Goal: Task Accomplishment & Management: Manage account settings

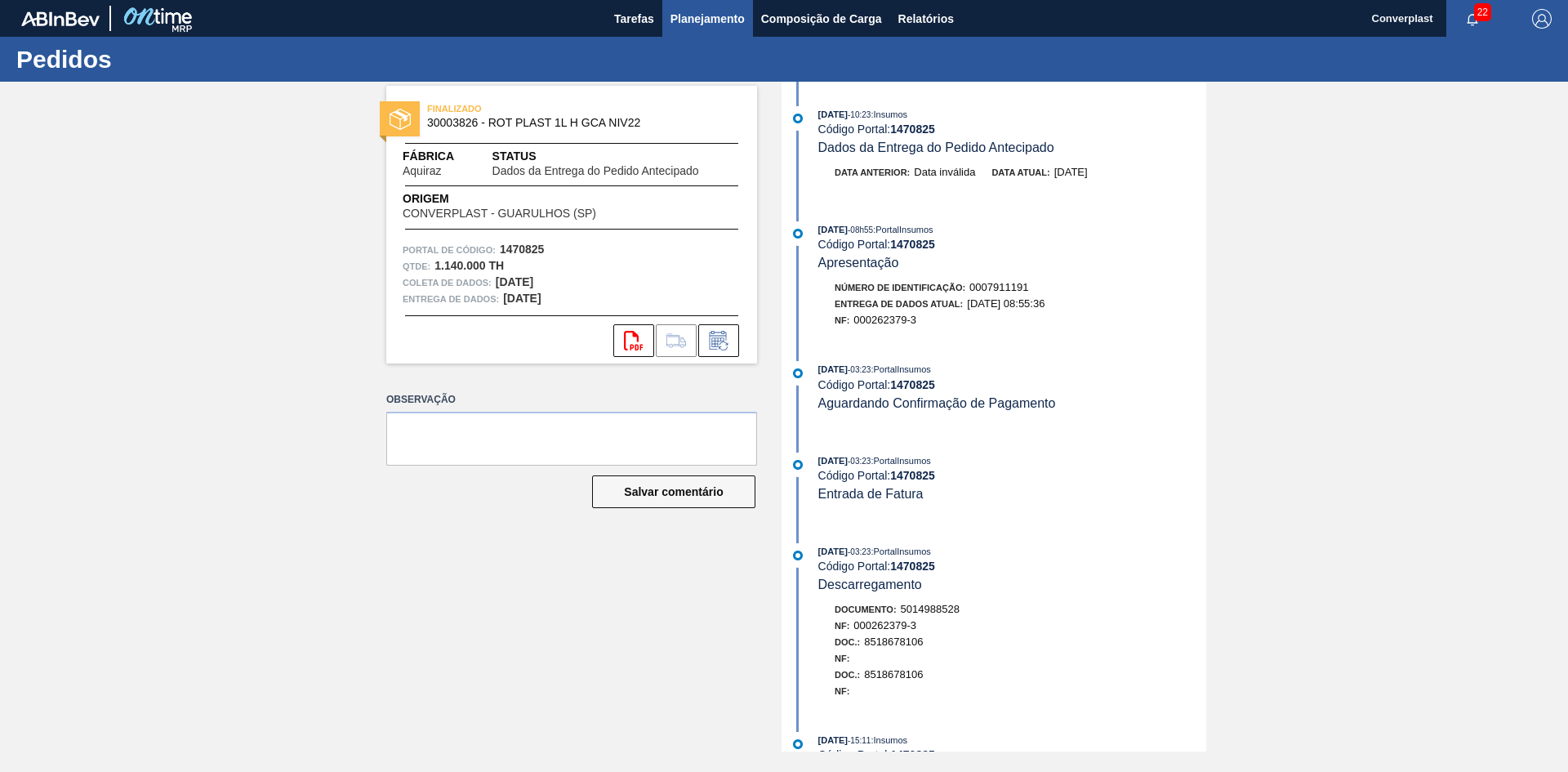
click at [694, 21] on font "Planejamento" at bounding box center [708, 19] width 75 height 13
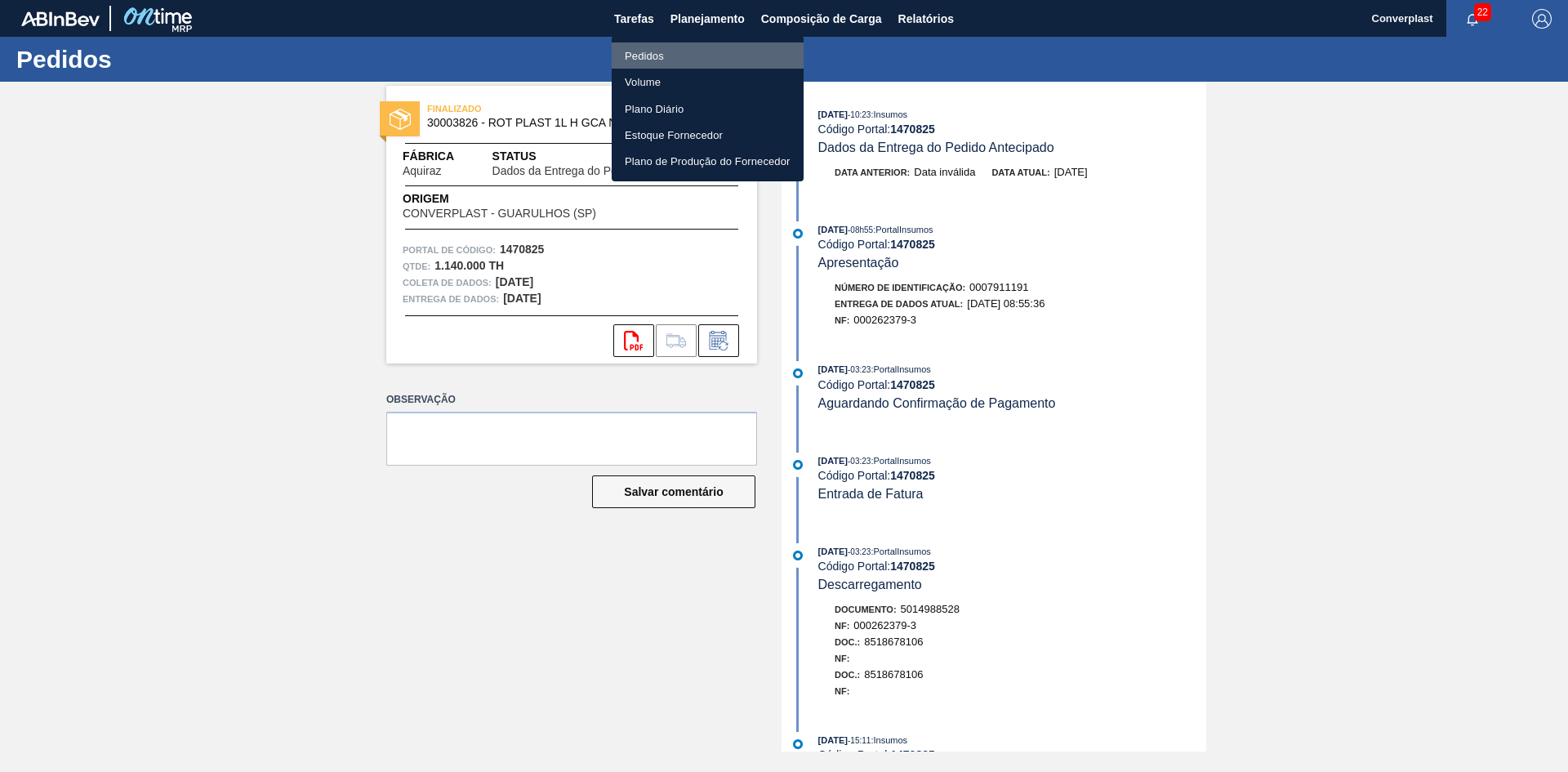
click at [690, 55] on li "Pedidos" at bounding box center [708, 55] width 192 height 26
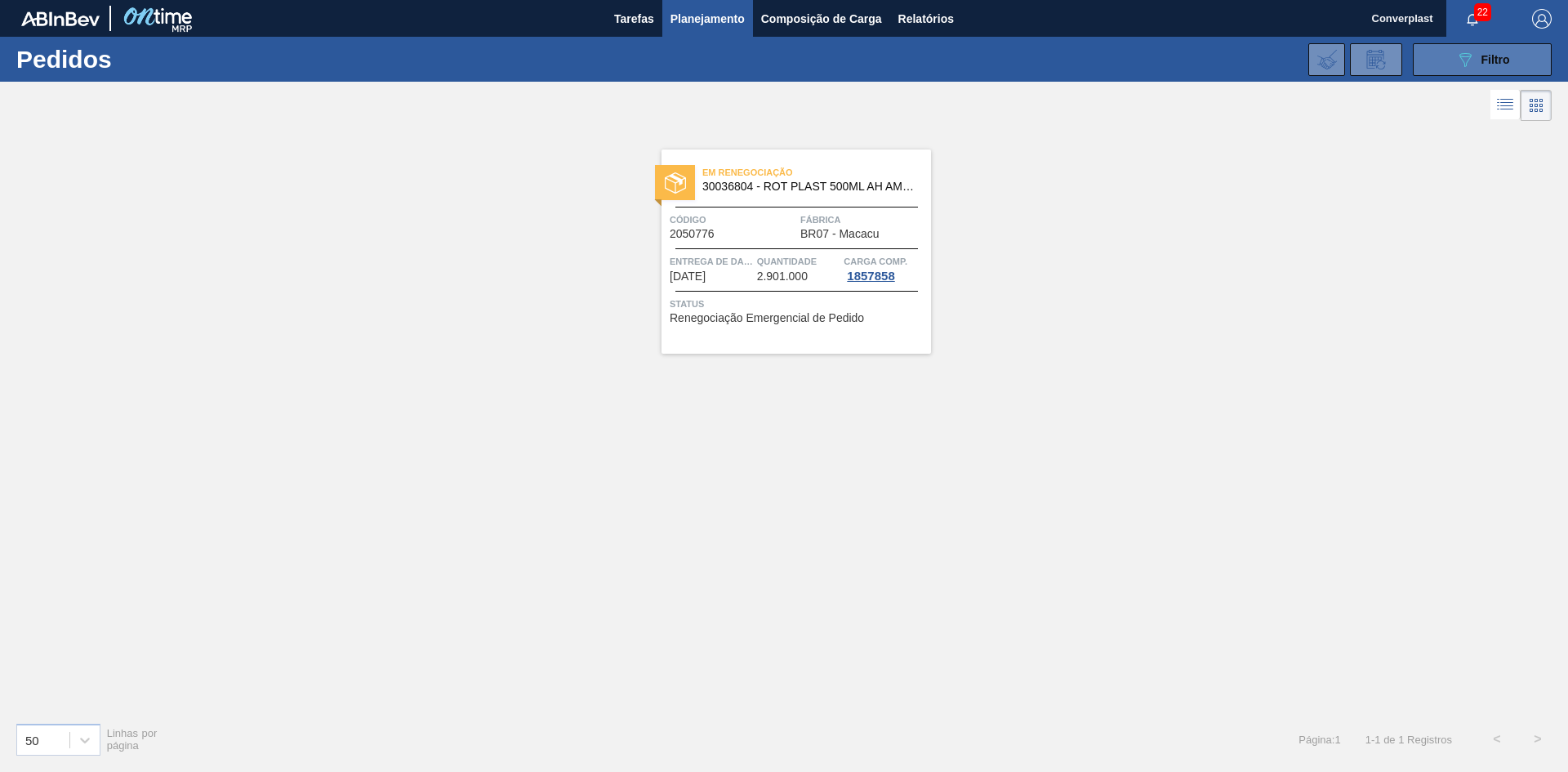
click at [1452, 52] on button "089F7B8B-B2A5-4AFE-B5C0-19BA573D28AC Filtro" at bounding box center [1482, 59] width 139 height 33
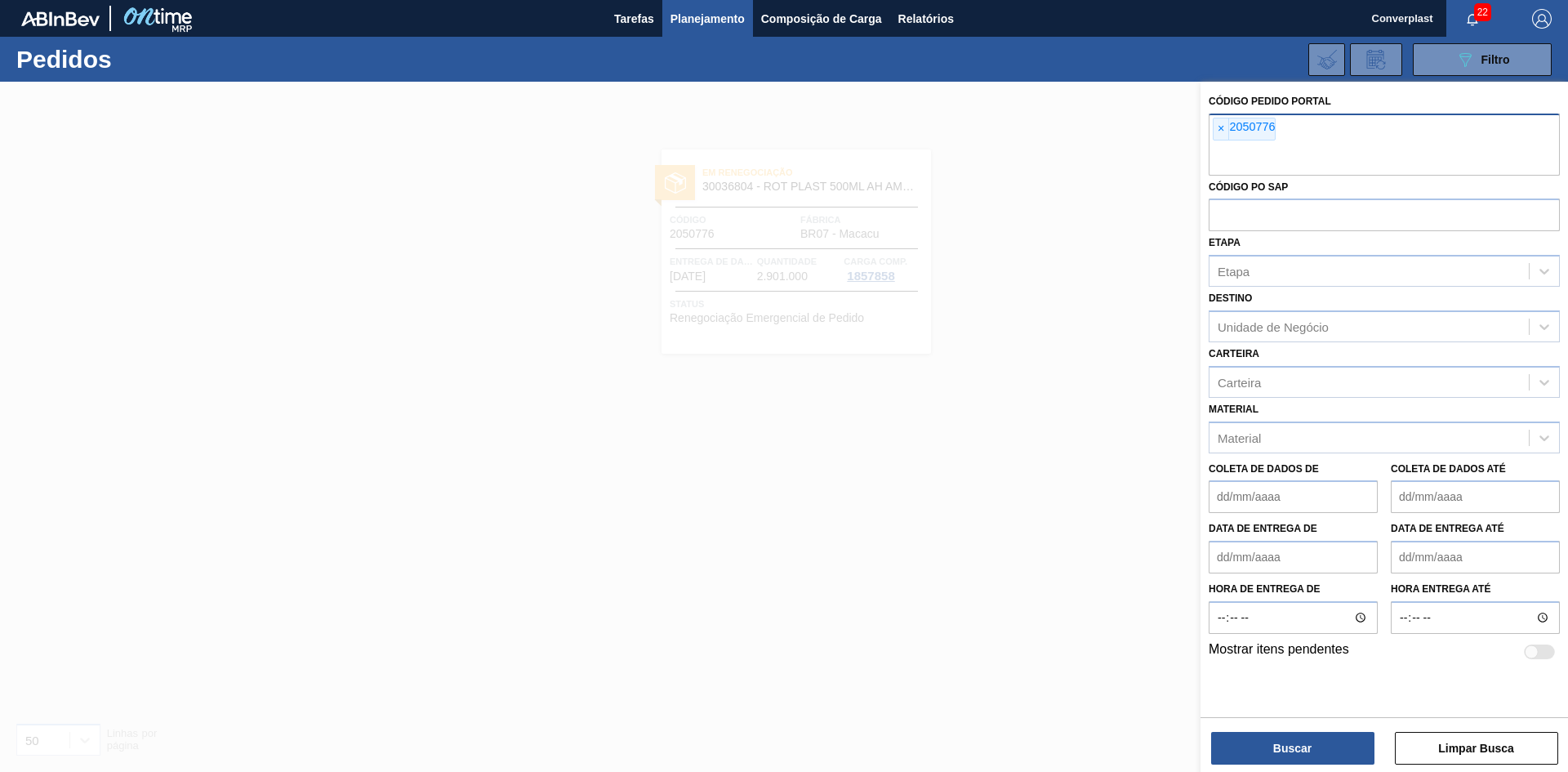
click at [1230, 120] on font "2050776" at bounding box center [1252, 126] width 46 height 13
click at [1217, 129] on font "×" at bounding box center [1220, 128] width 7 height 13
paste input "2039200"
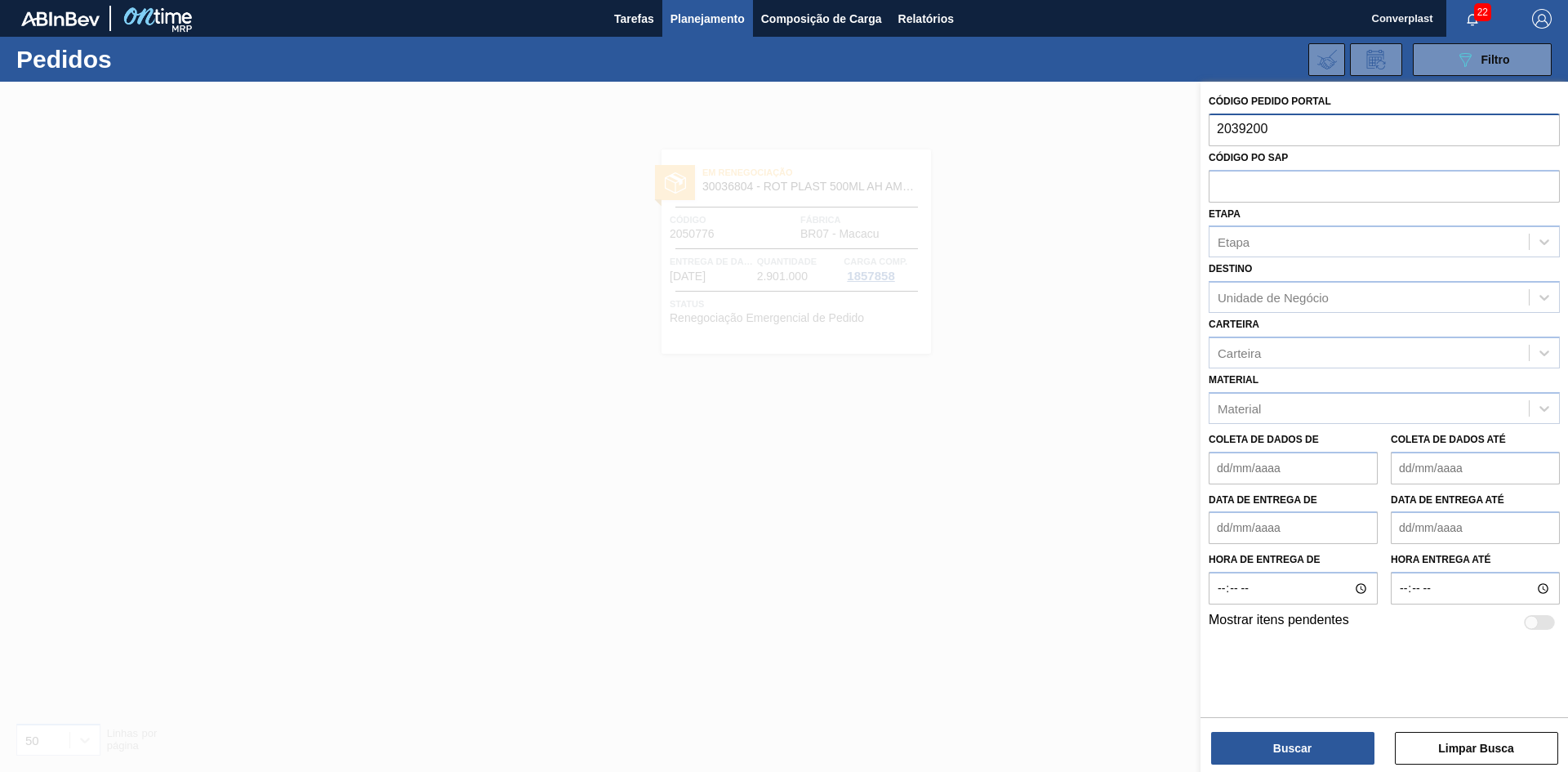
type input "2039200"
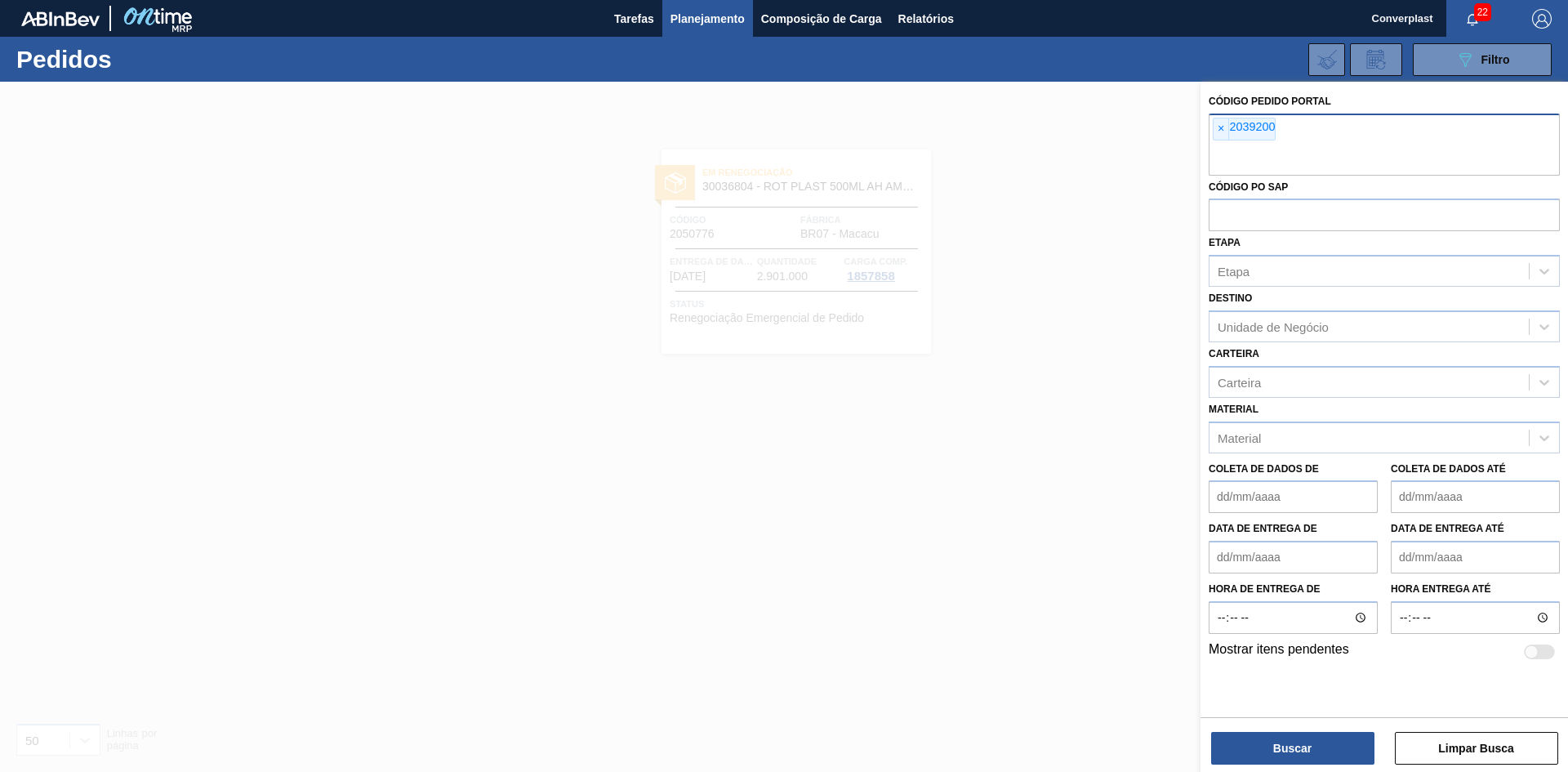
click at [522, 464] on div at bounding box center [784, 467] width 1568 height 772
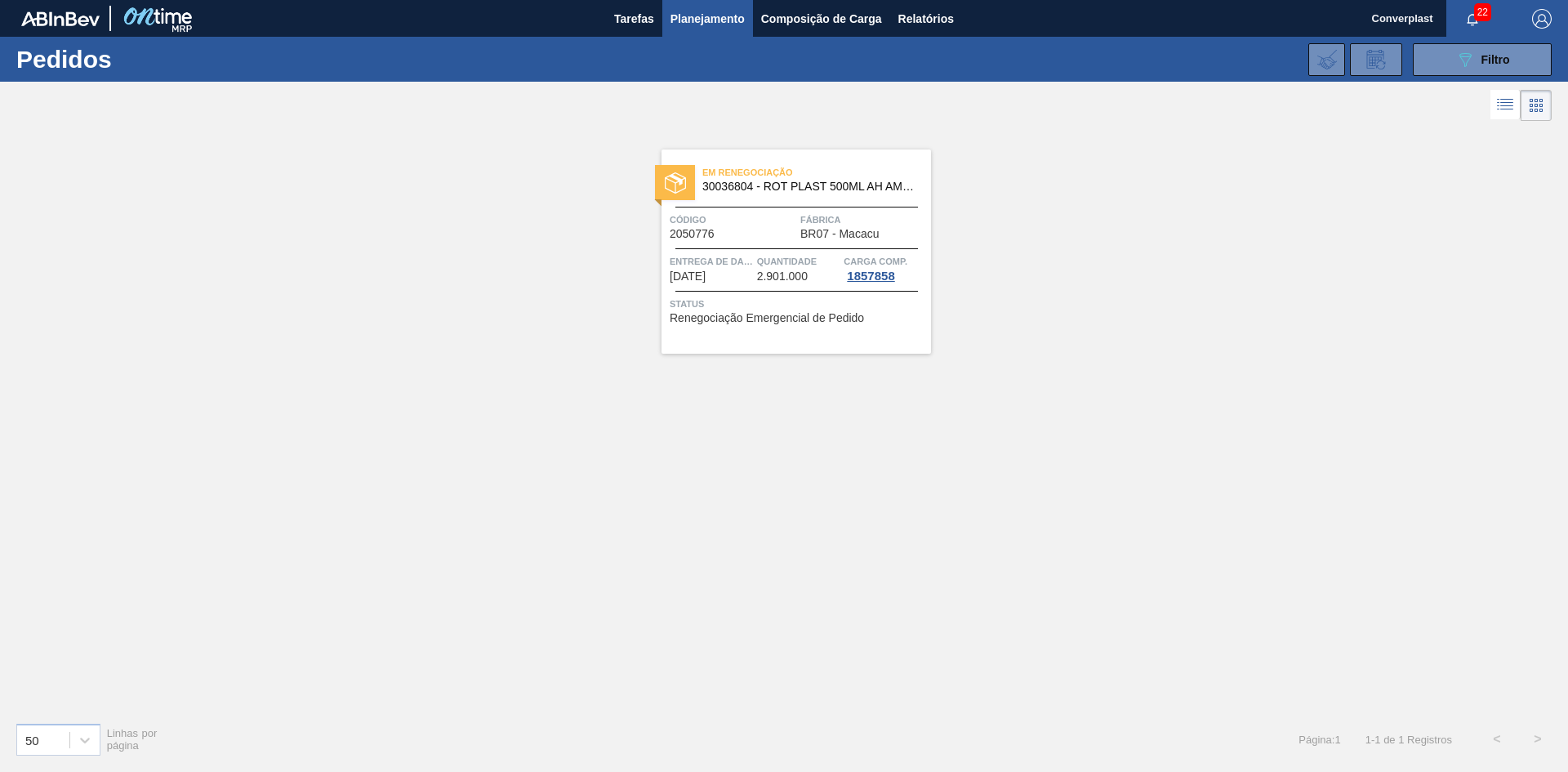
click at [739, 226] on span "Código" at bounding box center [733, 219] width 126 height 16
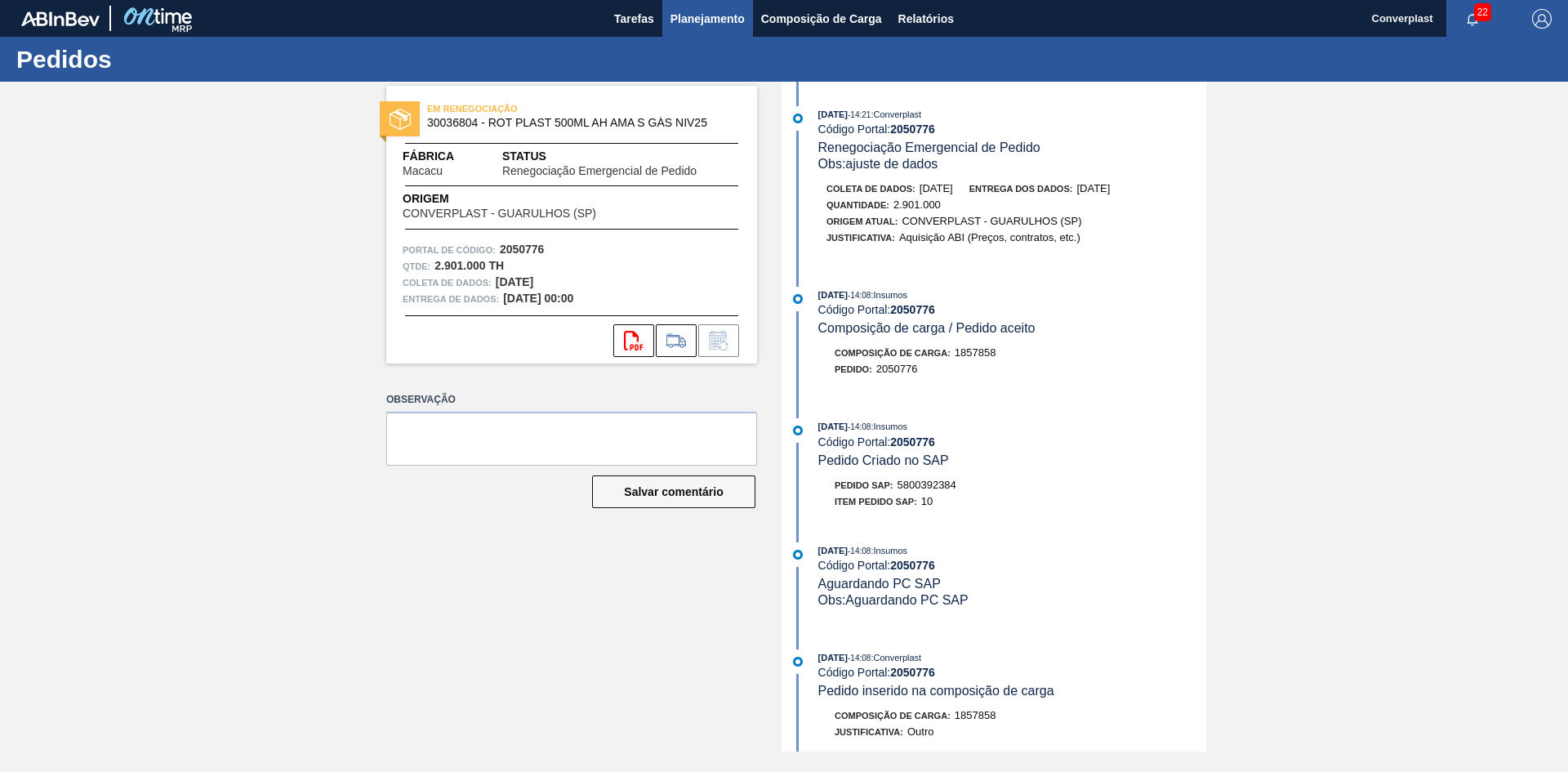
click at [727, 12] on font "Planejamento" at bounding box center [708, 19] width 75 height 13
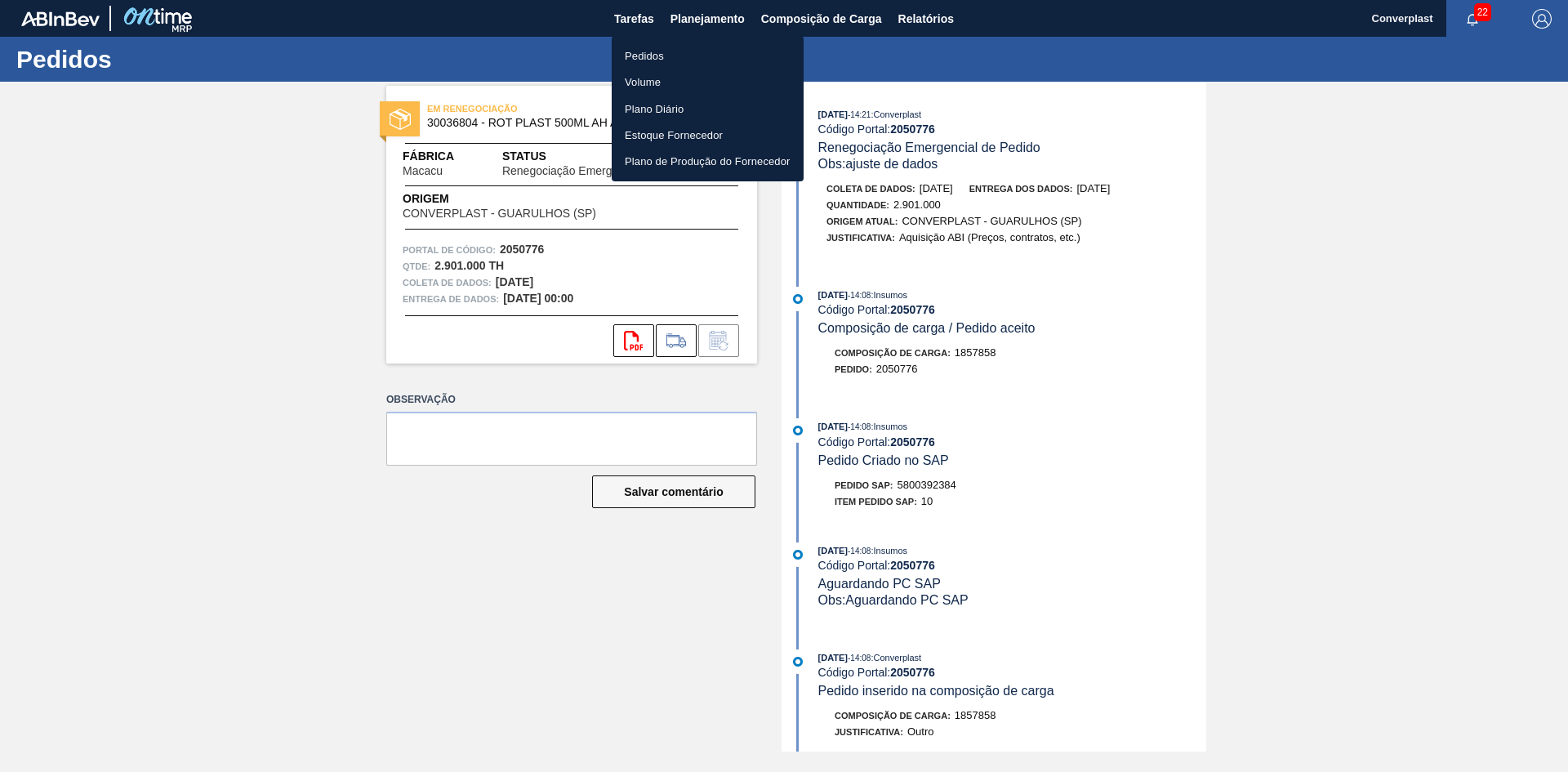
click at [712, 55] on li "Pedidos" at bounding box center [708, 55] width 192 height 26
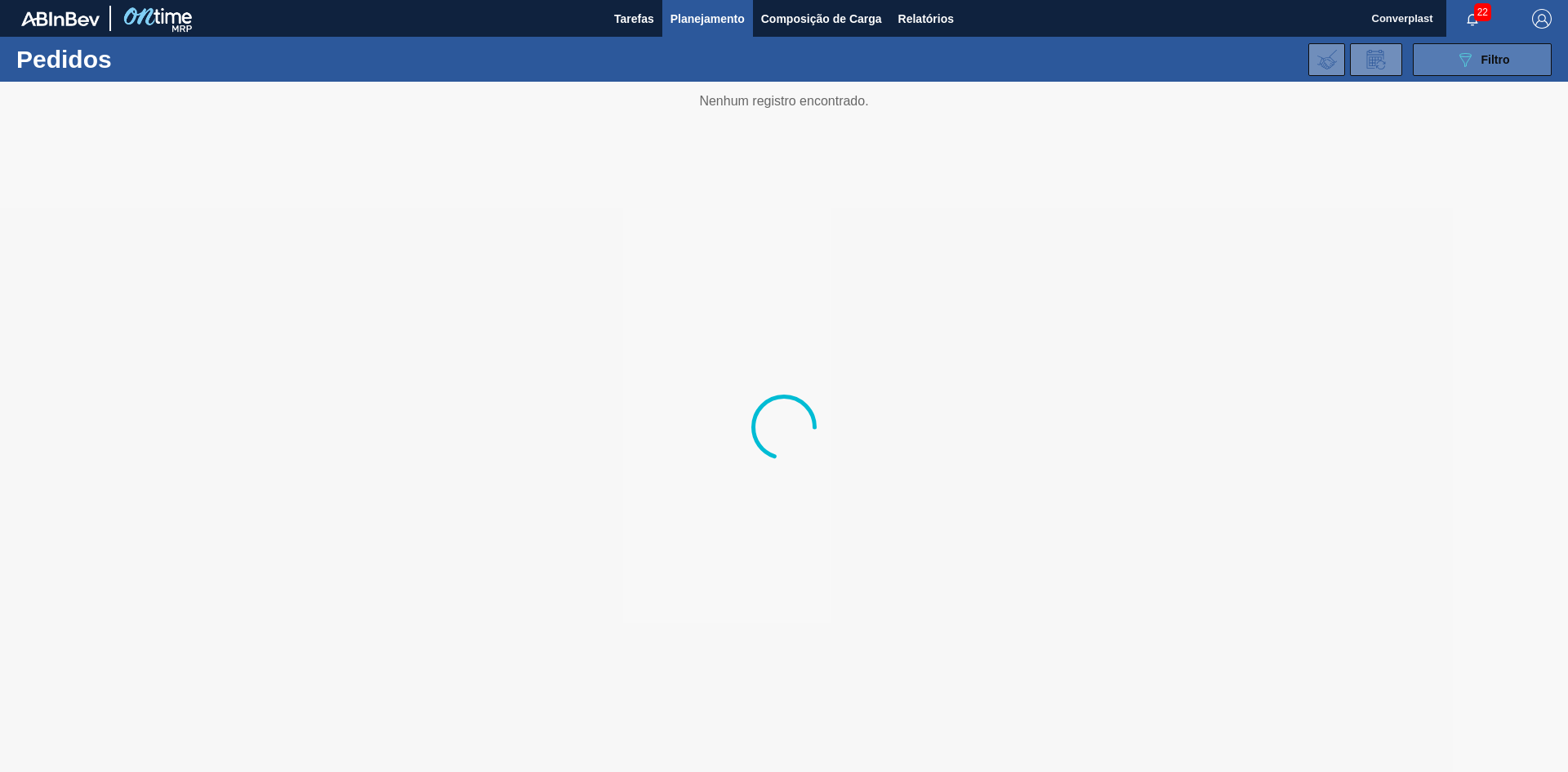
click at [1433, 58] on button "089F7B8B-B2A5-4AFE-B5C0-19BA573D28AC Filtro" at bounding box center [1482, 59] width 139 height 33
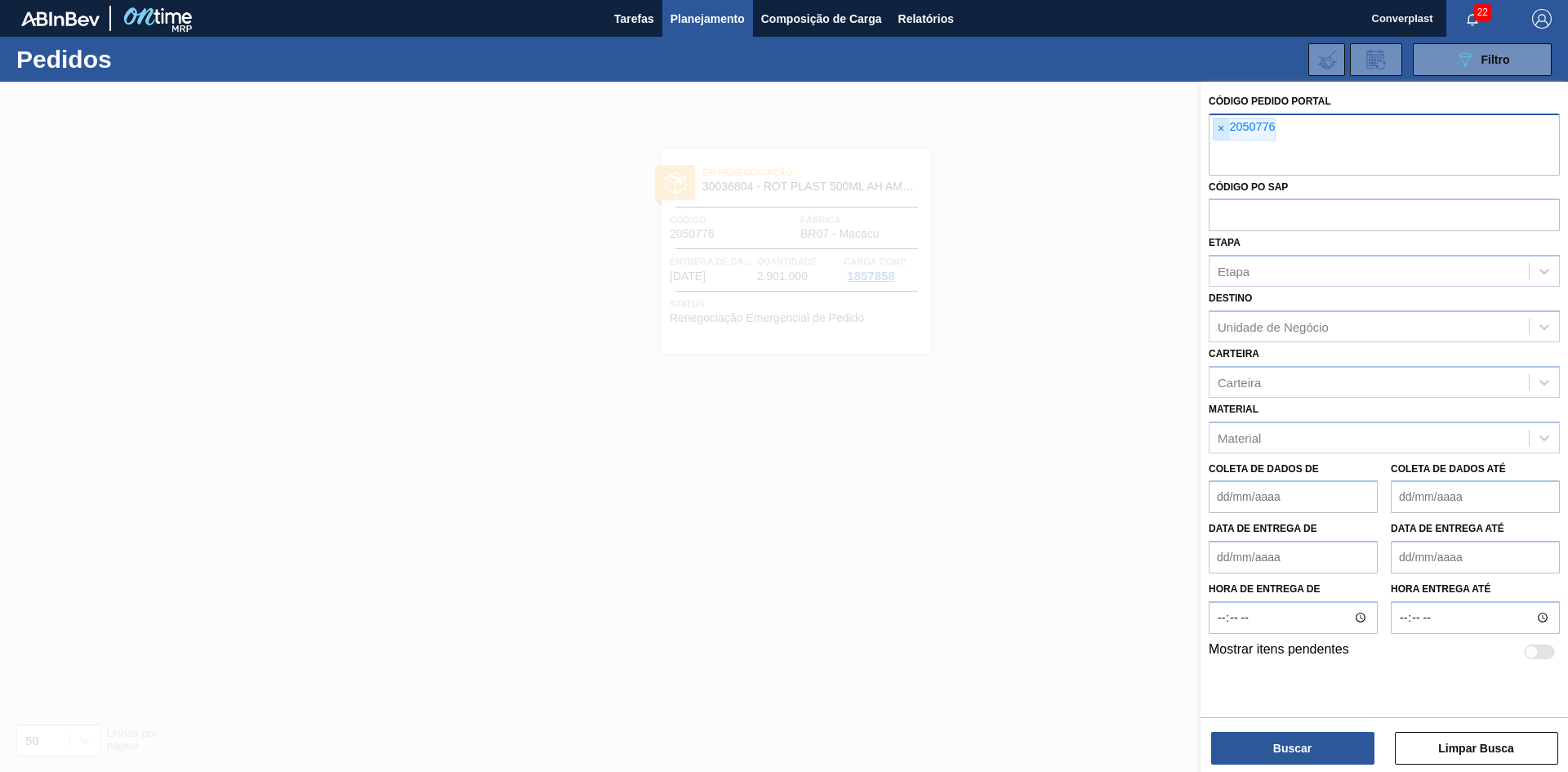
click at [1223, 130] on font "×" at bounding box center [1220, 128] width 7 height 13
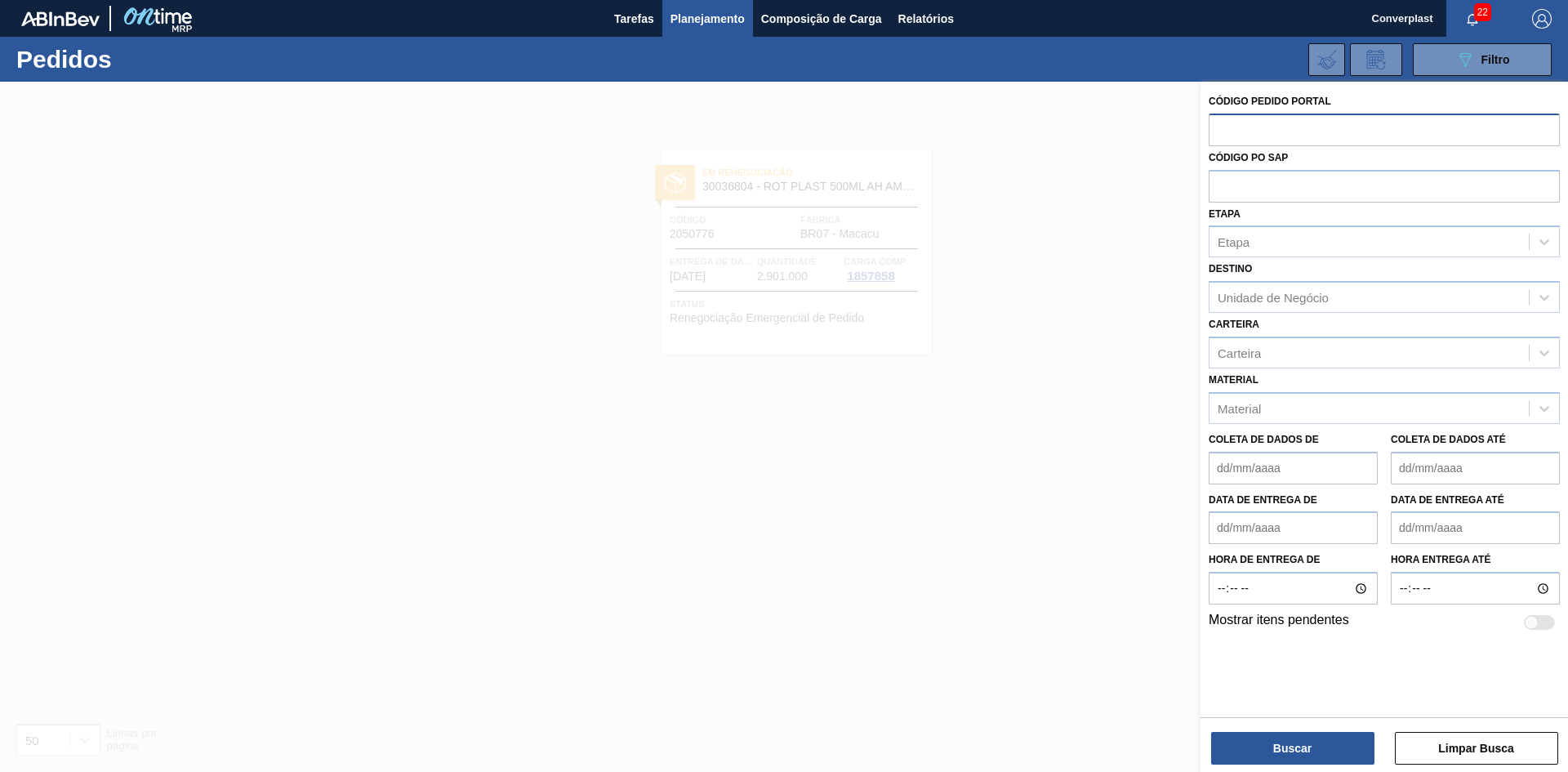
paste input "2039200"
type input "2039200"
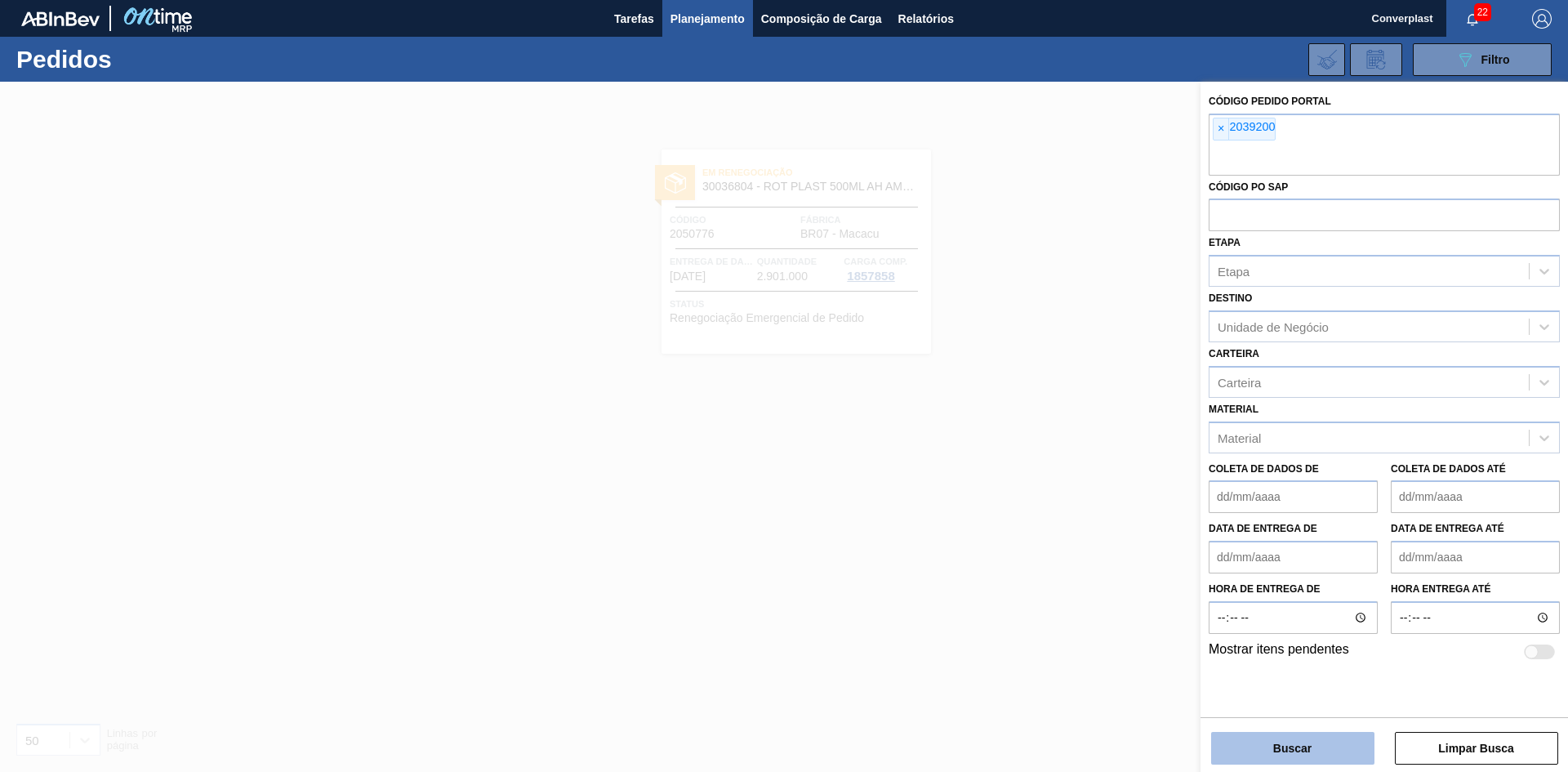
click at [1232, 736] on button "Buscar" at bounding box center [1293, 748] width 164 height 33
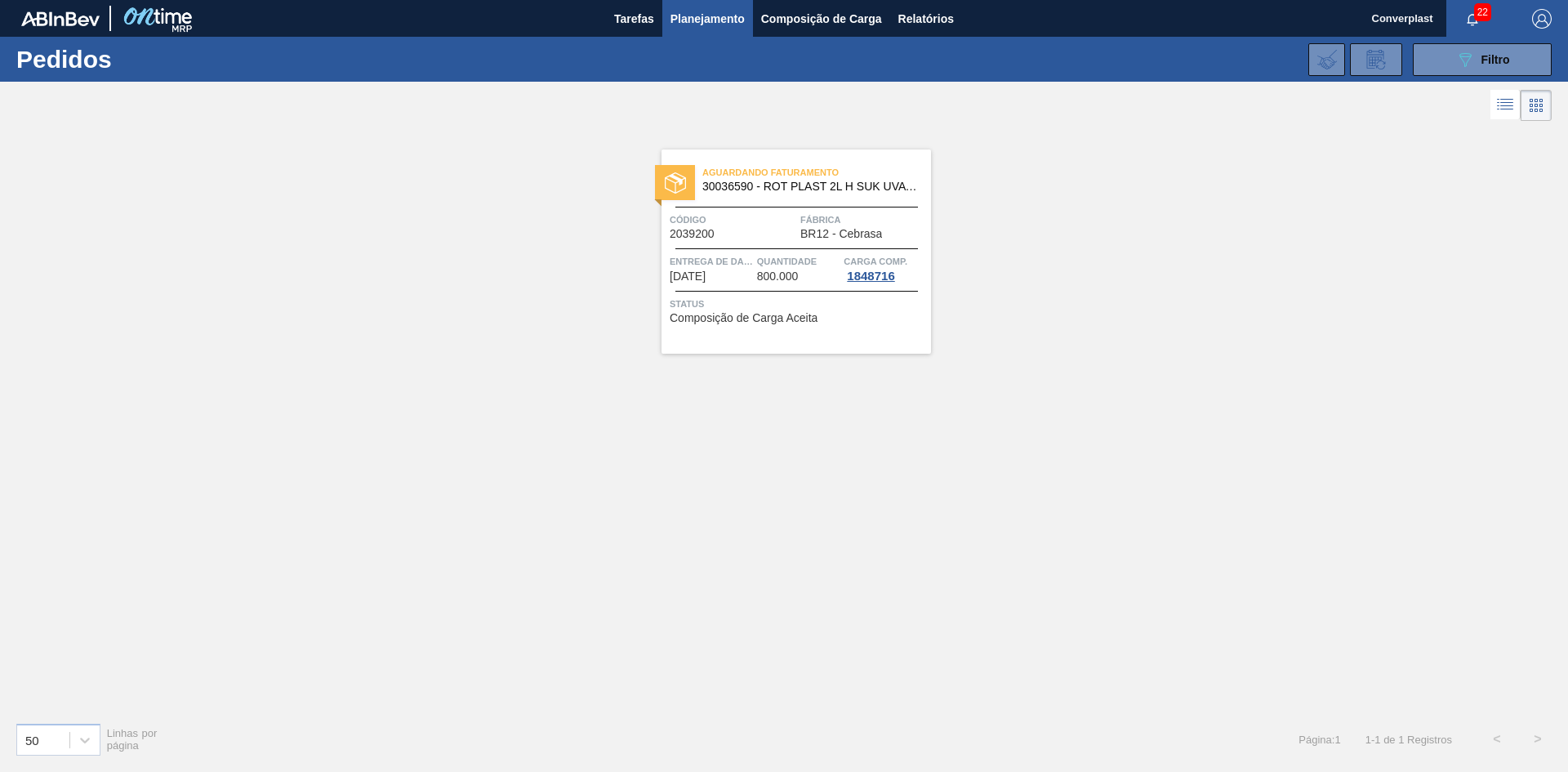
click at [768, 260] on font "Quantidade" at bounding box center [786, 261] width 59 height 10
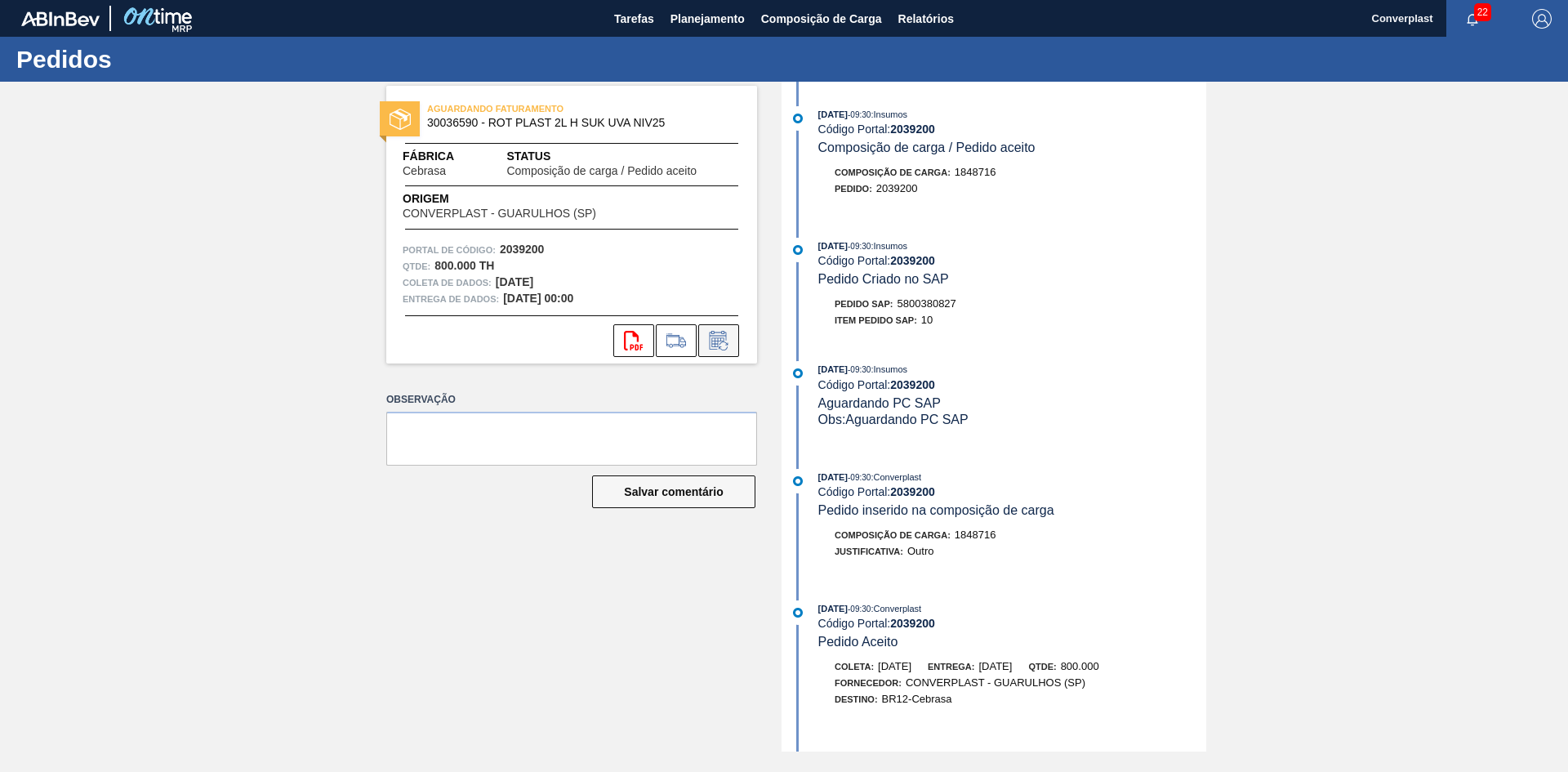
click at [716, 341] on icon at bounding box center [717, 342] width 12 height 10
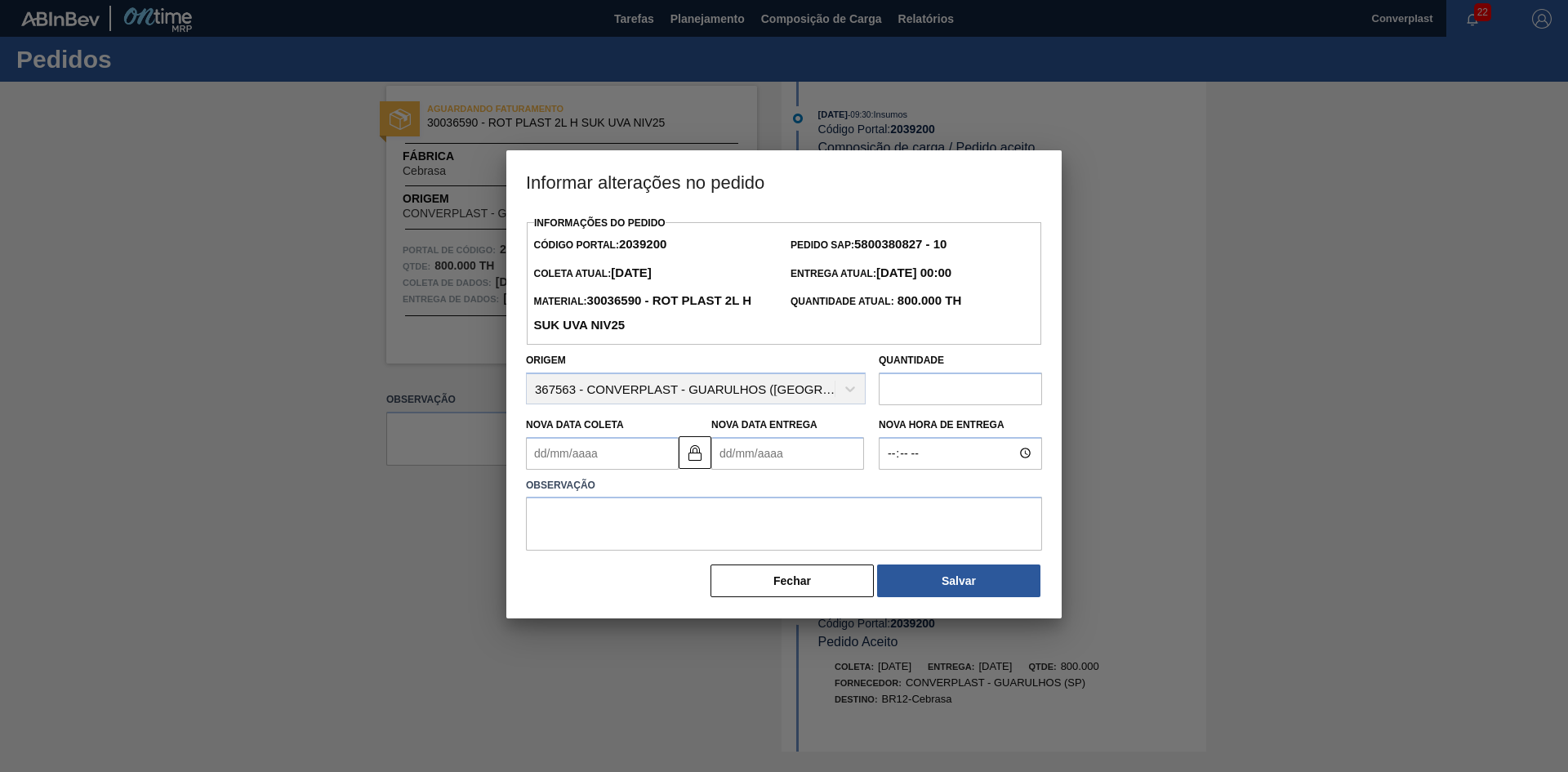
click at [746, 456] on Entrega2039200 "Nova Data Entrega" at bounding box center [787, 453] width 152 height 33
type Coleta2039200 "[DATE]"
type Entrega2039200 "2"
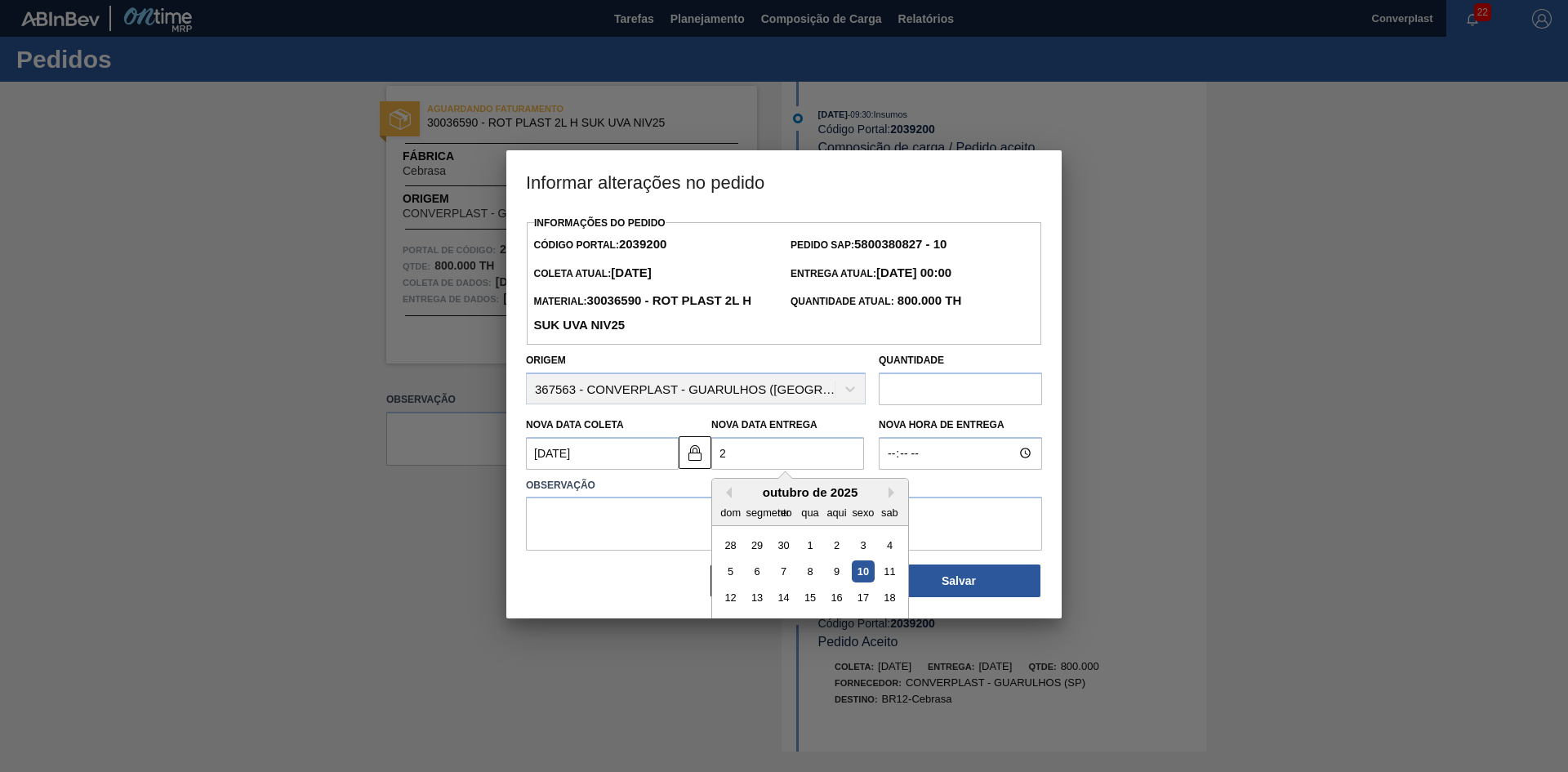
type Coleta2039200 "19/10/2025"
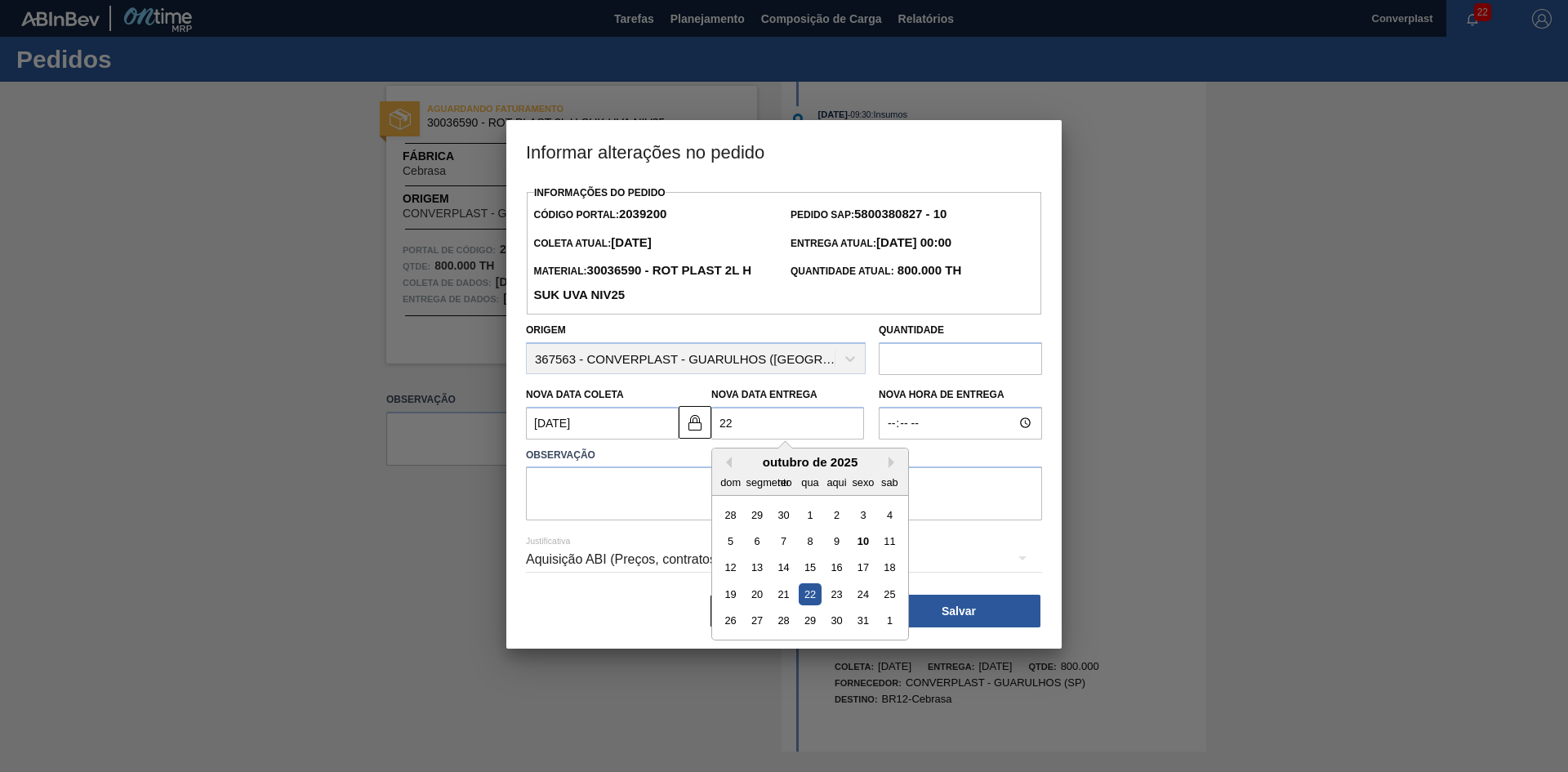
type Entrega2039200 "22/"
type Coleta2039200 "19/01/2025"
type Entrega2039200 "22/1"
type Coleta2039200 "19/10/2025"
click at [814, 595] on div "22" at bounding box center [809, 594] width 22 height 22
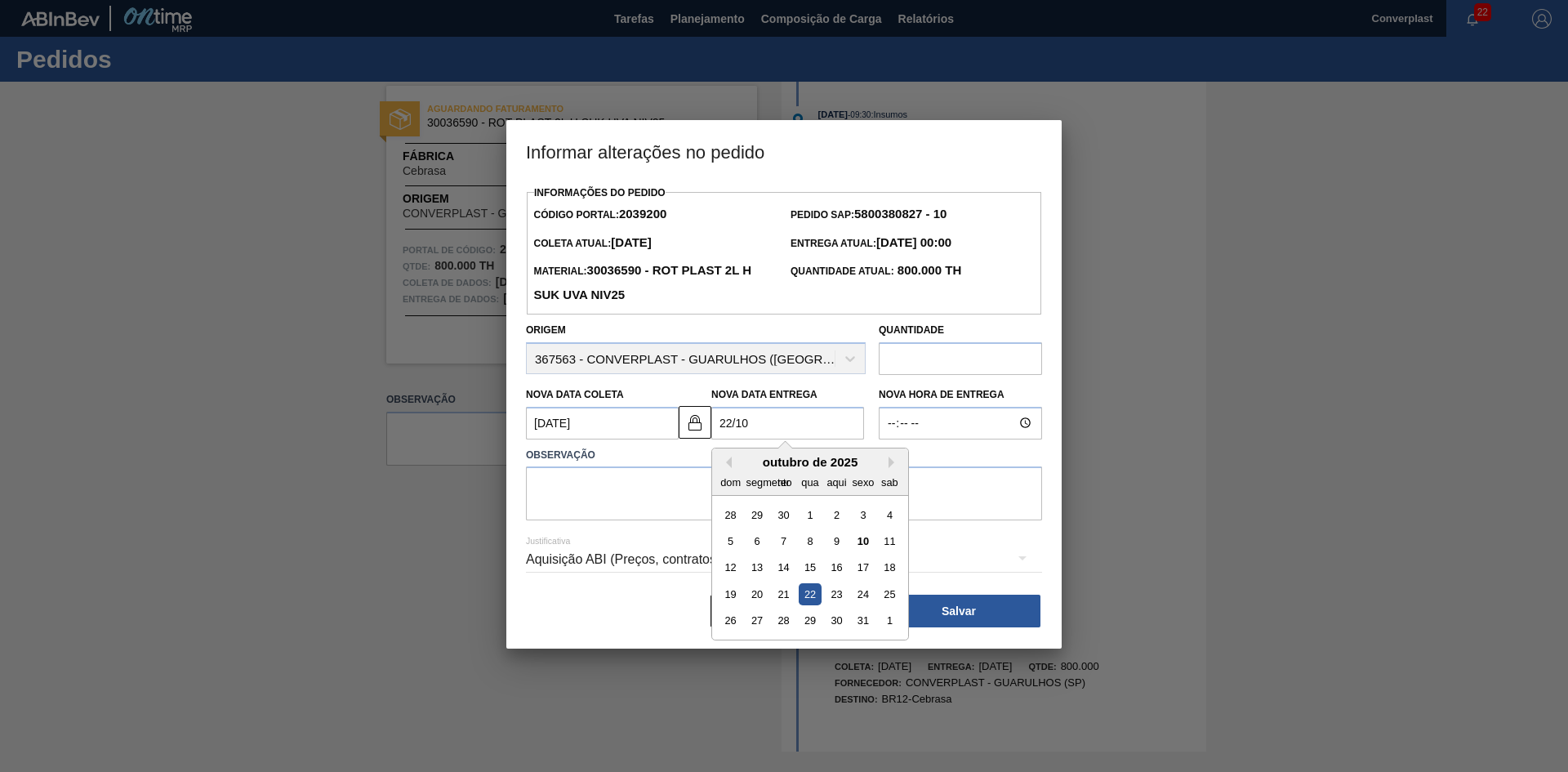
type Entrega2039200 "[DATE]"
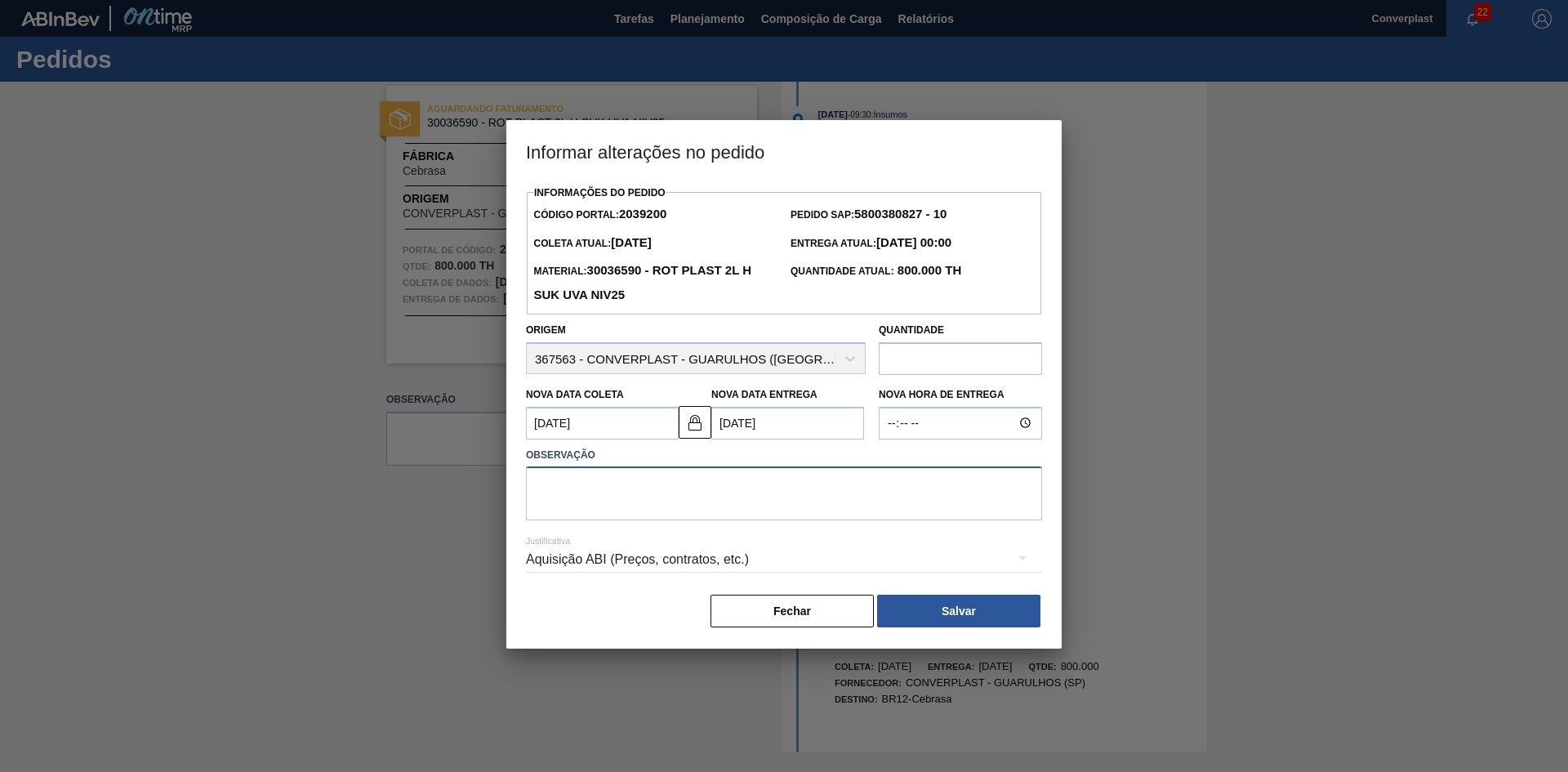
click at [651, 501] on textarea at bounding box center [784, 493] width 516 height 54
click at [691, 417] on img at bounding box center [694, 422] width 19 height 19
click at [579, 440] on Coleta2039200 "19/10/2025" at bounding box center [602, 423] width 152 height 33
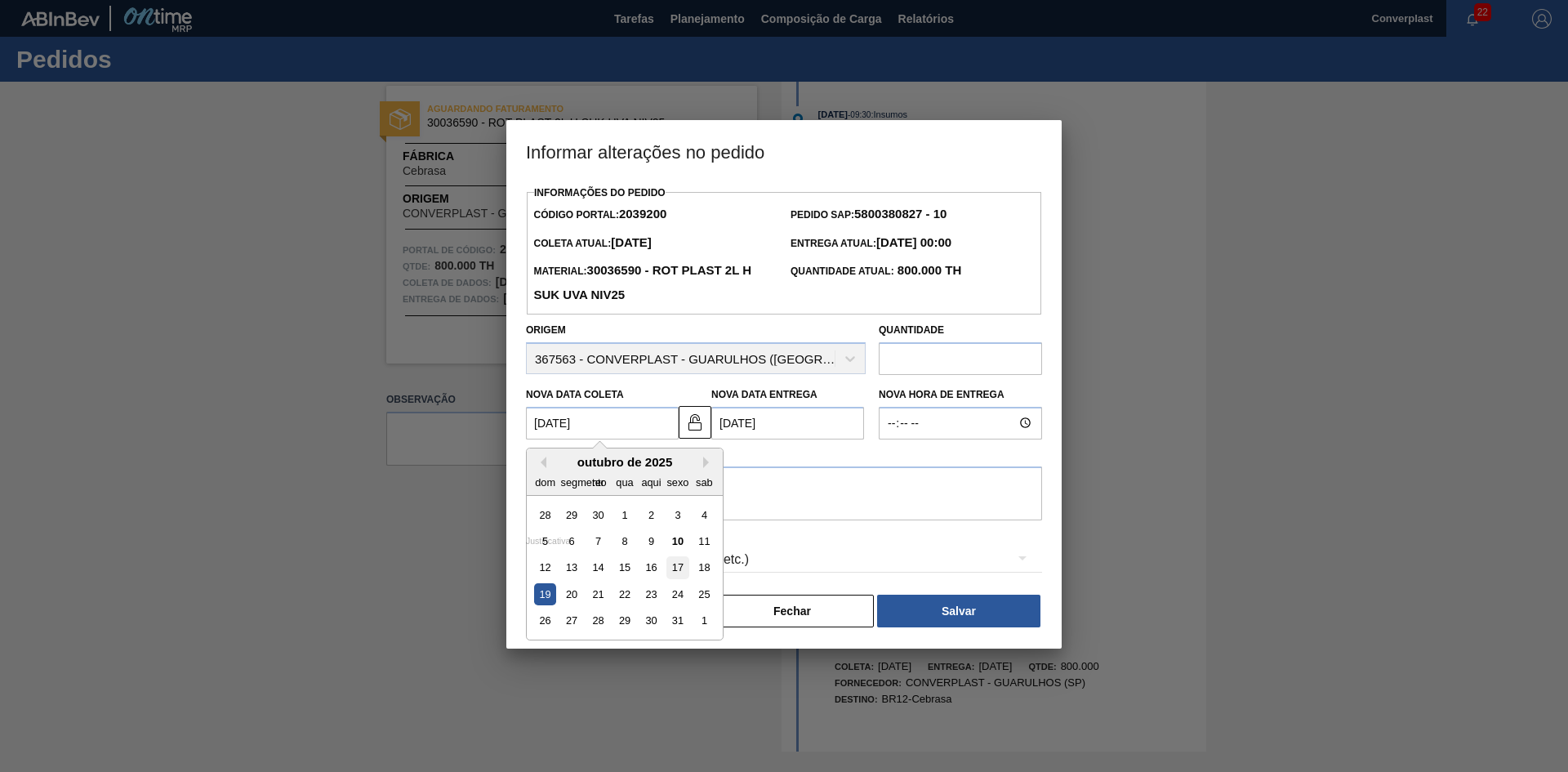
click at [675, 570] on font "17" at bounding box center [678, 567] width 11 height 12
type Coleta2039200 "17/10/2025"
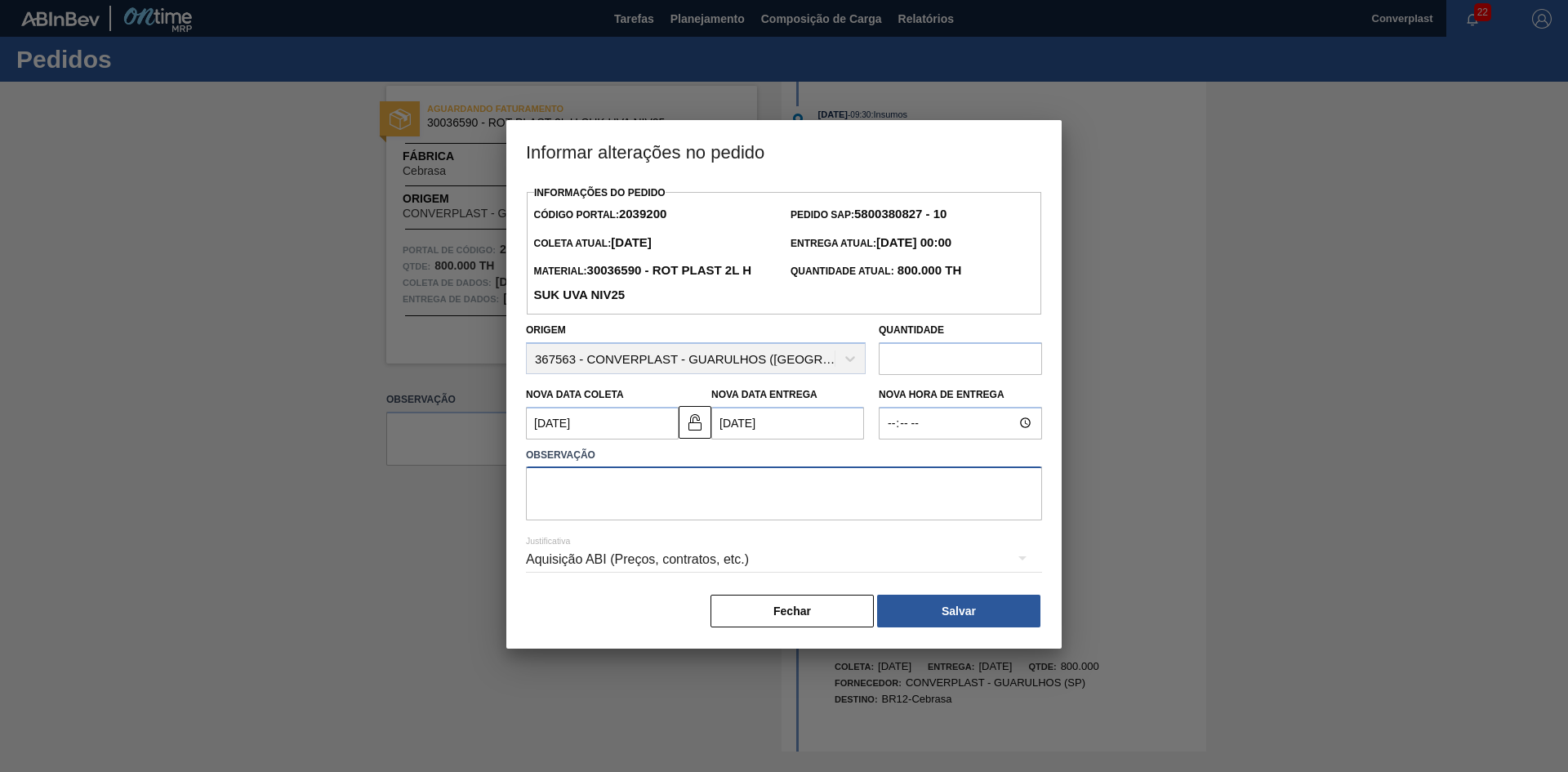
click at [581, 495] on textarea at bounding box center [784, 493] width 516 height 54
type textarea "s"
type textarea "ajuste data"
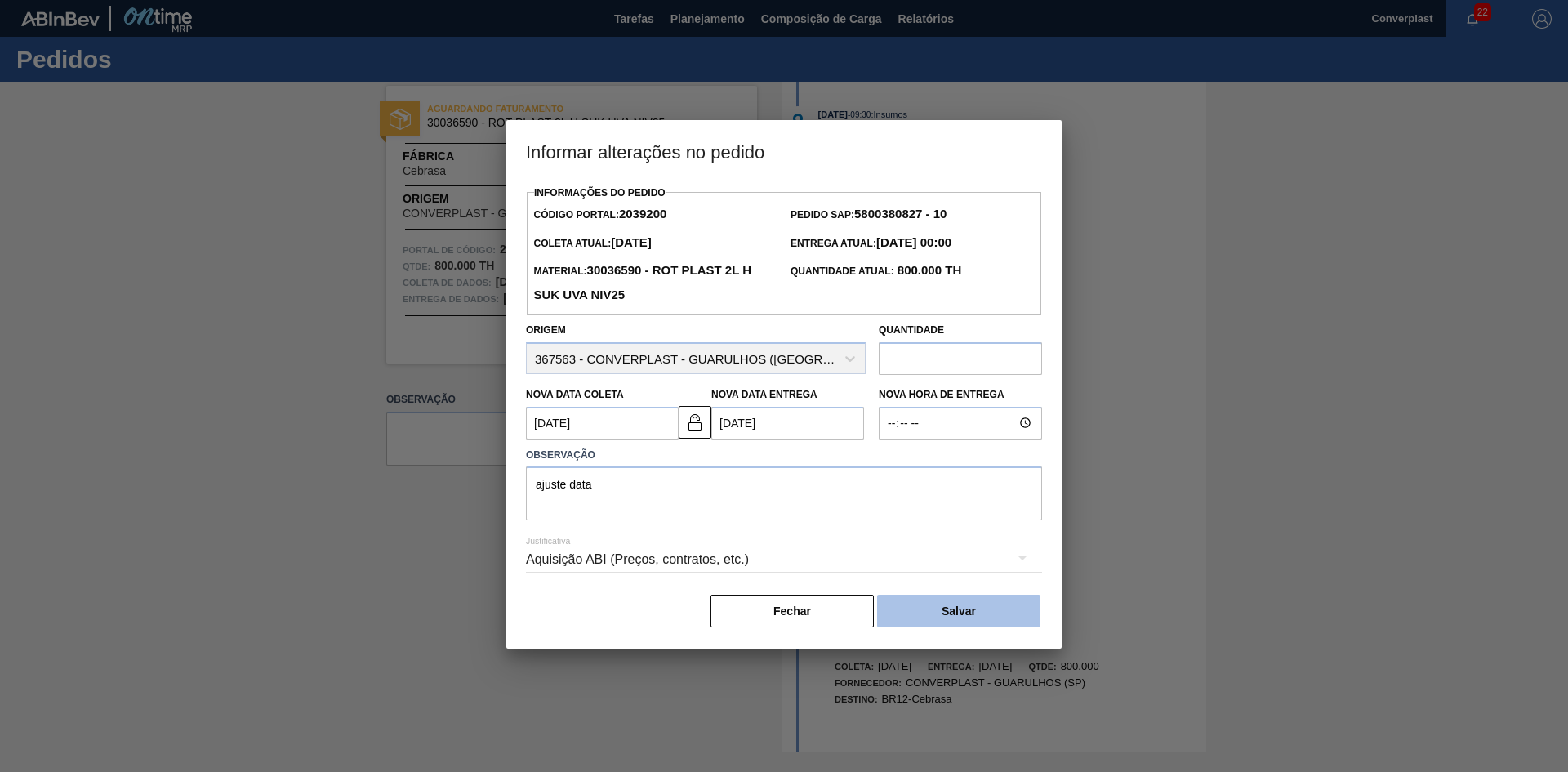
click at [928, 610] on button "Salvar" at bounding box center [959, 611] width 164 height 33
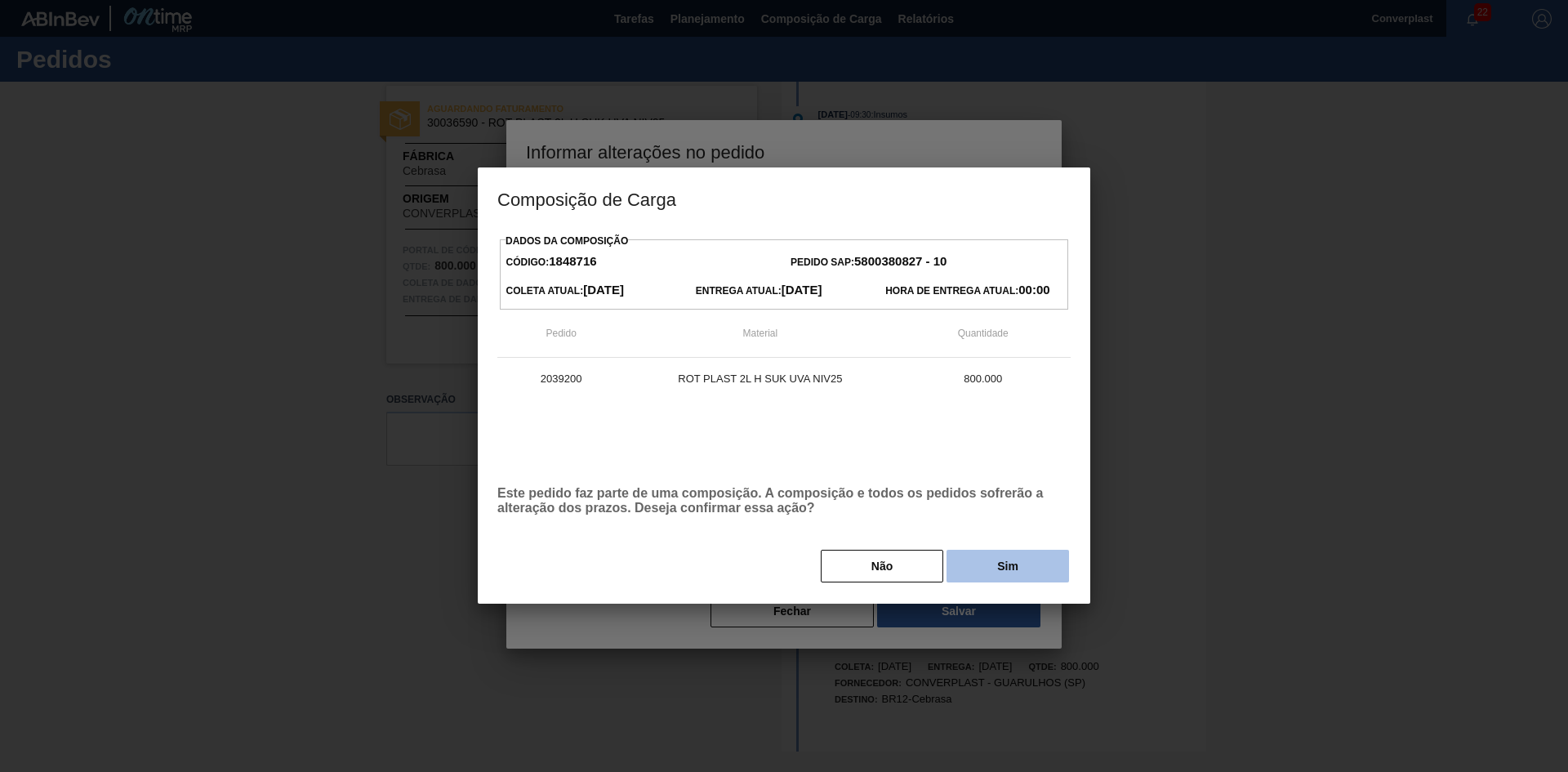
click at [1026, 579] on button "Sim" at bounding box center [1008, 566] width 123 height 33
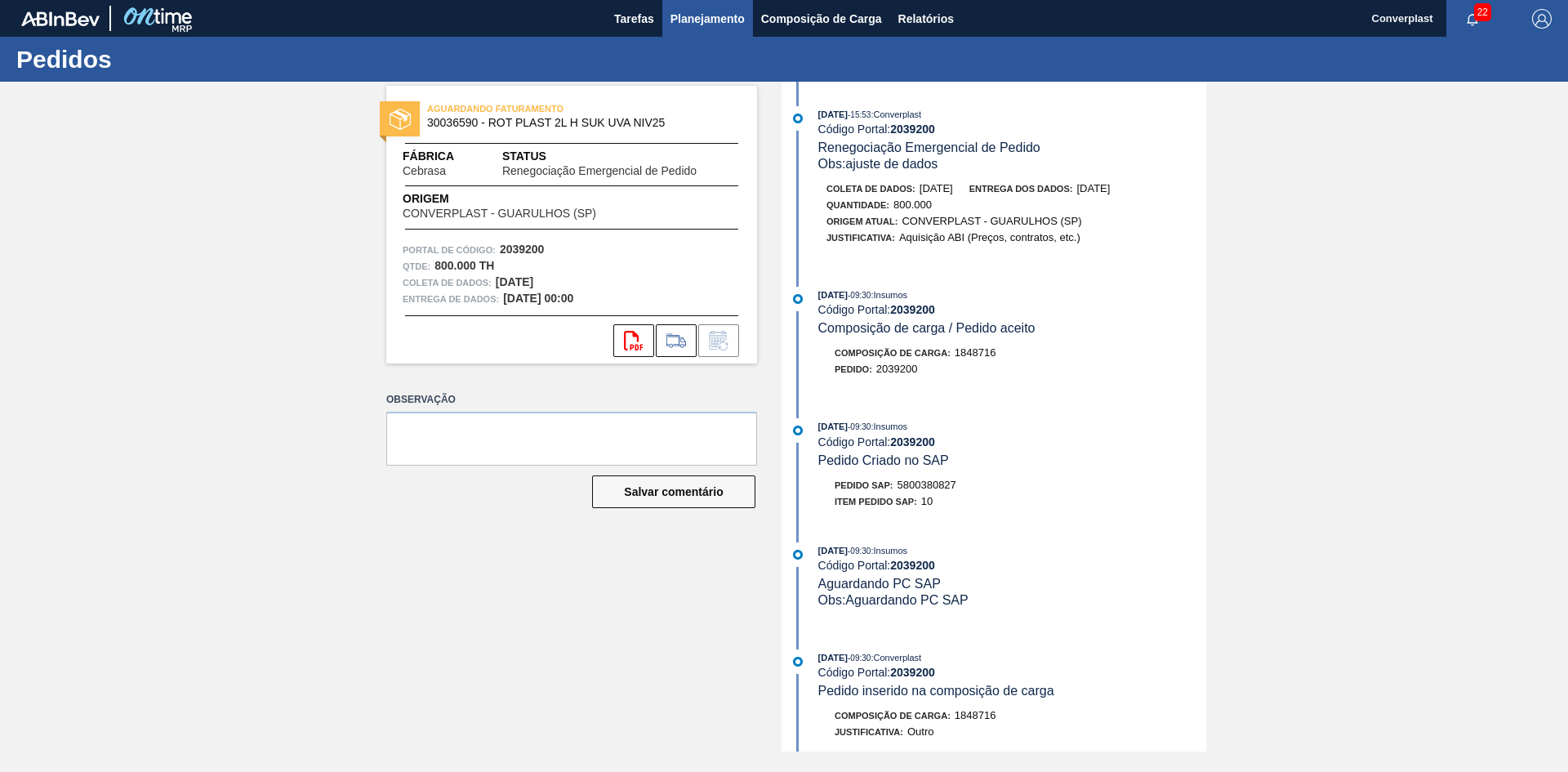
click at [686, 2] on button "Planejamento" at bounding box center [708, 18] width 91 height 36
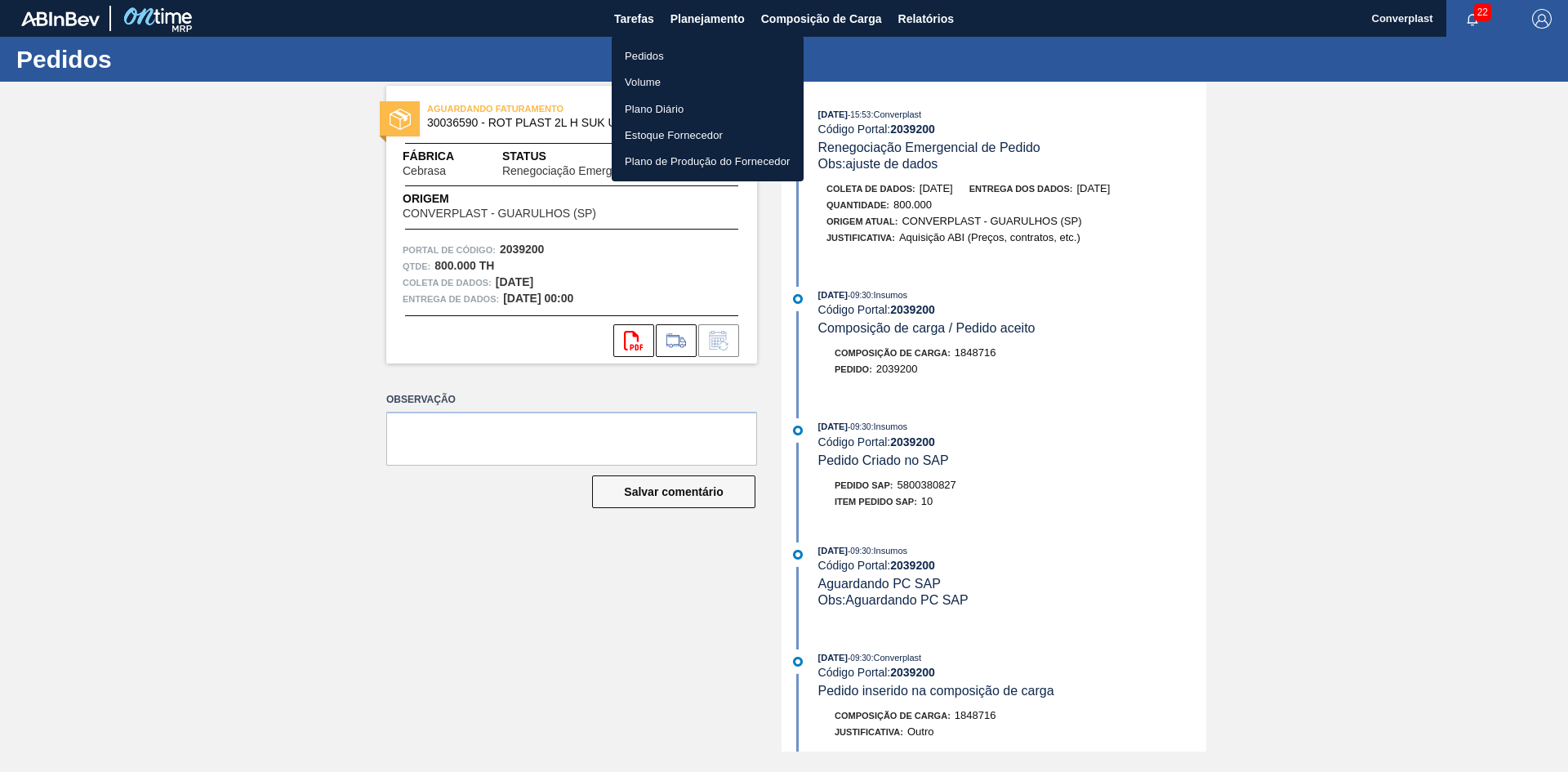
click at [668, 57] on li "Pedidos" at bounding box center [708, 55] width 192 height 26
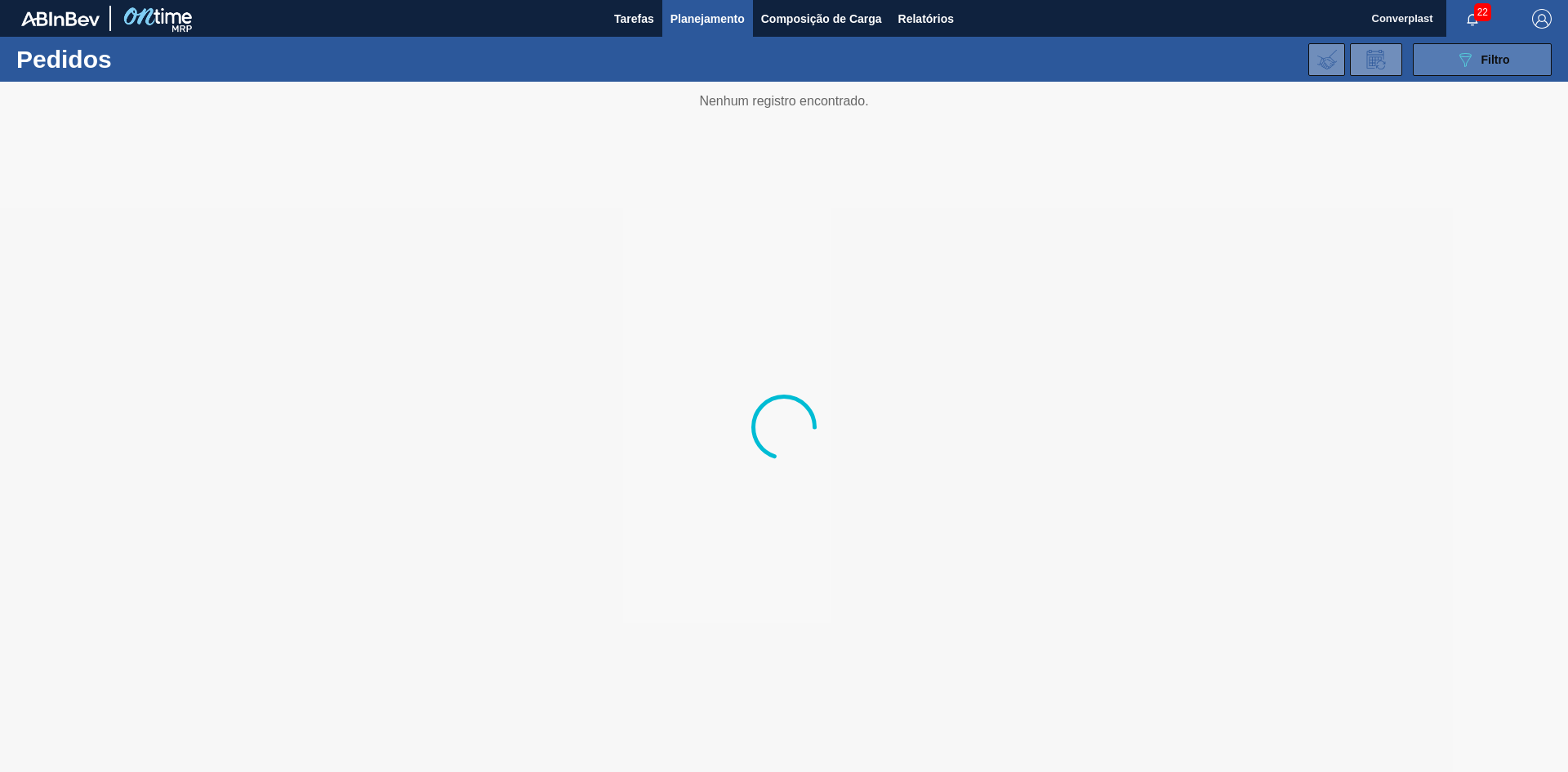
click at [1457, 64] on icon "089F7B8B-B2A5-4AFE-B5C0-19BA573D28AC" at bounding box center [1466, 59] width 19 height 19
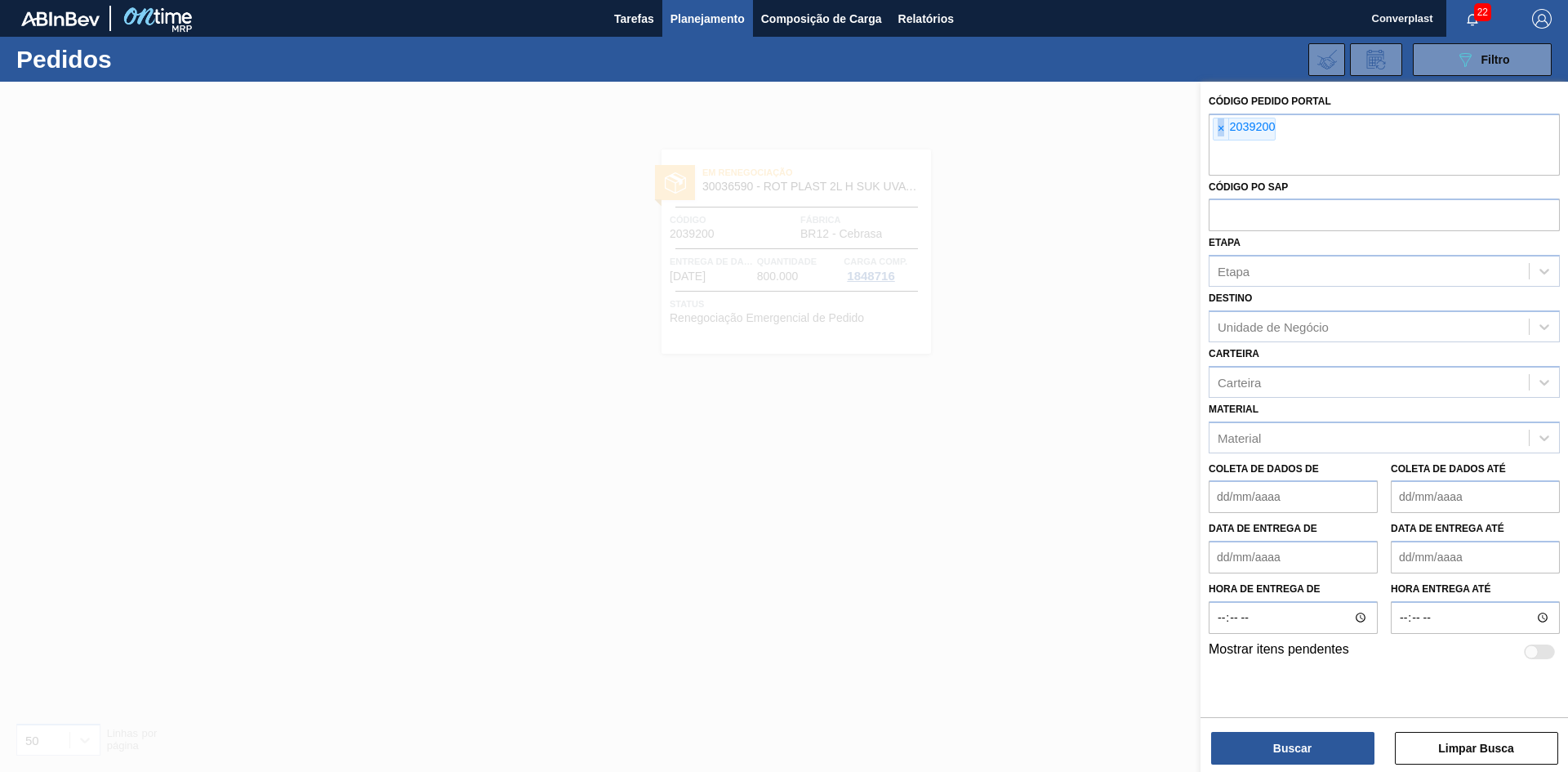
click at [1229, 130] on span "×" at bounding box center [1221, 129] width 15 height 21
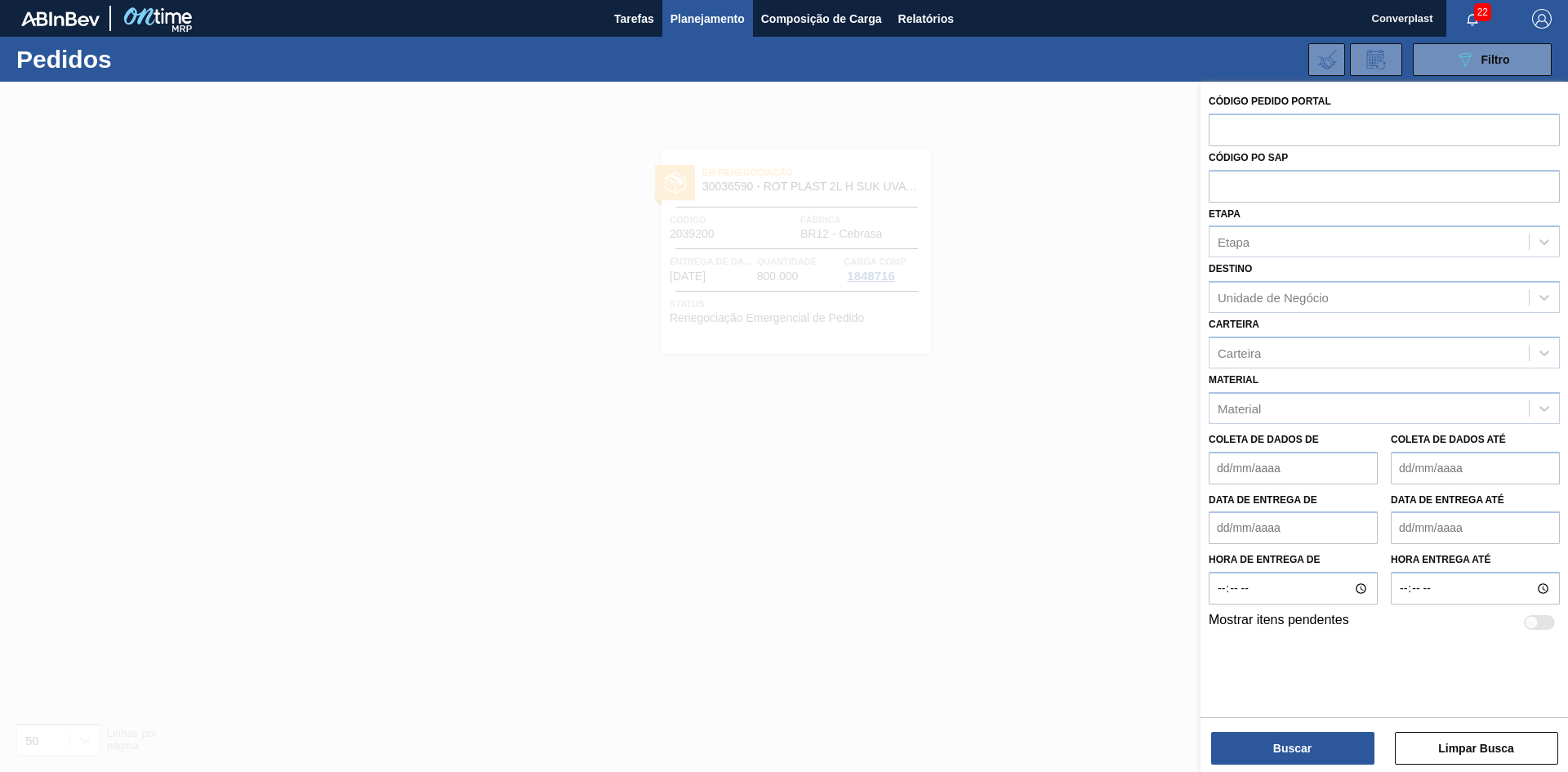
paste input "2039204"
type input "2039204"
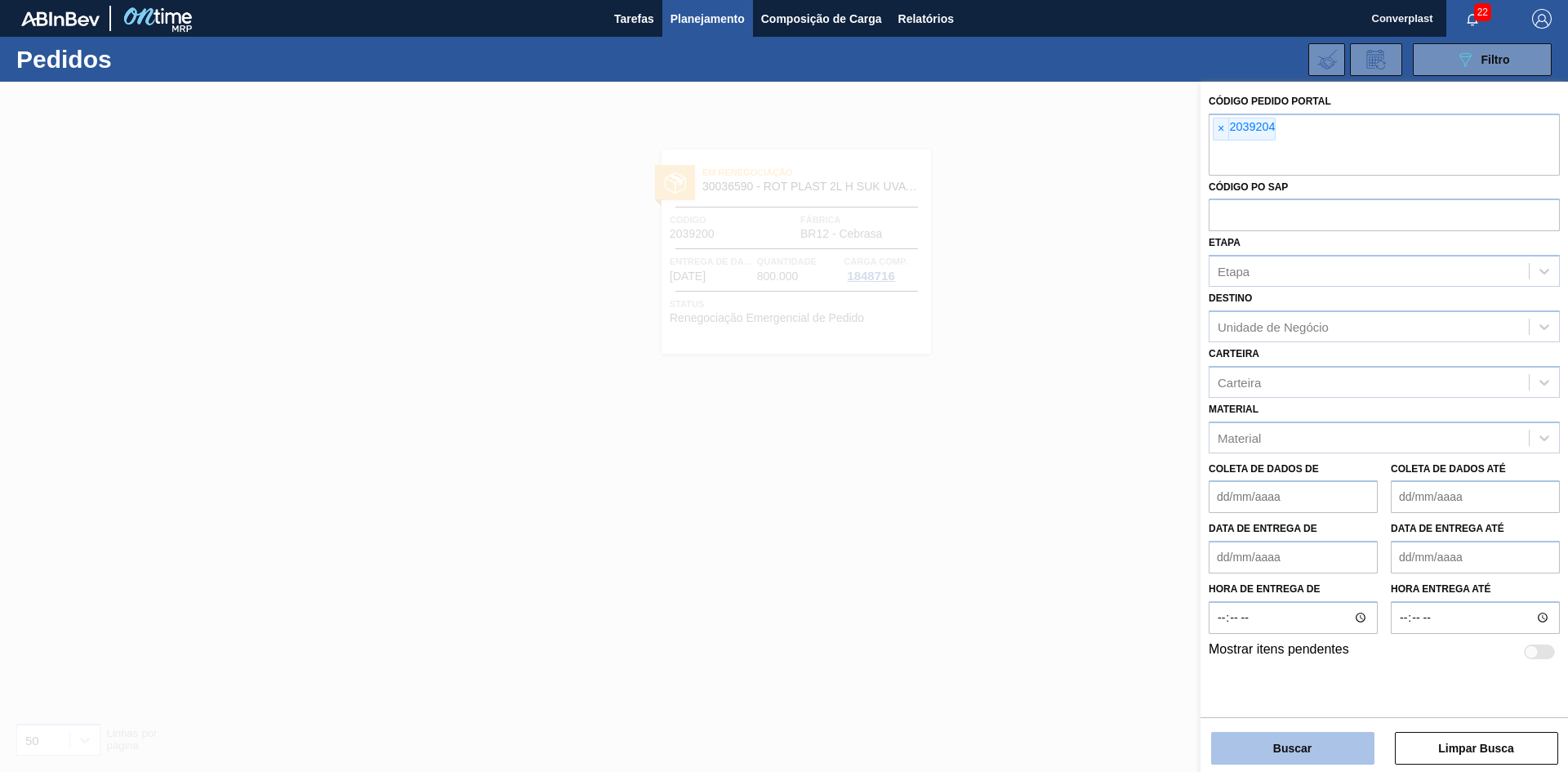
click at [1288, 741] on font "Buscar" at bounding box center [1292, 748] width 38 height 13
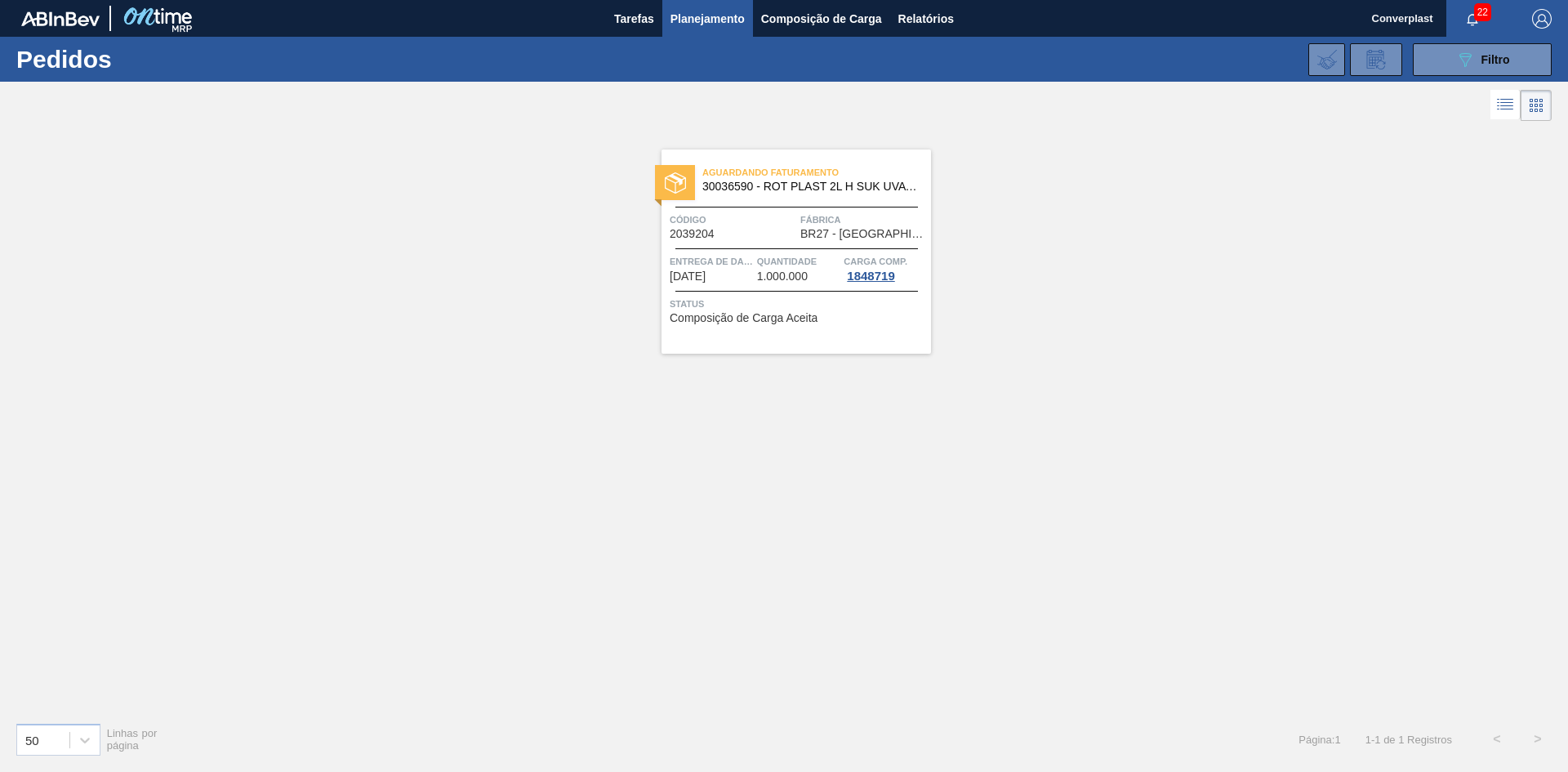
click at [779, 282] on font "1.000.000" at bounding box center [782, 276] width 51 height 13
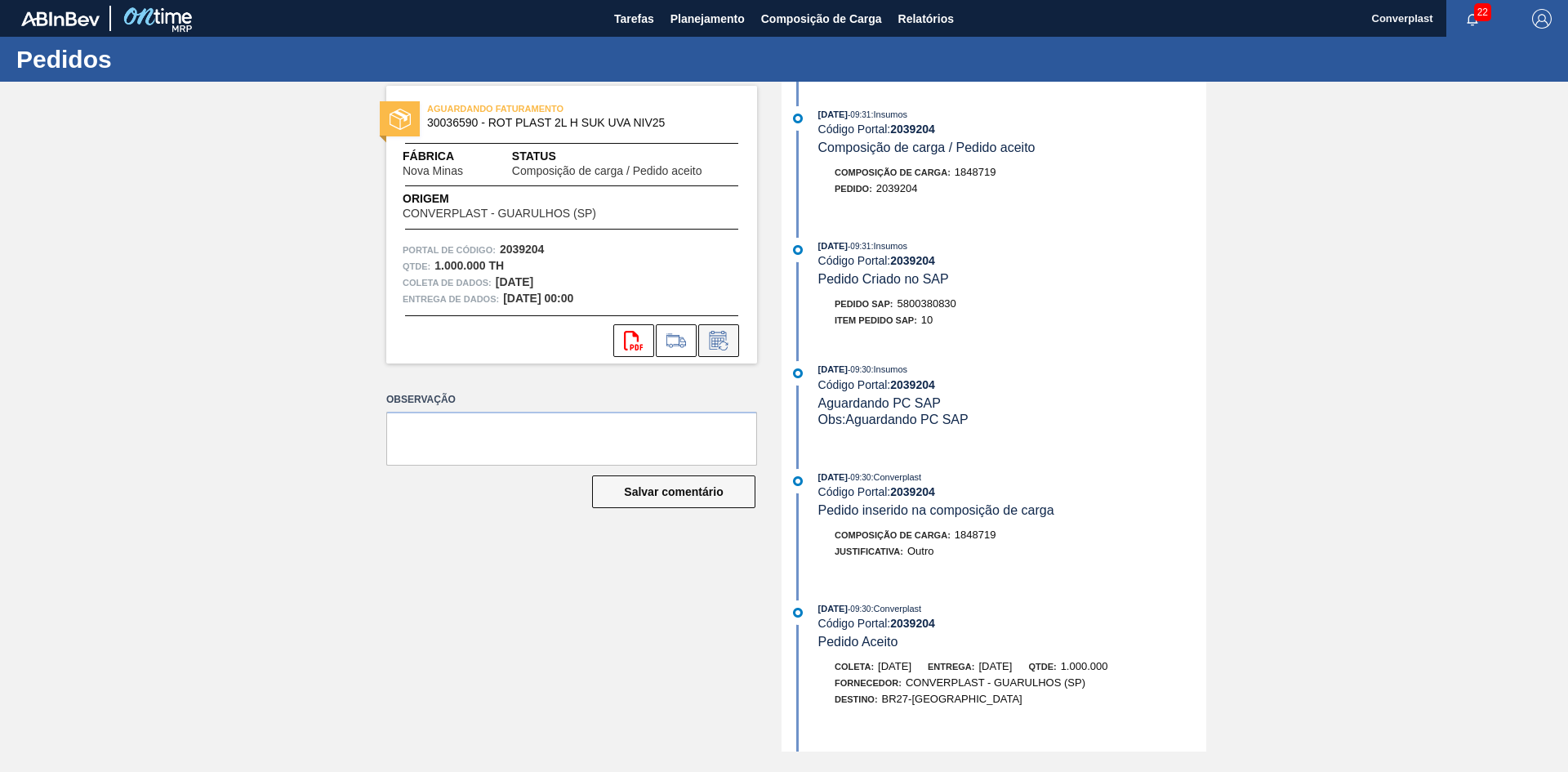
click at [731, 333] on icon at bounding box center [718, 340] width 26 height 19
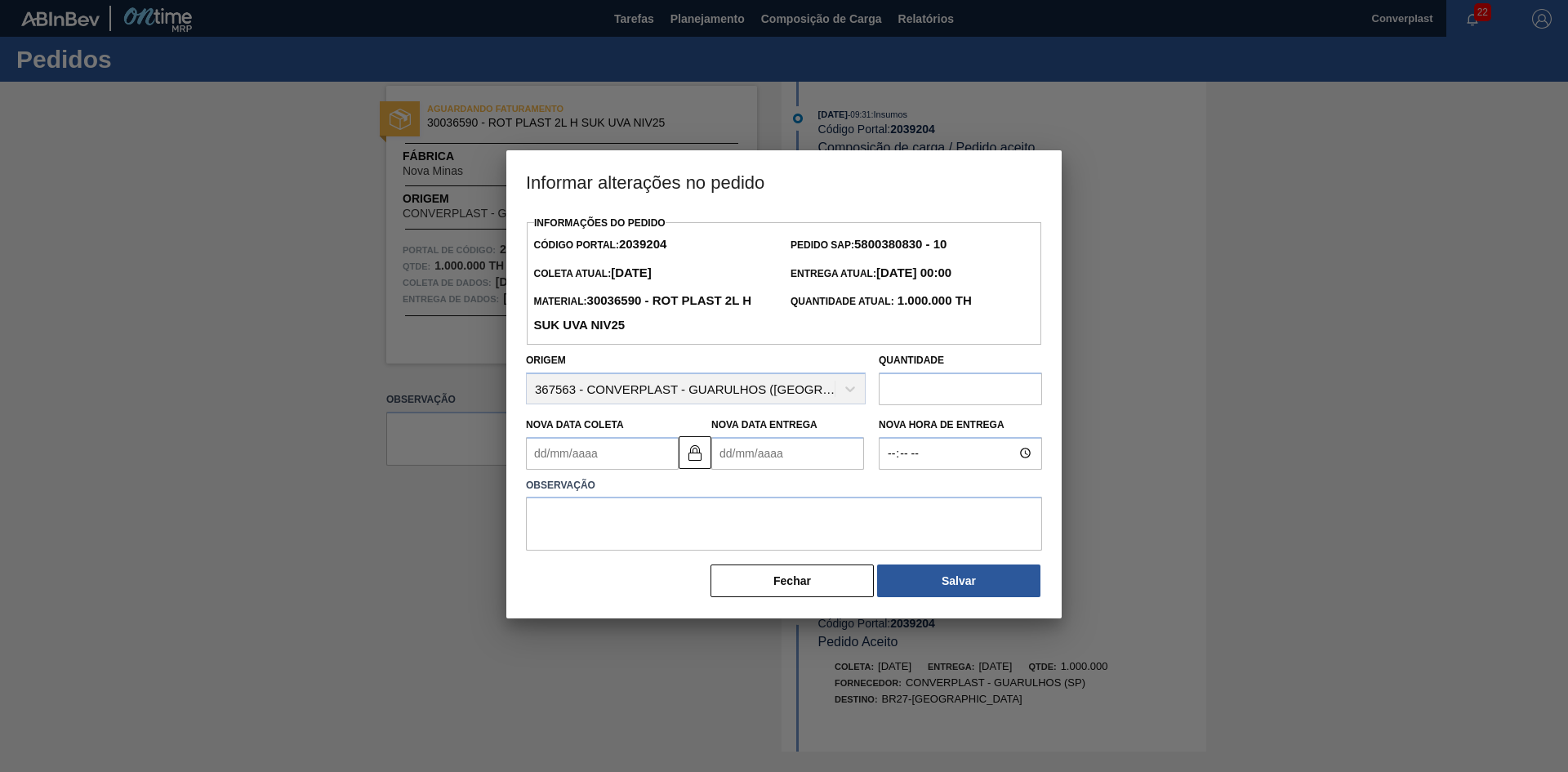
click at [731, 447] on Entrega2039204 "Nova Data Entrega" at bounding box center [787, 453] width 152 height 33
type Coleta2039204 "28/09/2025"
type Entrega2039204 "1"
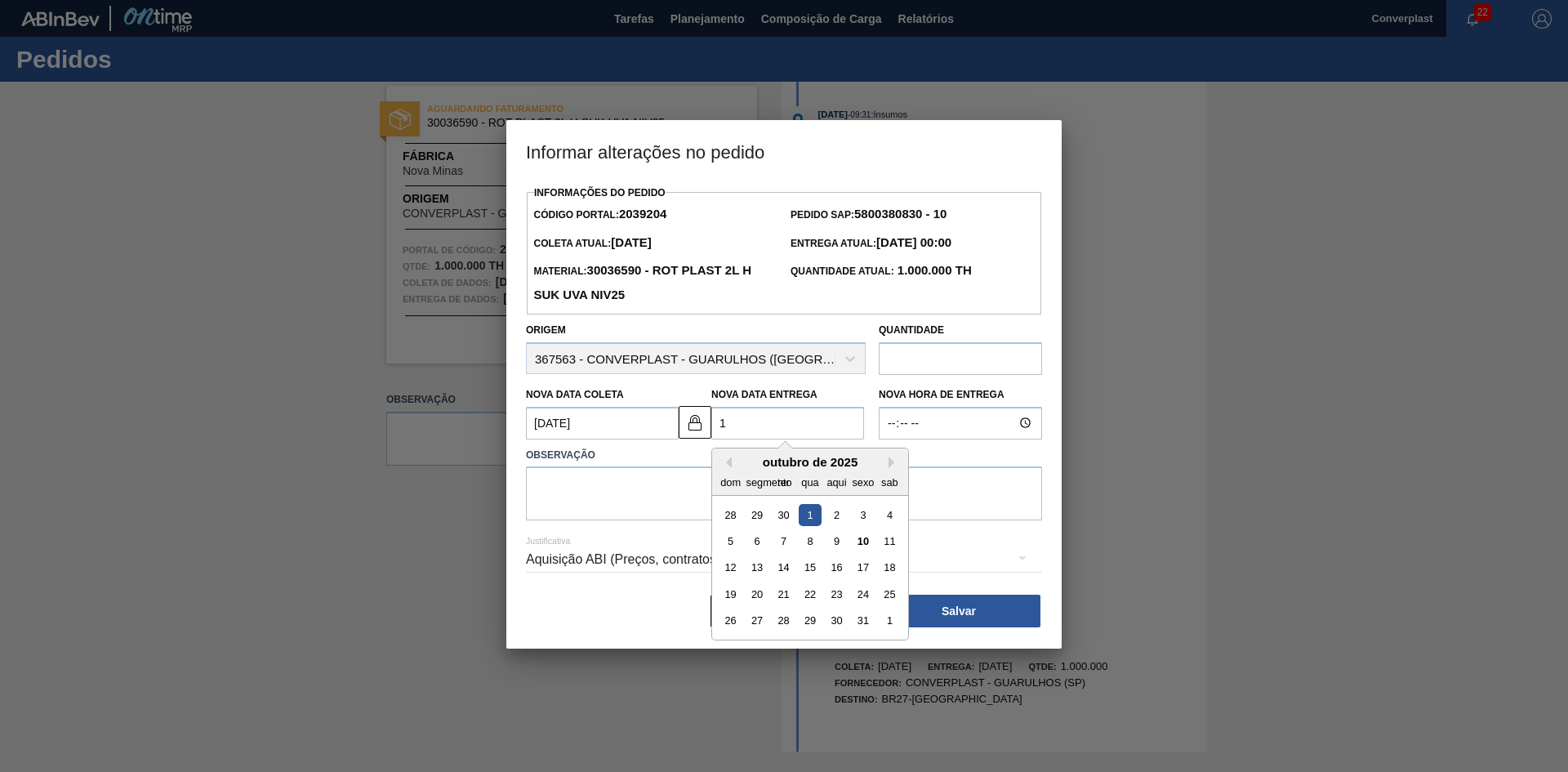
type Coleta2039204 "14/10/2025"
type Entrega2039204 "17/"
type Coleta2039204 "14/01/2025"
type Entrega2039204 "17/1"
type Coleta2039204 "14/10/2025"
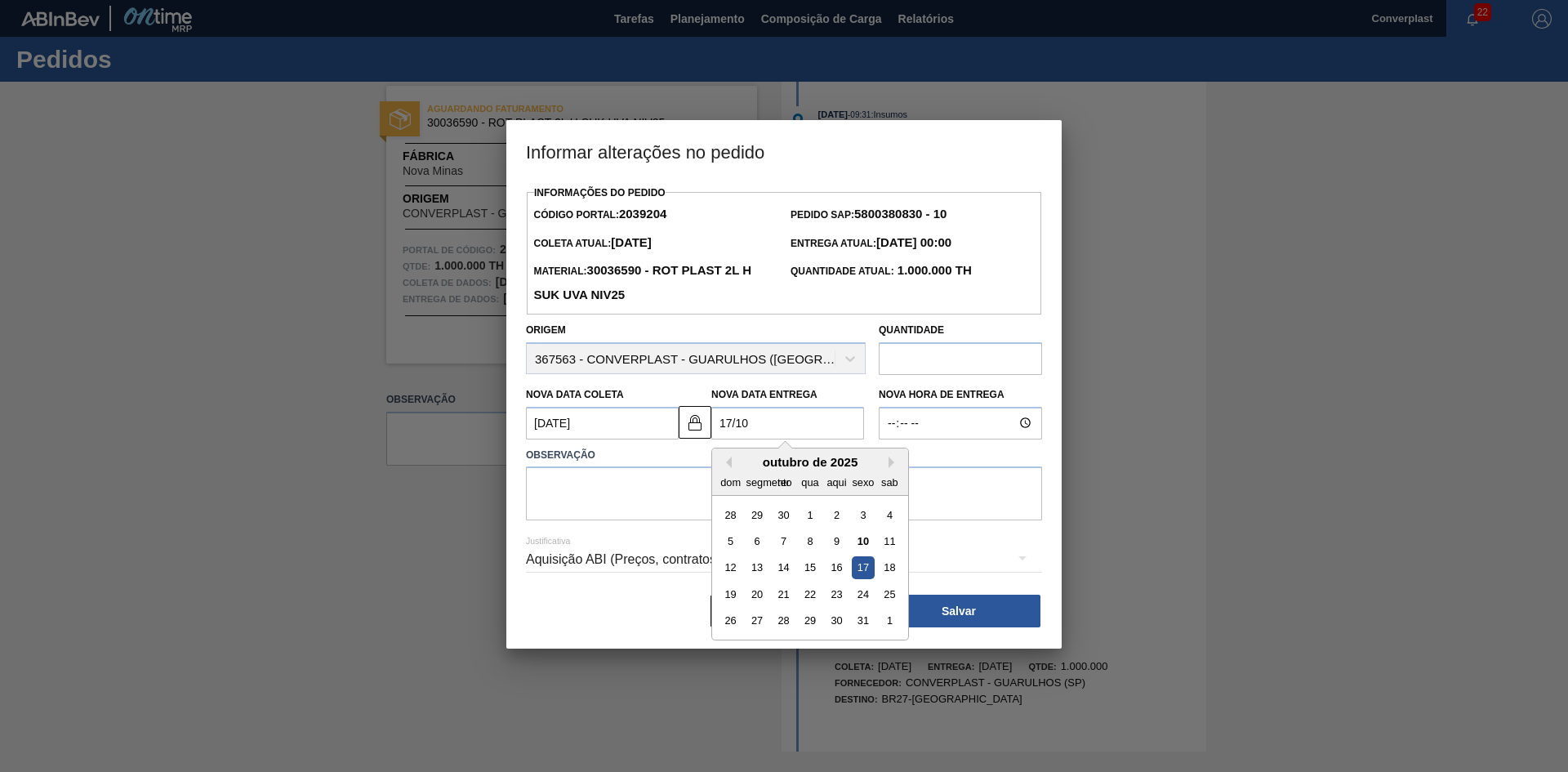
click at [868, 573] on div "17" at bounding box center [862, 567] width 22 height 22
type Entrega2039204 "17/10/2025"
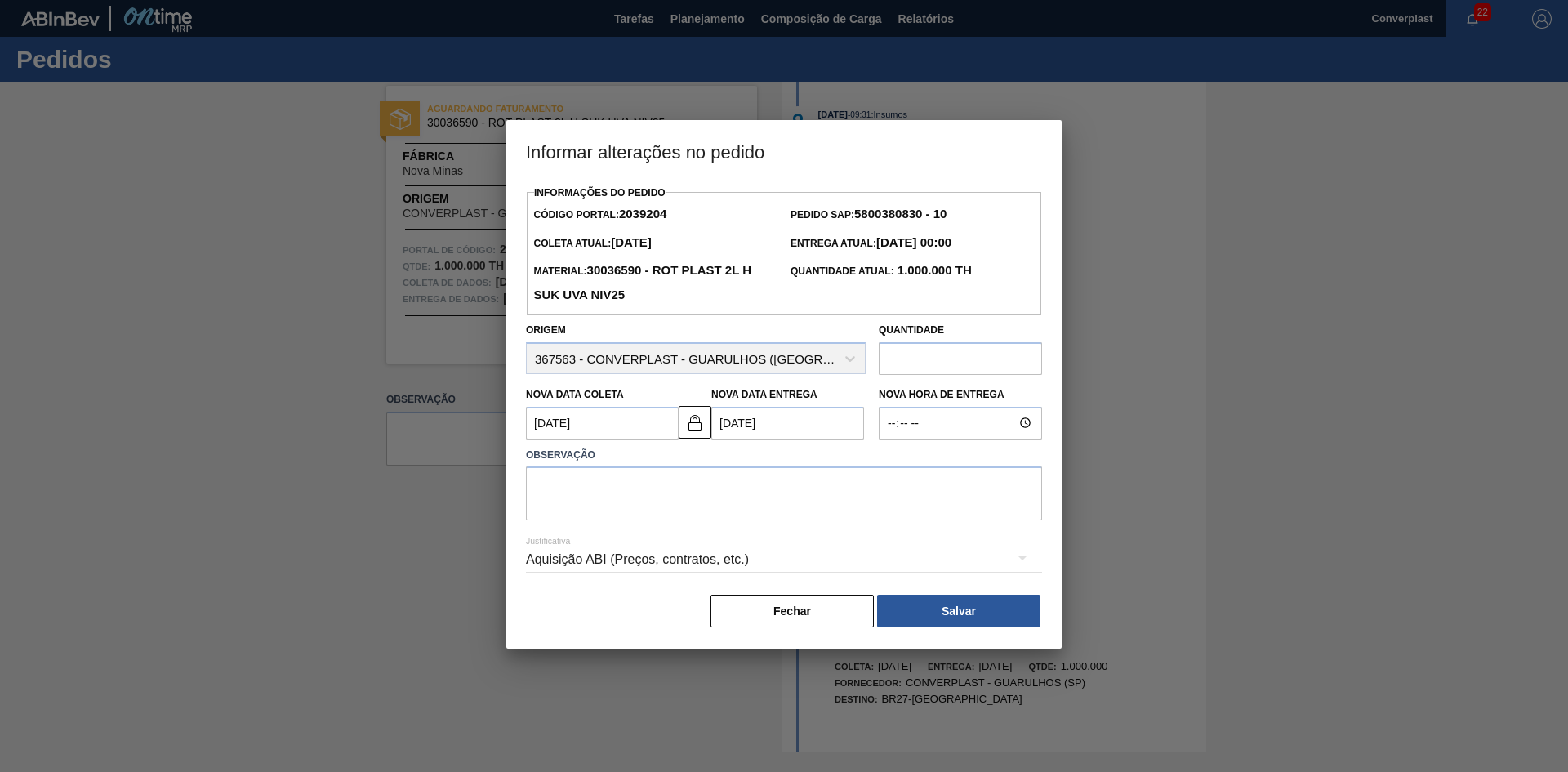
drag, startPoint x: 670, startPoint y: 527, endPoint x: 660, endPoint y: 516, distance: 14.9
click at [670, 526] on div "Justificativa Aquisição ABI (Preços, contratos, etc.)" at bounding box center [784, 549] width 516 height 58
click at [651, 500] on textarea at bounding box center [784, 493] width 516 height 54
click at [701, 432] on img at bounding box center [694, 422] width 19 height 19
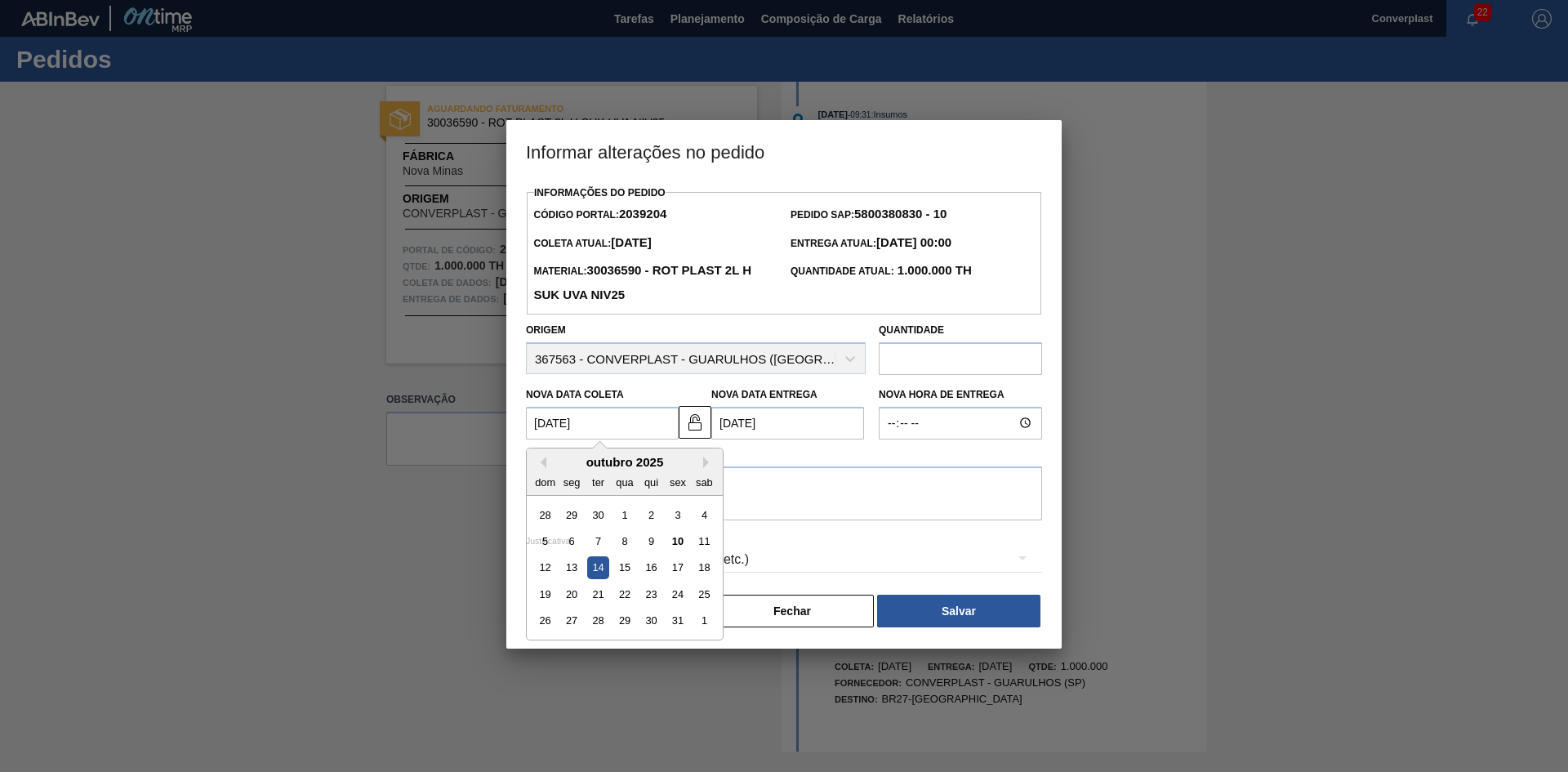
click at [638, 436] on Coleta2039204 "14/10/2025" at bounding box center [602, 423] width 152 height 33
click at [623, 573] on font "15" at bounding box center [625, 567] width 11 height 12
type Coleta2039204 "15/10/2025"
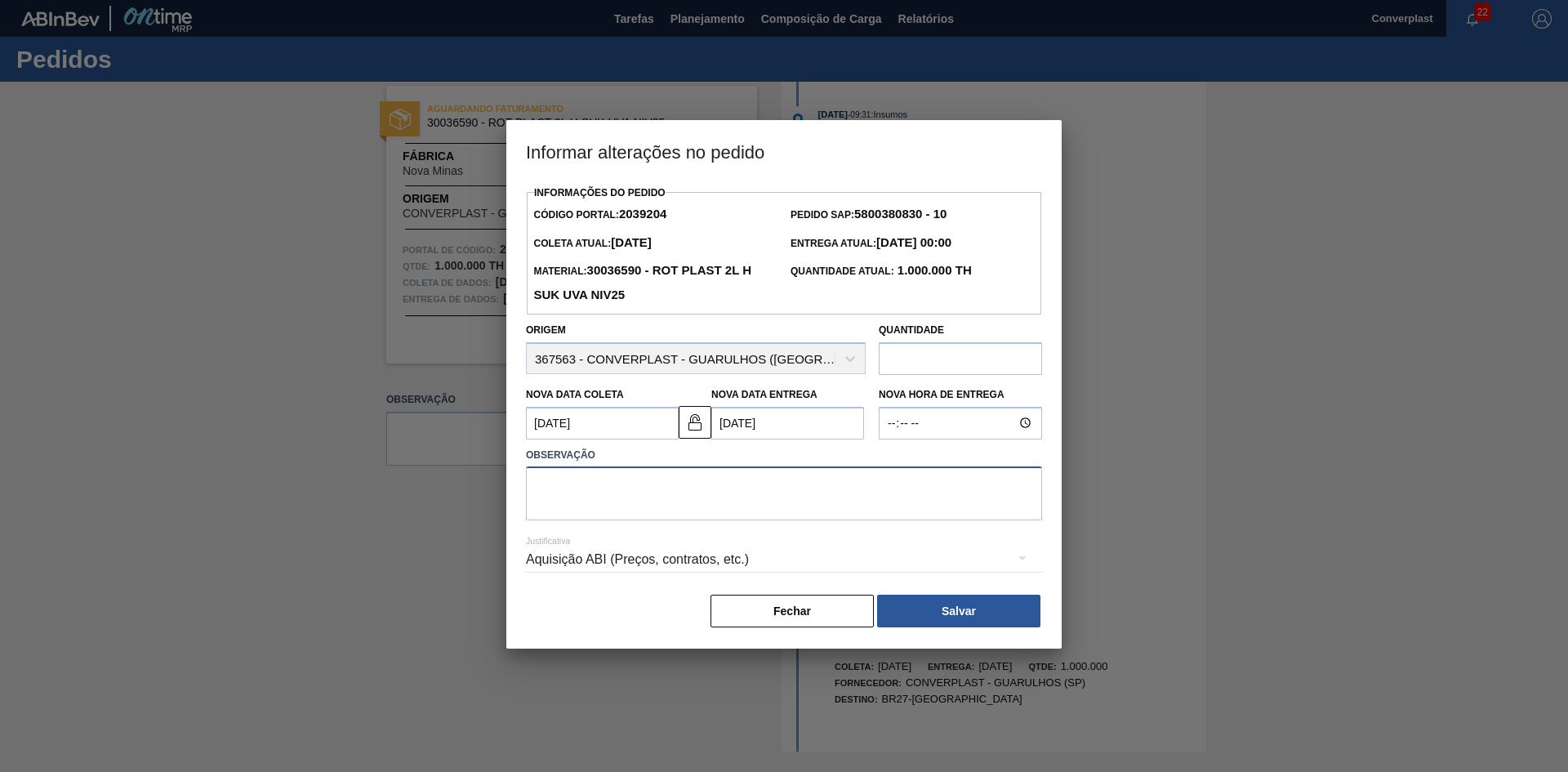
click at [593, 513] on textarea at bounding box center [784, 493] width 516 height 54
type textarea "ajuste data"
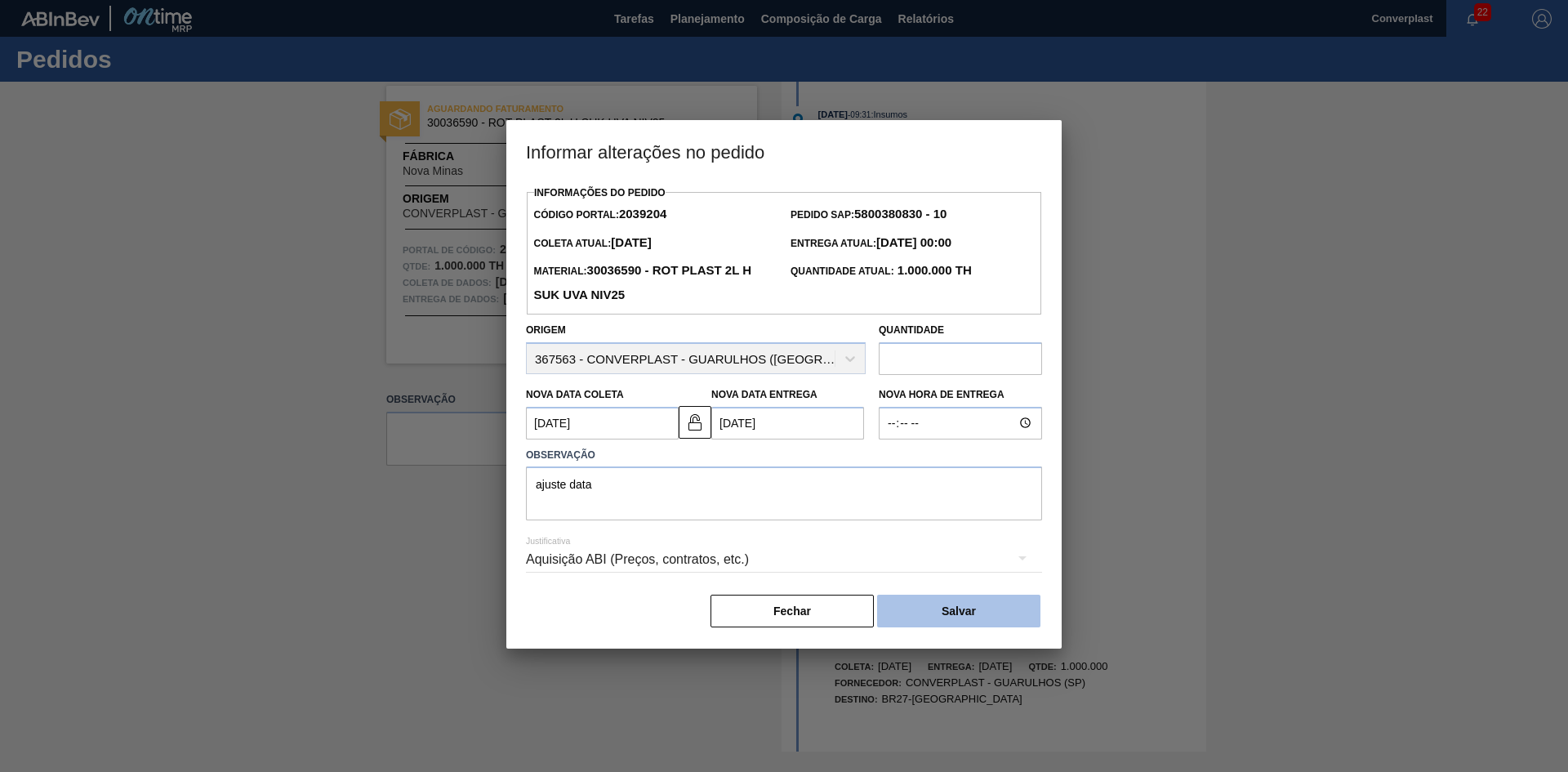
click at [910, 613] on button "Salvar" at bounding box center [959, 611] width 164 height 33
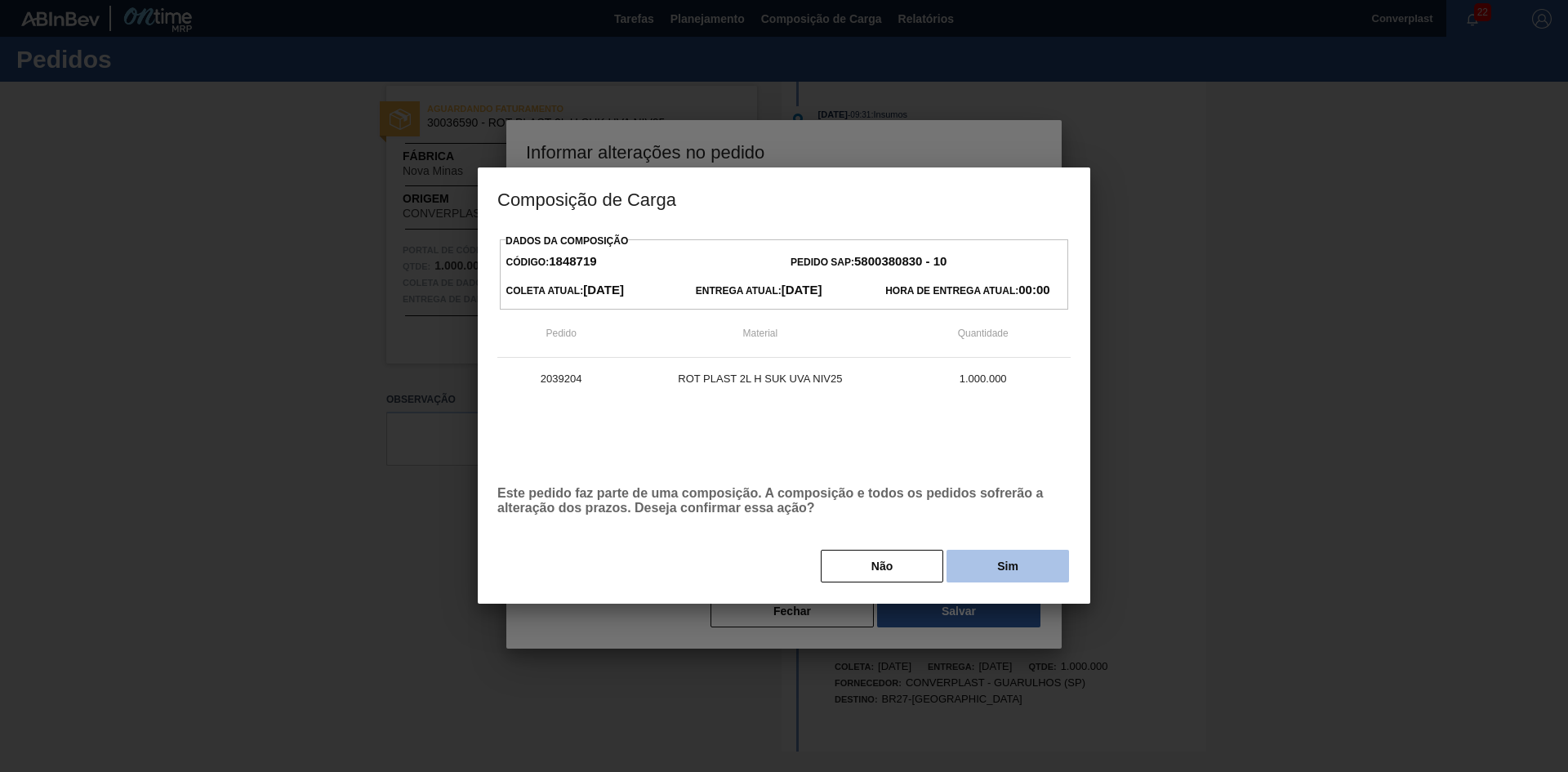
click at [970, 560] on button "Sim" at bounding box center [1008, 566] width 123 height 33
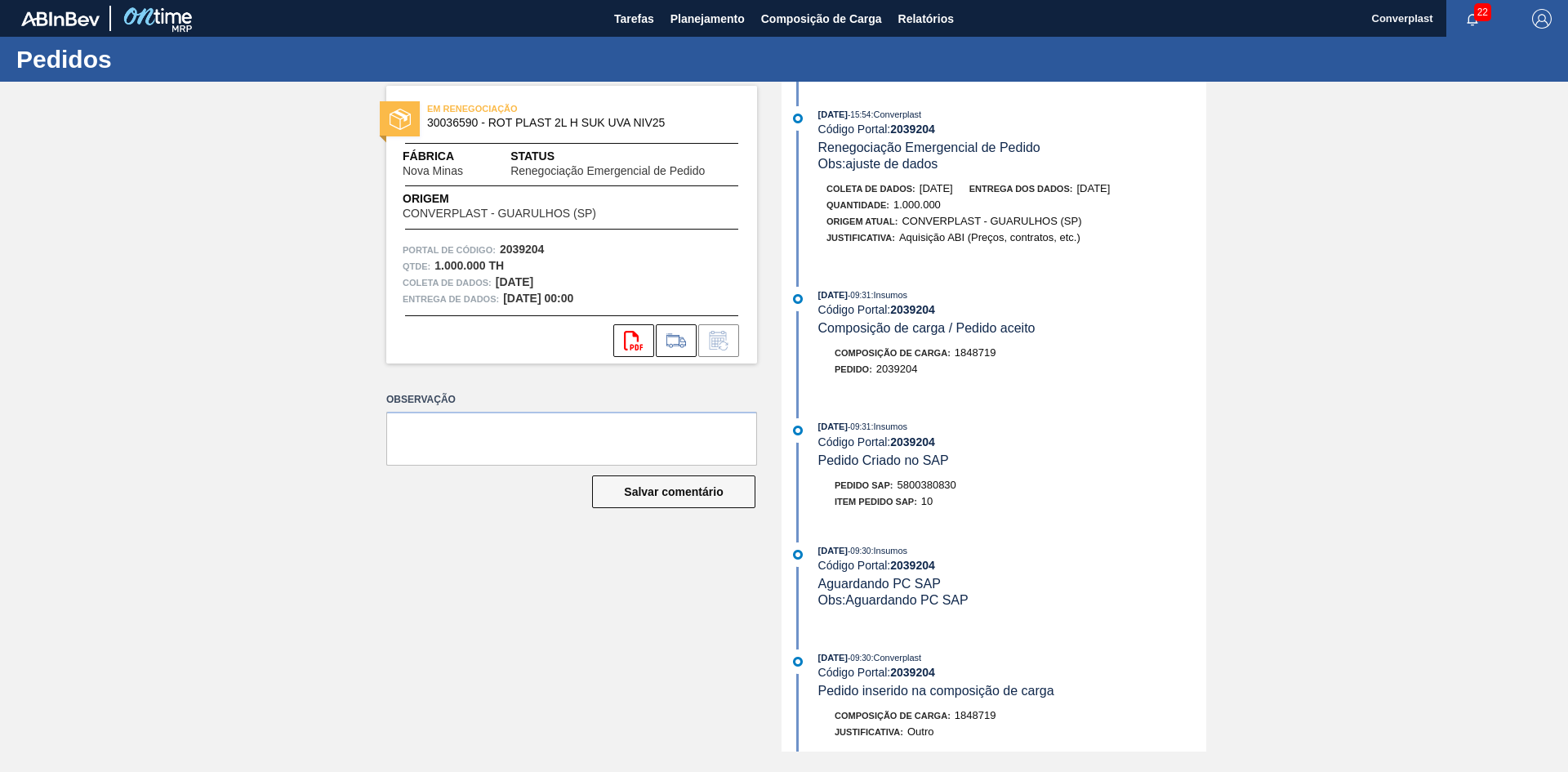
drag, startPoint x: 534, startPoint y: 682, endPoint x: 573, endPoint y: 564, distance: 124.3
click at [535, 682] on div "EM RENEGOCIAÇÃO 30036590 - ROT PLAST 2L H SUK UVA NIV25 Fábrica Nova Minas Stat…" at bounding box center [559, 416] width 396 height 670
click at [710, 22] on font "Planejamento" at bounding box center [708, 19] width 75 height 13
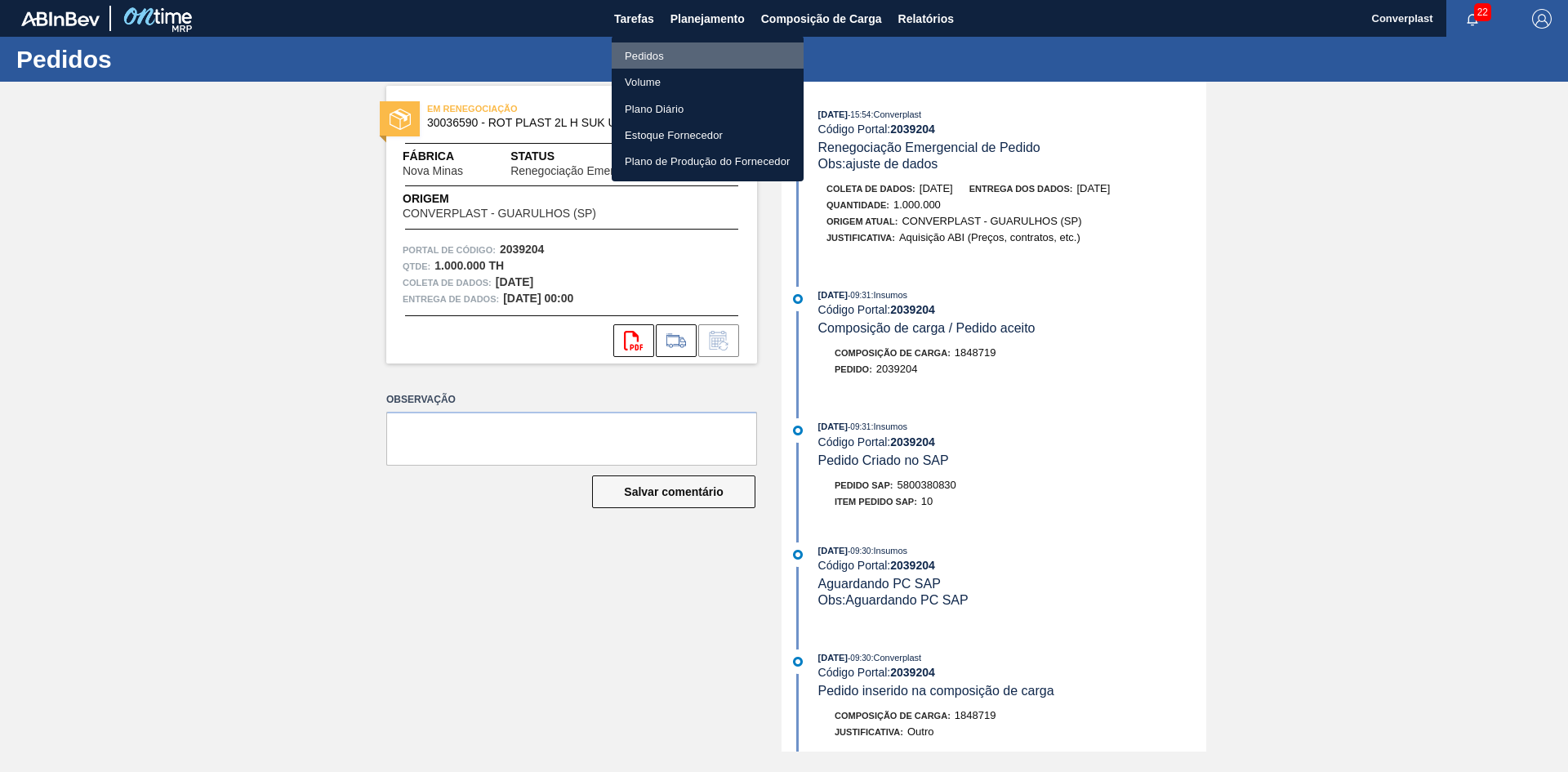
click at [677, 48] on li "Pedidos" at bounding box center [708, 55] width 192 height 26
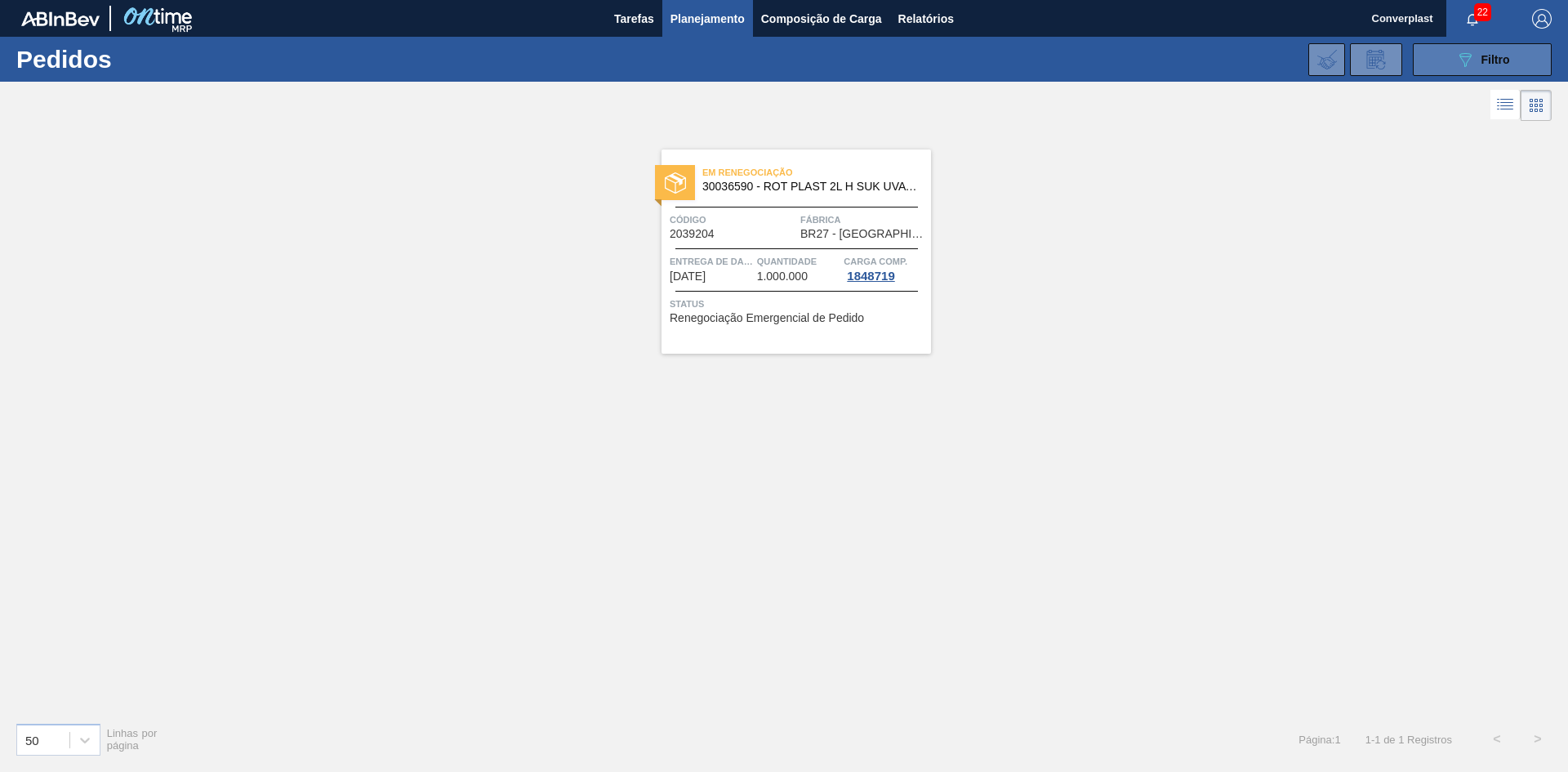
click at [1488, 53] on font "Filtro" at bounding box center [1496, 59] width 29 height 13
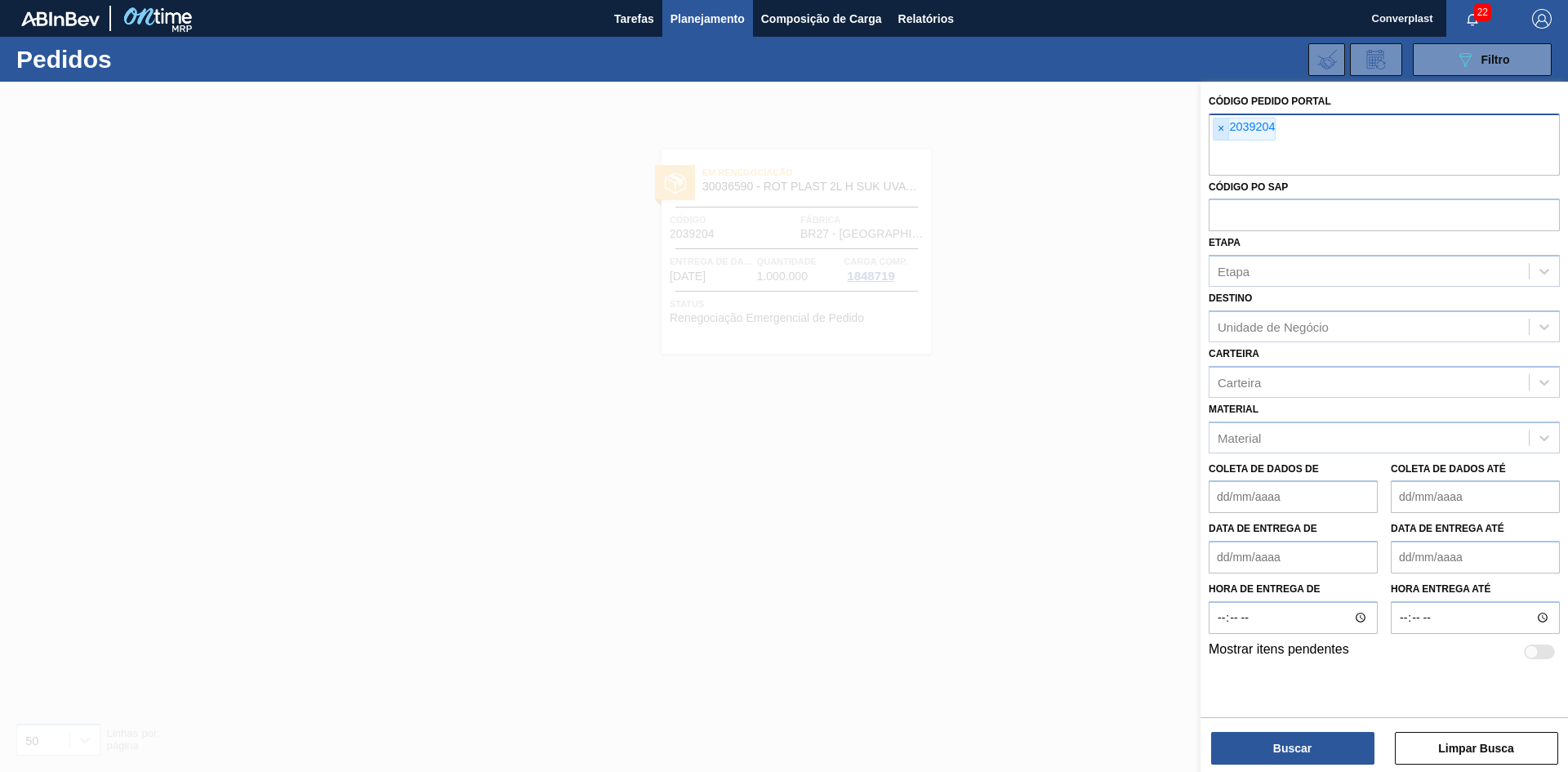
click at [1216, 125] on div "× 2039204" at bounding box center [1384, 145] width 352 height 62
click at [1218, 125] on font "×" at bounding box center [1220, 128] width 7 height 13
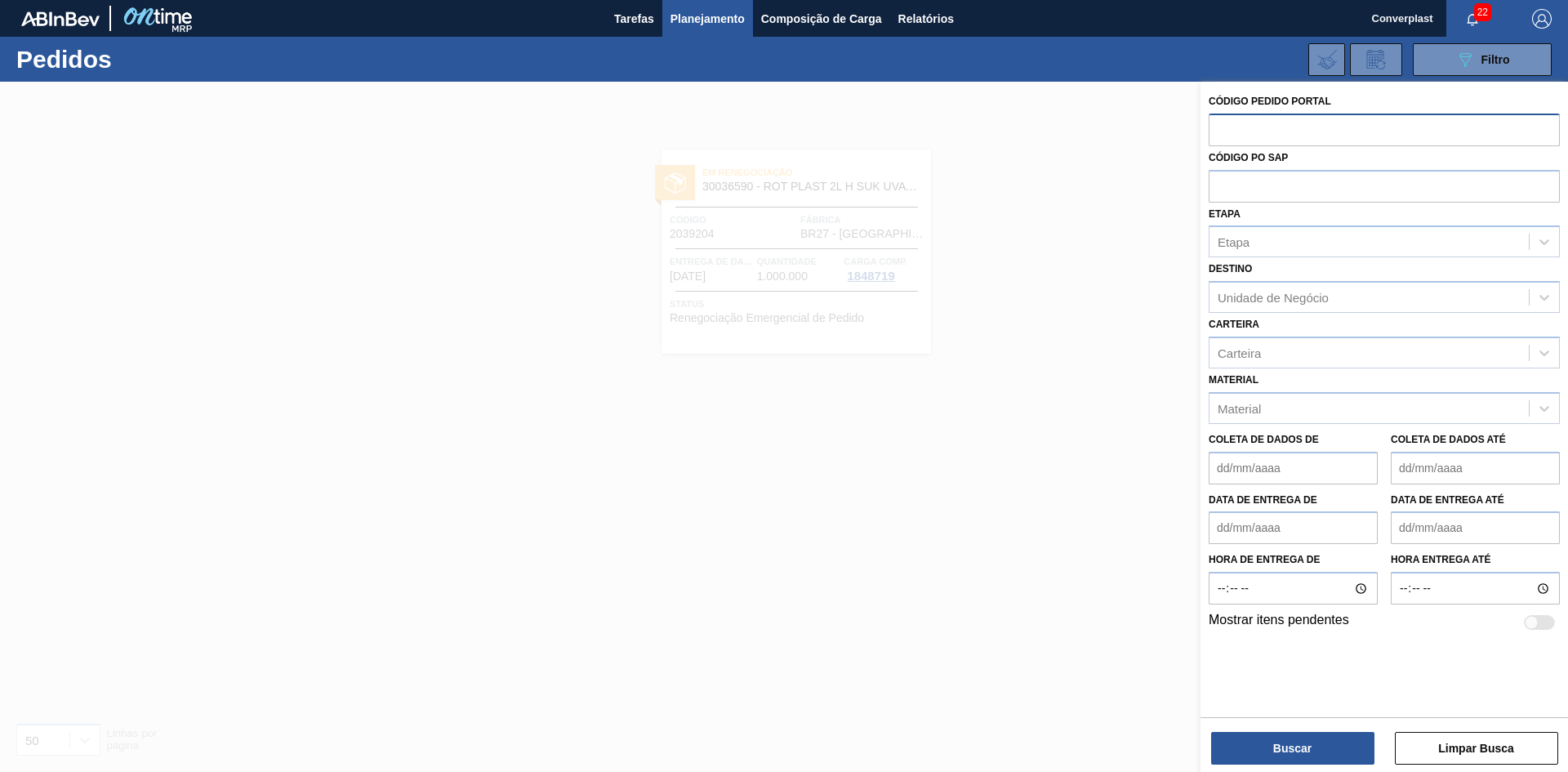
paste input "2039207"
type input "2039207"
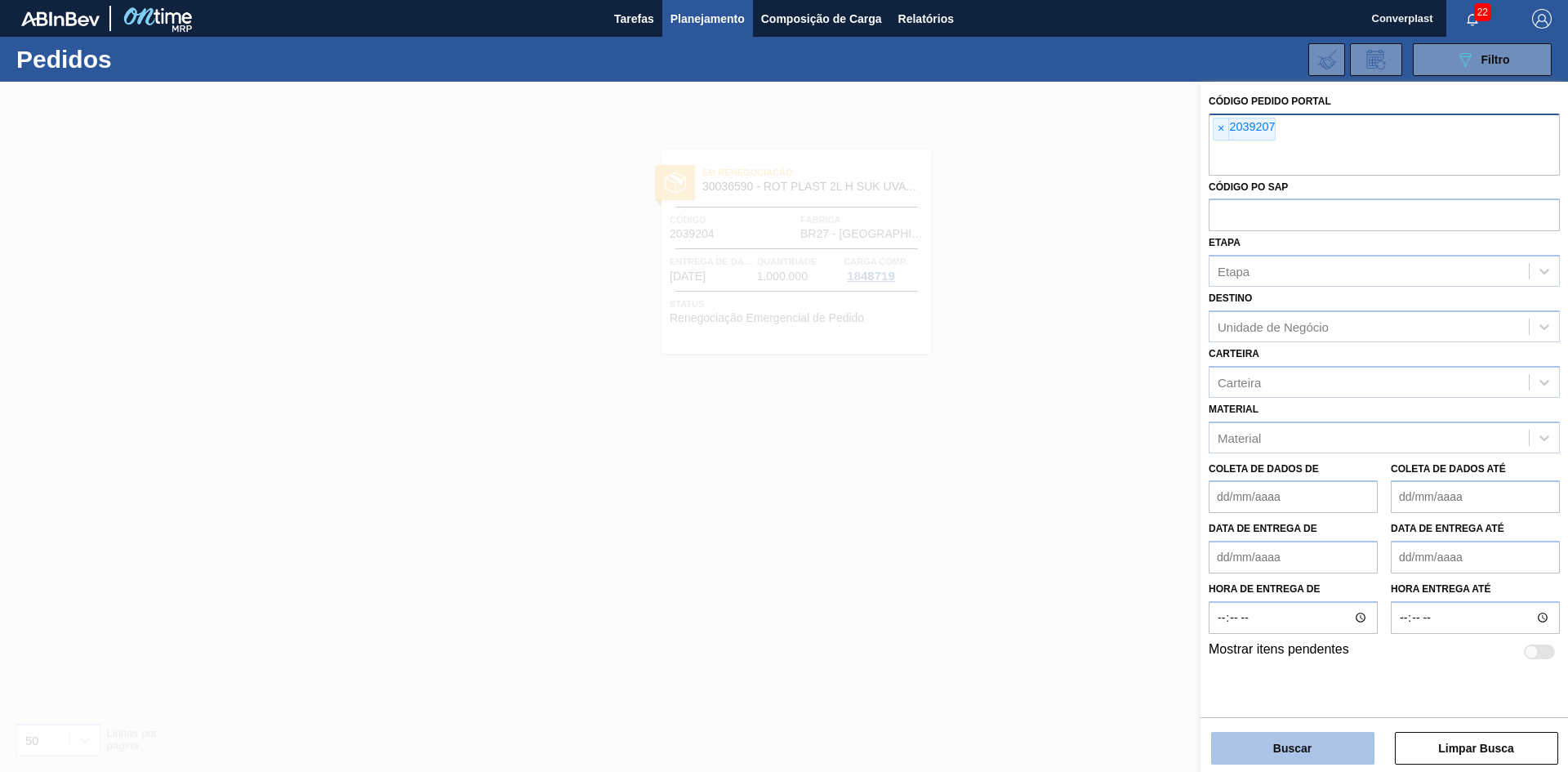
click at [1277, 755] on button "Buscar" at bounding box center [1293, 748] width 164 height 33
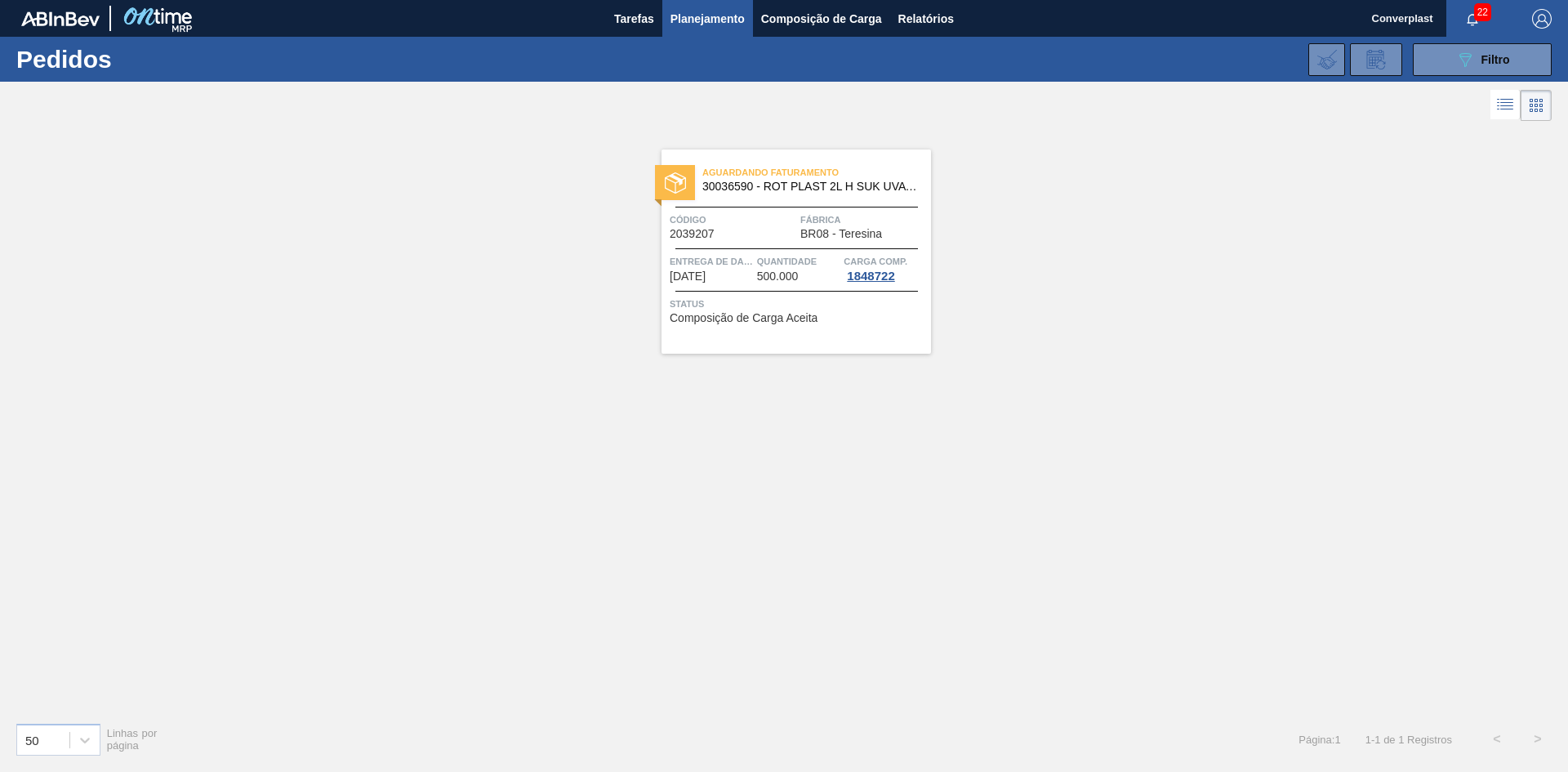
click at [724, 283] on div "Entrega de dados 11/10/2025" at bounding box center [711, 267] width 83 height 30
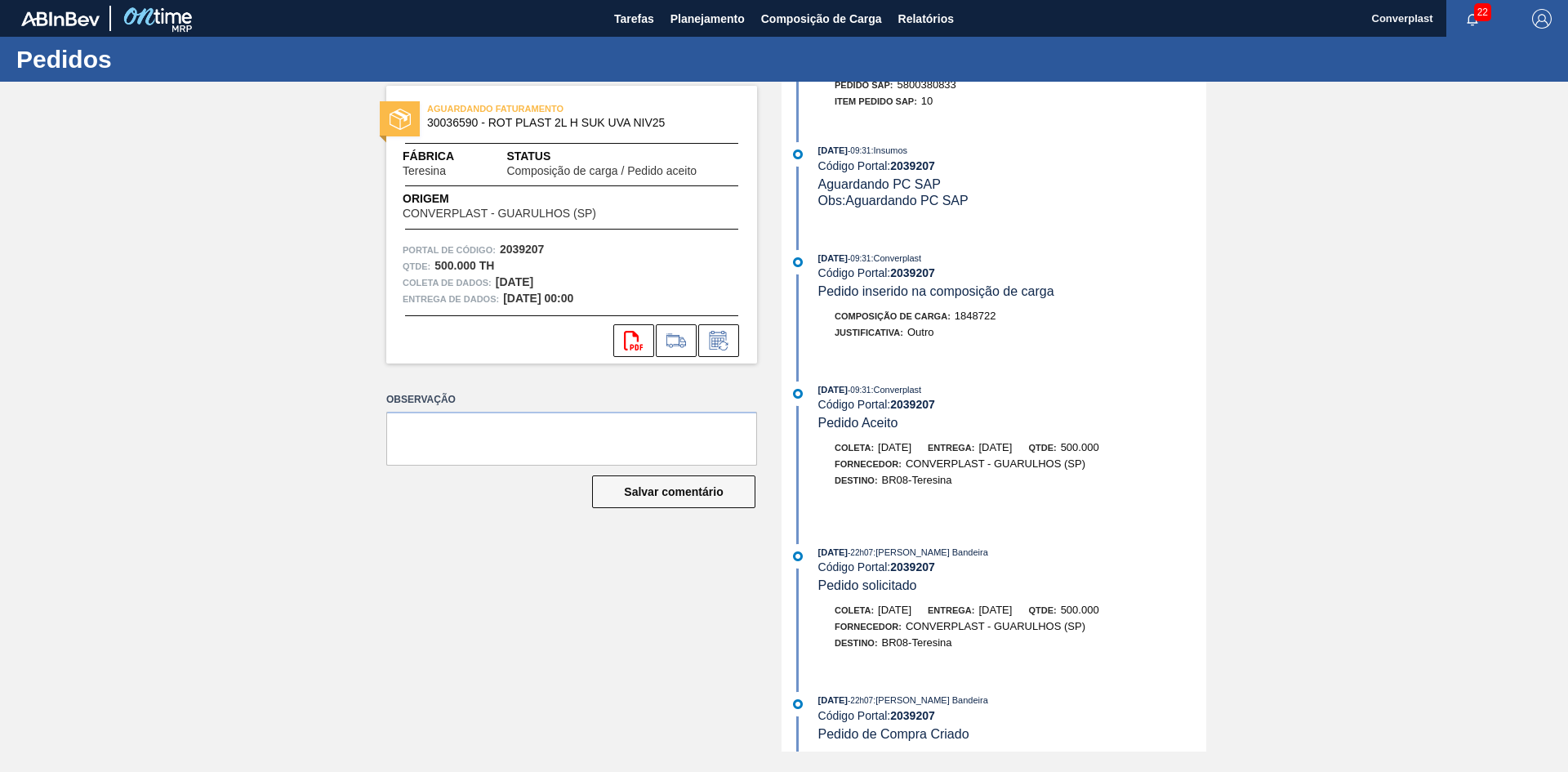
scroll to position [226, 0]
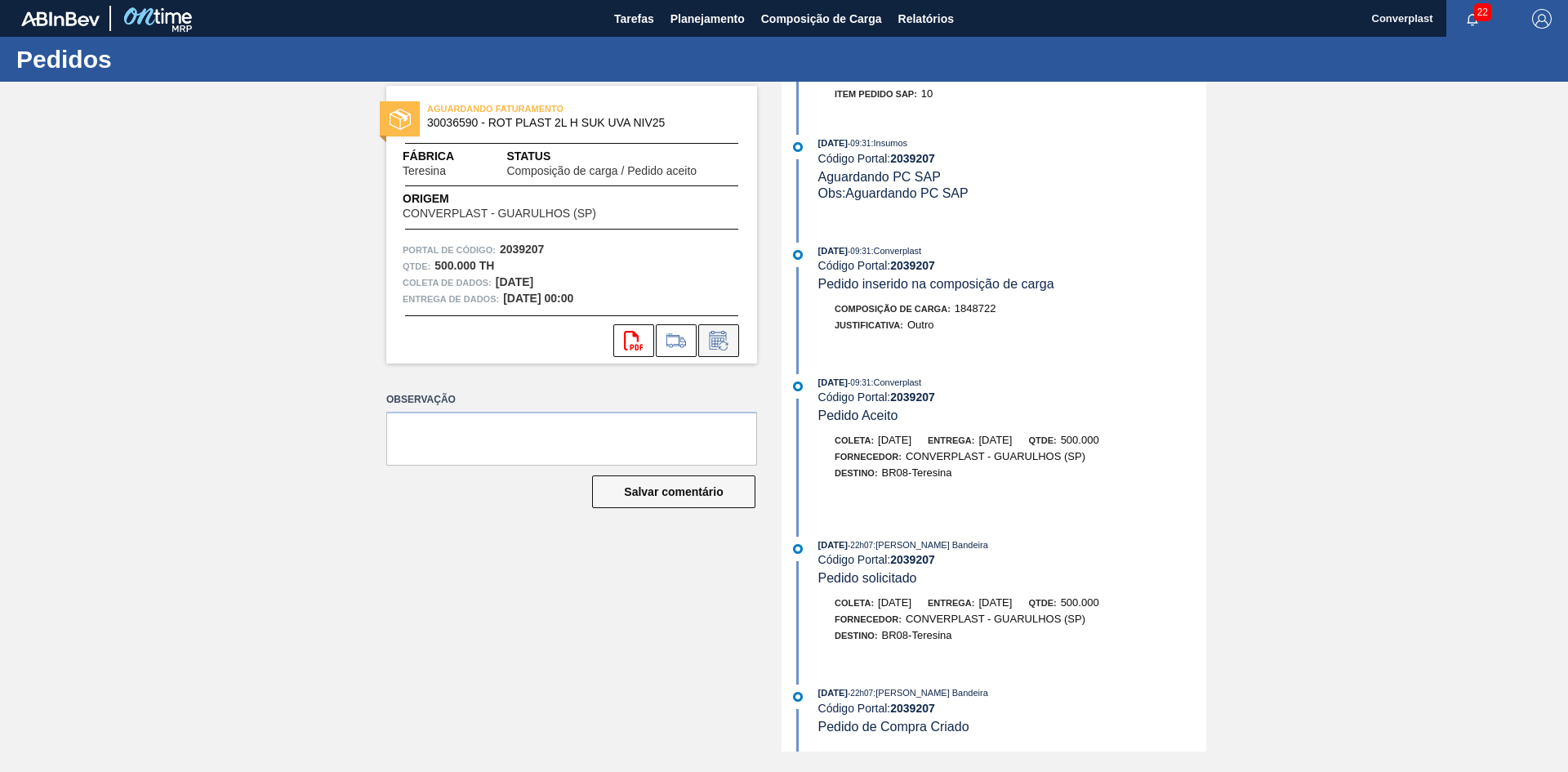
click at [718, 346] on icon at bounding box center [717, 342] width 12 height 10
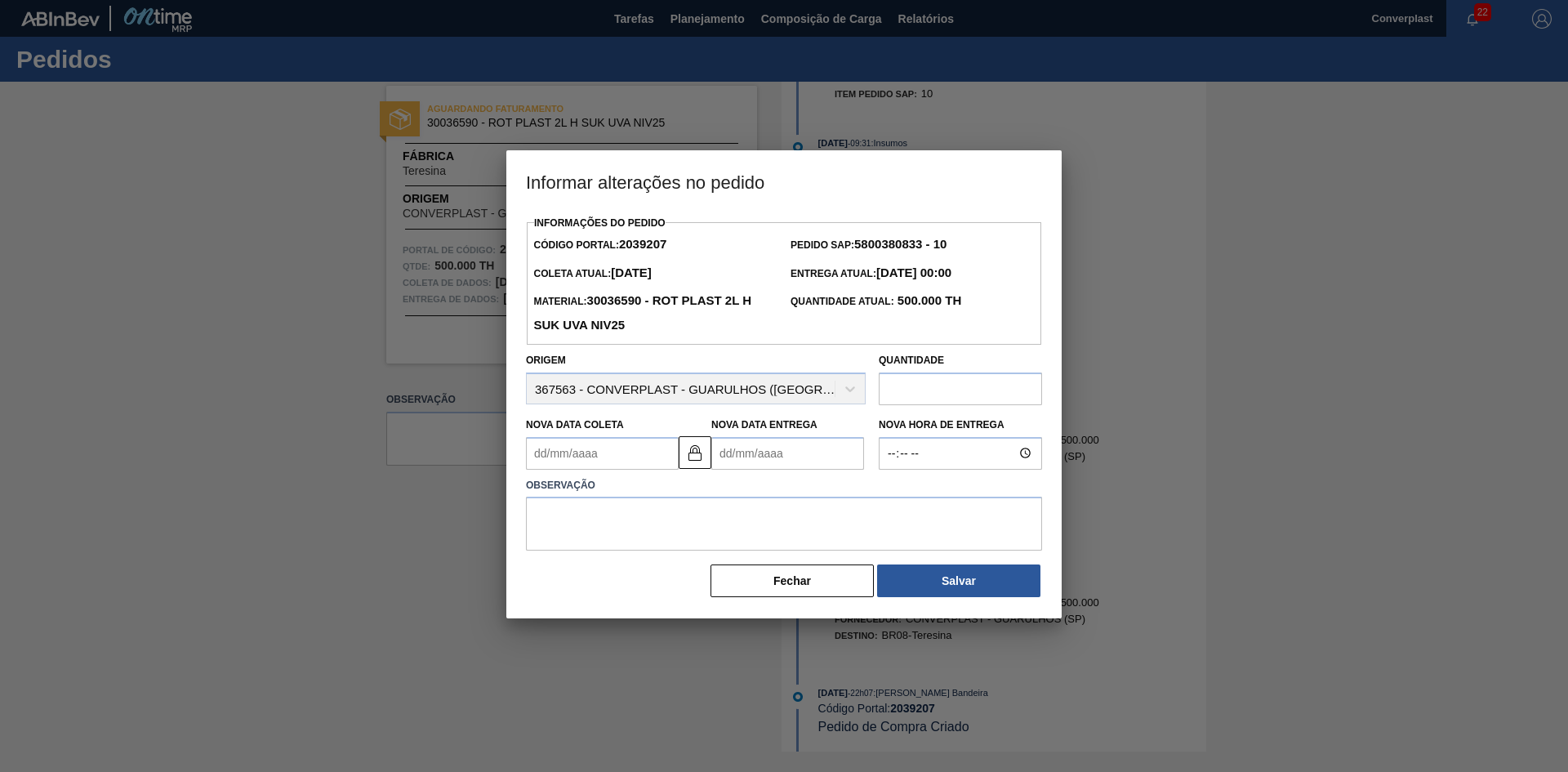
click at [754, 464] on Entrega2039207 "Nova Data Entrega" at bounding box center [787, 453] width 152 height 33
type Coleta2039207 "27/12/1999"
type Entrega2039207 "0"
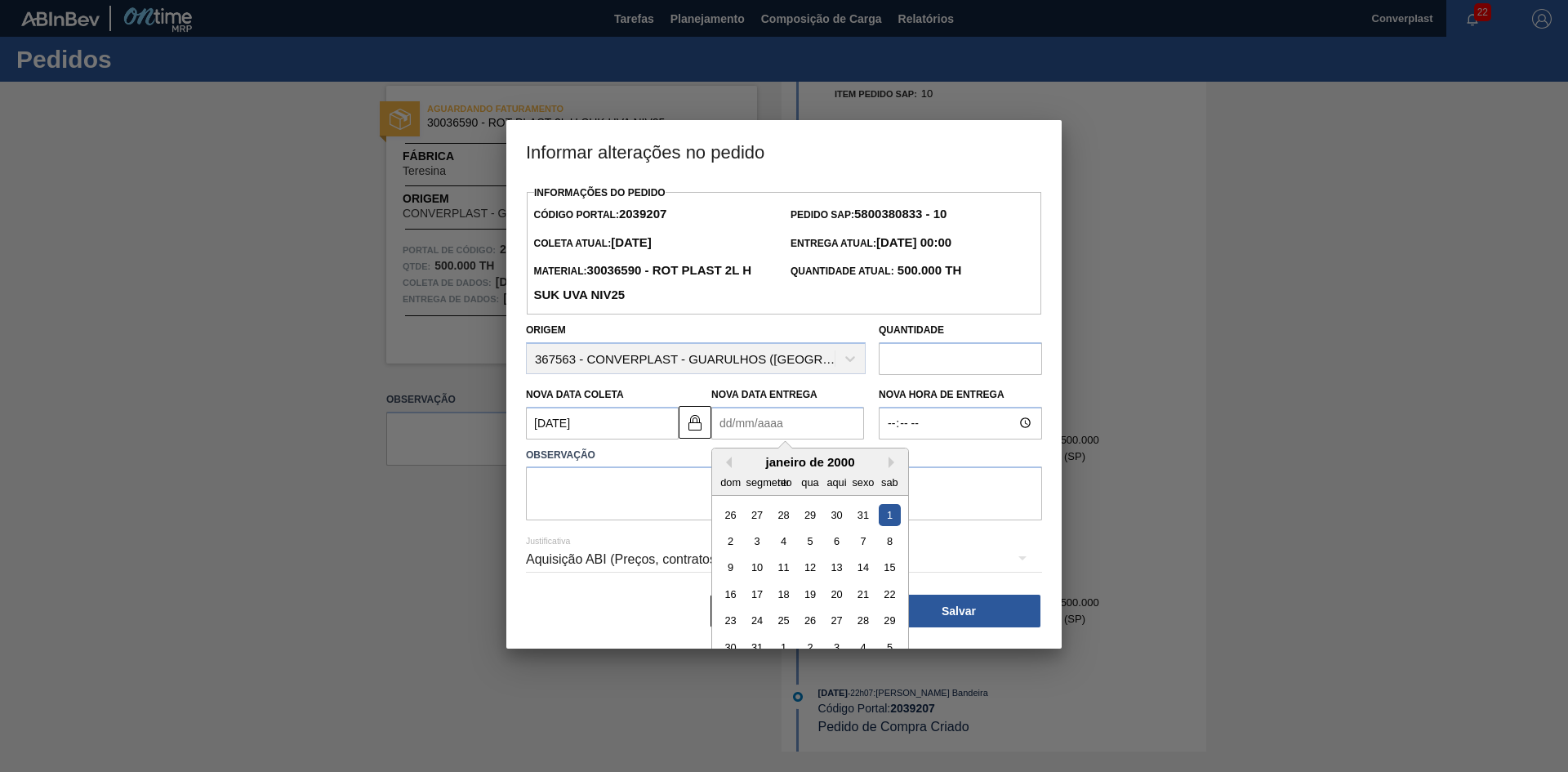
type Coleta2039207 "26/09/2025"
type Entrega2039207 "1"
type Coleta2039207 "13/10/2025"
type Entrega2039207 "18/"
type Coleta2039207 "13/01/2025"
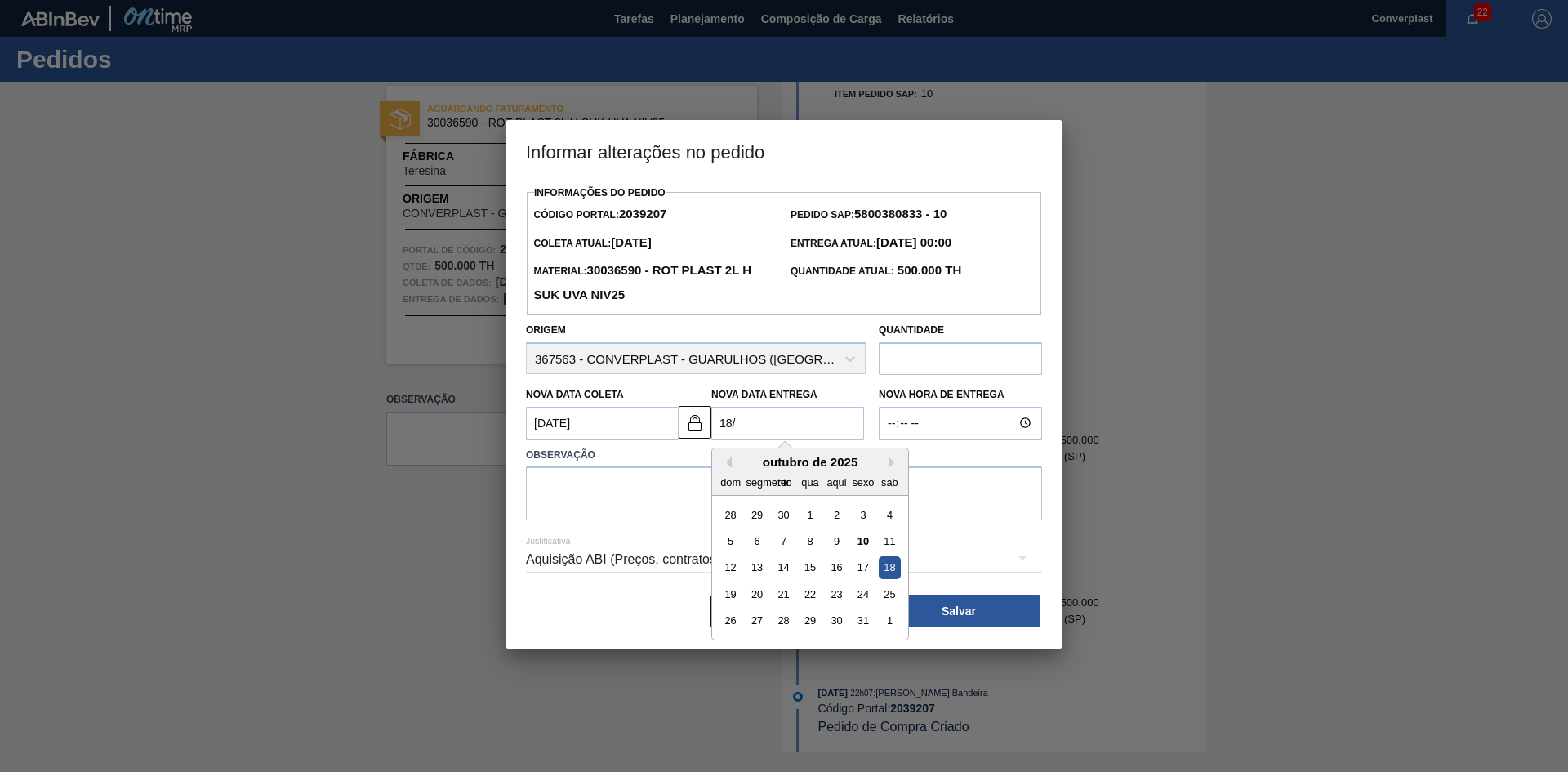
type Entrega2039207 "18/1"
type Coleta2039207 "13/10/2025"
click at [888, 563] on div "18" at bounding box center [890, 567] width 22 height 22
type Entrega2039207 "[DATE]"
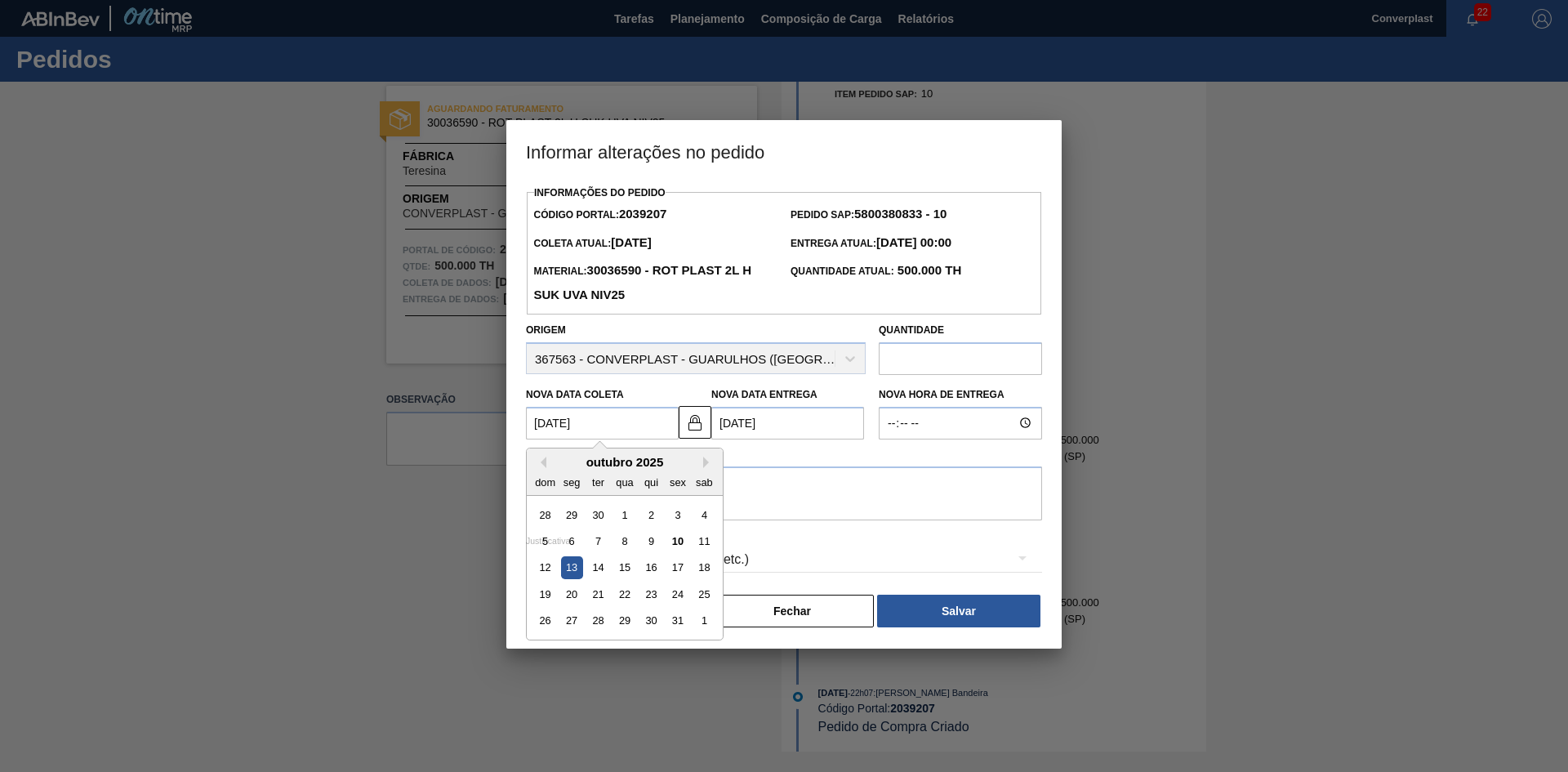
click at [604, 428] on Coleta2039207 "13/10/2025" at bounding box center [602, 423] width 152 height 33
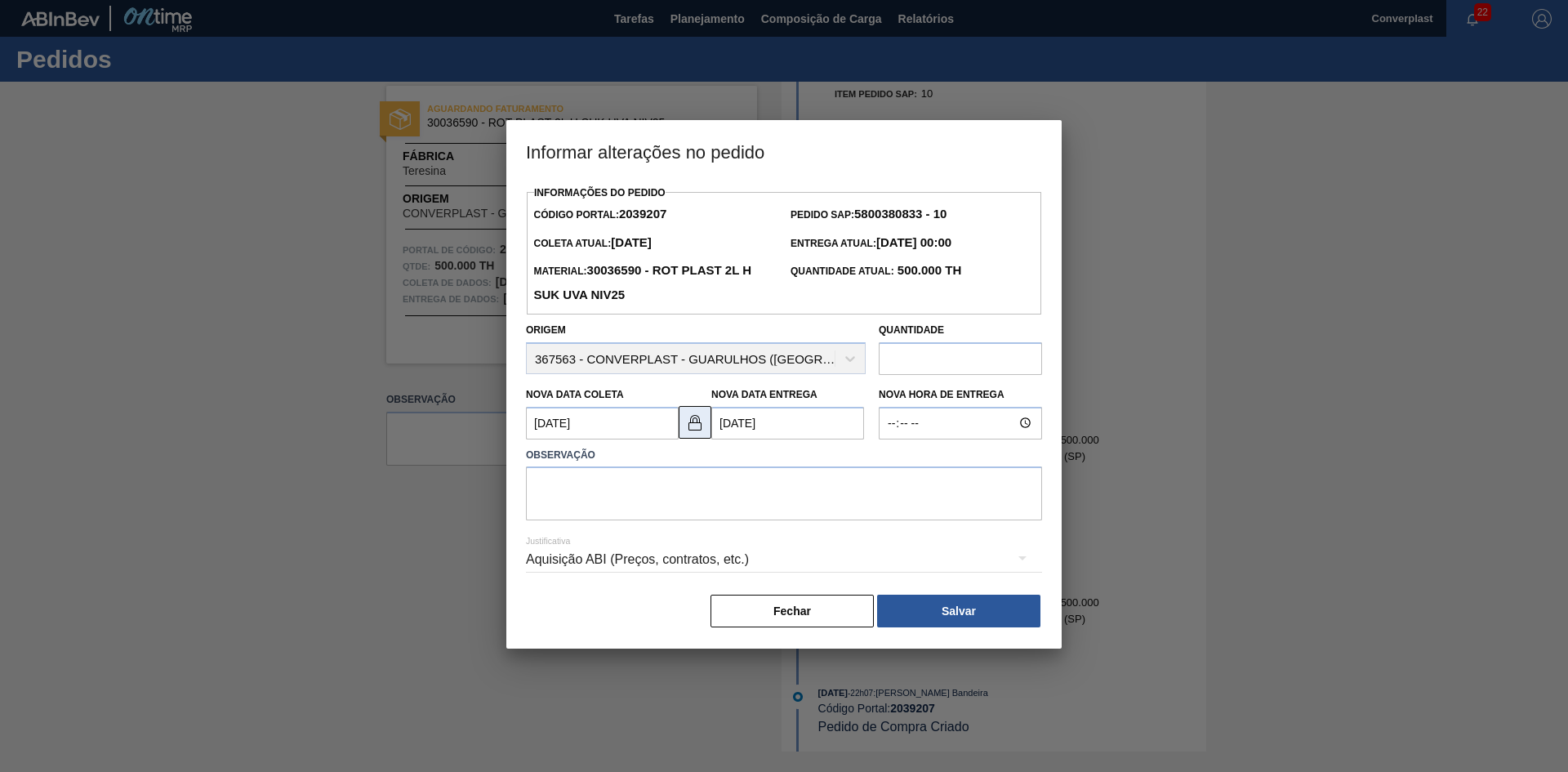
click at [693, 417] on img at bounding box center [694, 422] width 19 height 19
click at [581, 423] on Coleta2039207 "13/10/2025" at bounding box center [602, 423] width 152 height 33
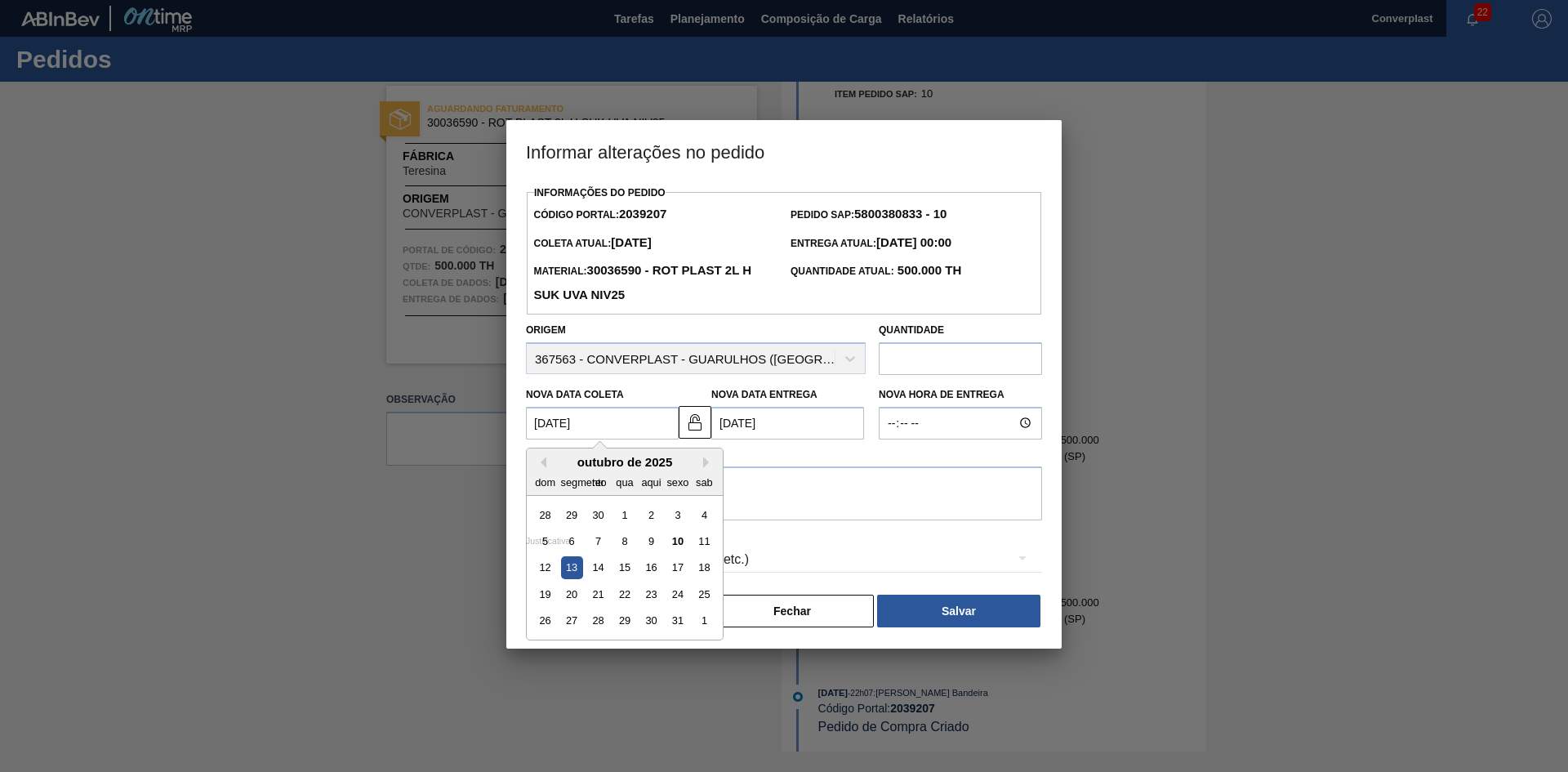
click at [628, 541] on div "8" at bounding box center [624, 540] width 22 height 22
type Coleta2039207 "08/10/2025"
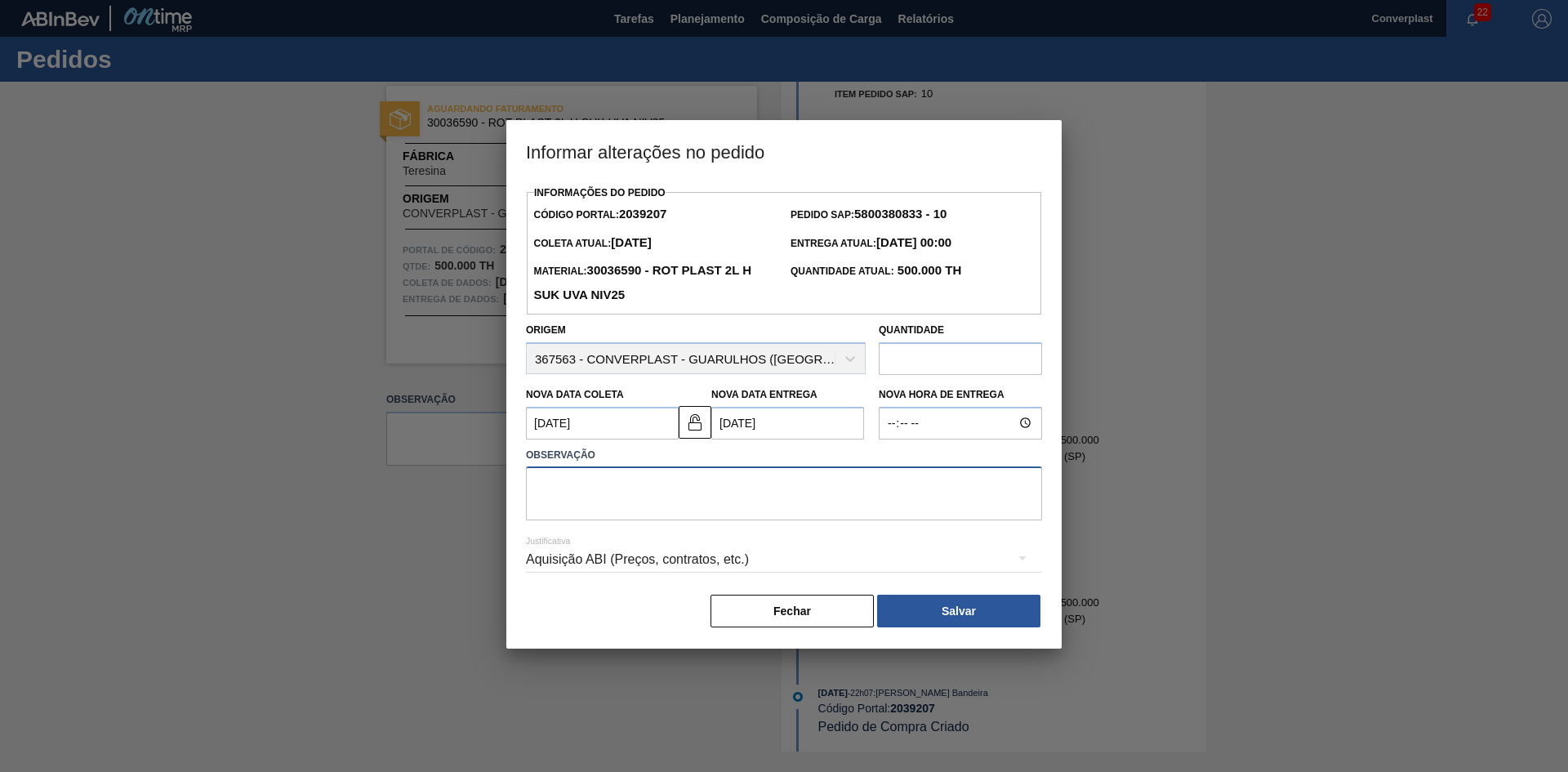
click at [574, 486] on textarea at bounding box center [784, 493] width 516 height 54
type textarea "ajuste data"
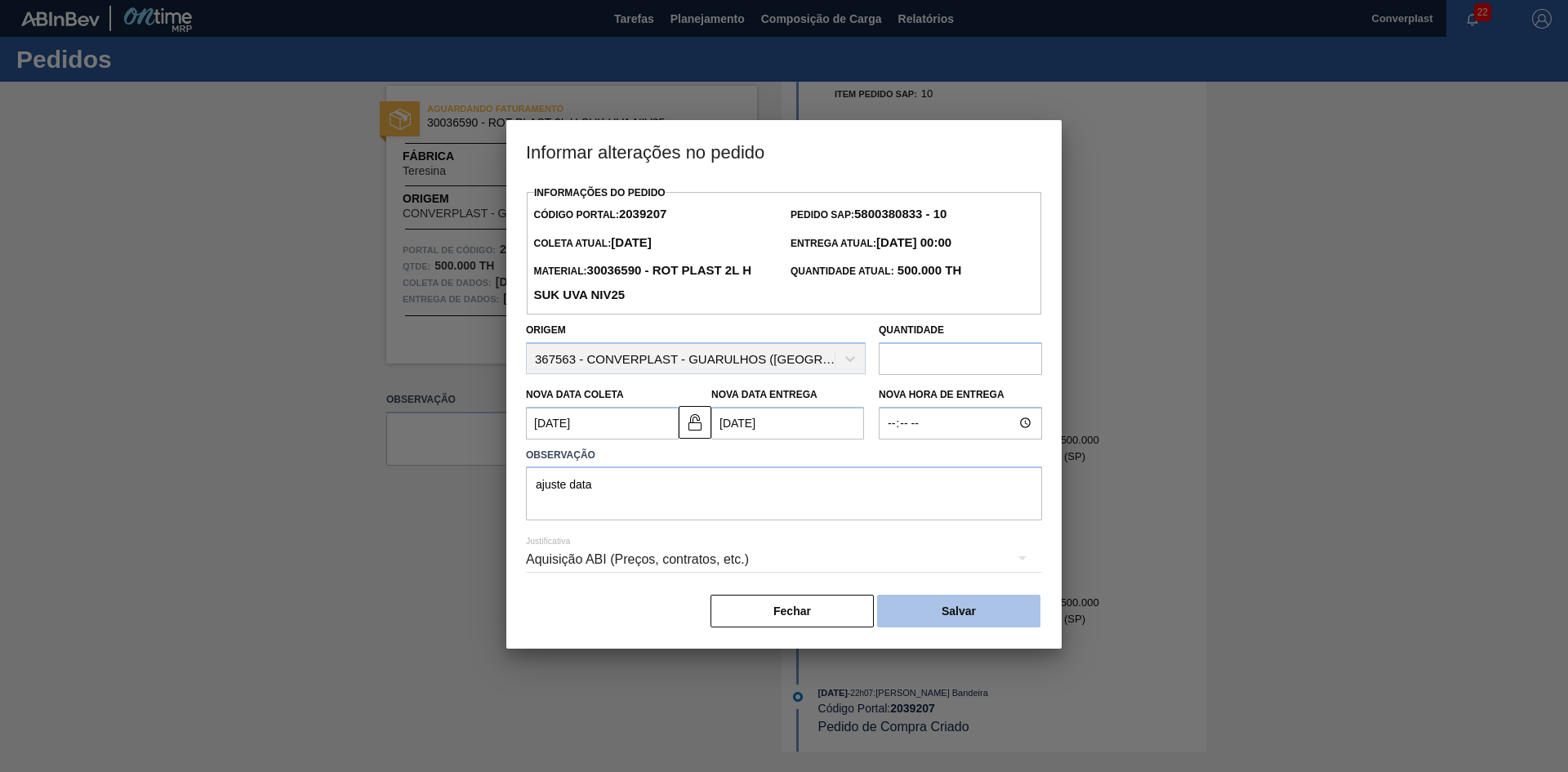
click at [905, 613] on button "Salvar" at bounding box center [959, 611] width 164 height 33
click at [806, 617] on font "Fechar" at bounding box center [792, 611] width 37 height 13
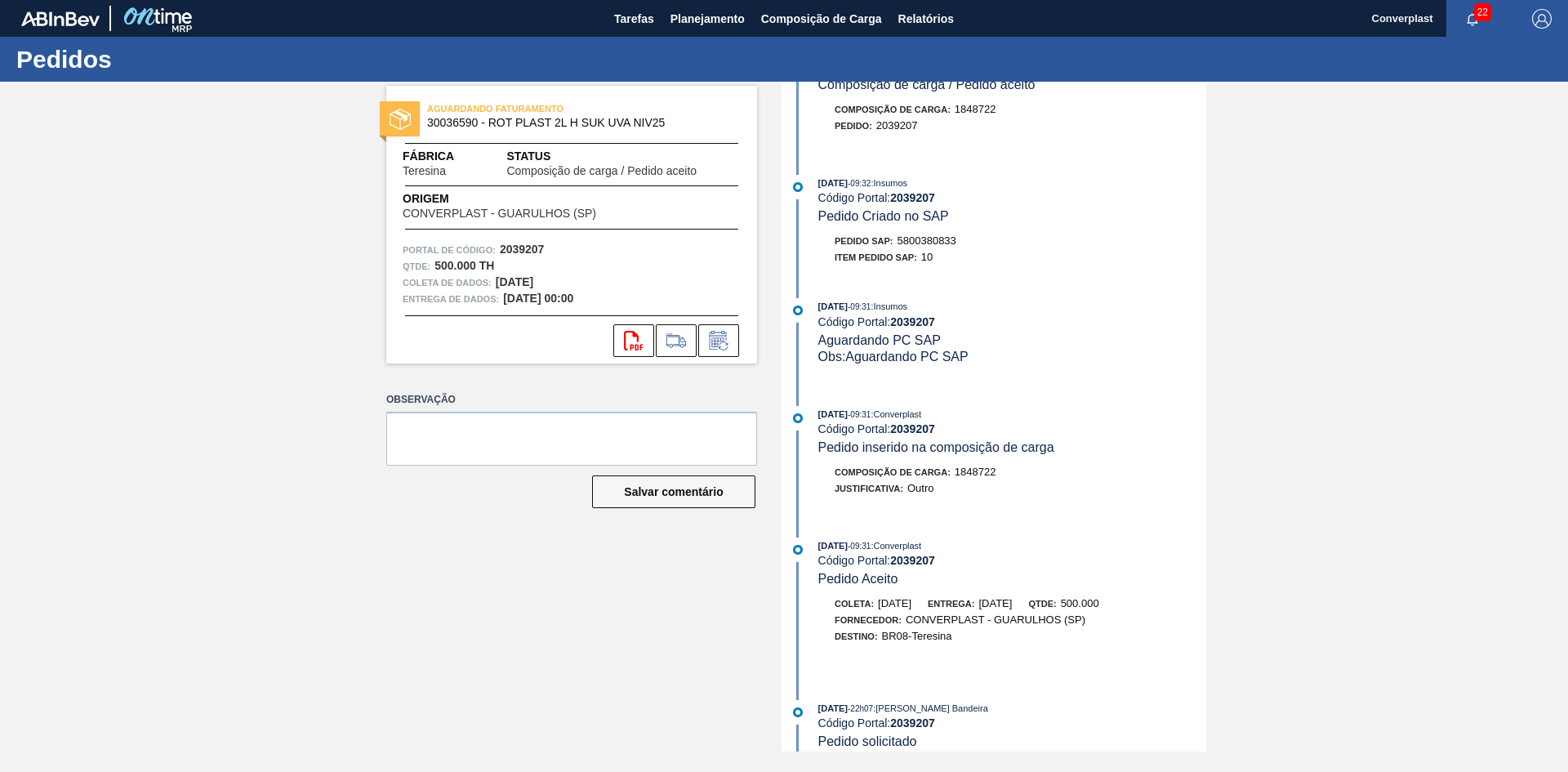
scroll to position [0, 0]
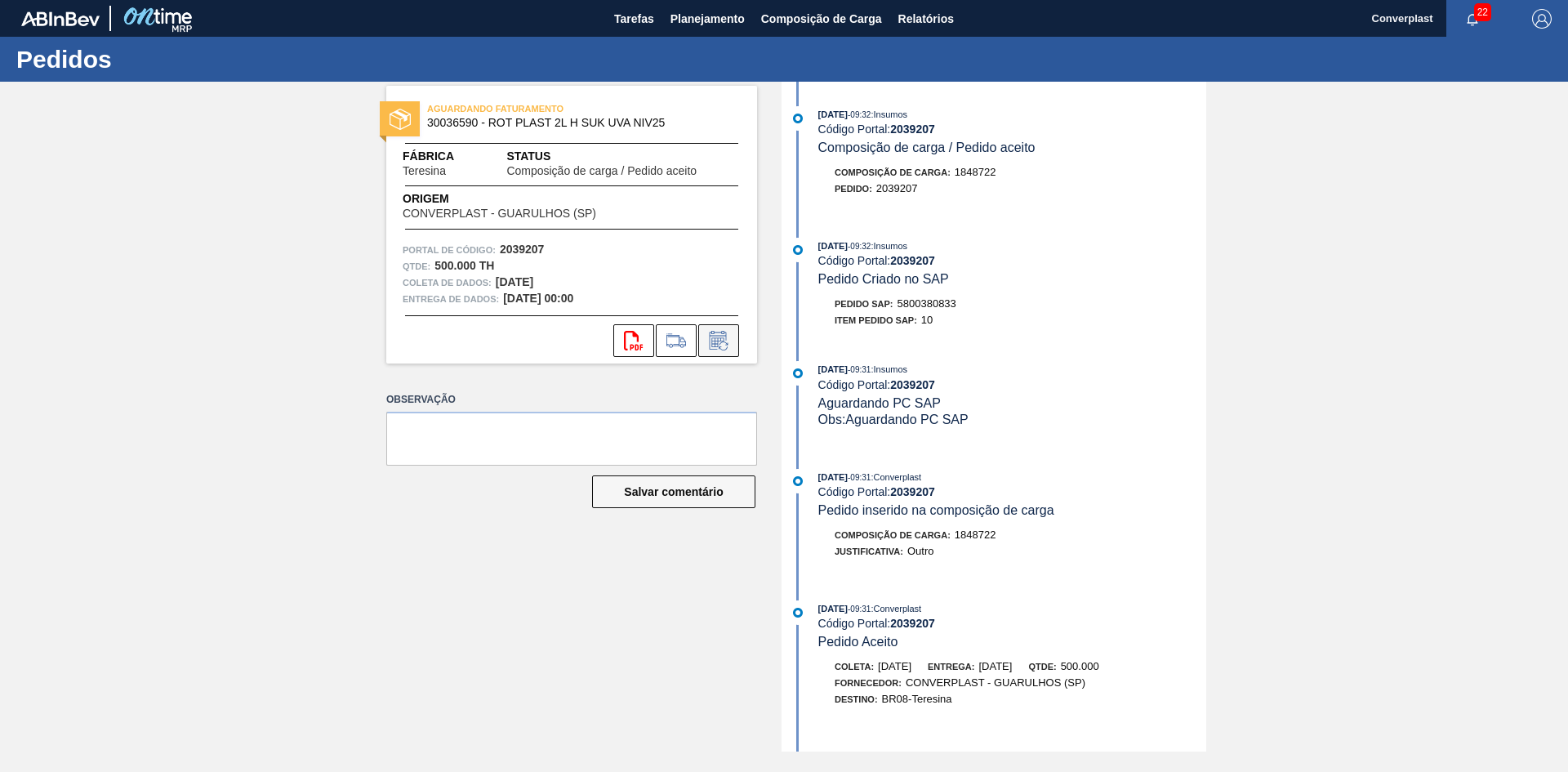
click at [724, 355] on button at bounding box center [718, 341] width 41 height 33
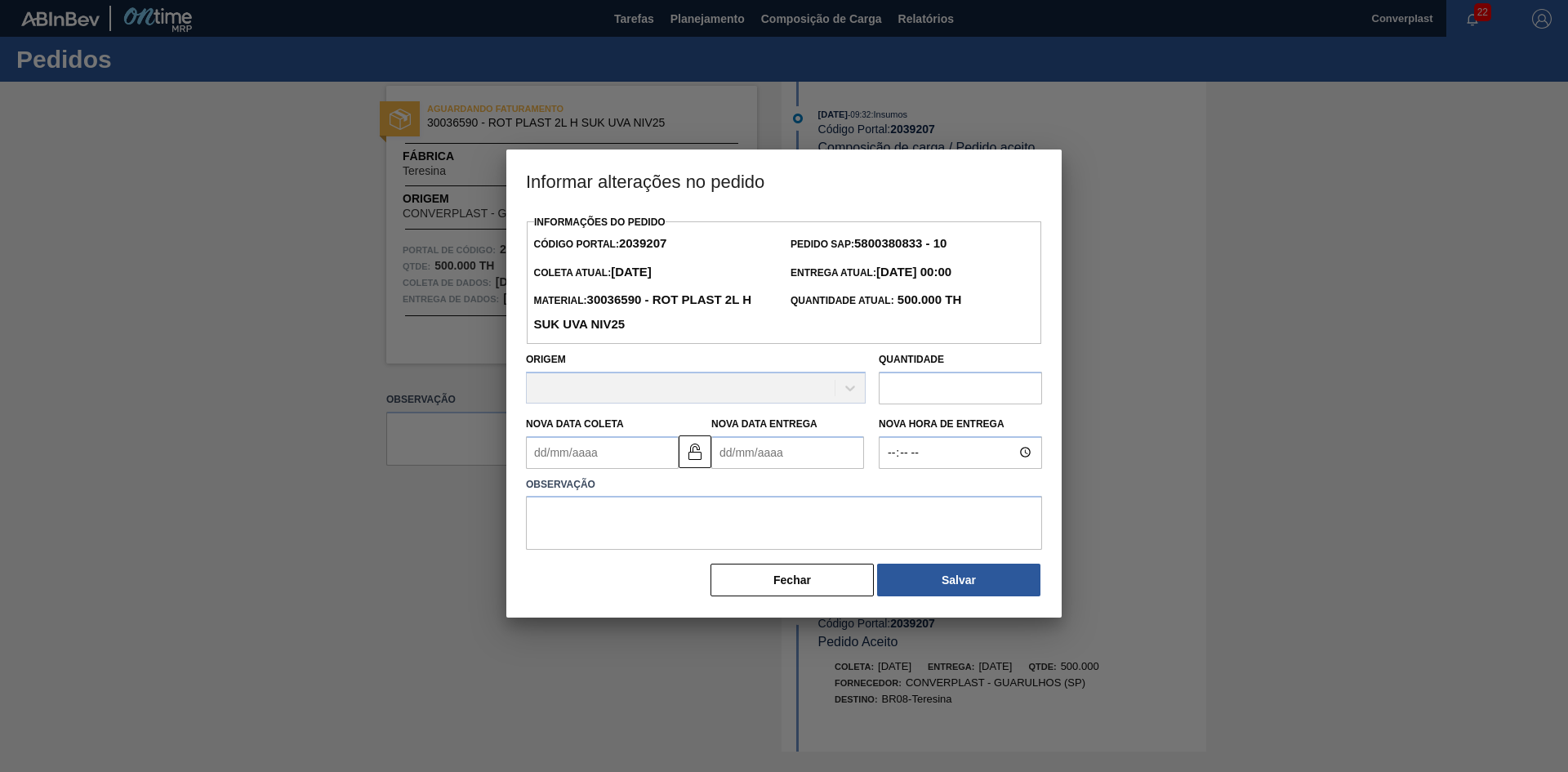
click at [735, 459] on Entrega2039207 "Nova Data Entrega" at bounding box center [787, 452] width 152 height 33
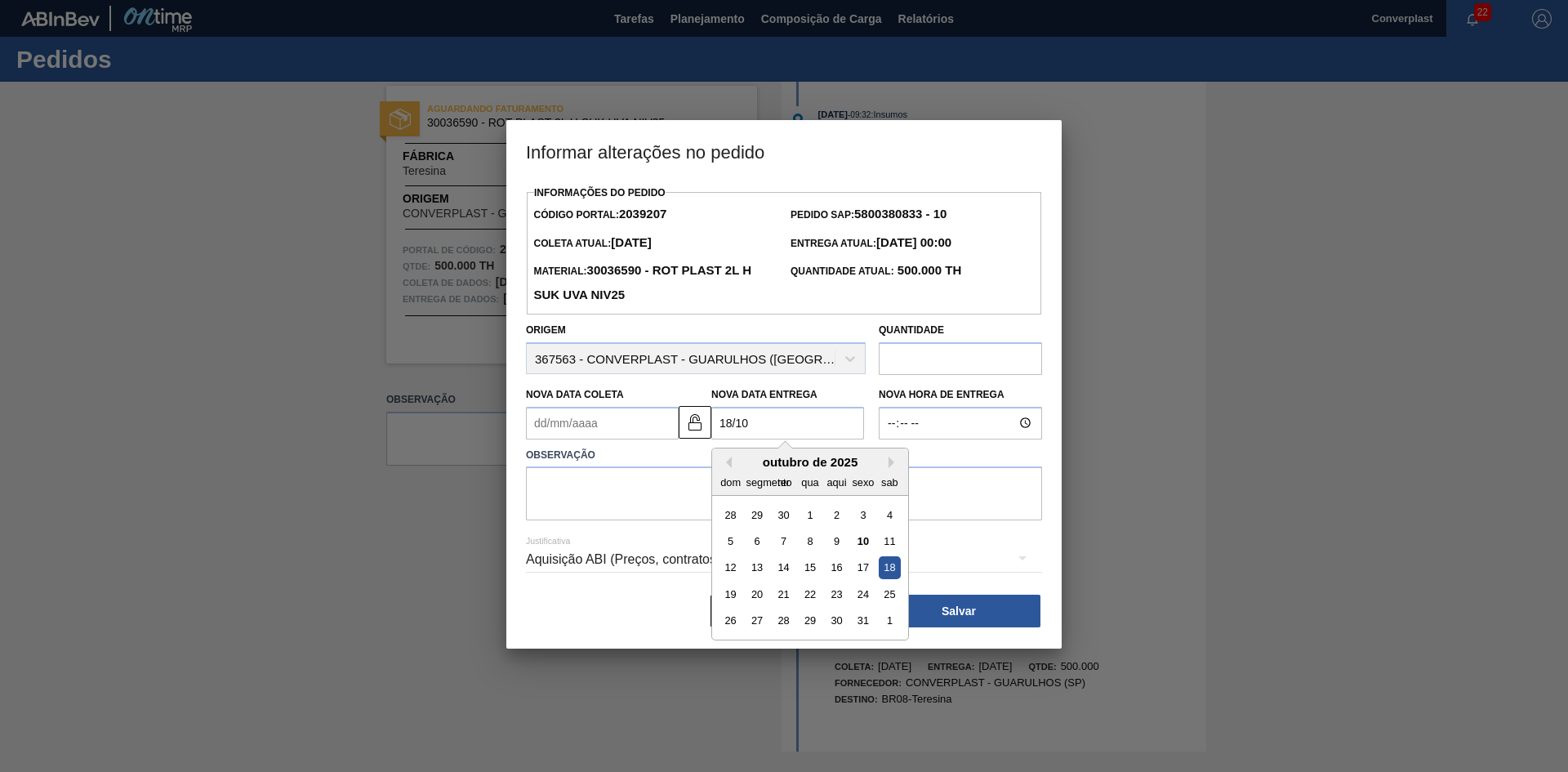
type Entrega2039207 "[DATE]"
click at [694, 420] on img at bounding box center [694, 422] width 19 height 19
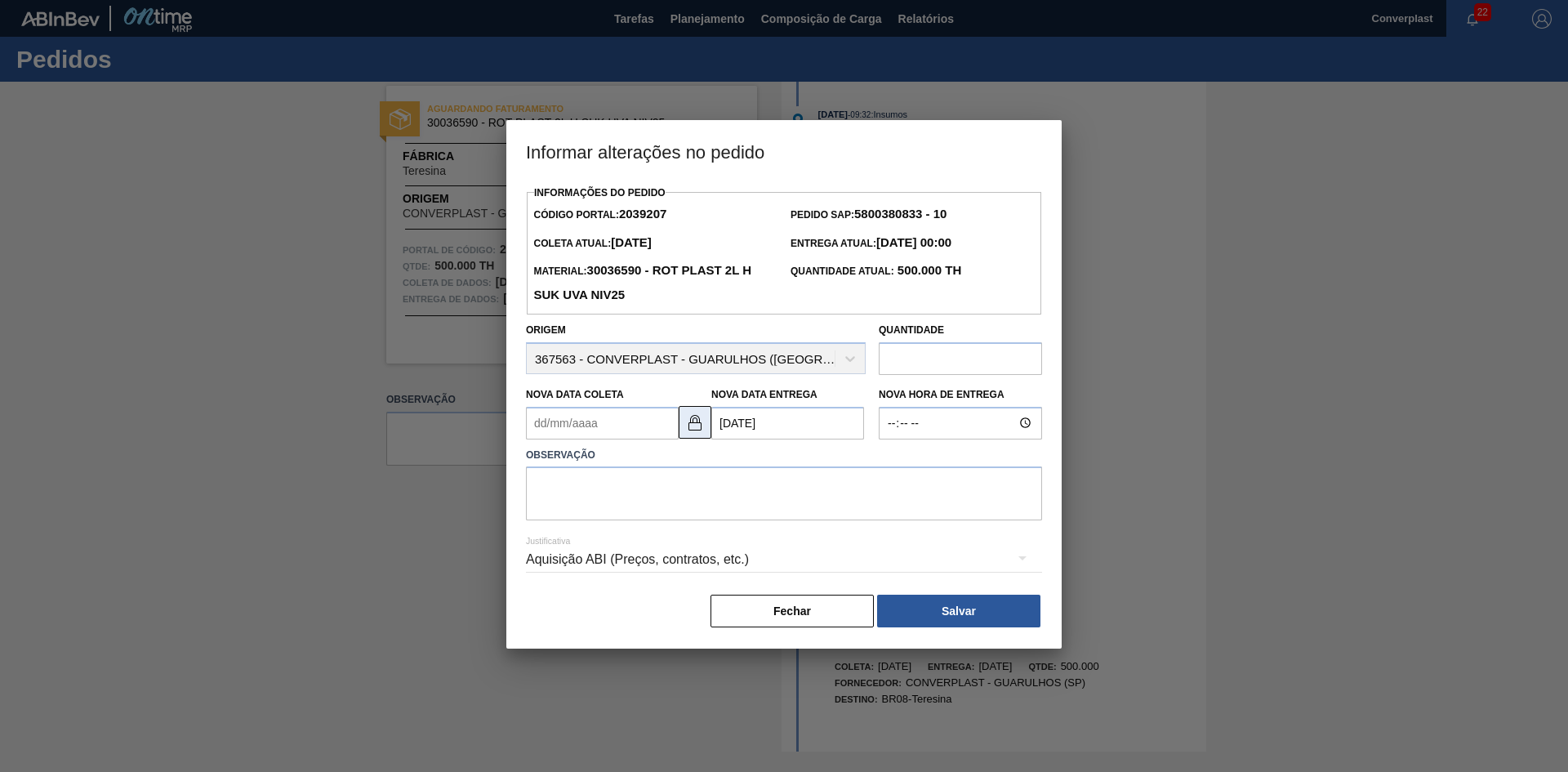
click at [707, 422] on button at bounding box center [695, 422] width 33 height 33
click at [622, 424] on Coleta2039207 "Nova Data Coleta" at bounding box center [602, 423] width 152 height 33
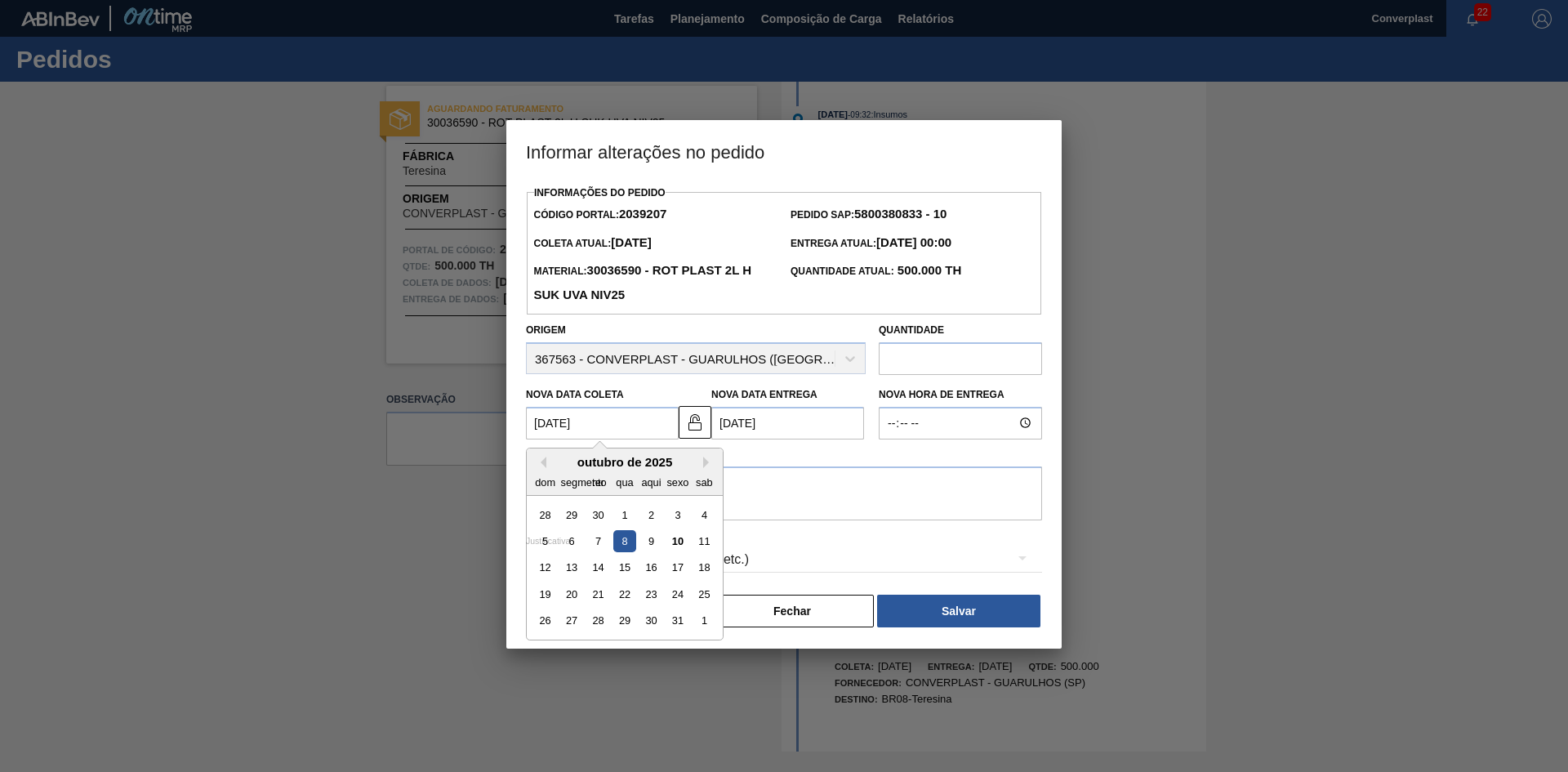
click at [544, 425] on Coleta2039207 "08/10/2025" at bounding box center [602, 423] width 152 height 33
type Coleta2039207 "09/10/2025"
click at [809, 506] on textarea at bounding box center [784, 493] width 516 height 54
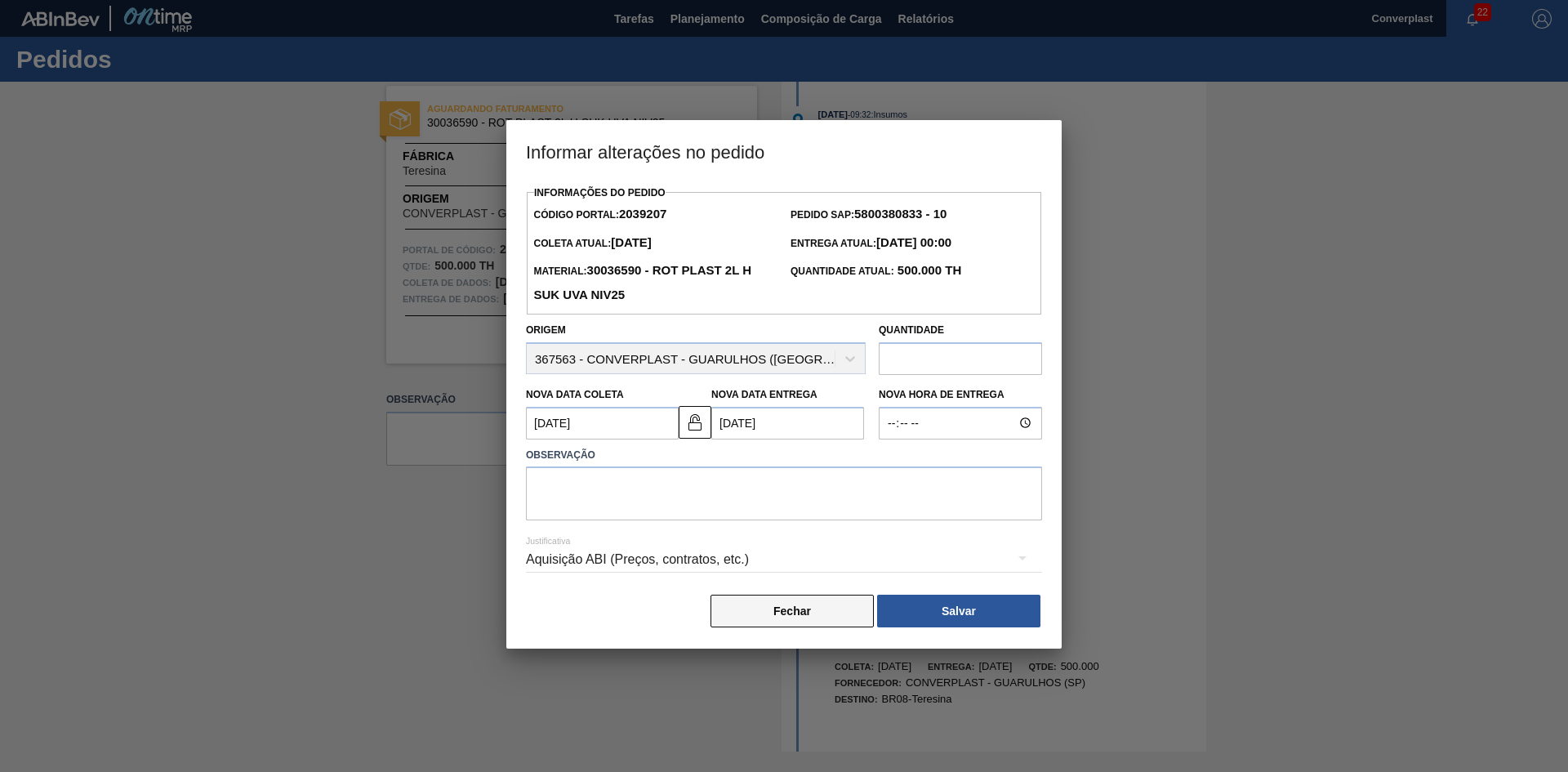
click at [795, 607] on button "Fechar" at bounding box center [792, 611] width 164 height 33
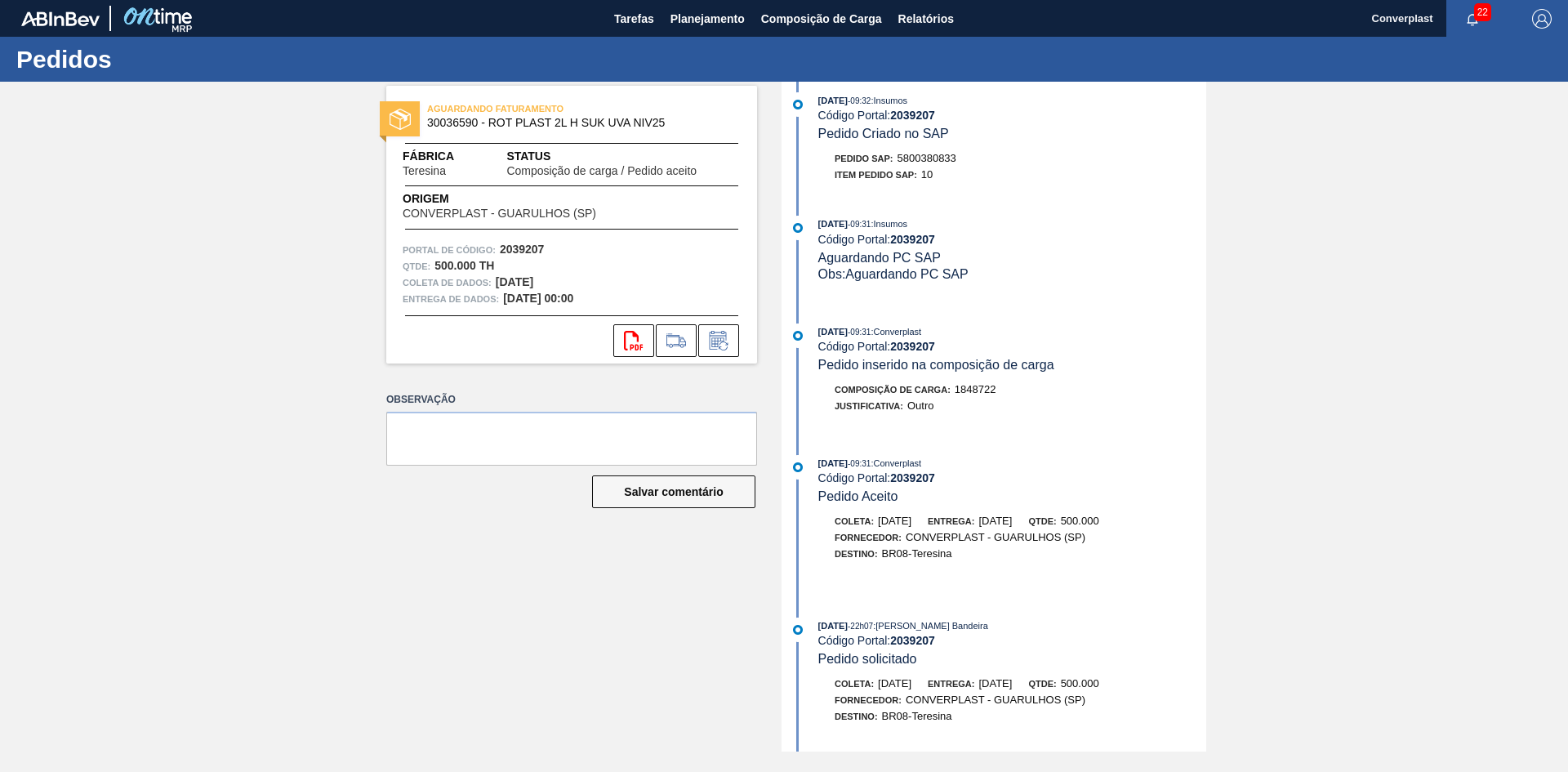
scroll to position [164, 0]
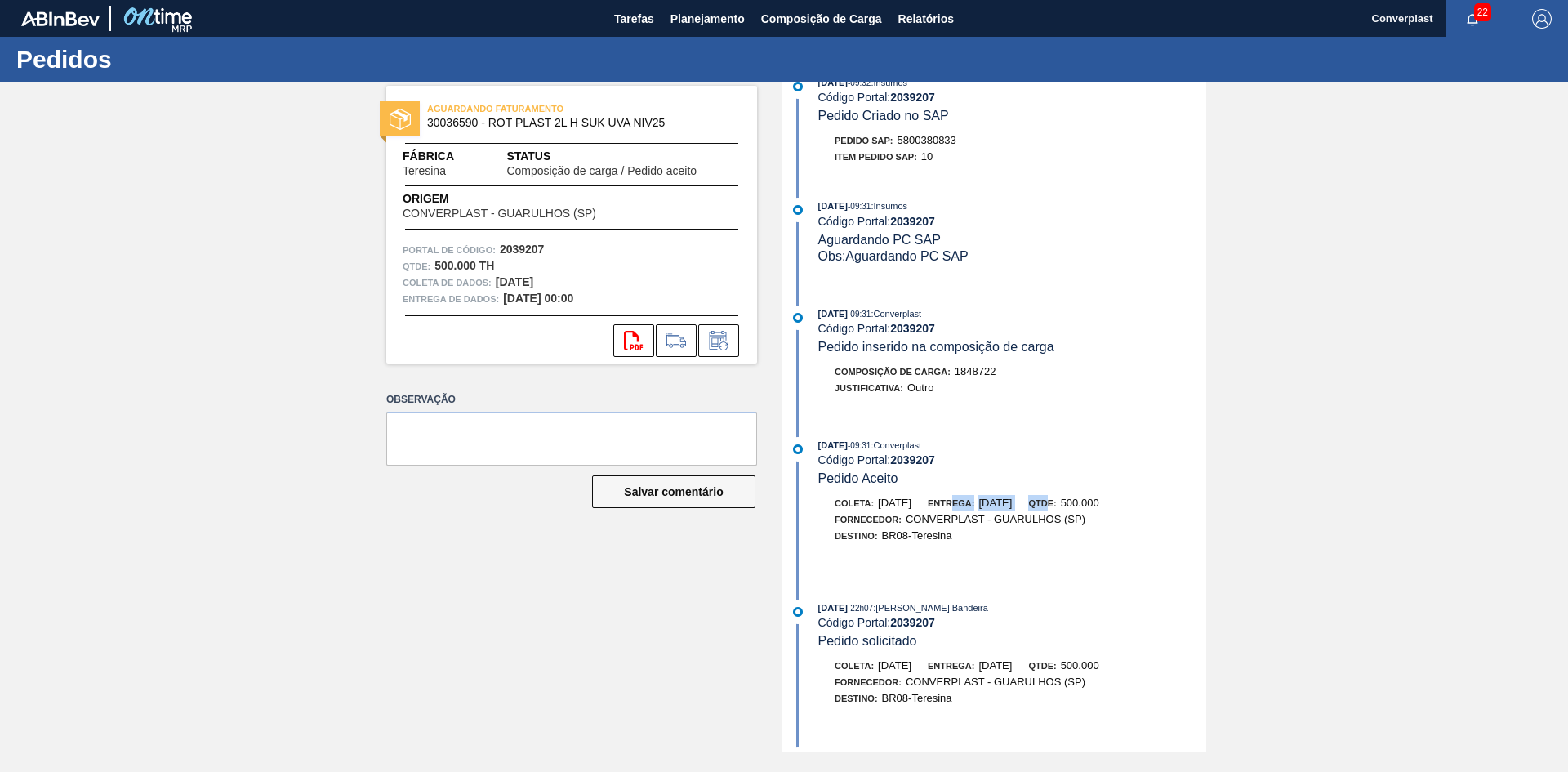
drag, startPoint x: 973, startPoint y: 496, endPoint x: 1094, endPoint y: 499, distance: 121.0
click at [1094, 499] on div "Coleta: 06/10/2025 Entrega: 11/10/2025 Qtde: 500.000" at bounding box center [1011, 503] width 388 height 16
click at [1001, 533] on div "Destino: BR08-Teresina" at bounding box center [1011, 535] width 388 height 16
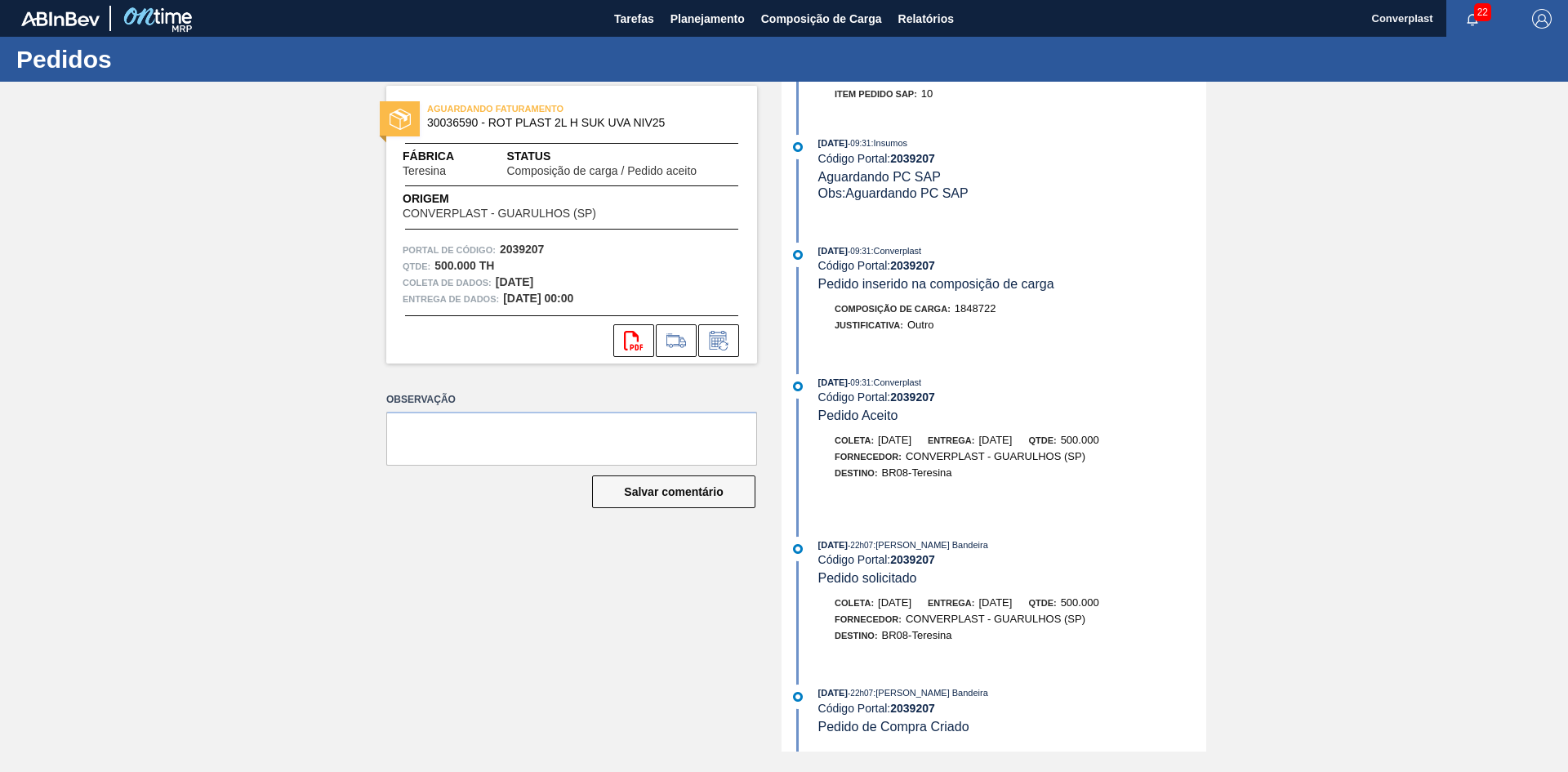
click at [568, 572] on div "AGUARDANDO FATURAMENTO 30036590 - ROT PLAST 2L H SUK UVA NIV25 Fábrica Teresina…" at bounding box center [559, 416] width 396 height 670
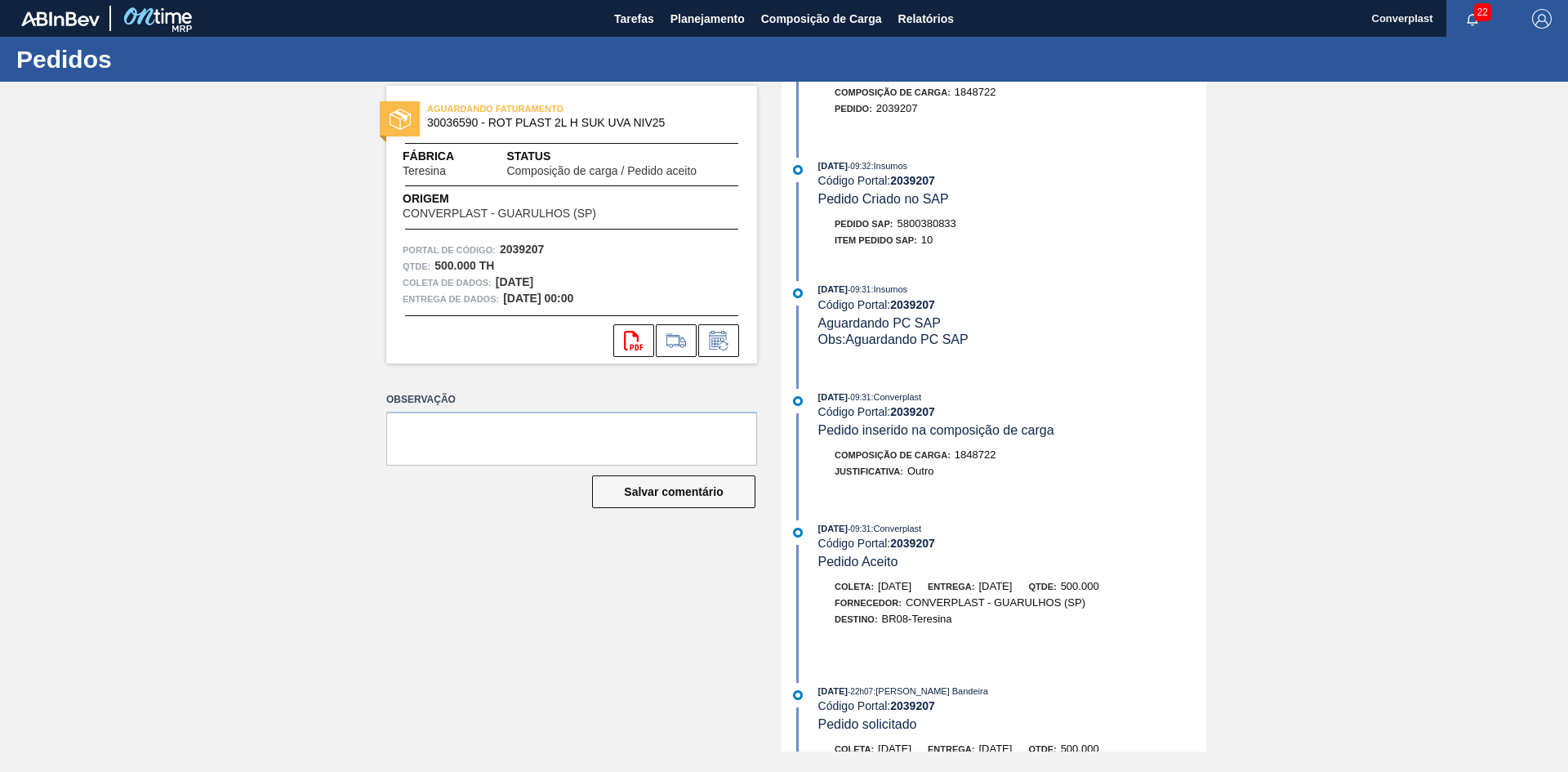
scroll to position [63, 0]
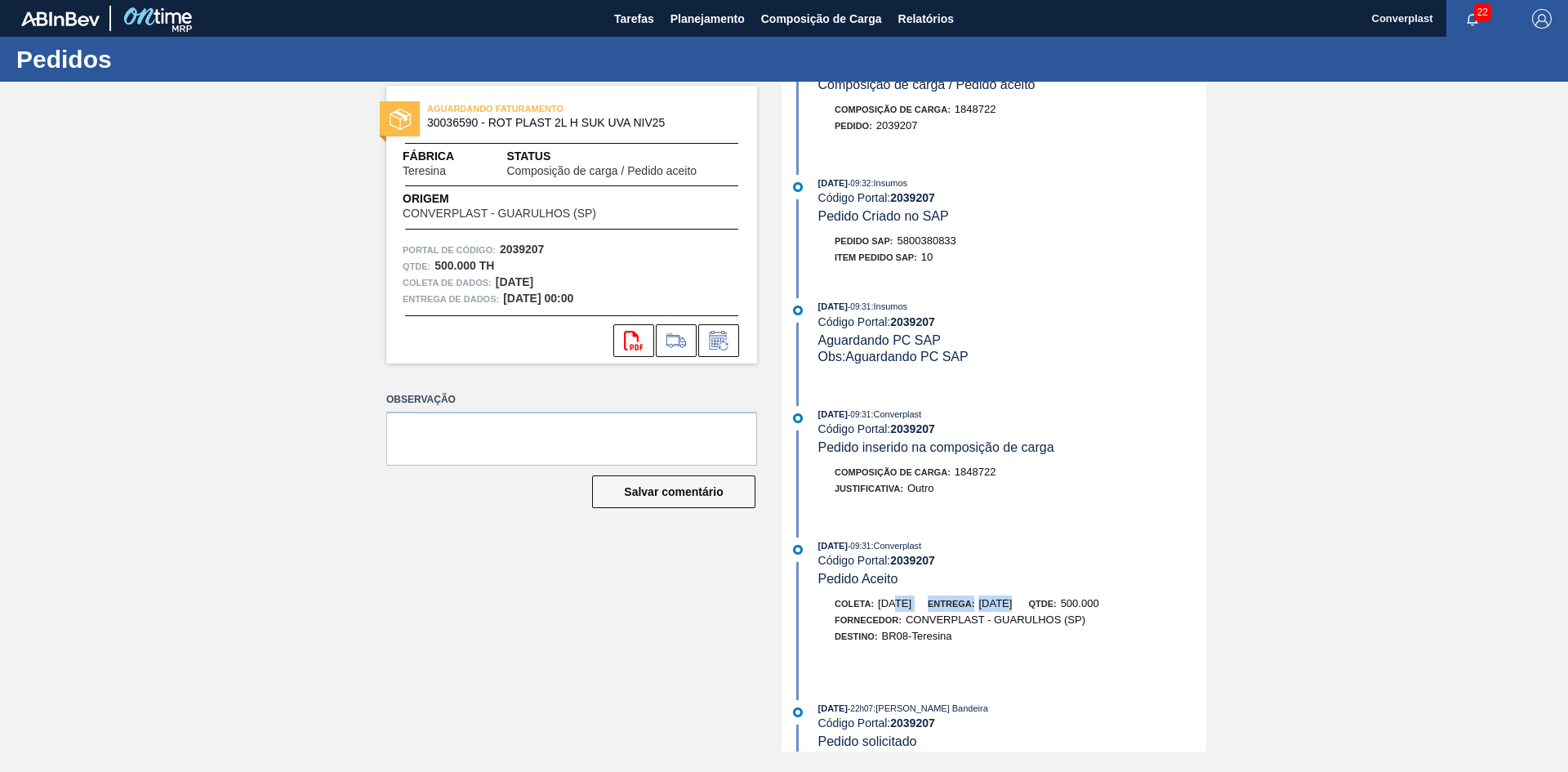
drag, startPoint x: 898, startPoint y: 598, endPoint x: 1068, endPoint y: 602, distance: 170.0
click at [1068, 602] on div "Coleta: 06/10/2025 Entrega: 11/10/2025 Qtde: 500.000" at bounding box center [1011, 603] width 388 height 16
click at [1057, 602] on div "Coleta: 06/10/2025 Entrega: 11/10/2025 Qtde: 500.000" at bounding box center [1011, 603] width 388 height 16
click at [1053, 602] on div "Coleta: 06/10/2025 Entrega: 11/10/2025 Qtde: 500.000" at bounding box center [1011, 603] width 388 height 16
click at [1012, 602] on font "11/10/2025" at bounding box center [995, 602] width 34 height 12
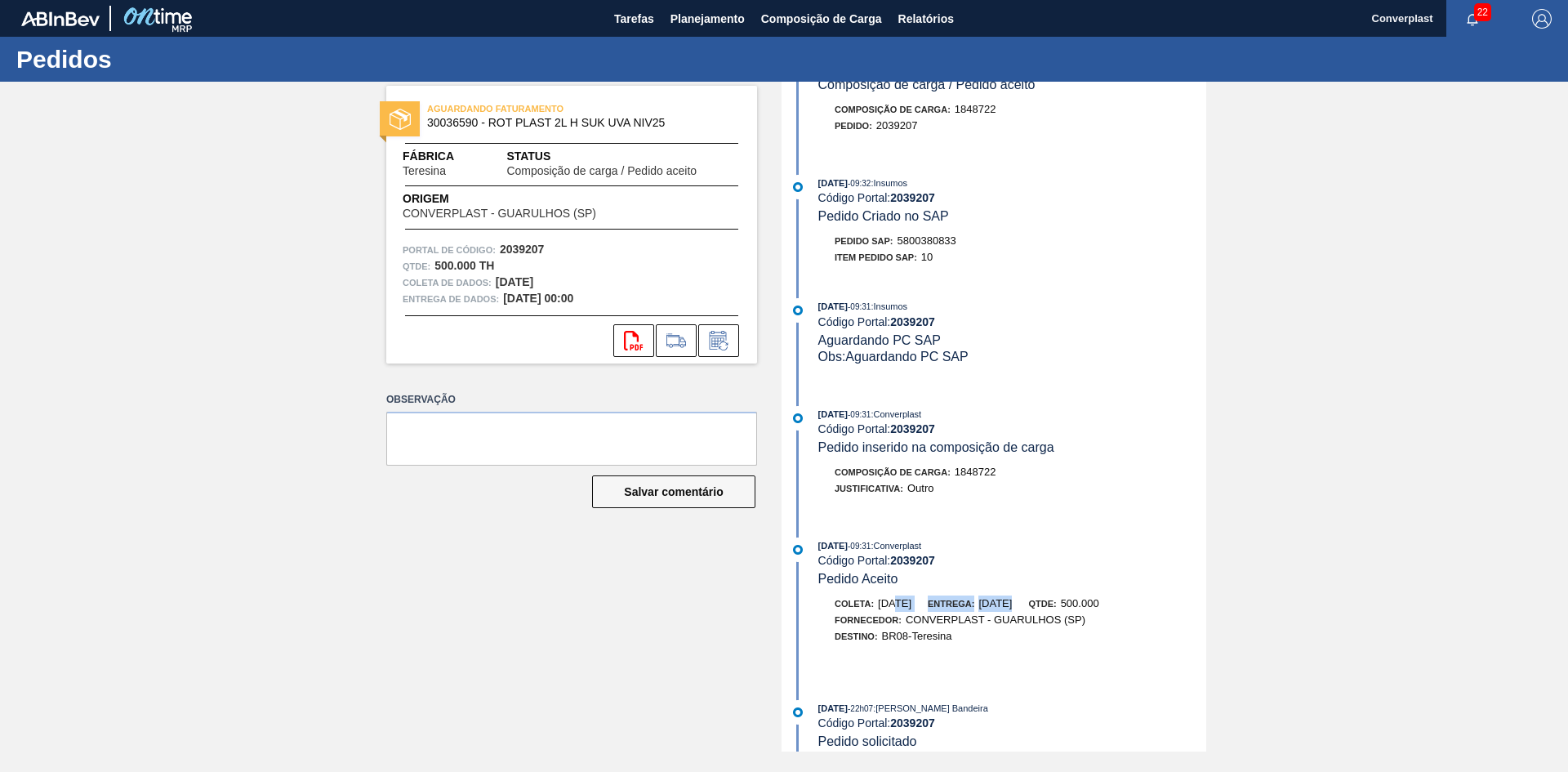
drag, startPoint x: 1052, startPoint y: 602, endPoint x: 883, endPoint y: 607, distance: 169.1
click at [883, 607] on div "Coleta: 06/10/2025 Entrega: 11/10/2025 Qtde: 500.000" at bounding box center [1011, 603] width 388 height 16
click at [1075, 619] on font "CONVERPLAST - GUARULHOS (SP)" at bounding box center [996, 619] width 180 height 12
drag, startPoint x: 1057, startPoint y: 607, endPoint x: 874, endPoint y: 597, distance: 183.3
click at [874, 597] on div "Coleta: 06/10/2025 Entrega: 11/10/2025 Qtde: 500.000" at bounding box center [1011, 603] width 388 height 16
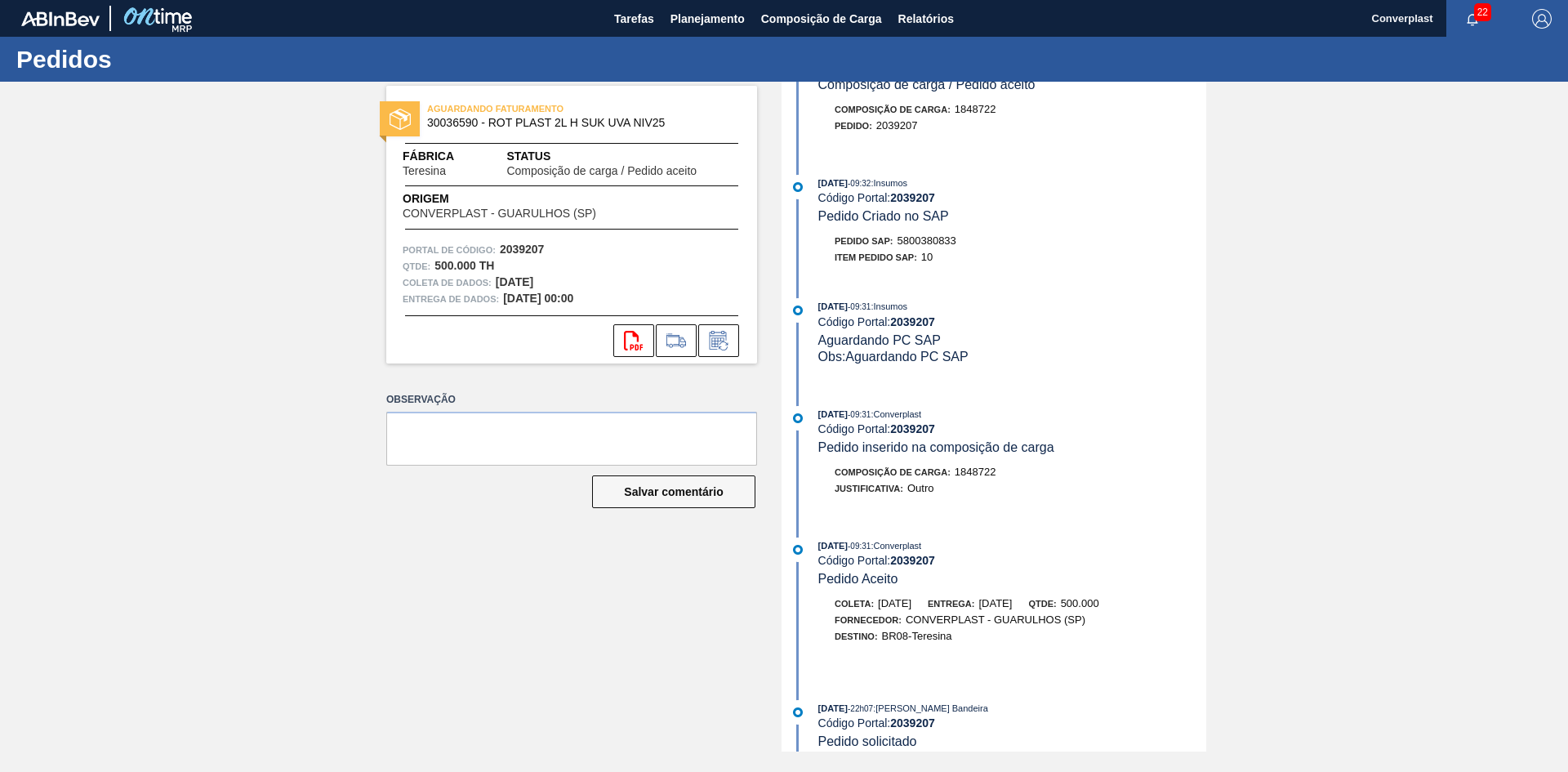
click at [907, 620] on div "Fornecedor: CONVERPLAST - GUARULHOS (SP)" at bounding box center [961, 620] width 251 height 16
click at [540, 573] on div "AGUARDANDO FATURAMENTO 30036590 - ROT PLAST 2L H SUK UVA NIV25 Fábrica Teresina…" at bounding box center [559, 416] width 396 height 670
click at [1124, 136] on div "Composição de Carga : 1848722 Pedido : 2039207" at bounding box center [995, 122] width 420 height 41
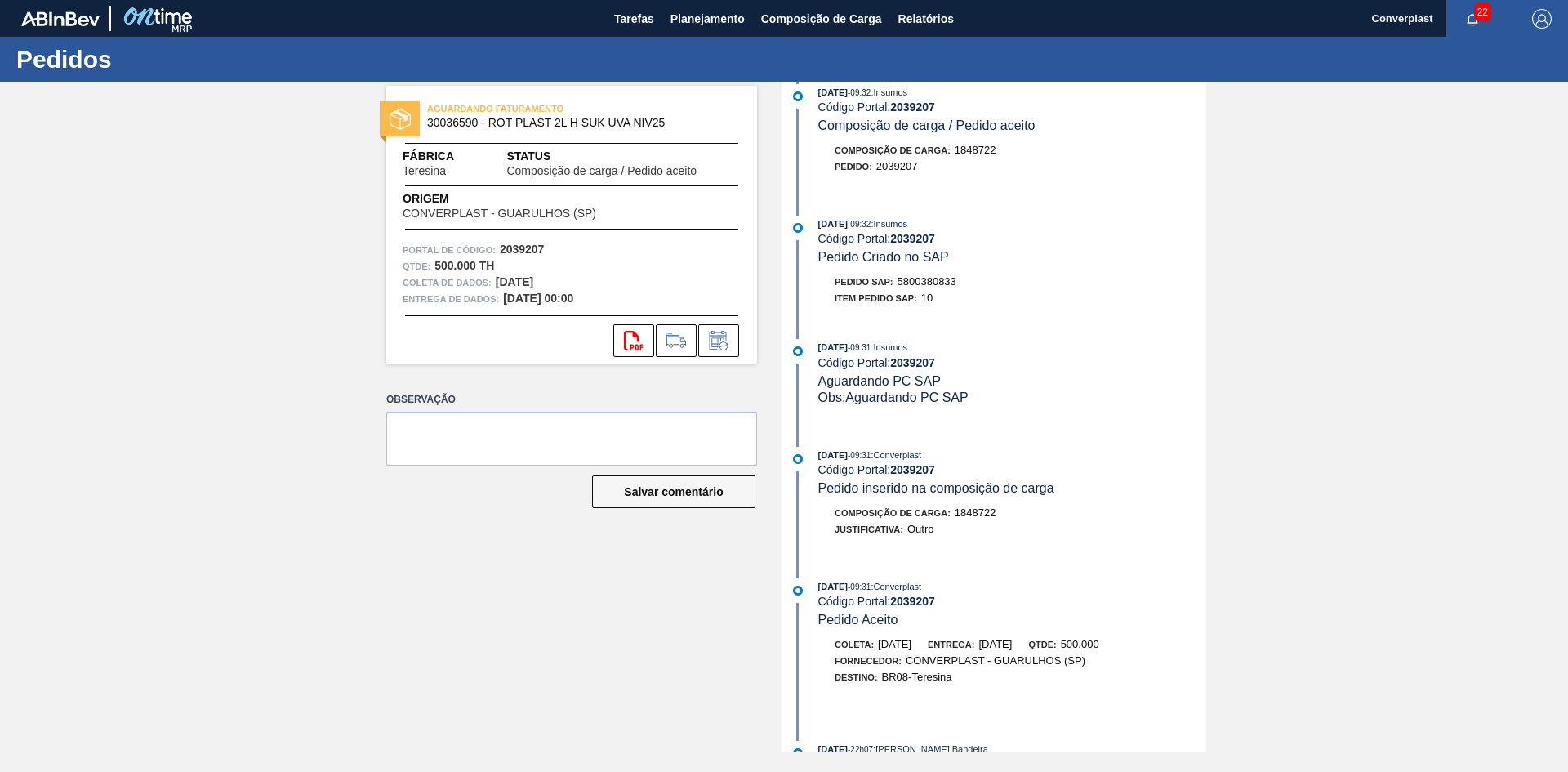
scroll to position [0, 0]
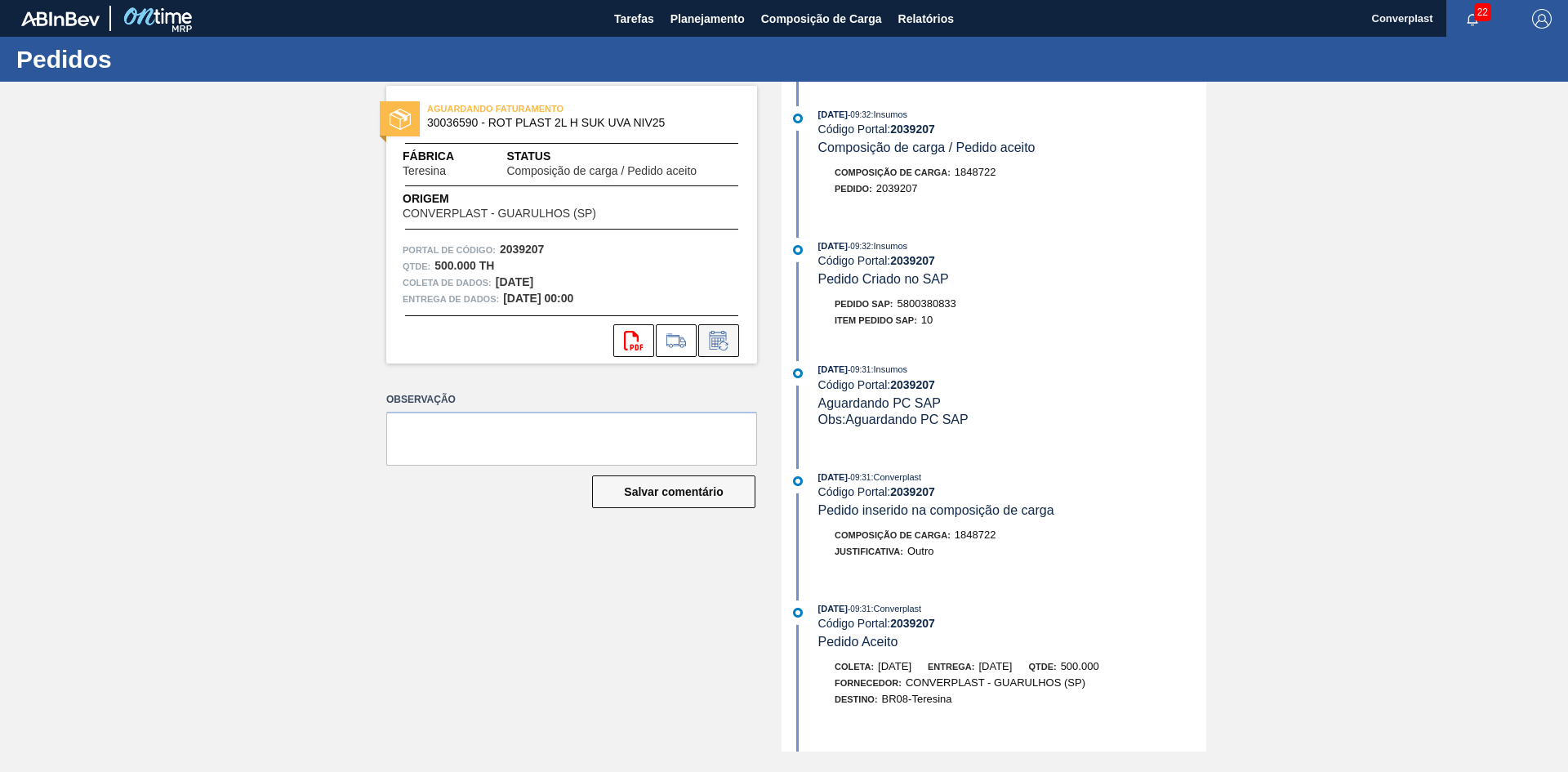
click at [722, 332] on icon at bounding box center [718, 340] width 17 height 19
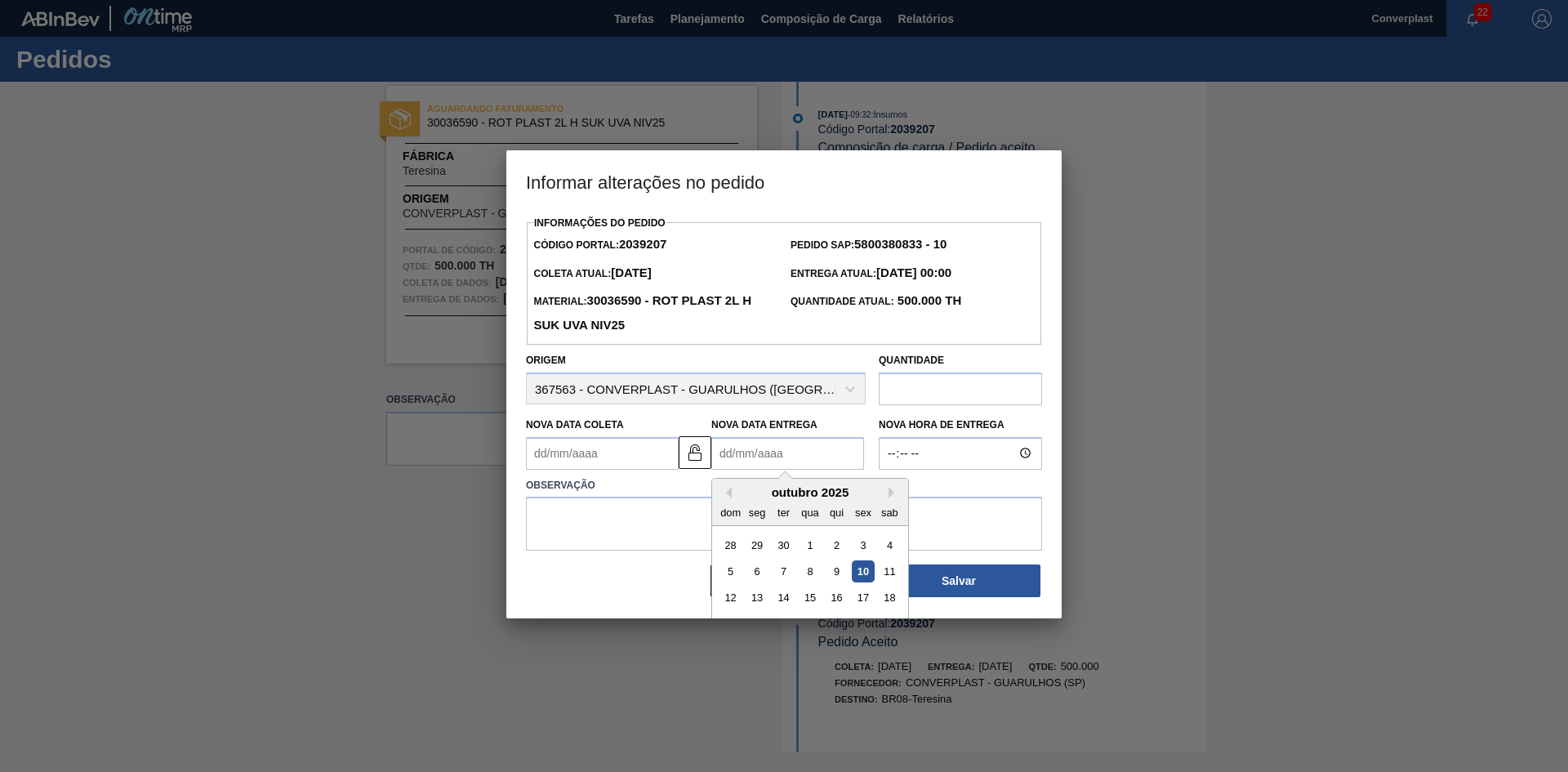
click at [752, 456] on Entrega2039207 "Nova Data Entrega" at bounding box center [787, 453] width 152 height 33
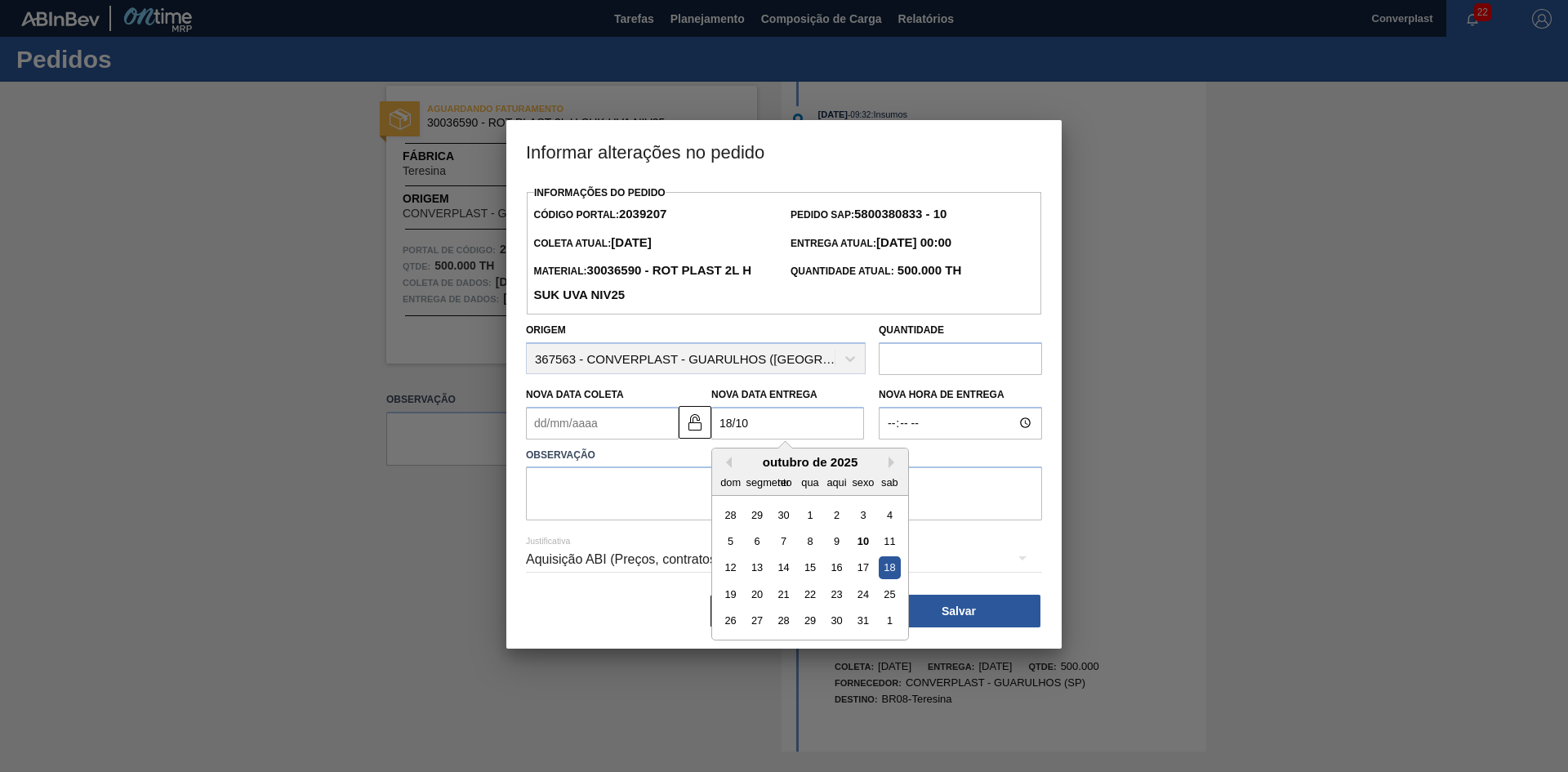
click at [888, 571] on div "18" at bounding box center [890, 567] width 22 height 22
type Entrega2039207 "[DATE]"
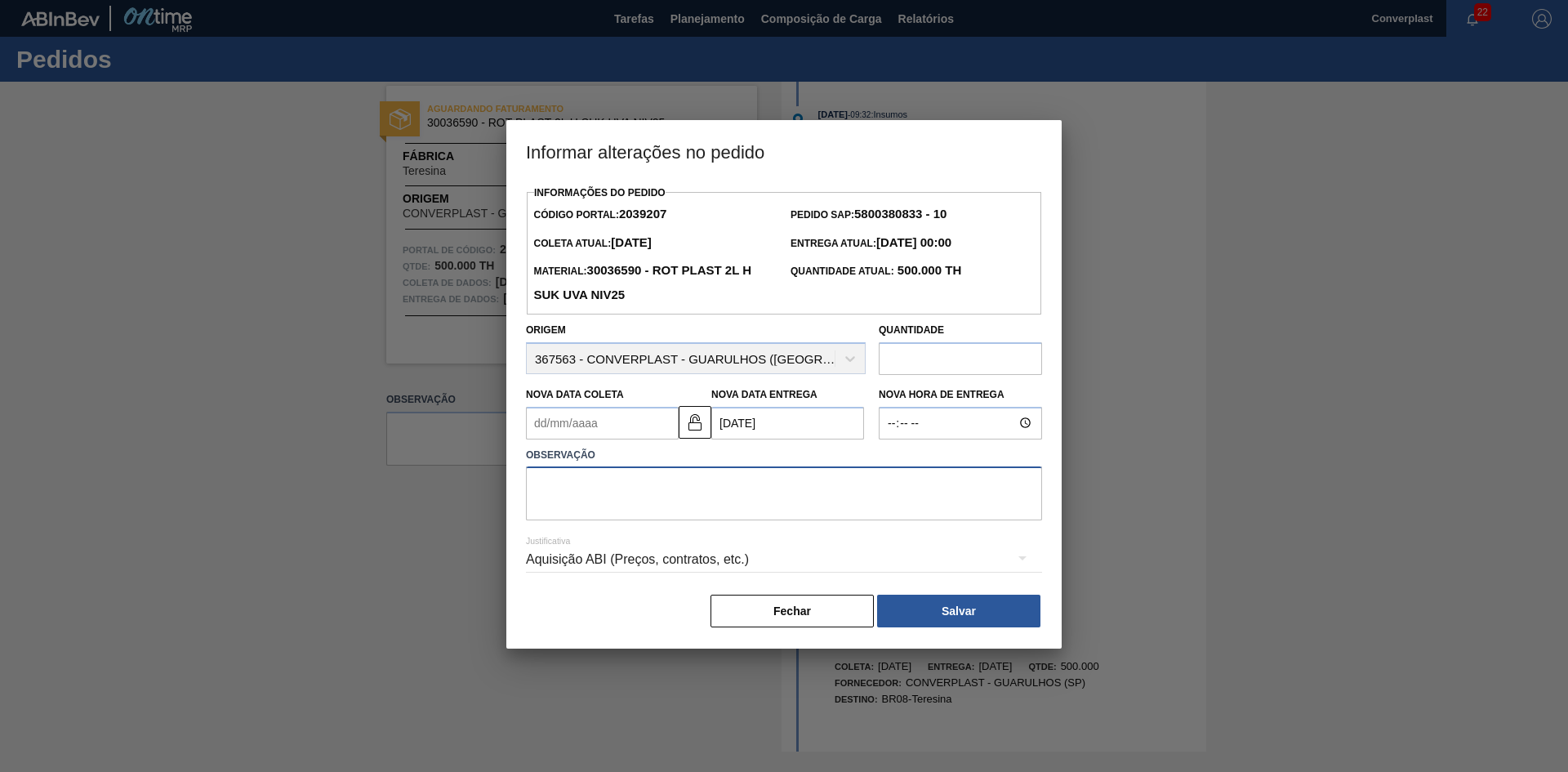
click at [663, 483] on textarea at bounding box center [784, 493] width 516 height 54
click at [692, 425] on img at bounding box center [694, 422] width 19 height 19
click at [593, 436] on Coleta2039207 "Nova Data Coleta" at bounding box center [602, 423] width 152 height 33
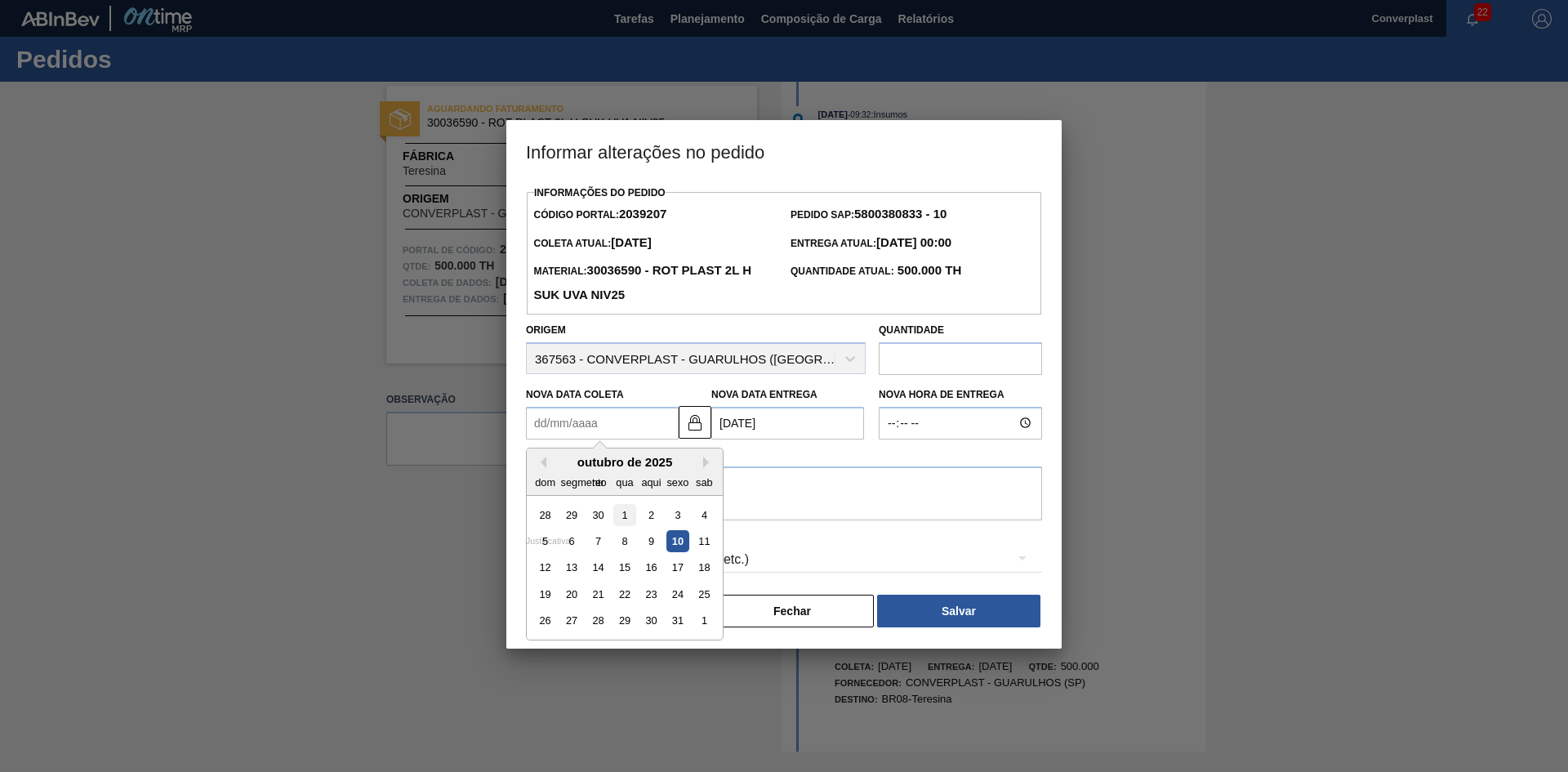
type Coleta2039207 "08/10/2025"
type Entrega2039207 "13/10/2025"
click at [746, 535] on div "Justificativa Aquisição ABI (Preços, contratos, etc.)" at bounding box center [784, 549] width 516 height 58
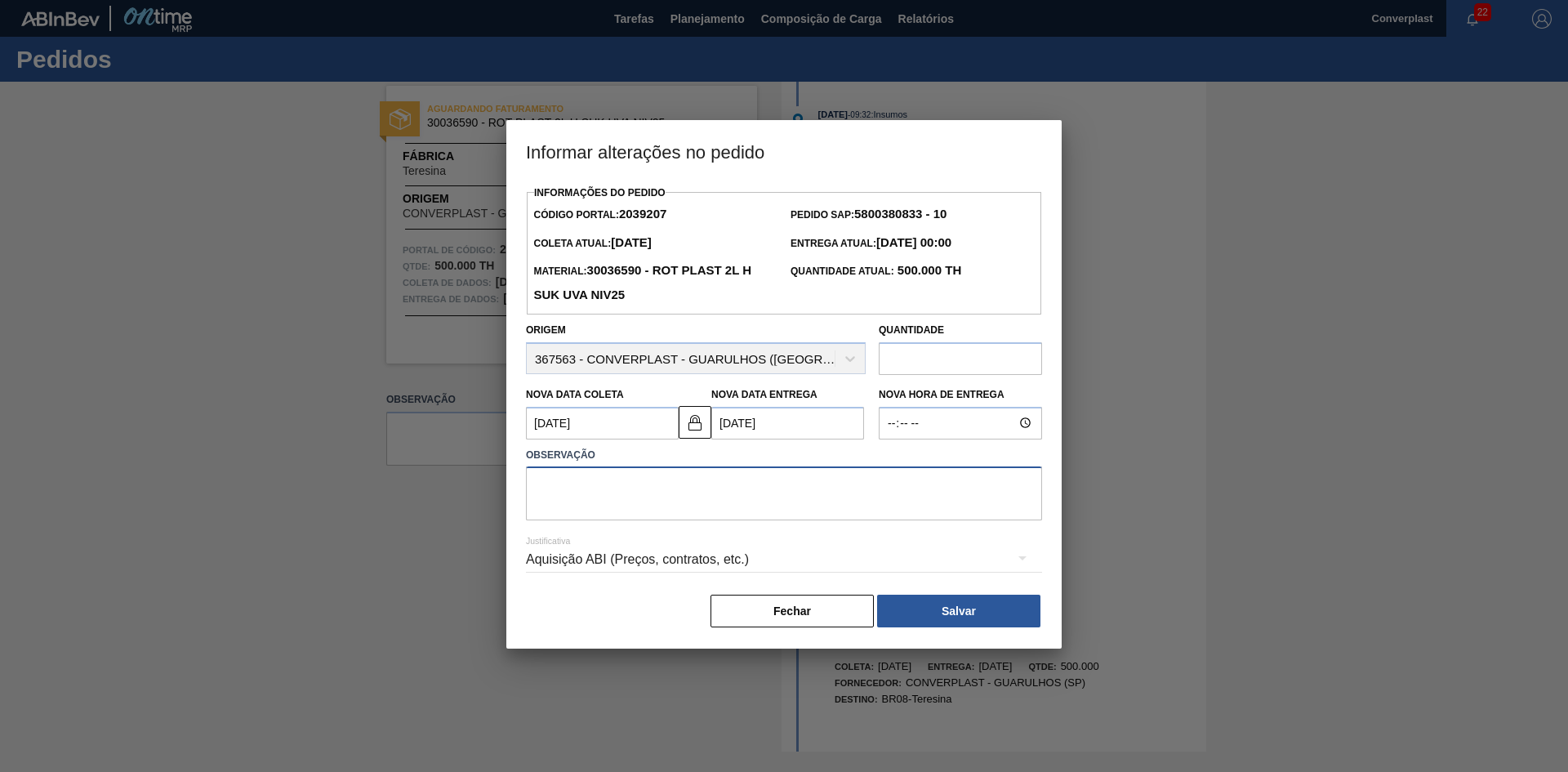
click at [764, 508] on textarea at bounding box center [784, 493] width 516 height 54
click at [932, 607] on button "Salvar" at bounding box center [959, 611] width 164 height 33
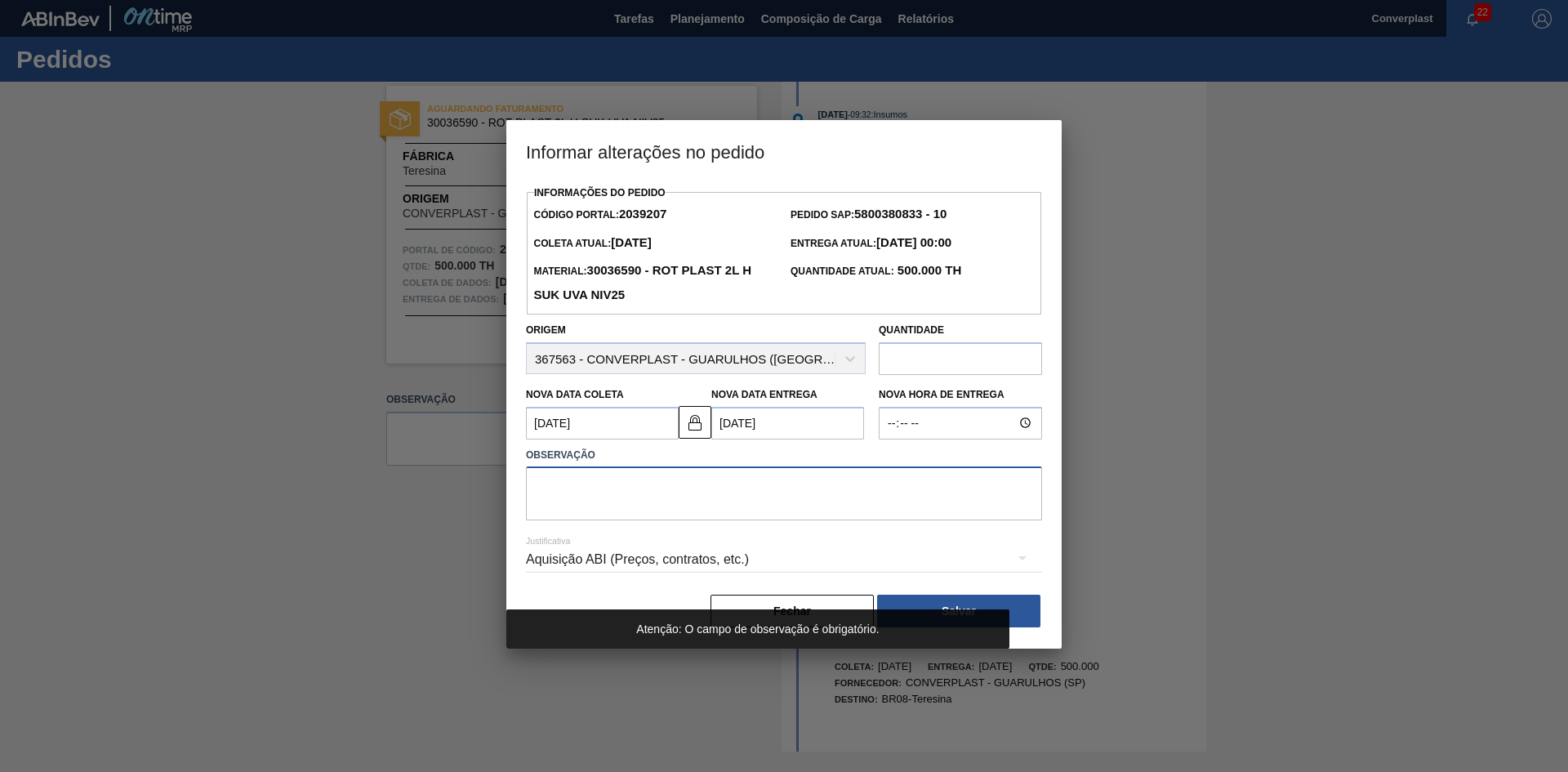
click at [724, 493] on textarea at bounding box center [784, 493] width 516 height 54
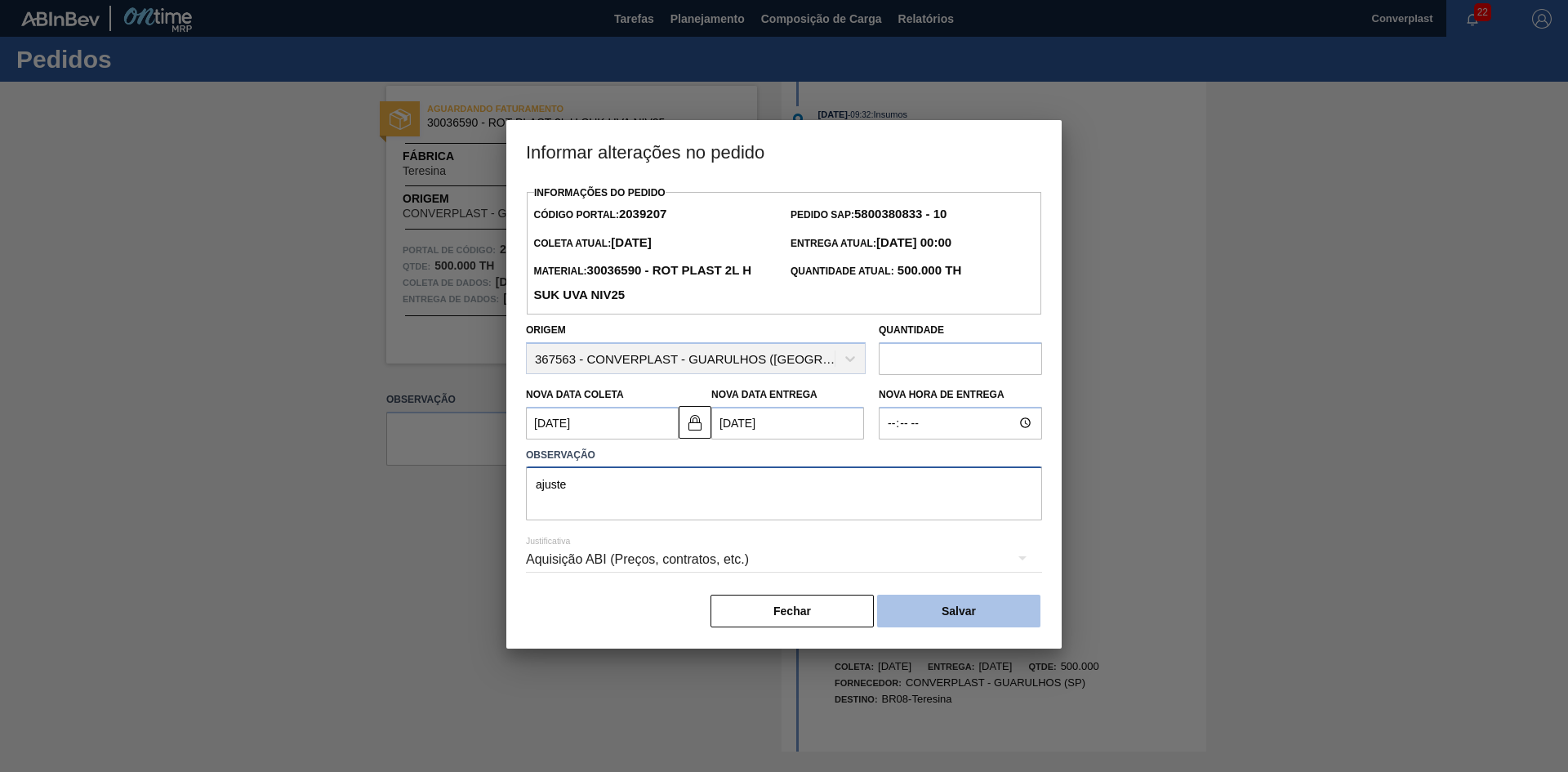
type textarea "ajuste"
click at [923, 608] on button "Salvar" at bounding box center [959, 611] width 164 height 33
click at [687, 431] on img at bounding box center [694, 422] width 19 height 19
click at [641, 428] on Coleta2039207 "08/10/2025" at bounding box center [602, 423] width 152 height 33
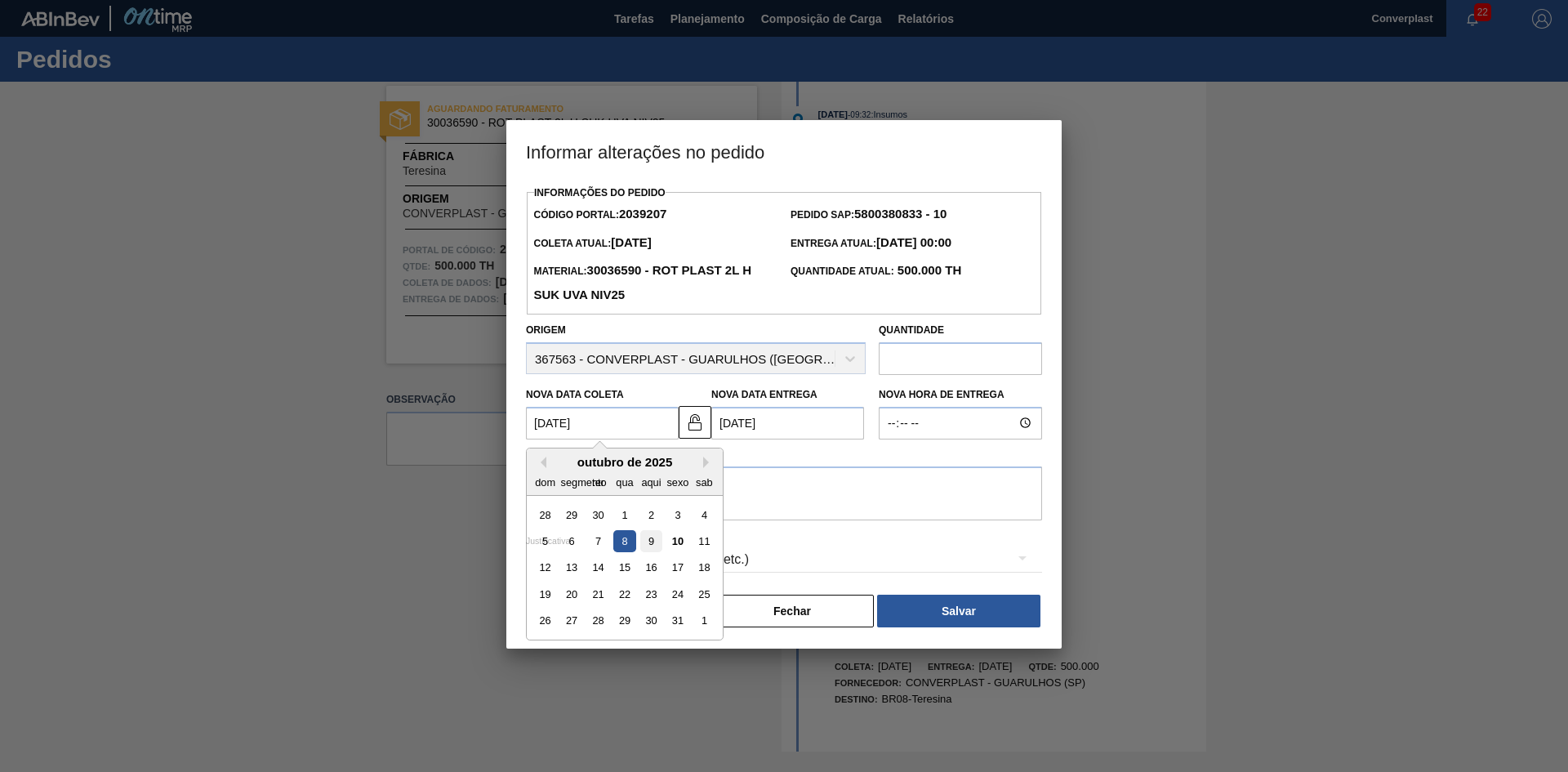
click at [642, 541] on div "9" at bounding box center [651, 540] width 22 height 22
type Coleta2039207 "09/10/2025"
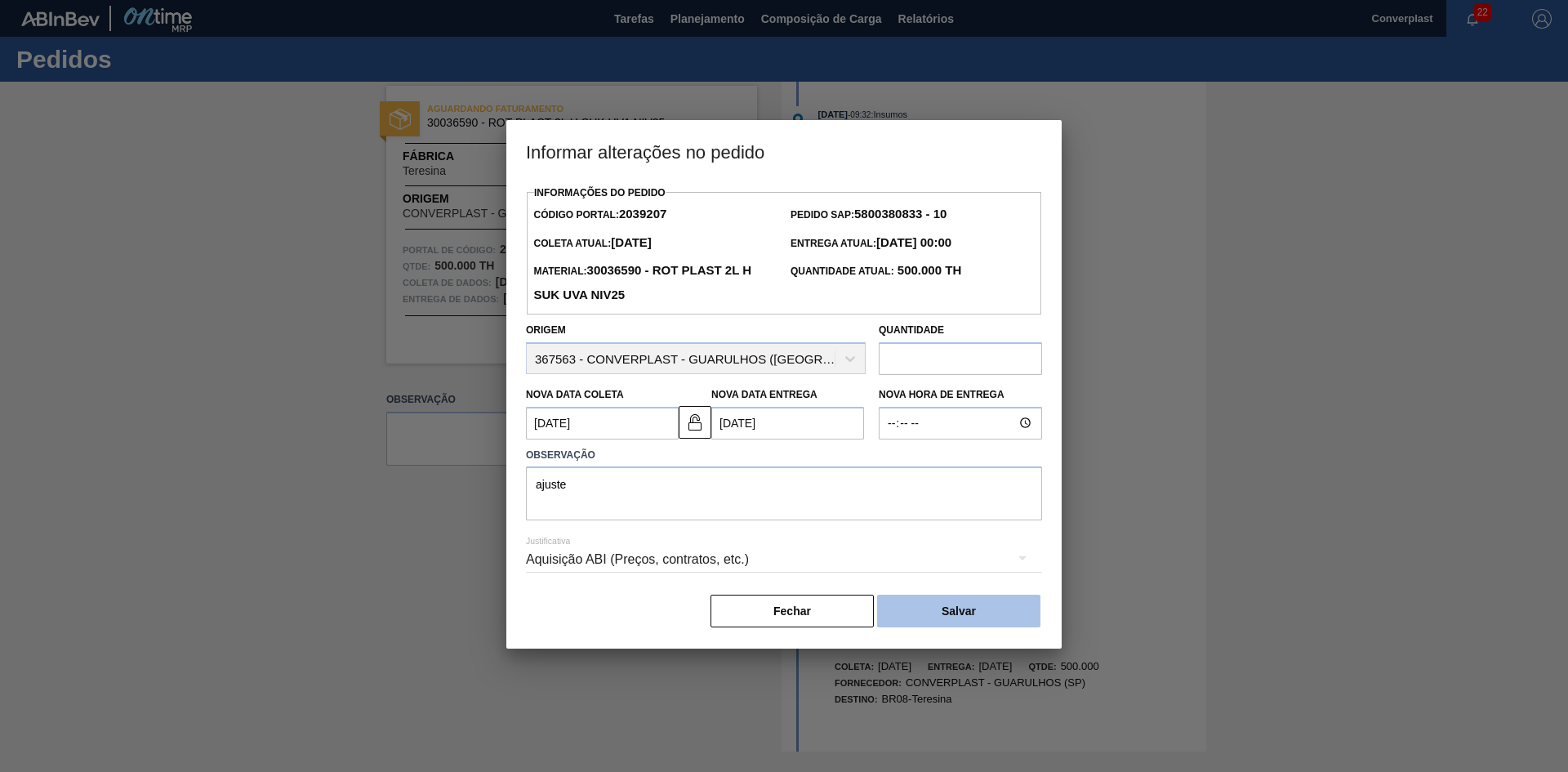
click at [913, 624] on button "Salvar" at bounding box center [959, 611] width 164 height 33
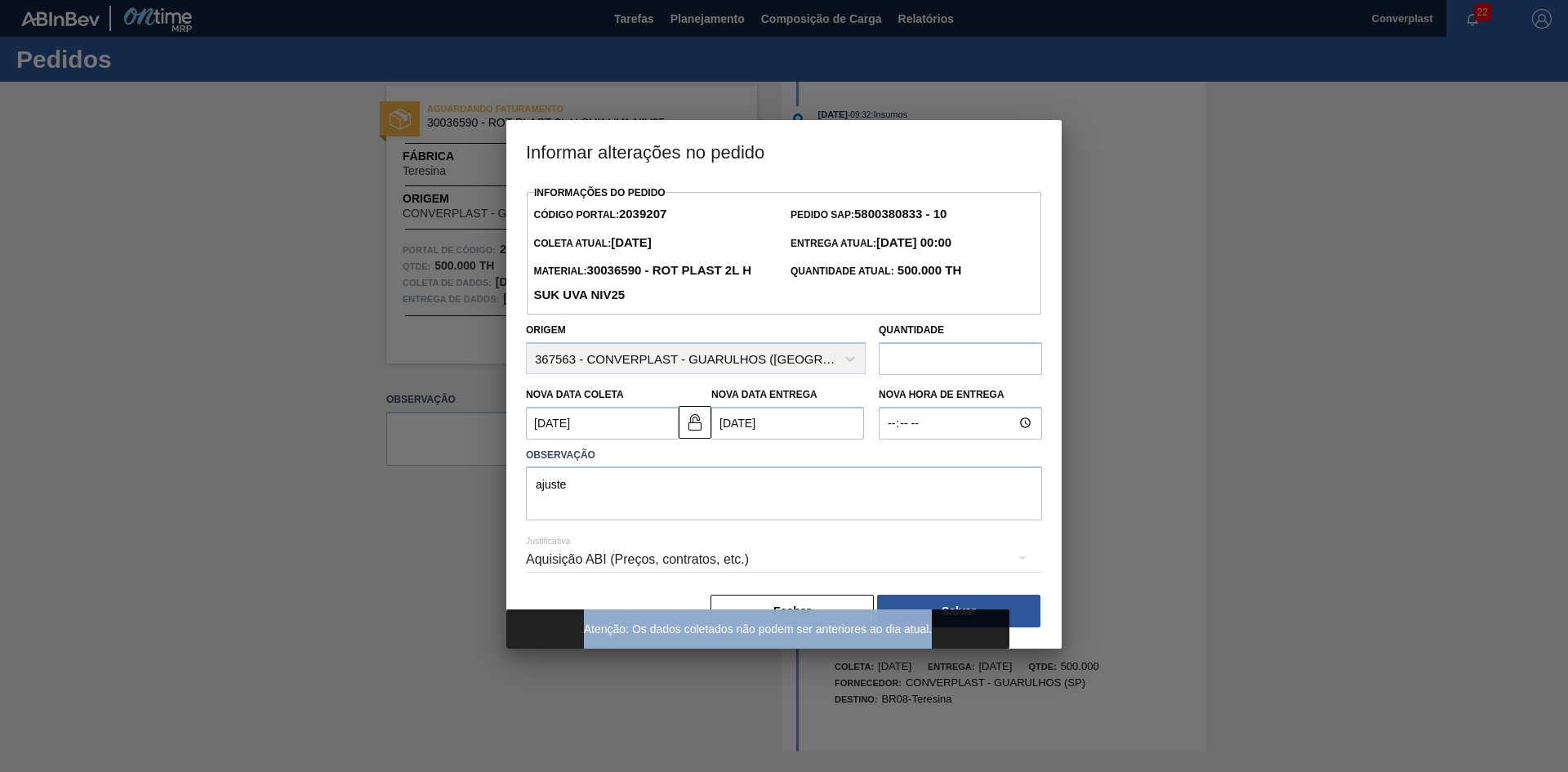
copy font "Atenção: Os dados coletados não podem ser anteriores ao dia atual."
drag, startPoint x: 934, startPoint y: 633, endPoint x: 582, endPoint y: 639, distance: 352.1
click at [582, 639] on div "Atenção: Os dados coletados não podem ser anteriores ao dia atual." at bounding box center [758, 628] width 464 height 39
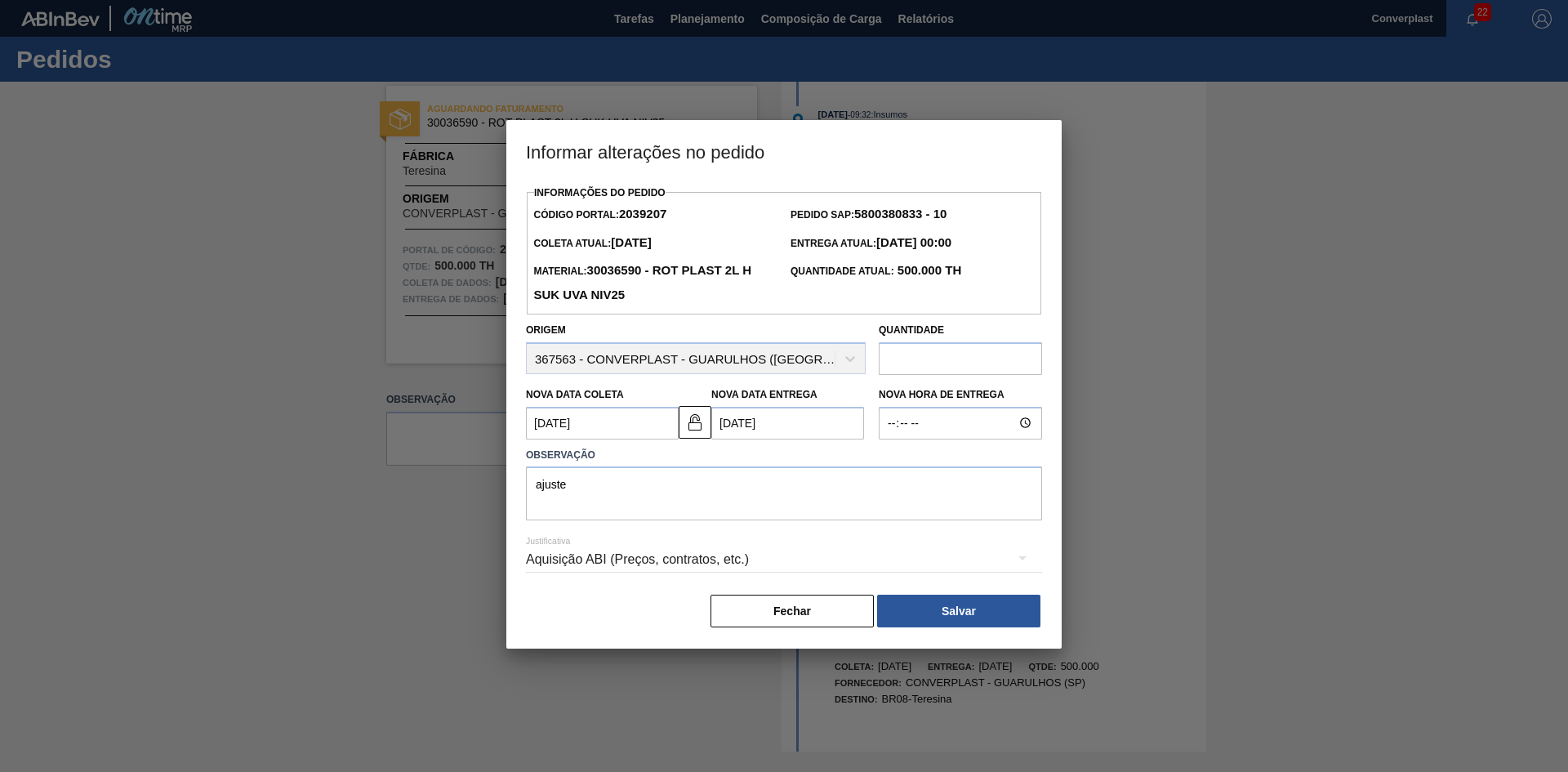
drag, startPoint x: 916, startPoint y: 606, endPoint x: 894, endPoint y: 579, distance: 34.8
click at [916, 607] on button "Salvar" at bounding box center [959, 611] width 164 height 33
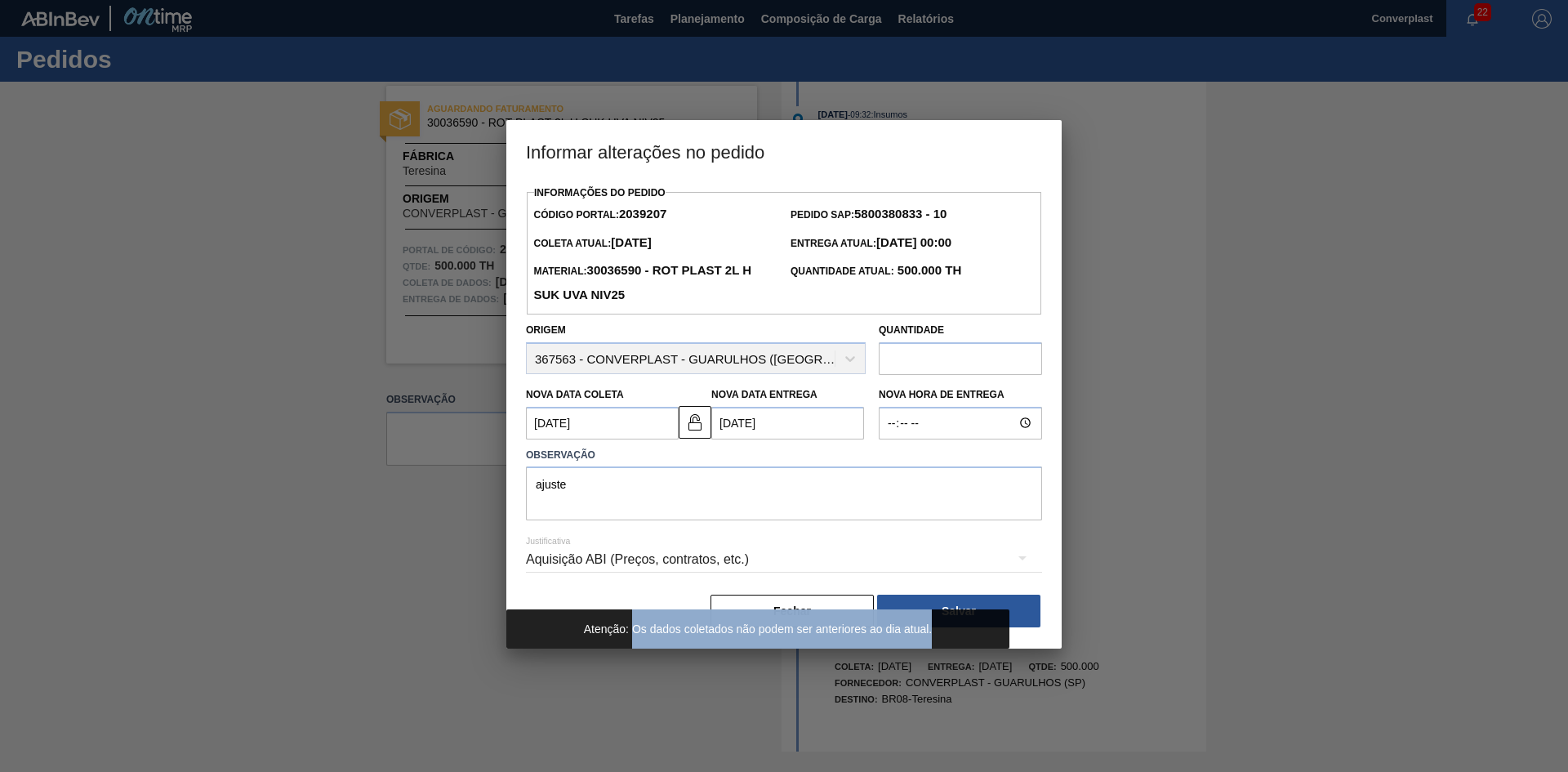
drag, startPoint x: 934, startPoint y: 629, endPoint x: 634, endPoint y: 624, distance: 300.0
click at [634, 624] on div "Atenção: Os dados coletados não podem ser anteriores ao dia atual." at bounding box center [758, 628] width 464 height 39
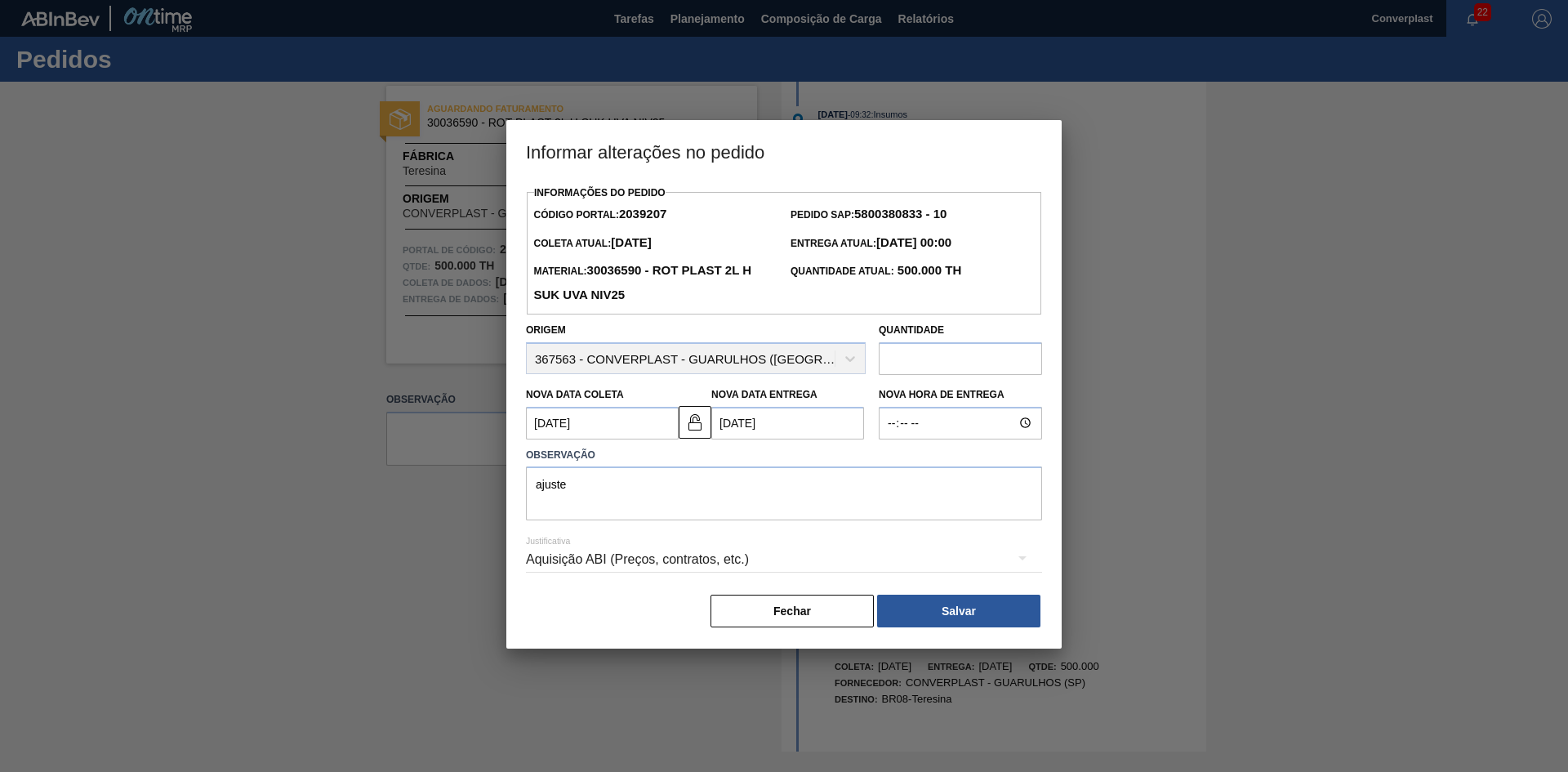
copy font "Os dados coletados não podem ser anteriores ao dia atual."
click at [920, 613] on button "Salvar" at bounding box center [959, 611] width 164 height 33
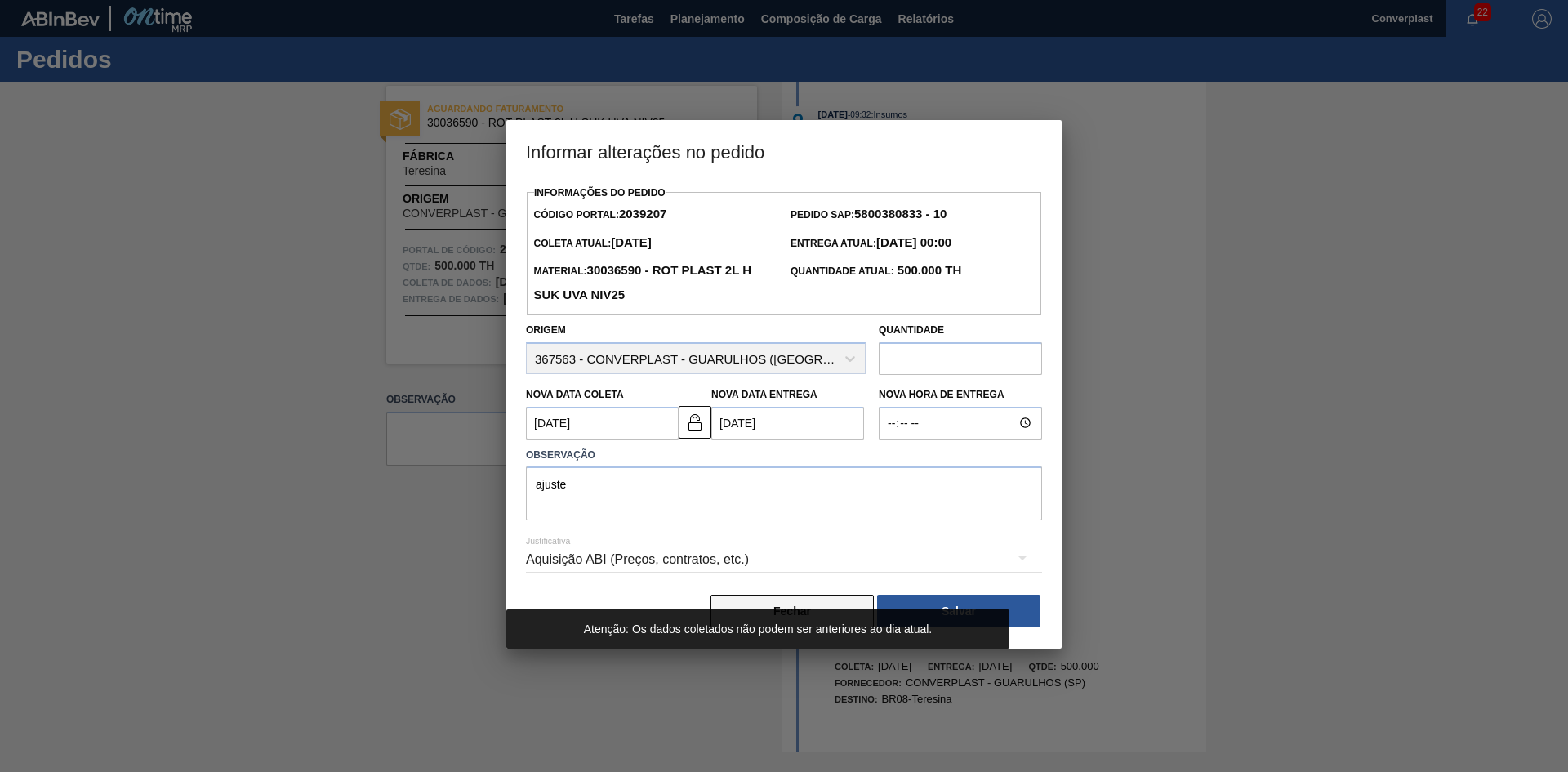
click at [814, 600] on button "Fechar" at bounding box center [792, 611] width 164 height 33
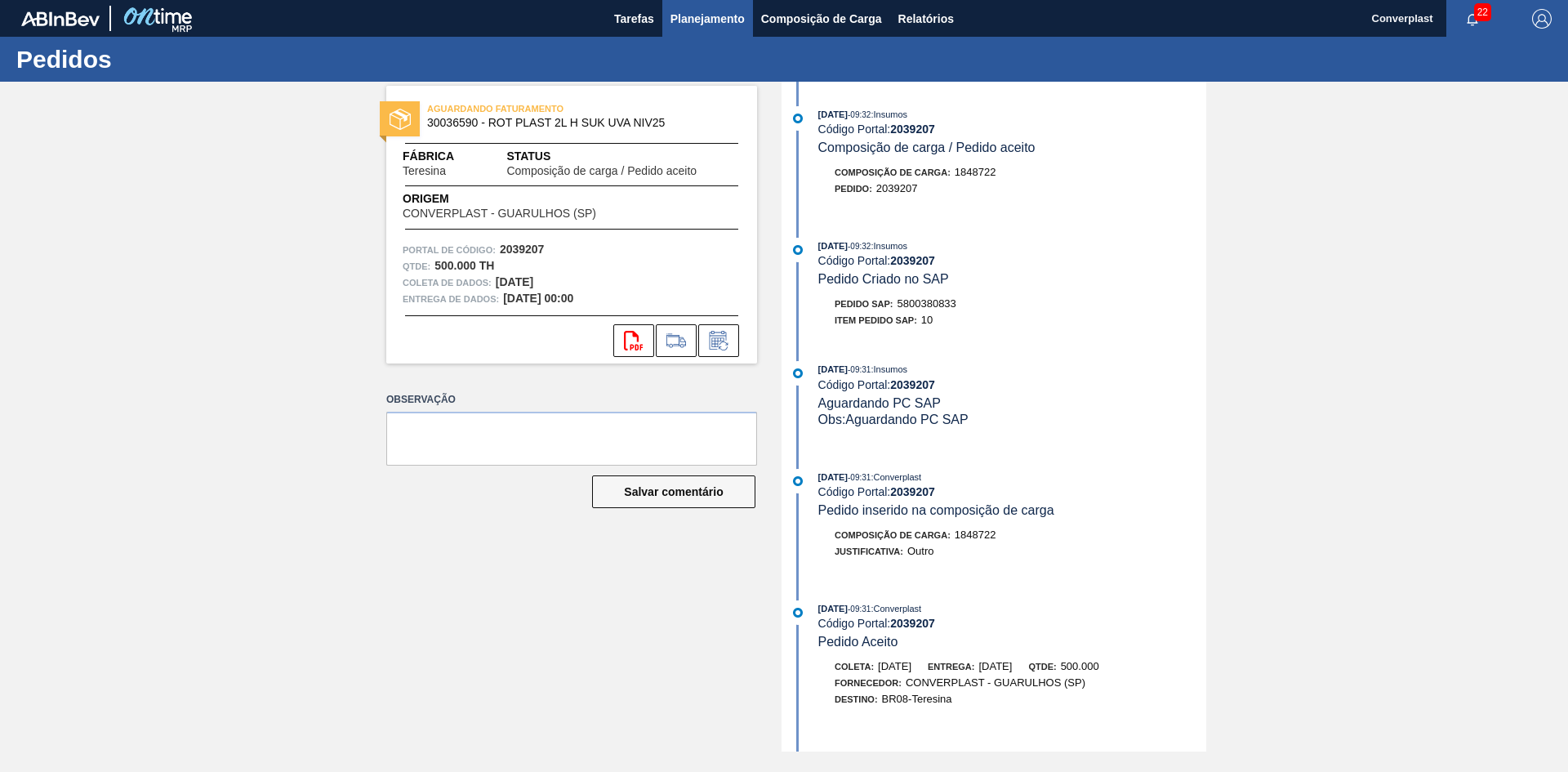
click at [690, 12] on font "Planejamento" at bounding box center [708, 19] width 75 height 13
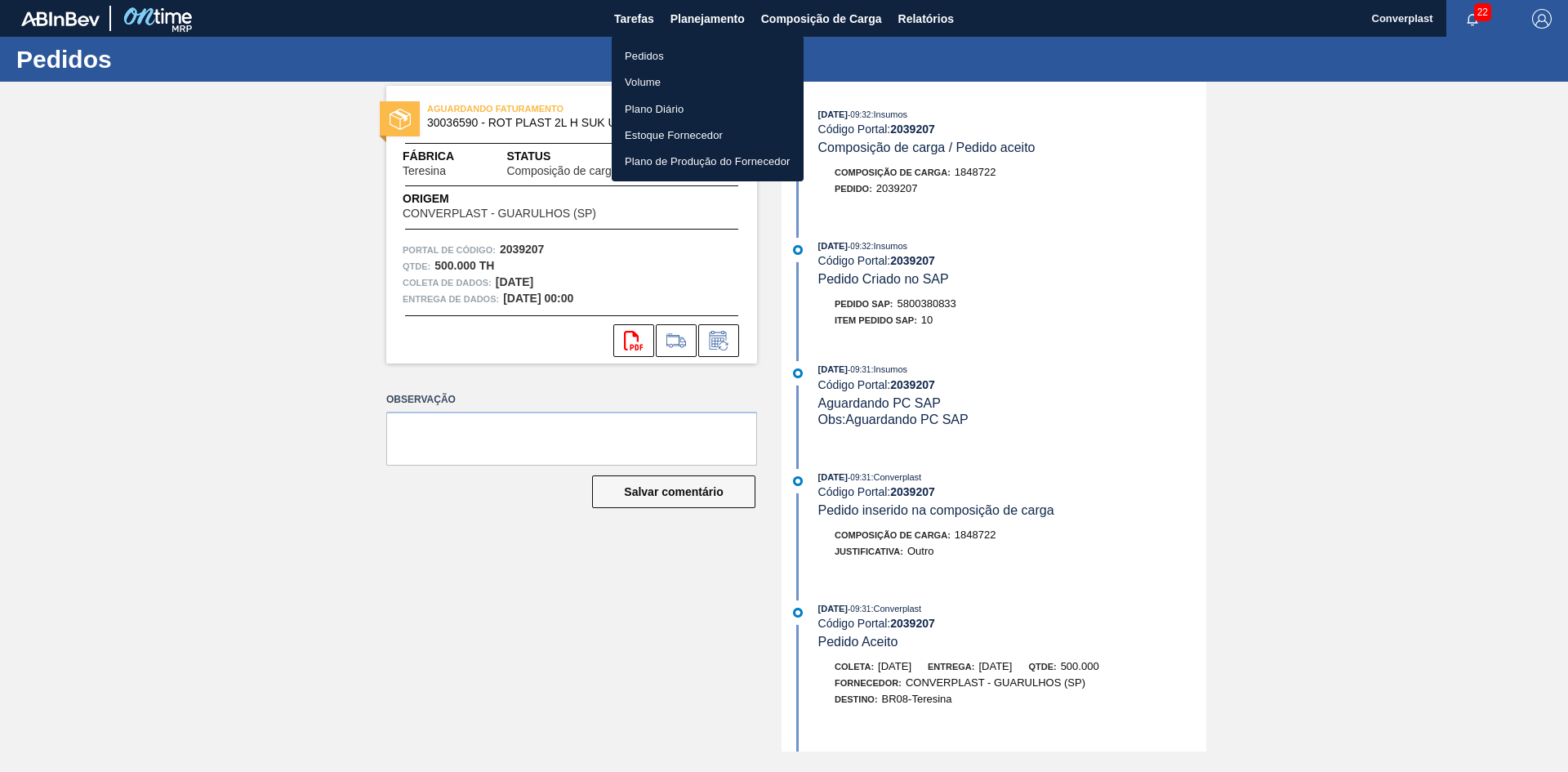
click at [622, 63] on li "Pedidos" at bounding box center [708, 55] width 192 height 26
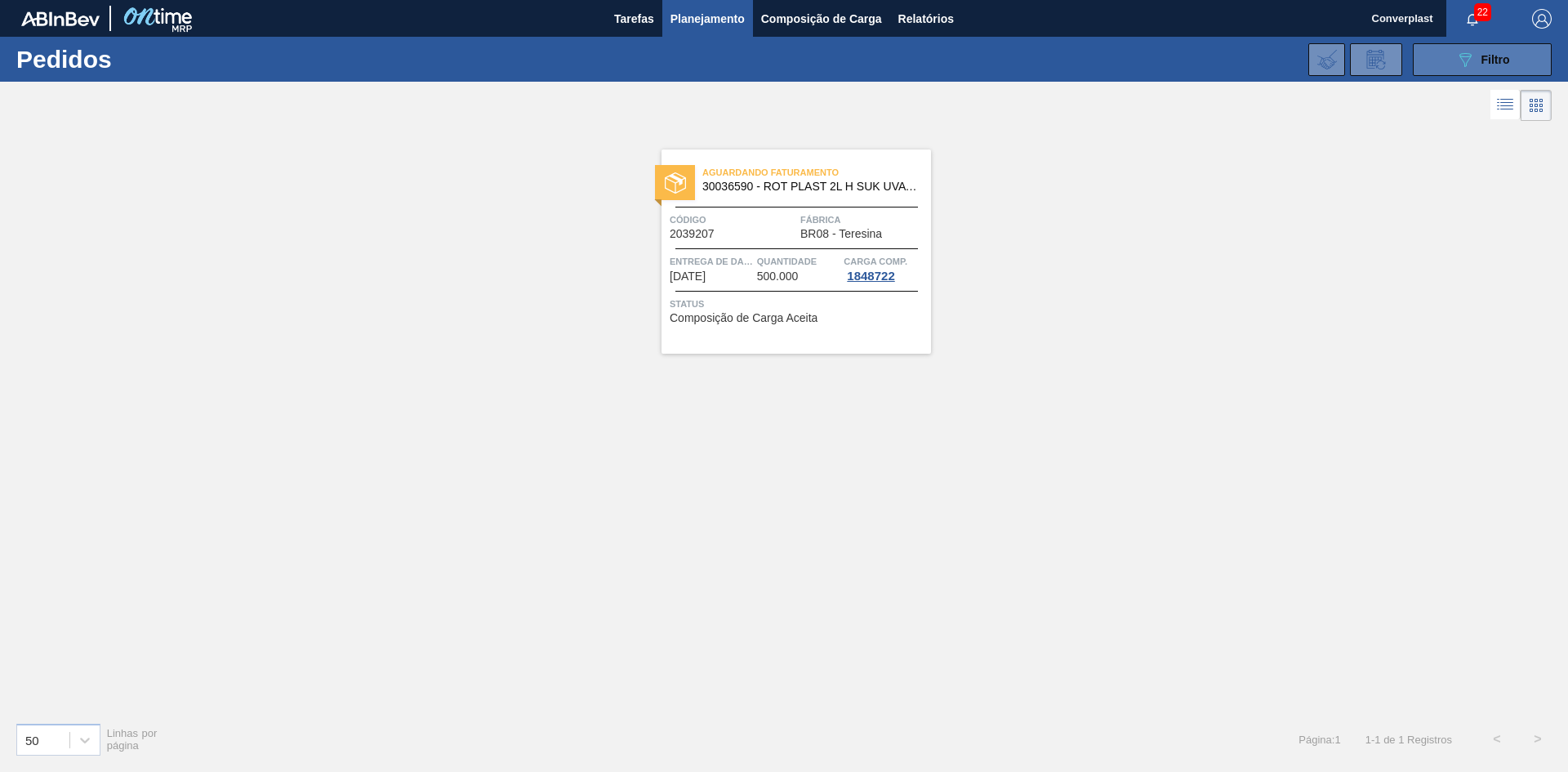
click at [1438, 70] on button "089F7B8B-B2A5-4AFE-B5C0-19BA573D28AC Filtro" at bounding box center [1482, 59] width 139 height 33
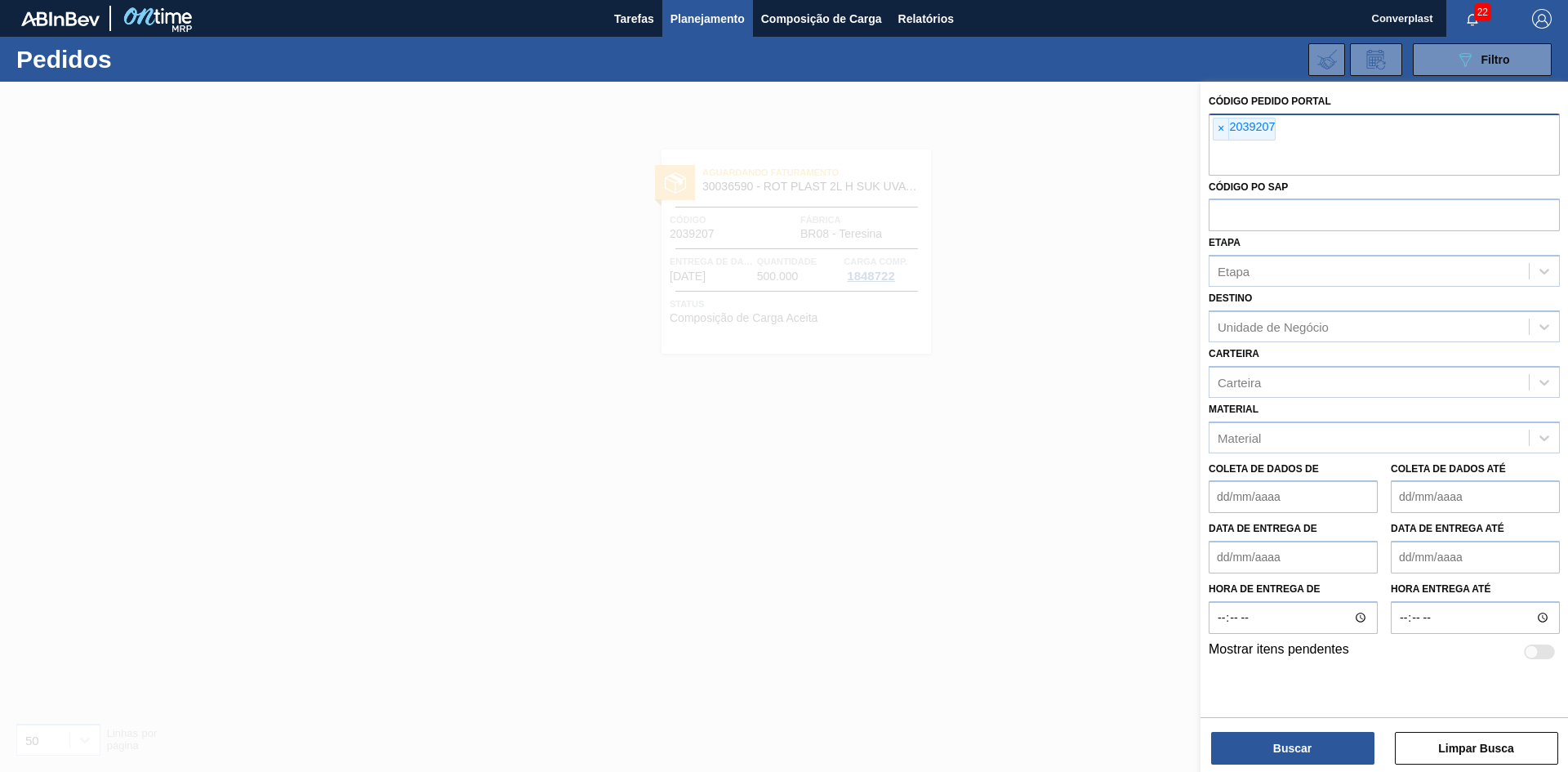
click at [1237, 130] on font "2039207" at bounding box center [1252, 126] width 46 height 13
click at [1228, 130] on div "× 2039207" at bounding box center [1244, 129] width 63 height 23
click at [1227, 130] on span "×" at bounding box center [1221, 129] width 15 height 21
paste input "2039210"
type input "2039210"
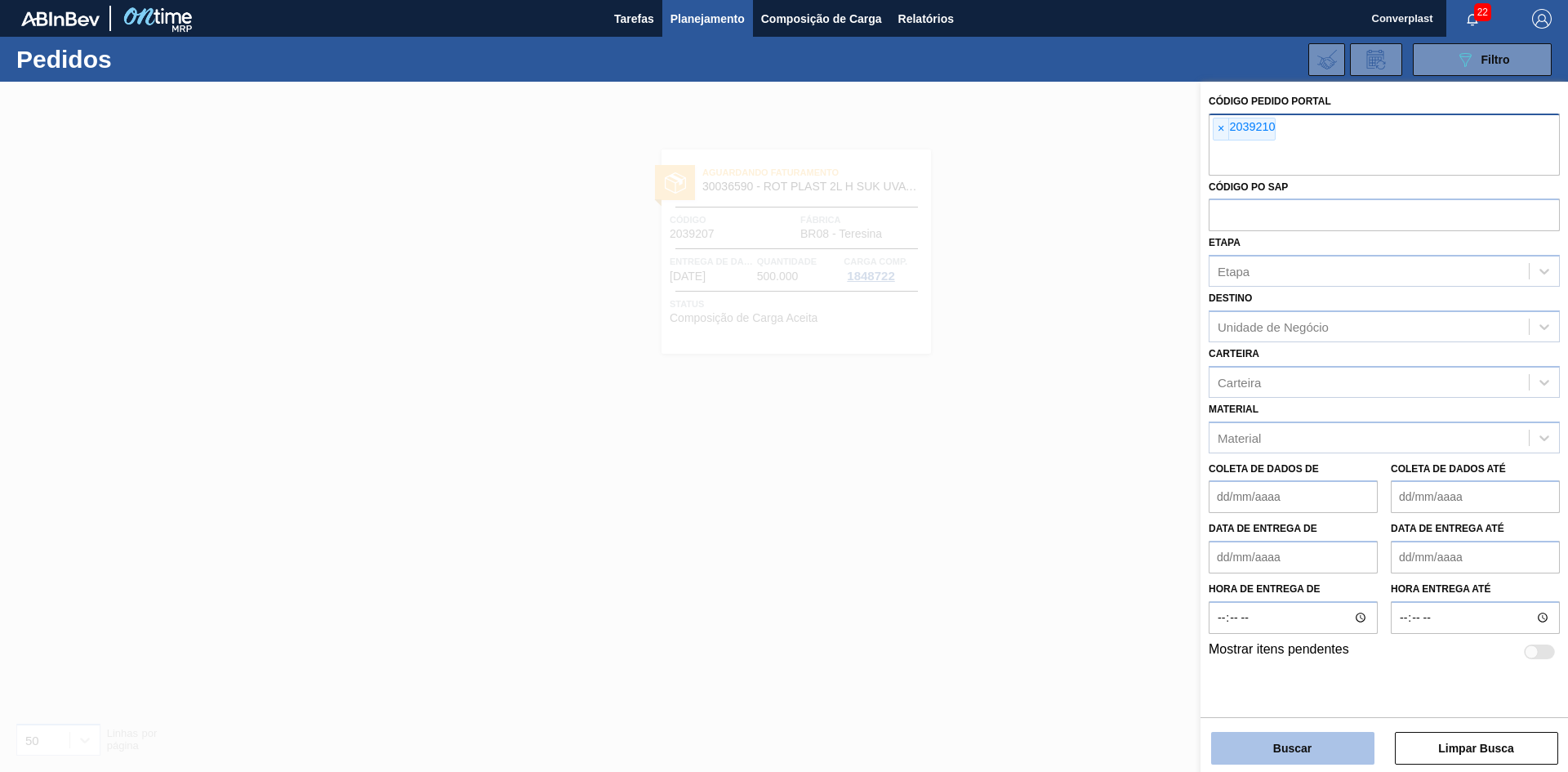
click at [1342, 749] on button "Buscar" at bounding box center [1293, 748] width 164 height 33
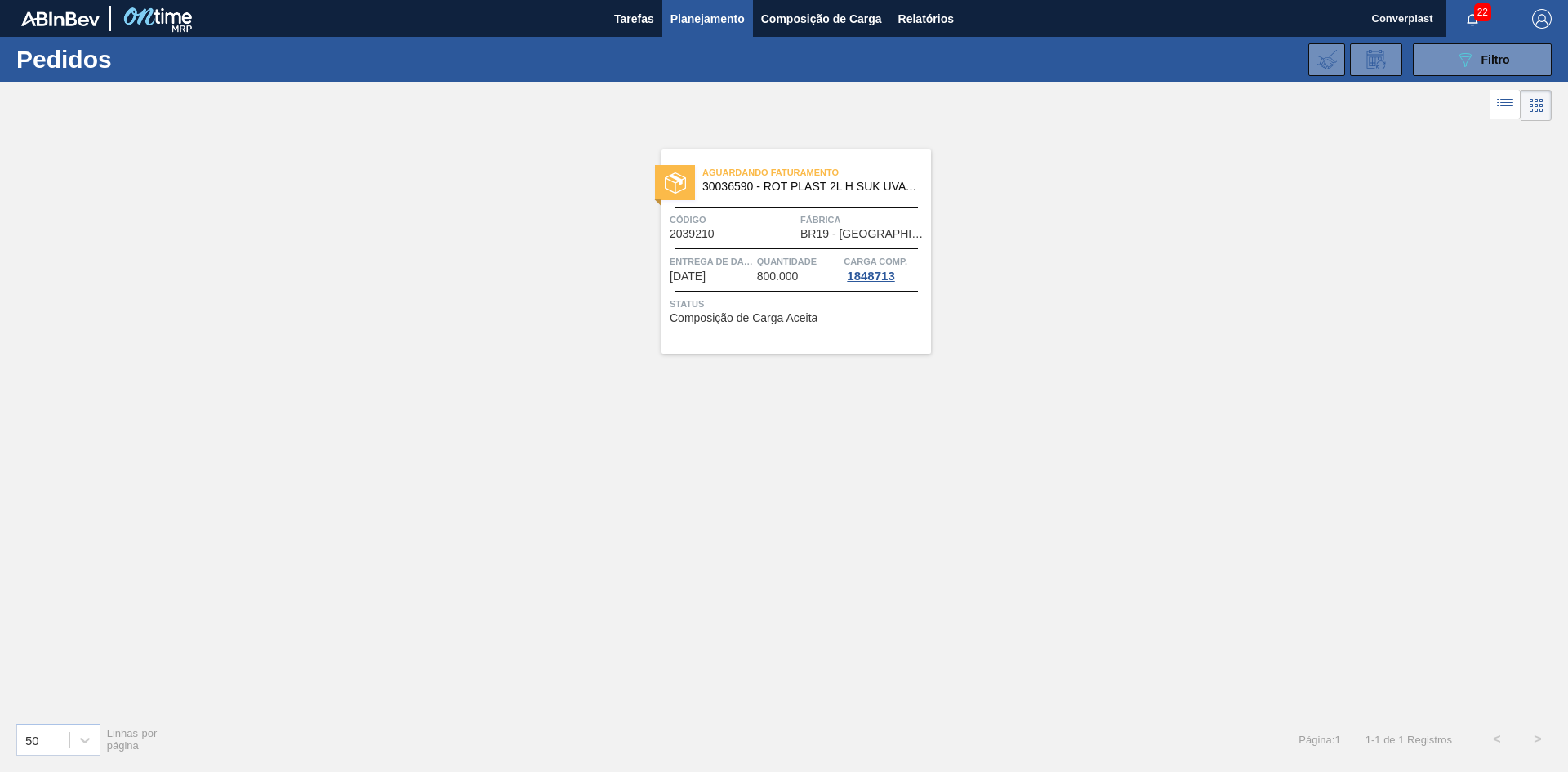
click at [742, 312] on font "Composição de Carga Aceita" at bounding box center [743, 318] width 148 height 13
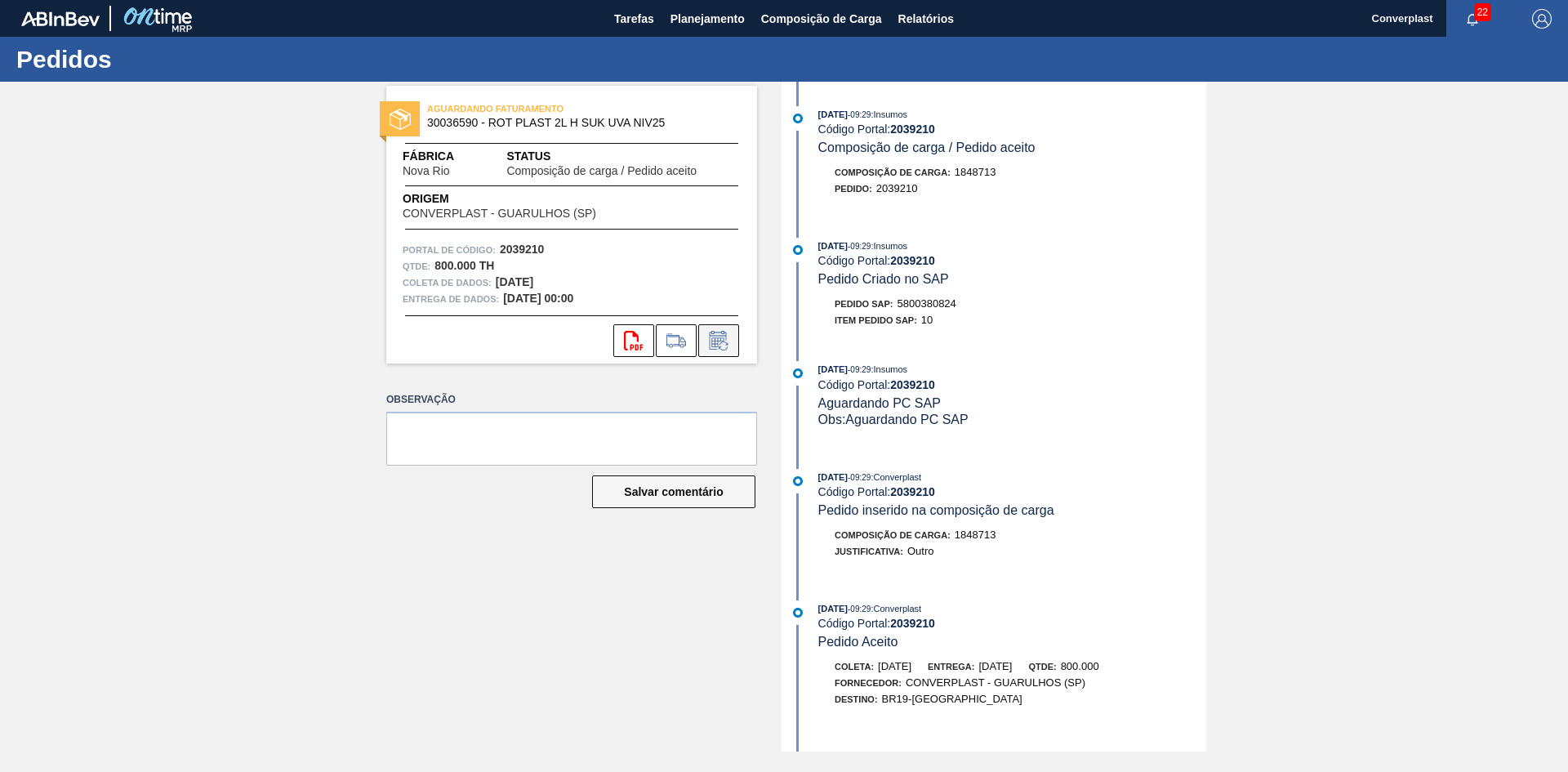
click at [723, 339] on icon at bounding box center [718, 340] width 26 height 19
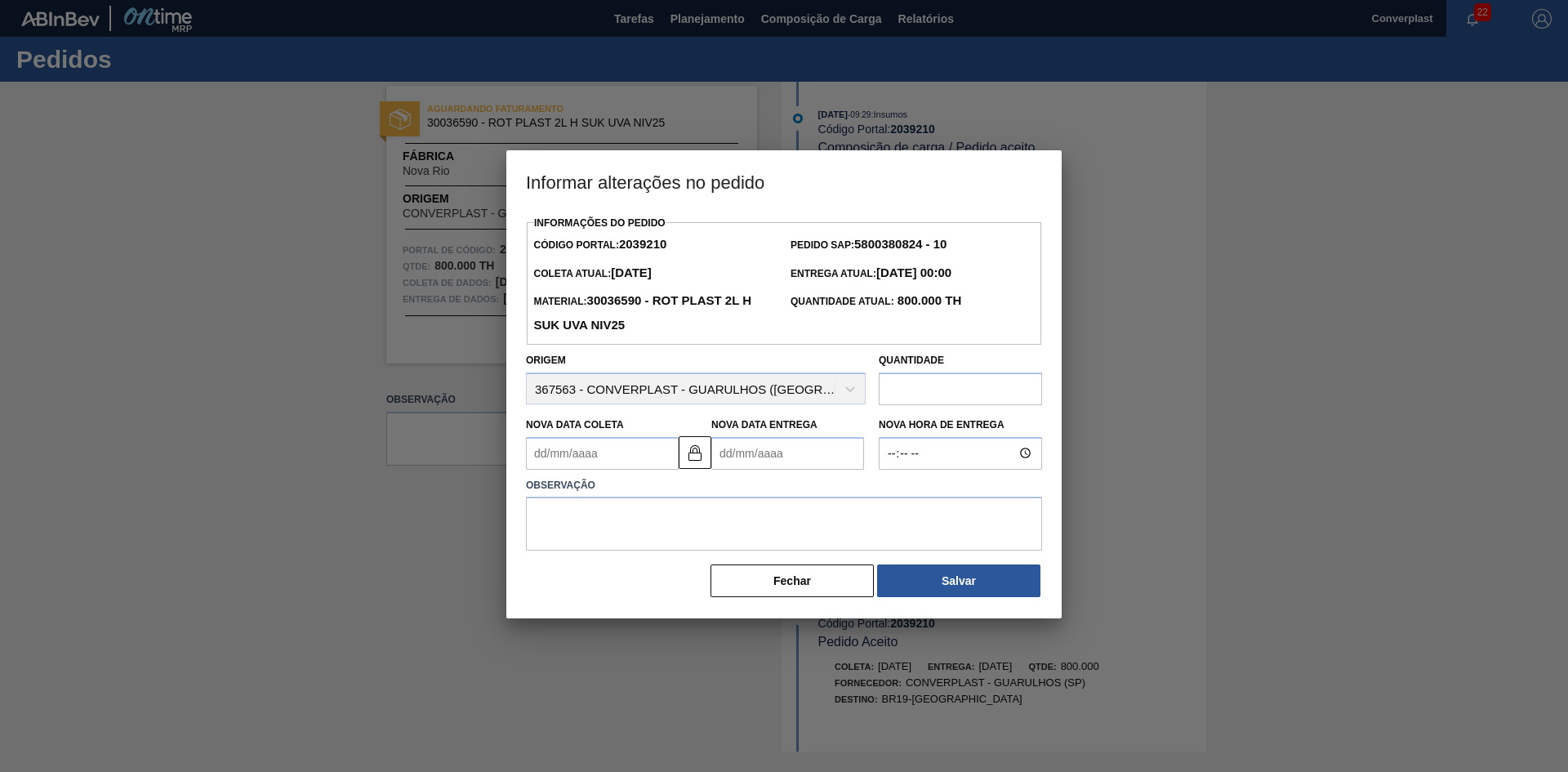
click at [745, 461] on Entrega2039210 "Nova Data Entrega" at bounding box center [787, 453] width 152 height 33
type Coleta2039210 "[DATE]"
type Entrega2039210 "1"
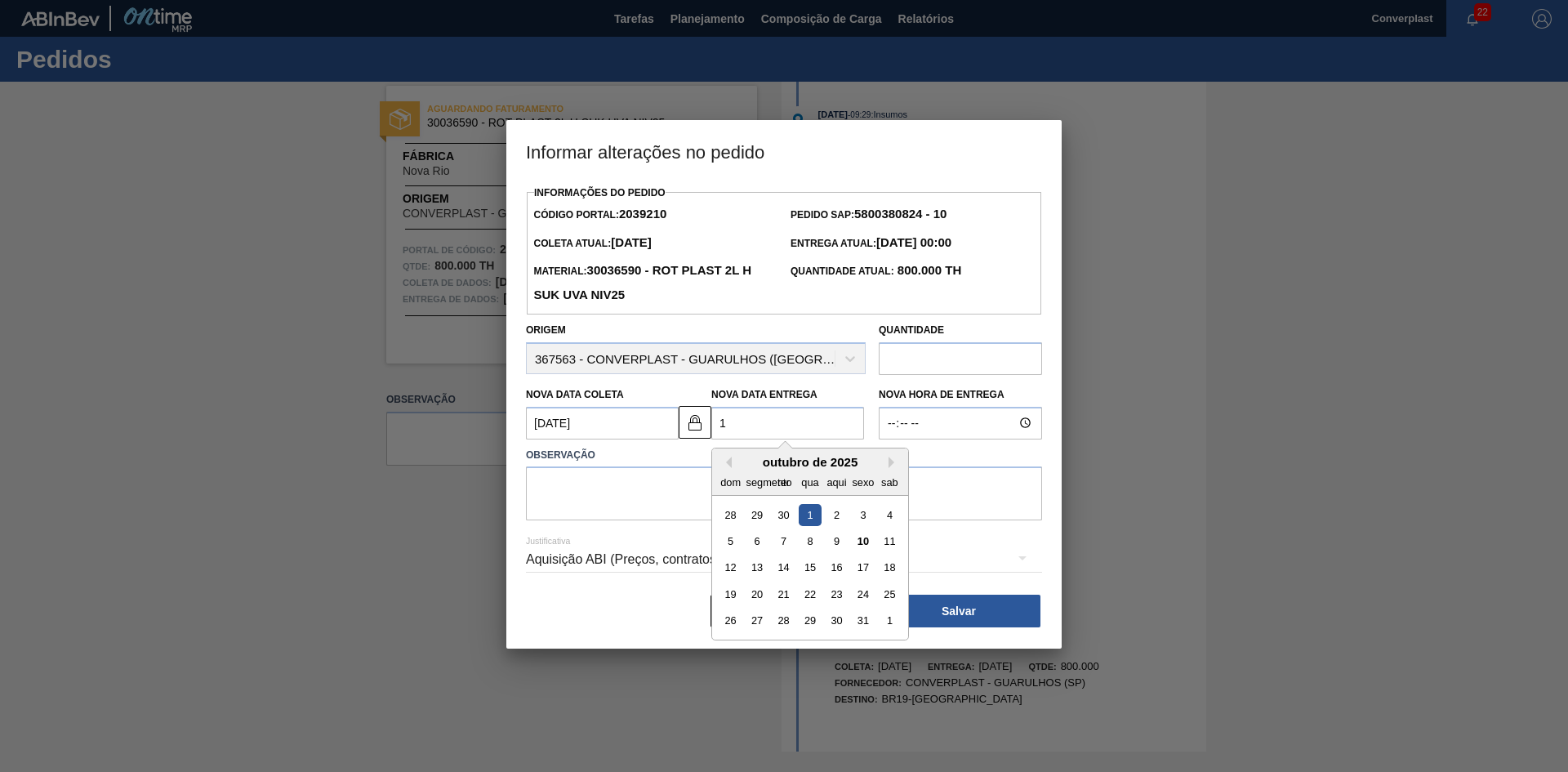
type Coleta2039210 "17/10/2025"
type Entrega2039210 "19/"
type Coleta2039210 "17/01/2025"
type Entrega2039210 "19/1"
type Coleta2039210 "17/10/2025"
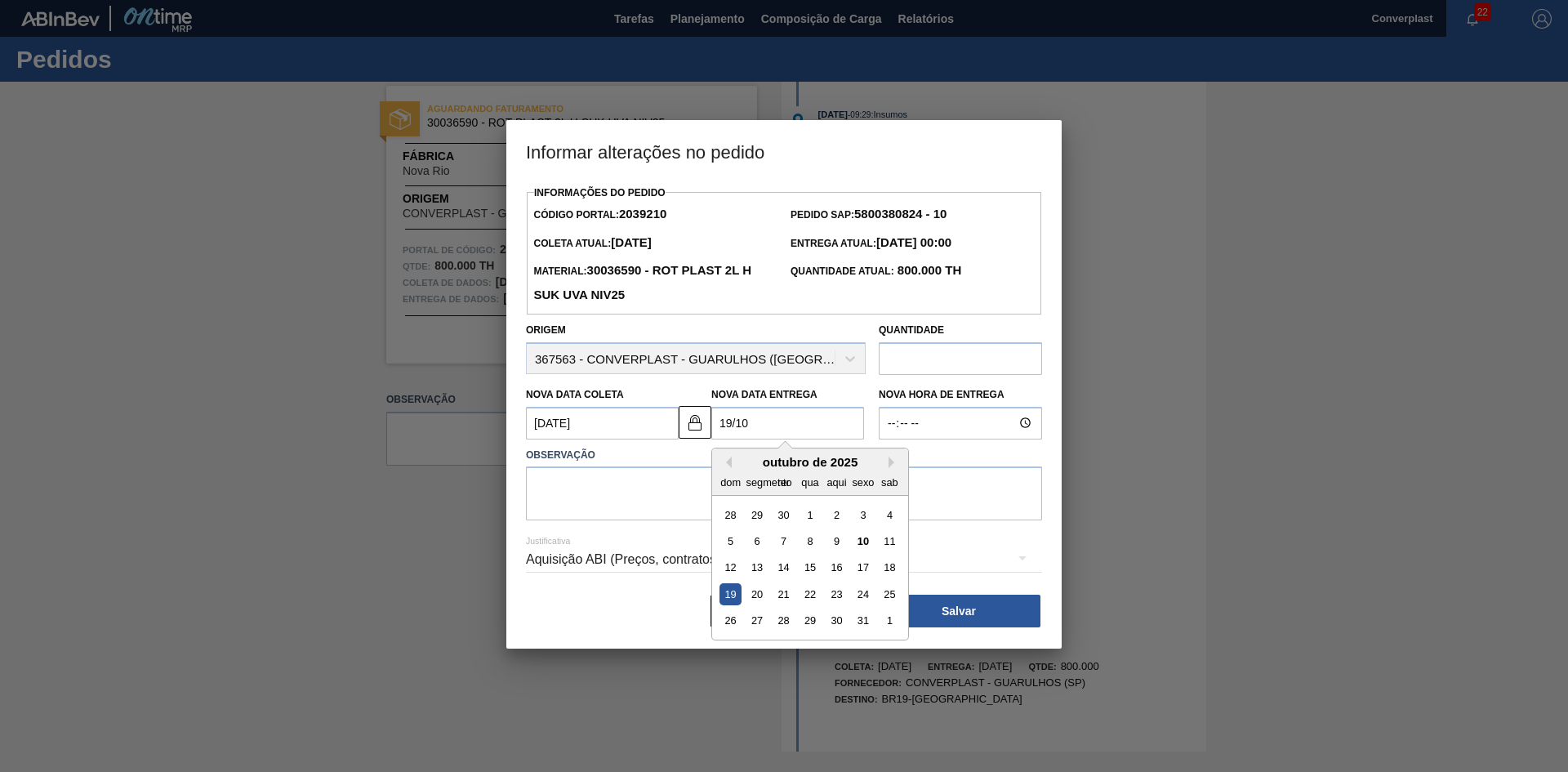
click at [729, 601] on div "19" at bounding box center [730, 594] width 22 height 22
type Entrega2039210 "19/10/2025"
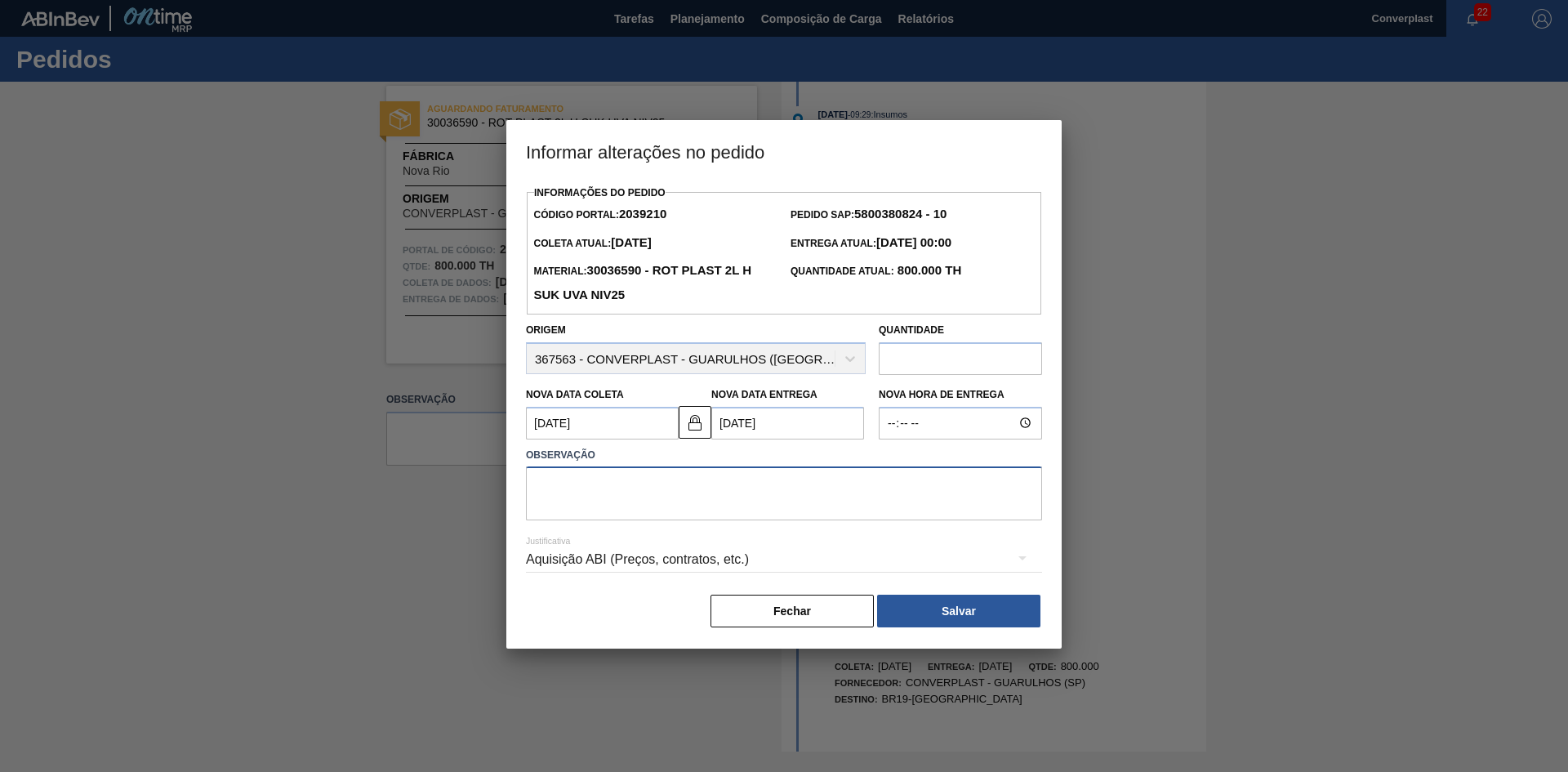
click at [634, 495] on textarea at bounding box center [784, 493] width 516 height 54
type textarea "ajuste data"
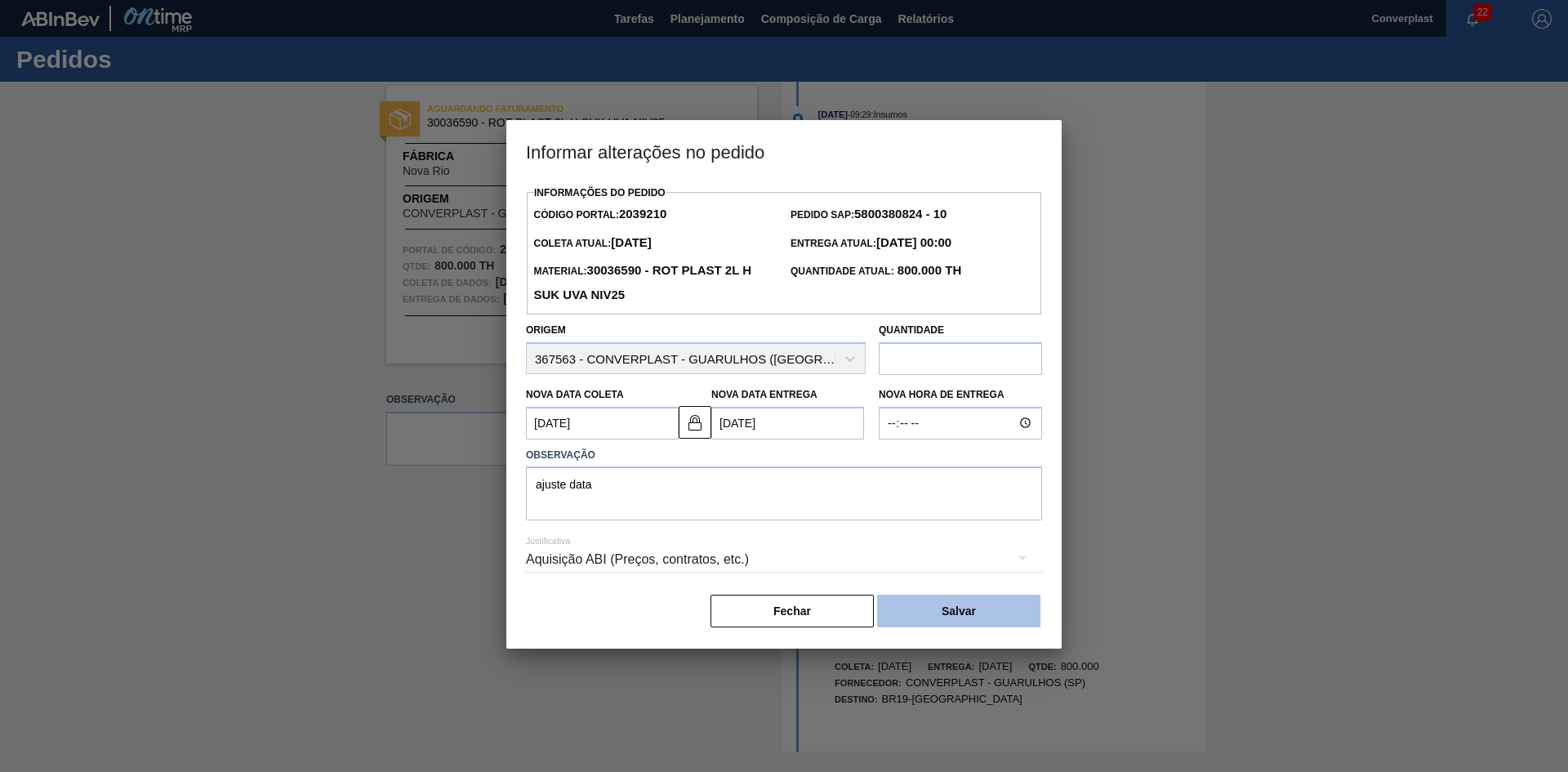
click at [986, 623] on button "Salvar" at bounding box center [959, 611] width 164 height 33
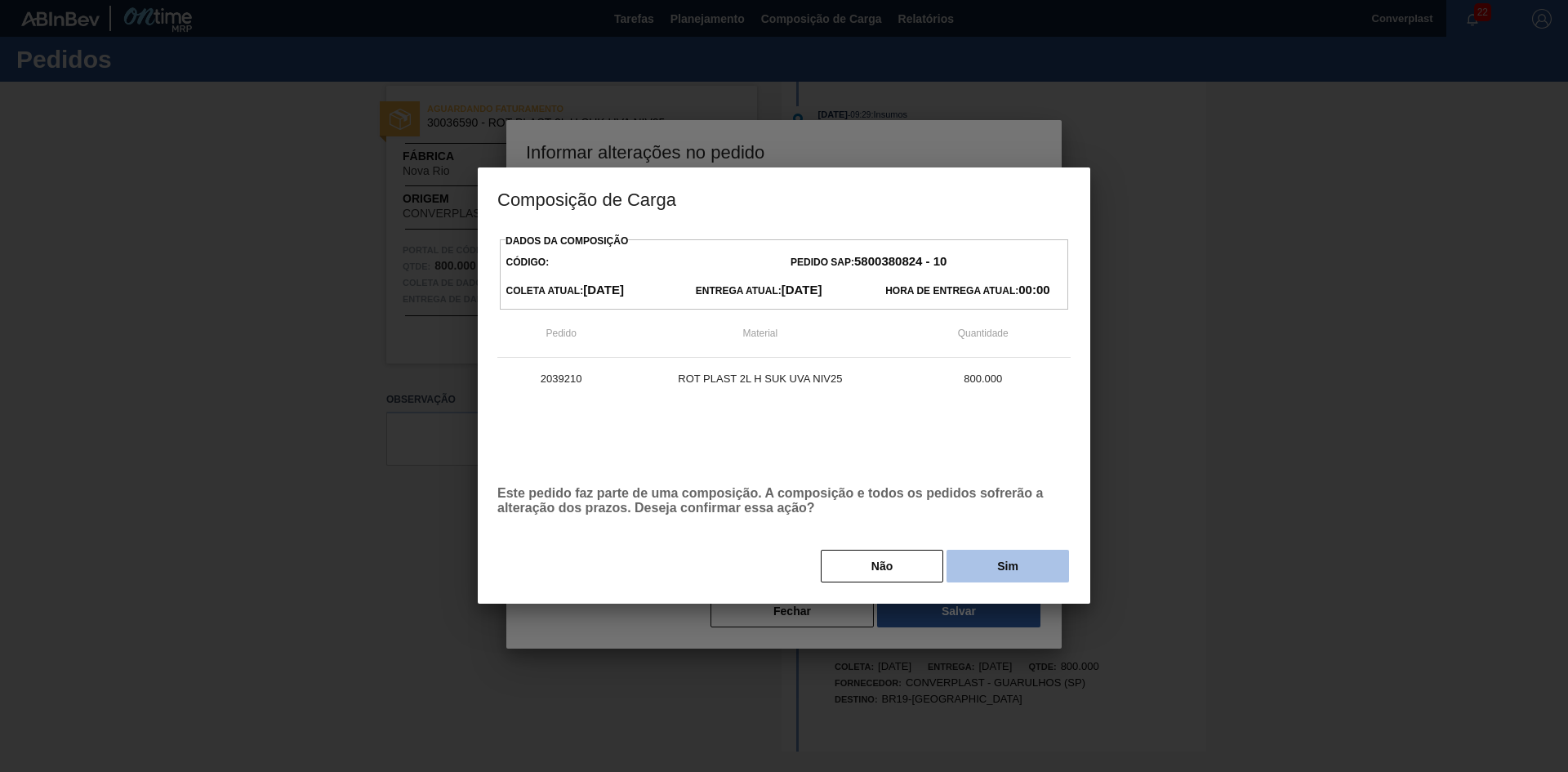
click at [985, 571] on button "Sim" at bounding box center [1008, 566] width 123 height 33
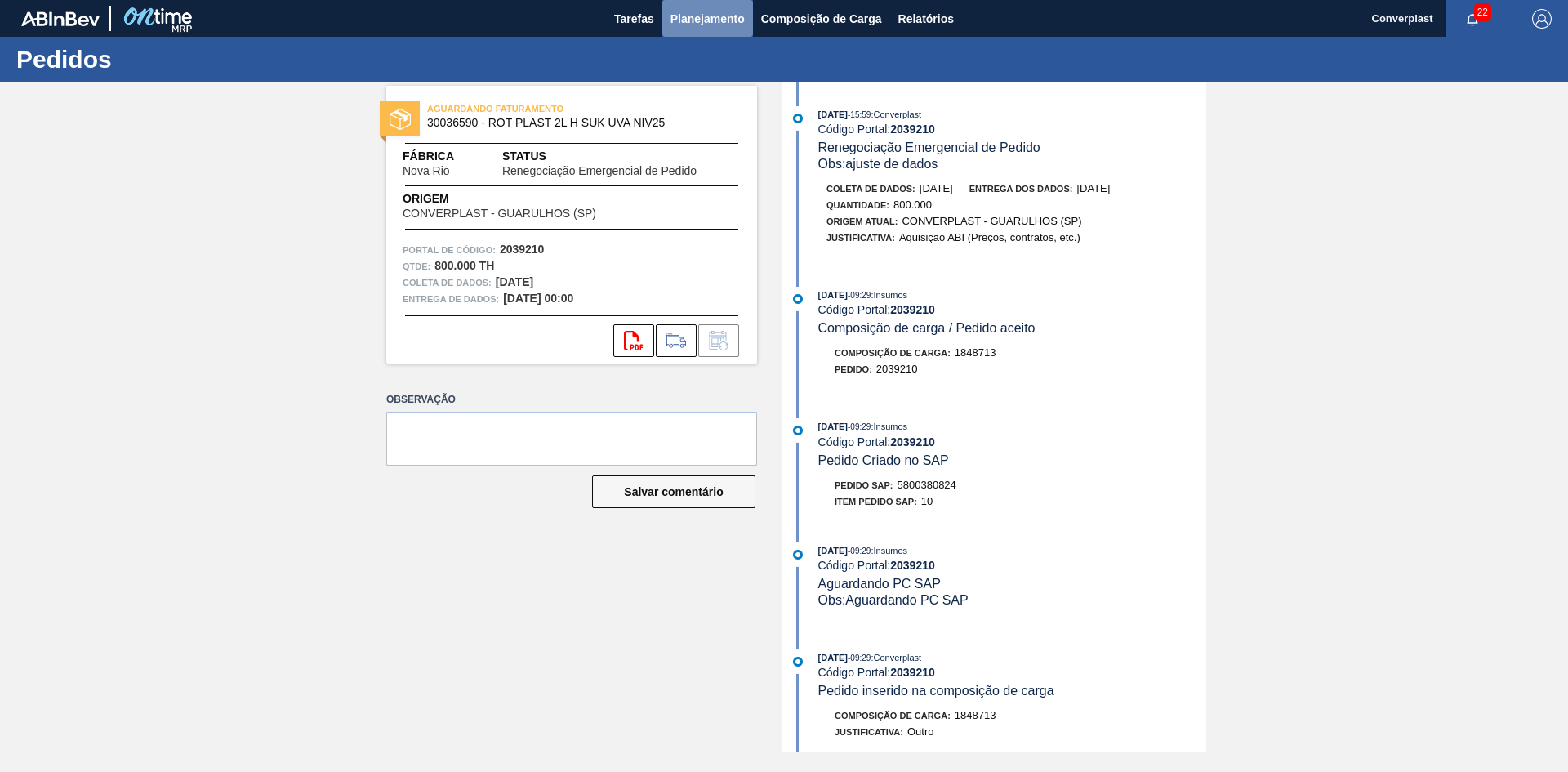
click at [706, 24] on font "Planejamento" at bounding box center [708, 19] width 75 height 13
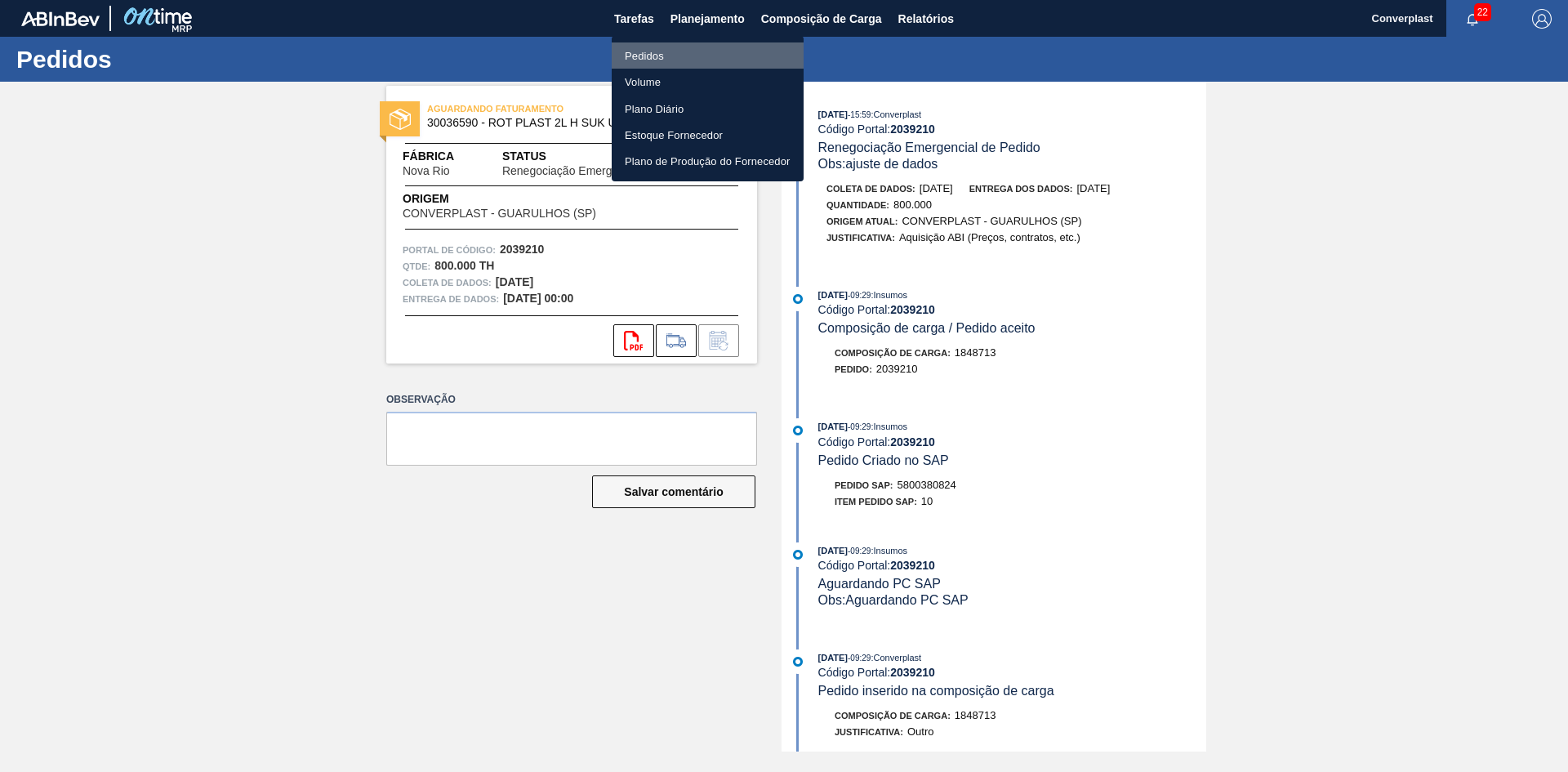
click at [654, 50] on font "Pedidos" at bounding box center [644, 56] width 39 height 12
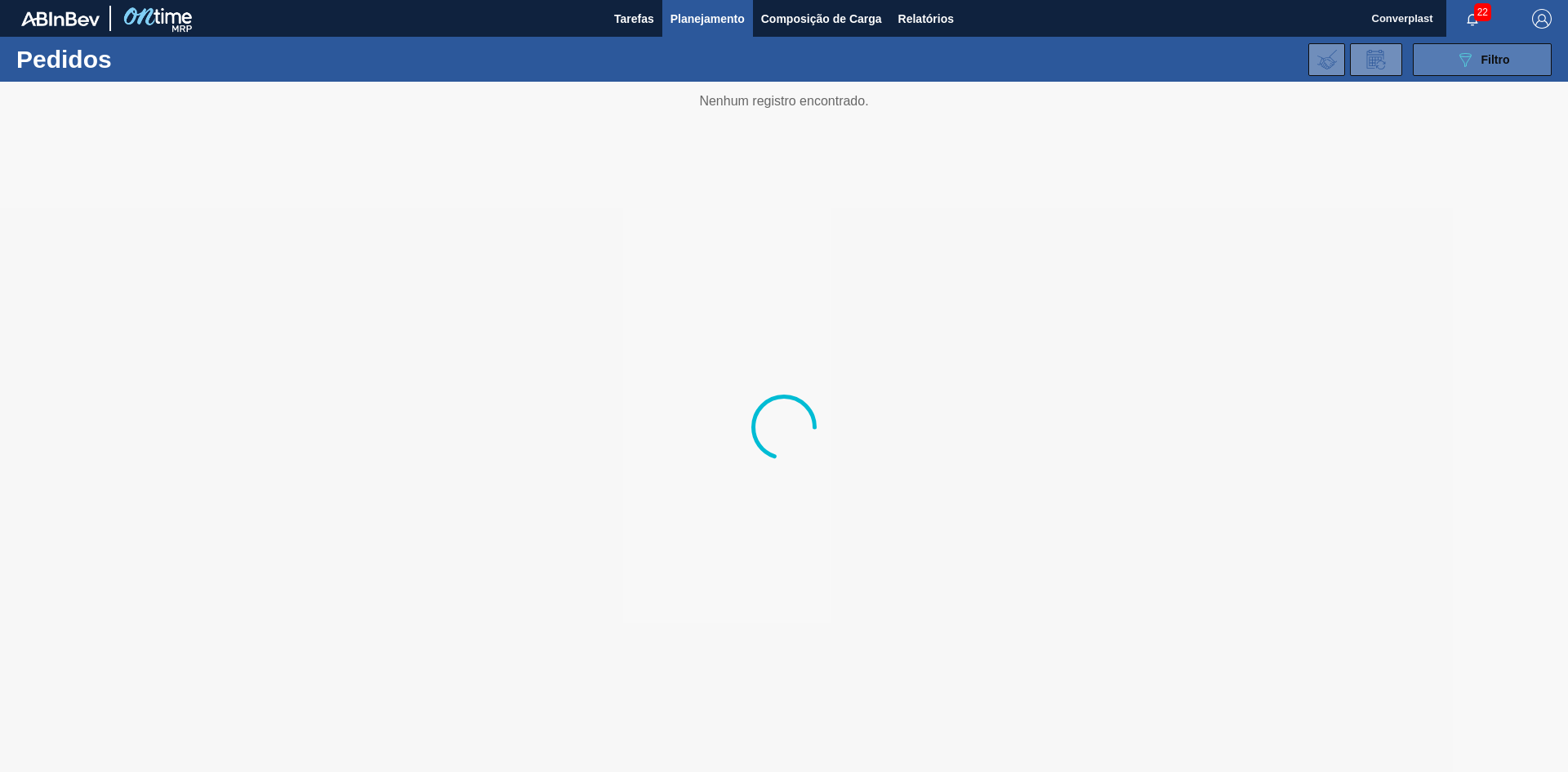
click at [1488, 48] on button "089F7B8B-B2A5-4AFE-B5C0-19BA573D28AC Filtro" at bounding box center [1482, 59] width 139 height 33
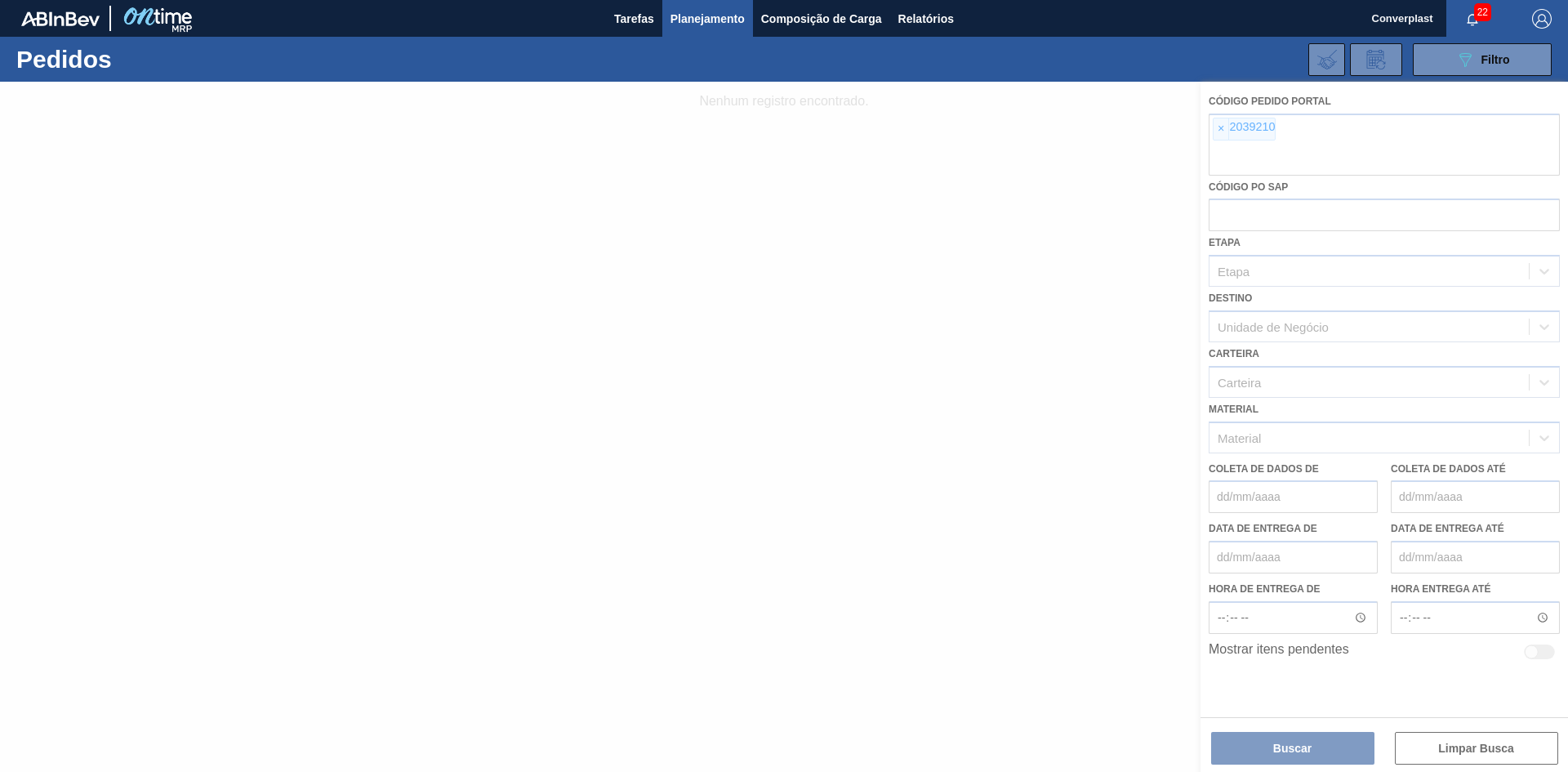
click at [1213, 125] on div at bounding box center [784, 426] width 1568 height 691
click at [1222, 127] on div at bounding box center [784, 426] width 1568 height 691
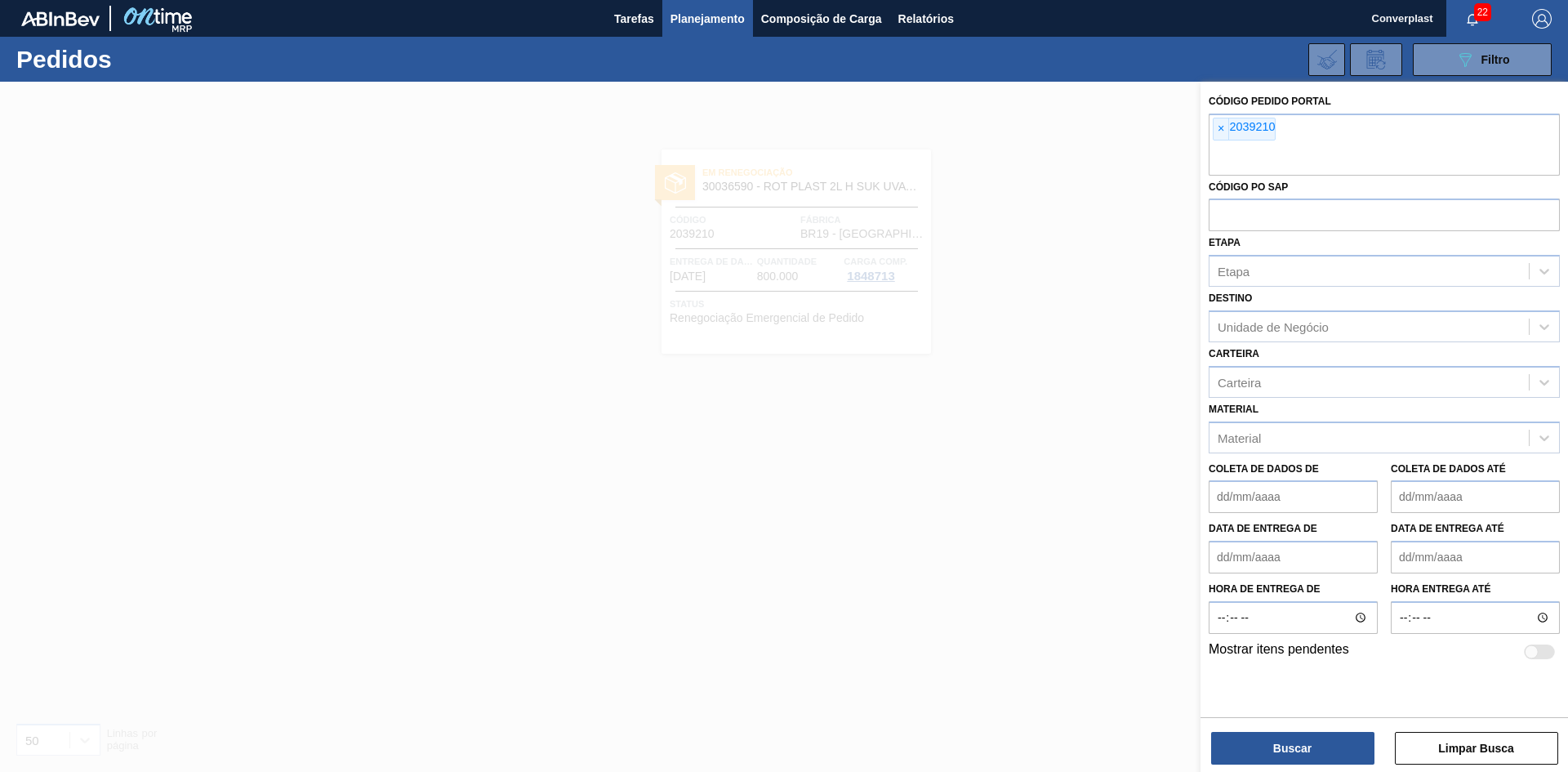
click at [1222, 127] on font "×" at bounding box center [1220, 128] width 7 height 13
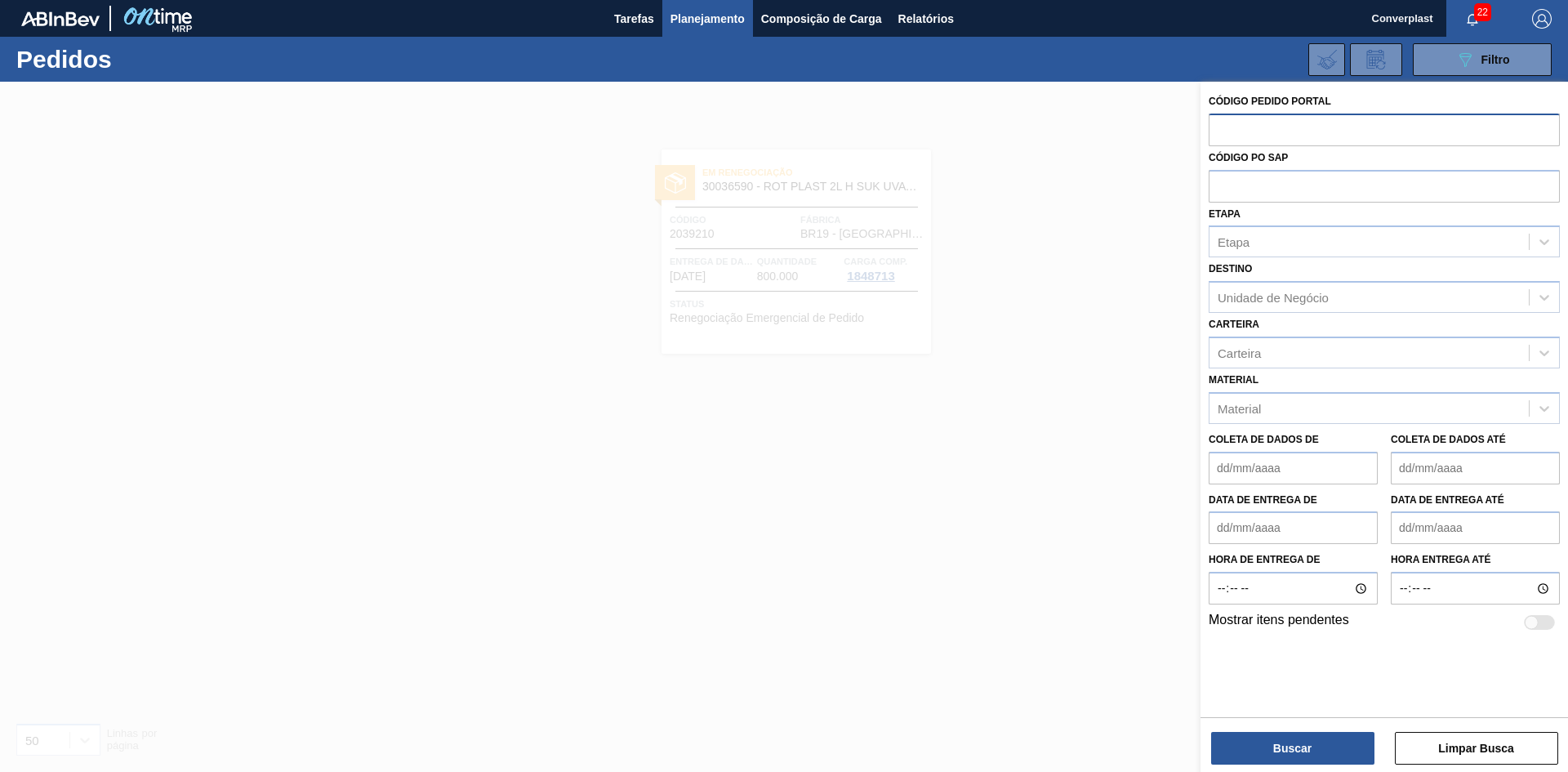
paste input "2039213"
type input "2039213"
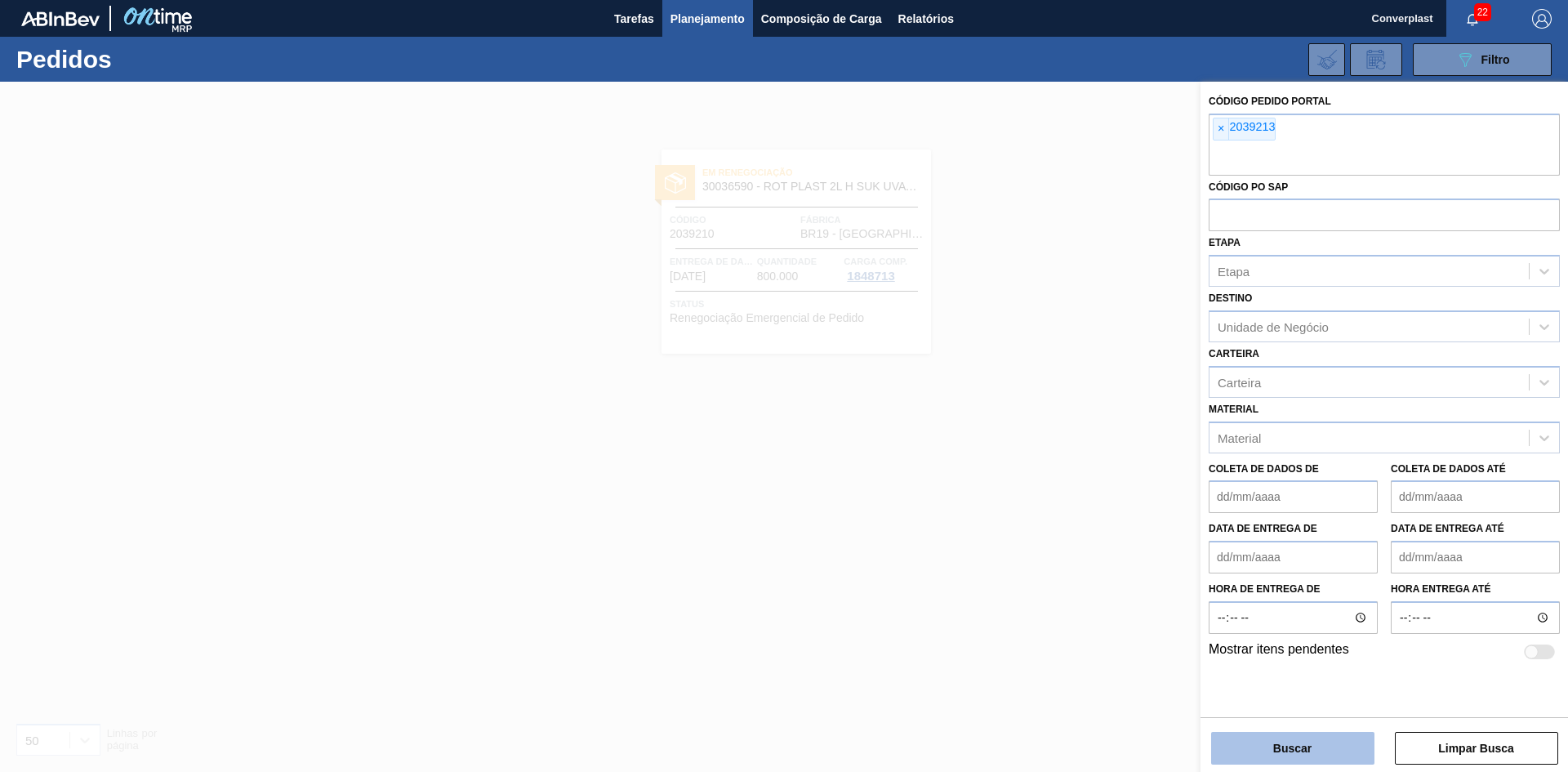
click at [1242, 732] on button "Buscar" at bounding box center [1293, 748] width 164 height 33
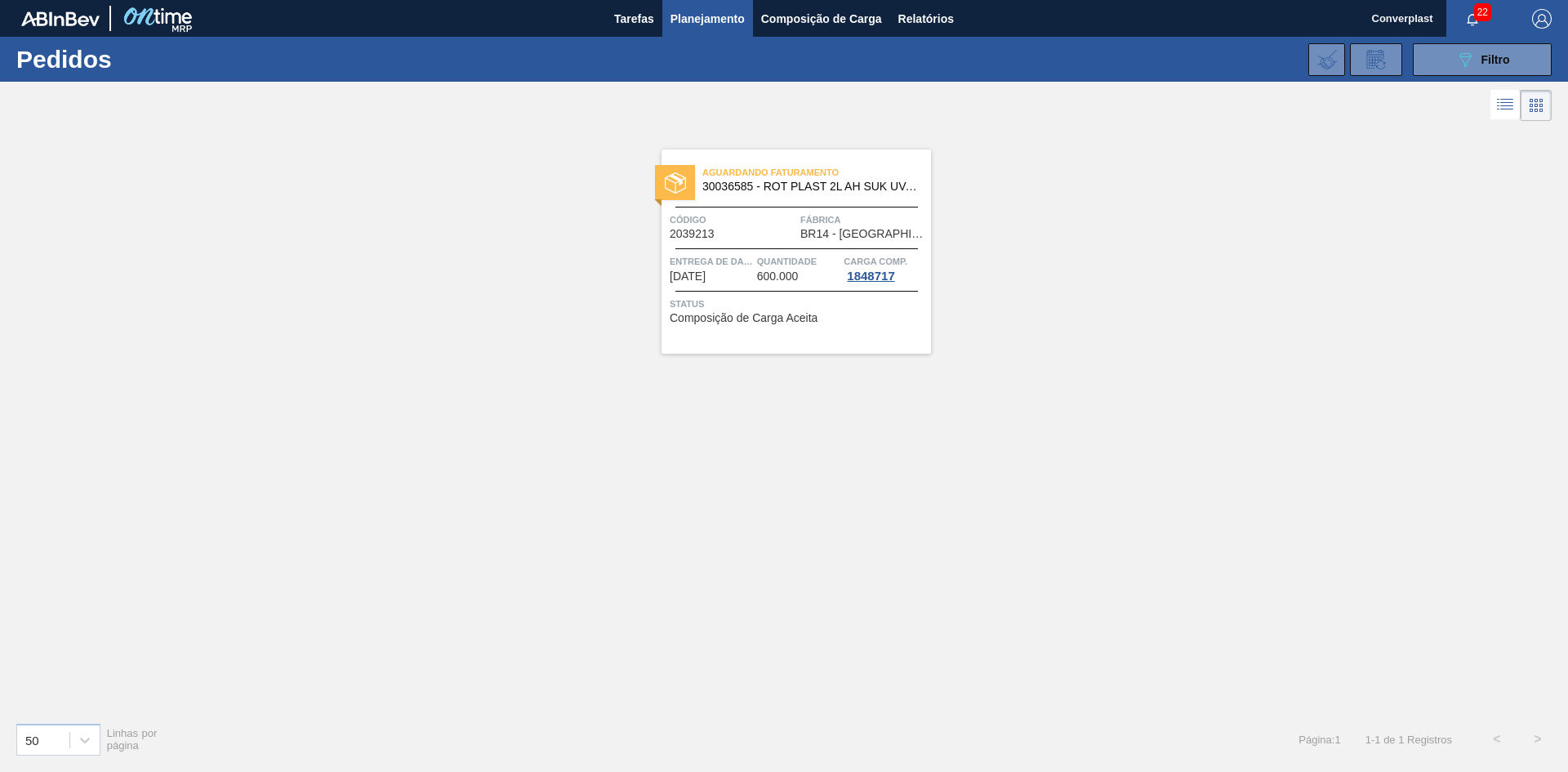
click at [715, 300] on span "Status" at bounding box center [798, 304] width 258 height 16
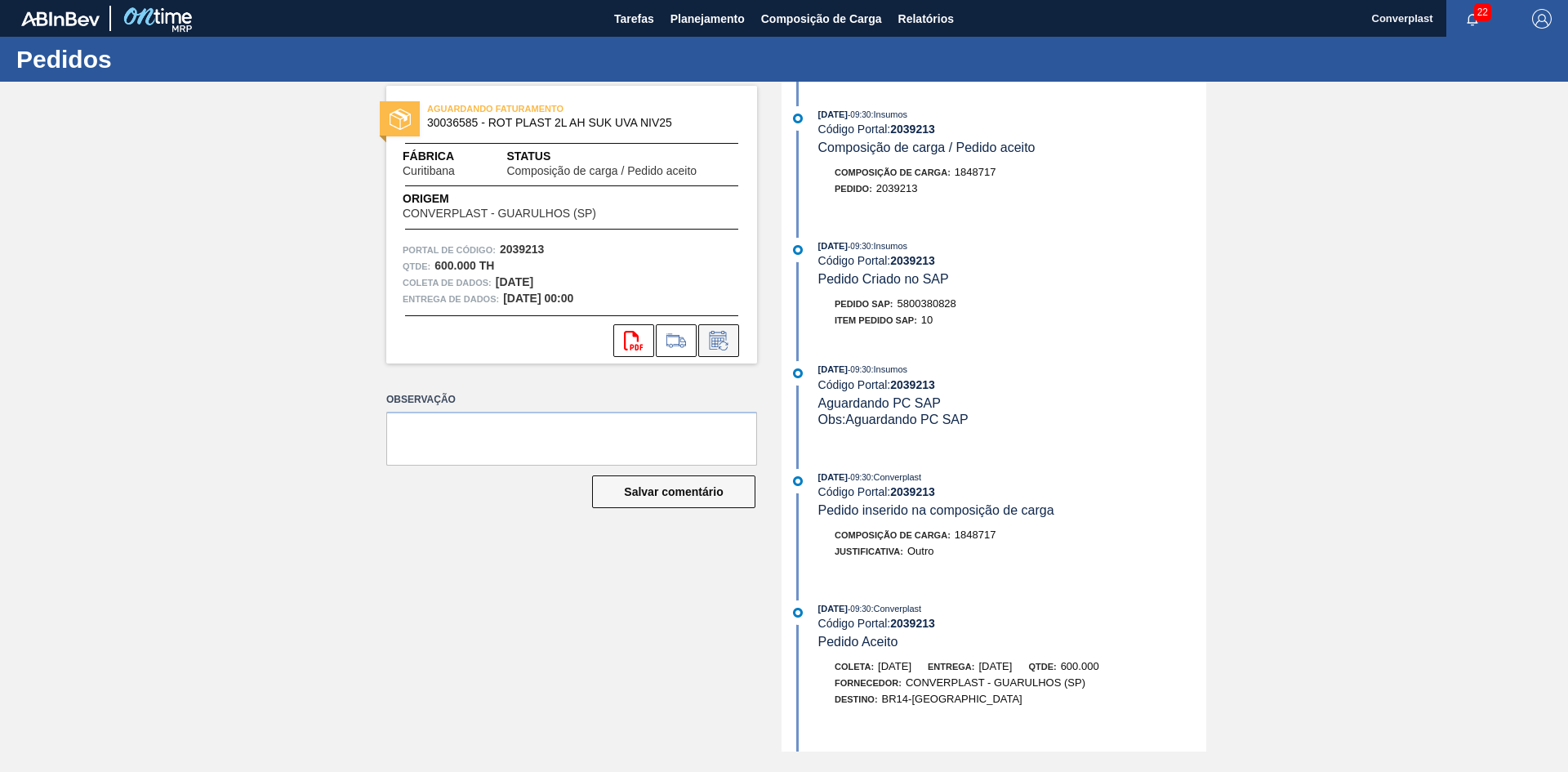
click at [721, 341] on icon at bounding box center [718, 340] width 26 height 19
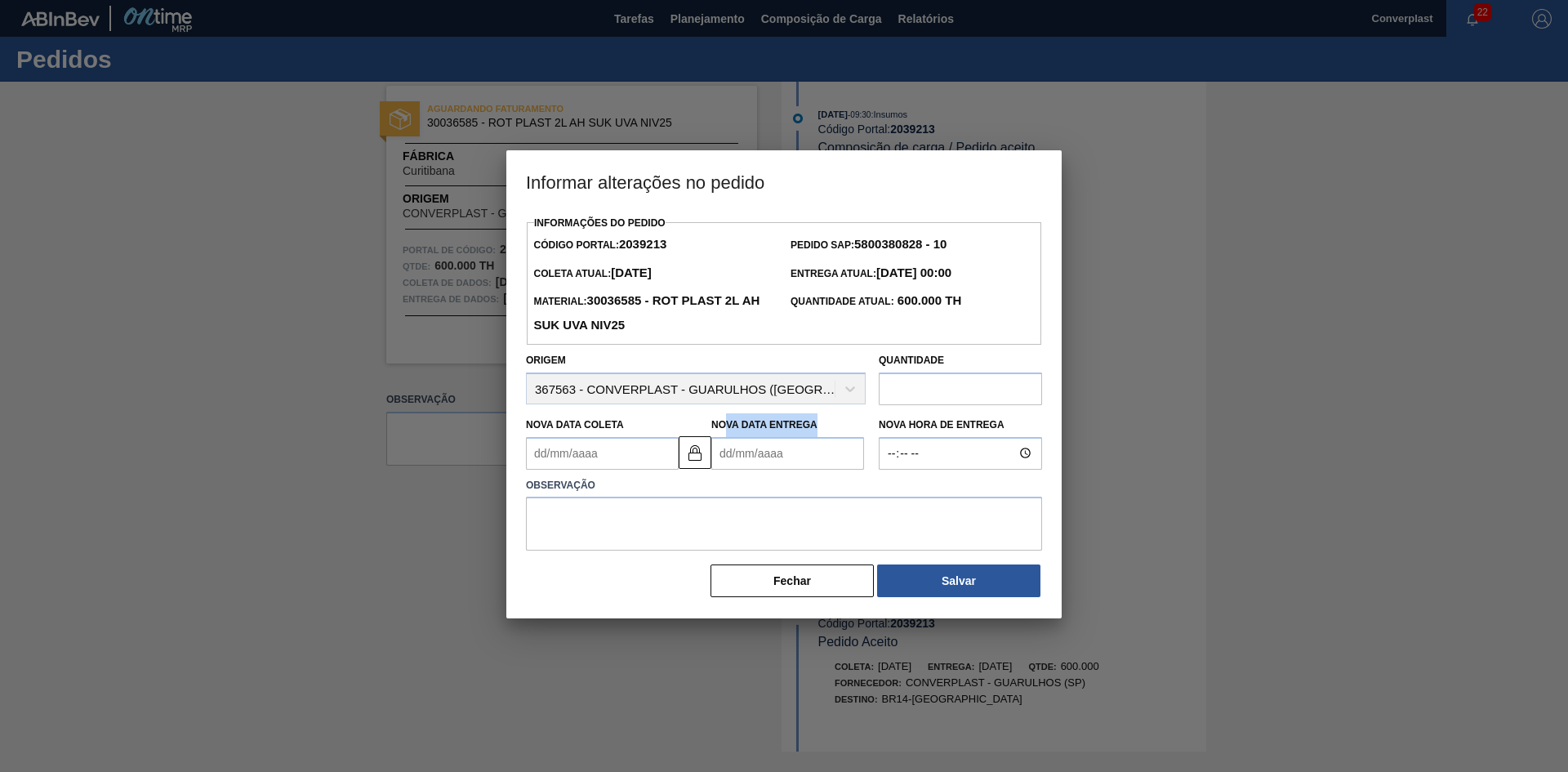
click at [724, 440] on div "Nova Data Entrega" at bounding box center [787, 441] width 152 height 57
click at [737, 457] on Entrega2039213 "Nova Data Entrega" at bounding box center [787, 453] width 152 height 33
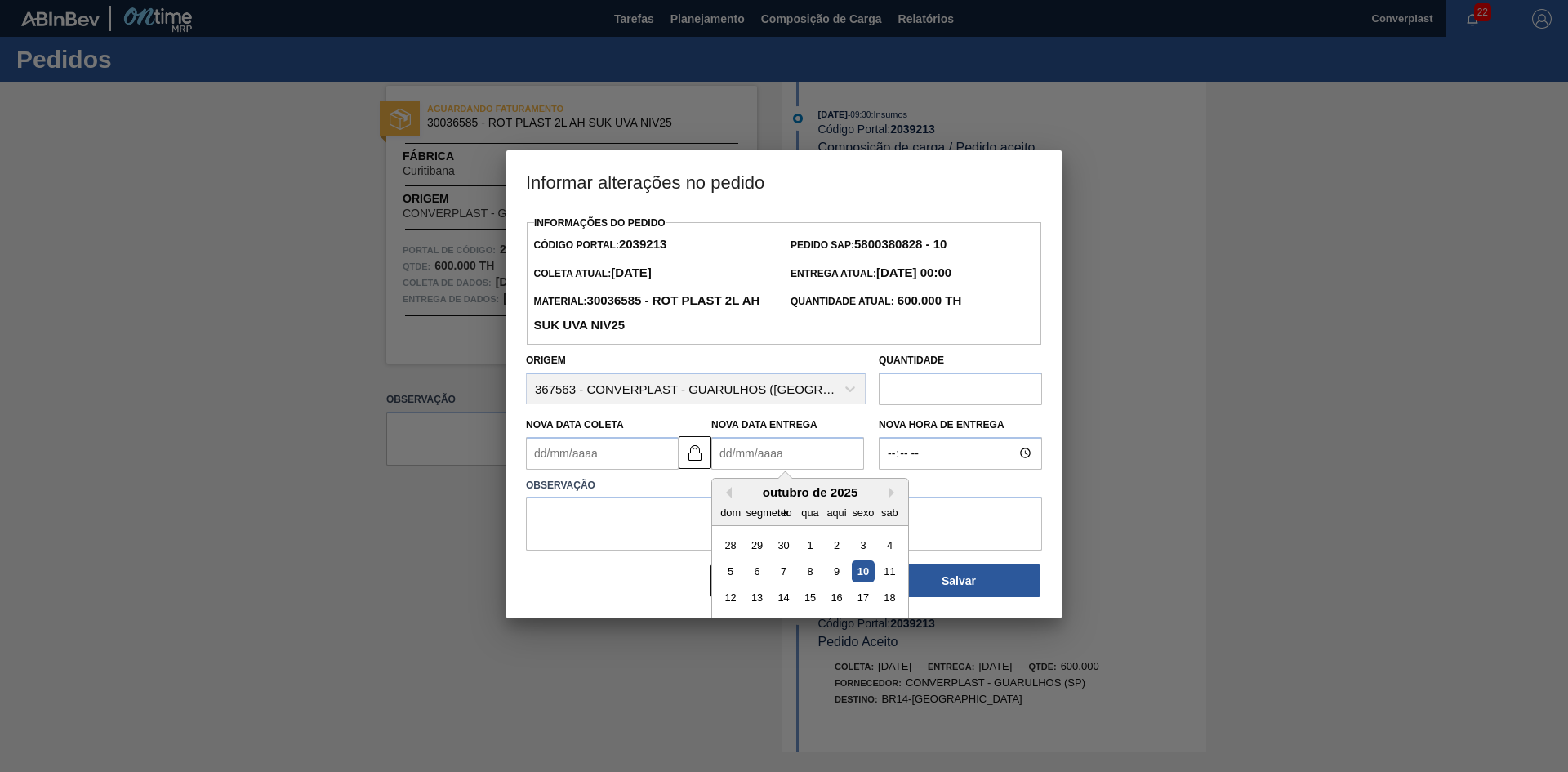
type Coleta2039213 "[DATE]"
type Entrega2039213 "2"
type Coleta2039213 "19/10/2025"
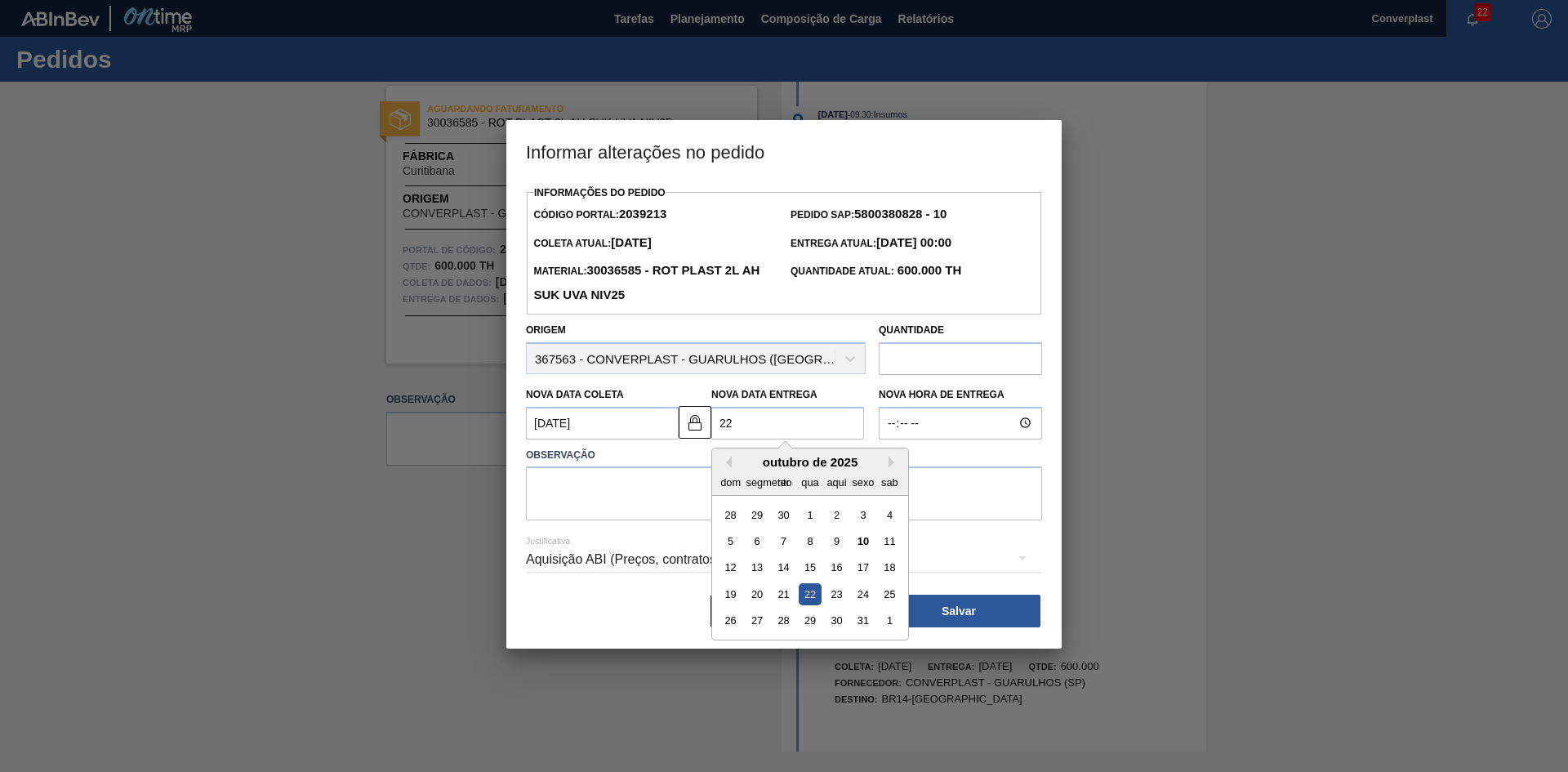
type Entrega2039213 "22/"
type Coleta2039213 "19/01/2025"
type Entrega2039213 "22/1"
type Coleta2039213 "19/10/2025"
click at [798, 596] on div "19 20 21 22 23 24 25" at bounding box center [810, 593] width 186 height 26
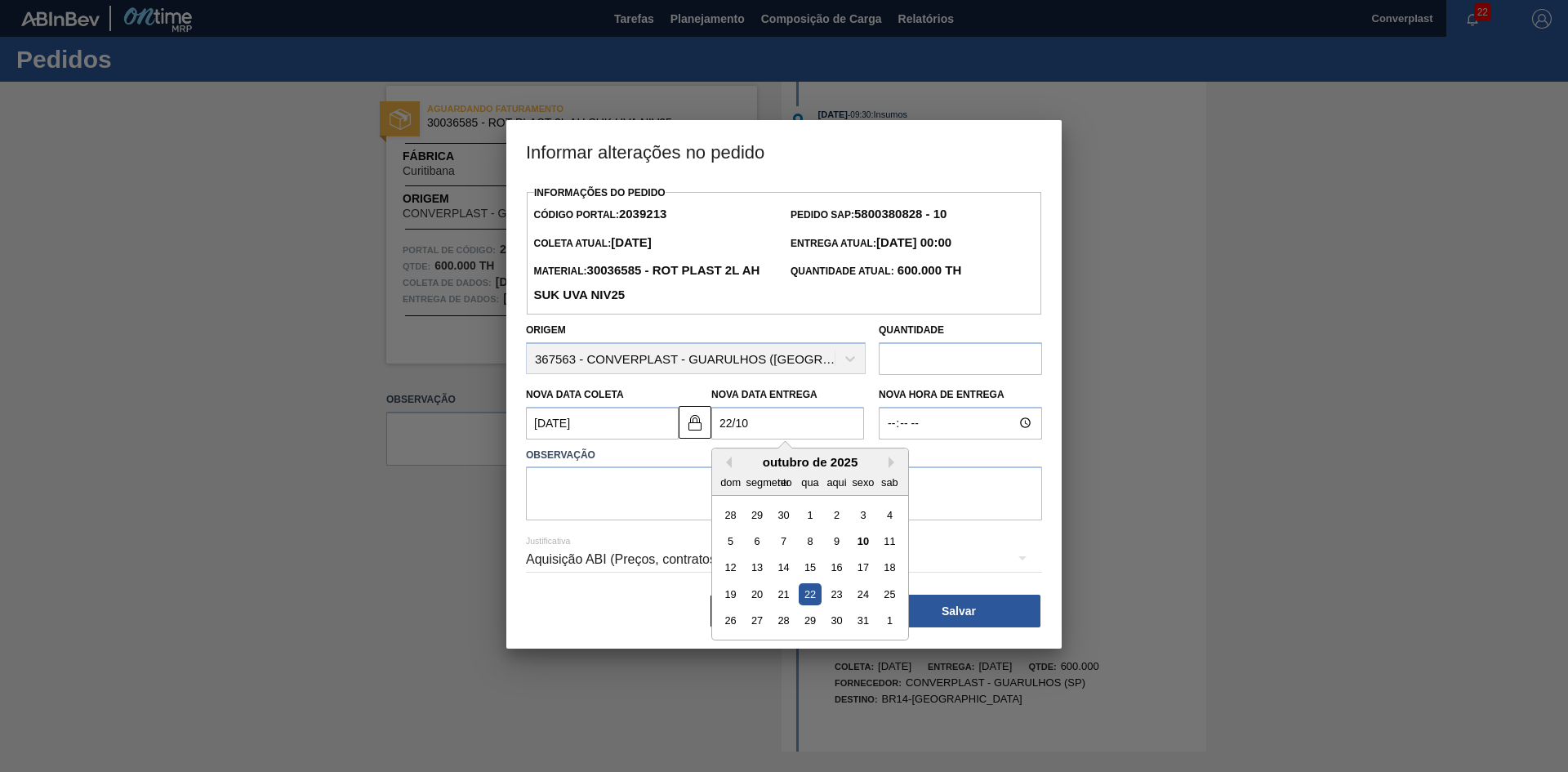
click at [818, 596] on div "22" at bounding box center [809, 594] width 22 height 22
type Entrega2039213 "[DATE]"
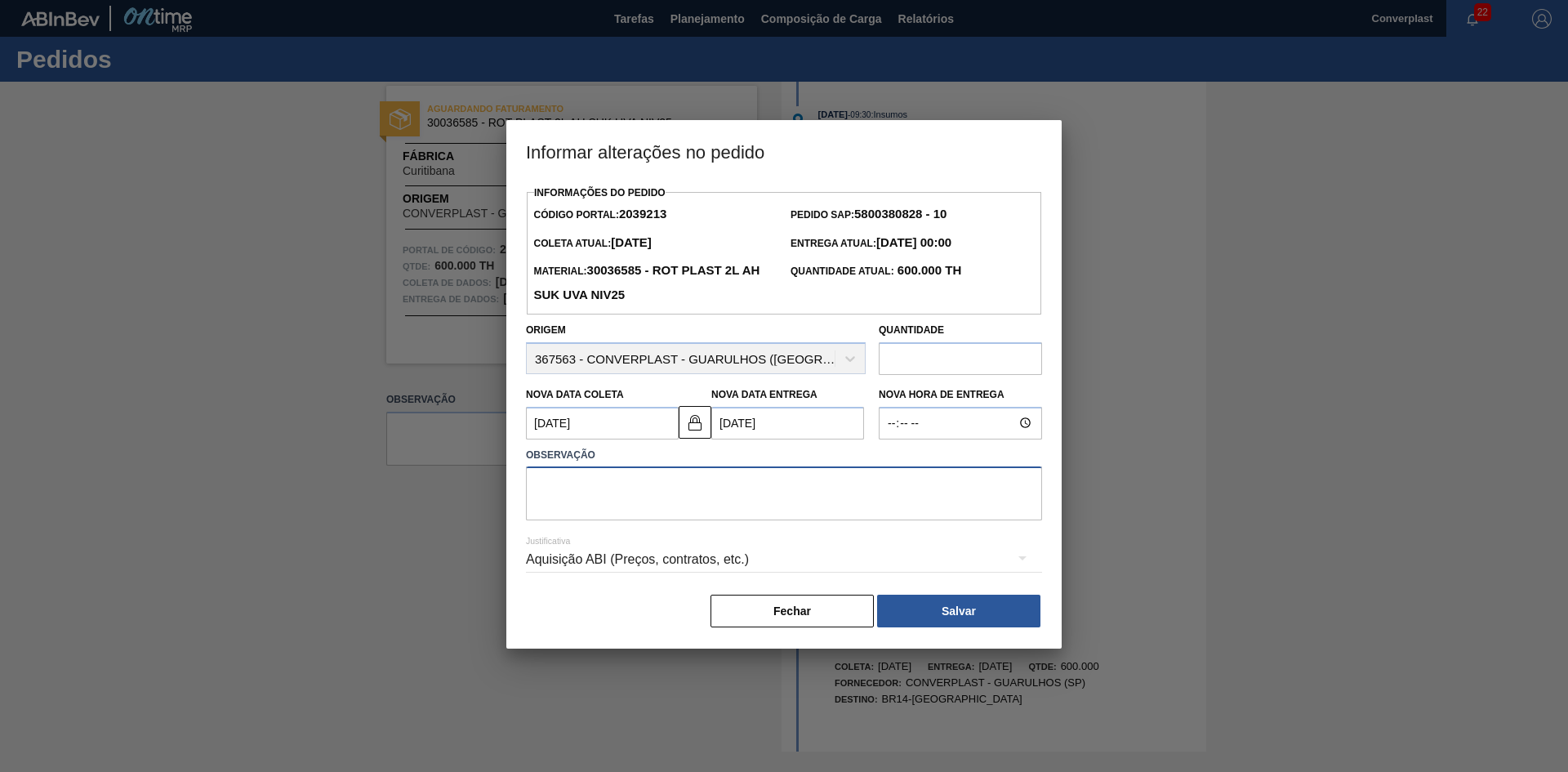
click at [666, 486] on textarea at bounding box center [784, 493] width 516 height 54
drag, startPoint x: 687, startPoint y: 424, endPoint x: 674, endPoint y: 430, distance: 14.3
click at [688, 424] on img at bounding box center [694, 422] width 19 height 19
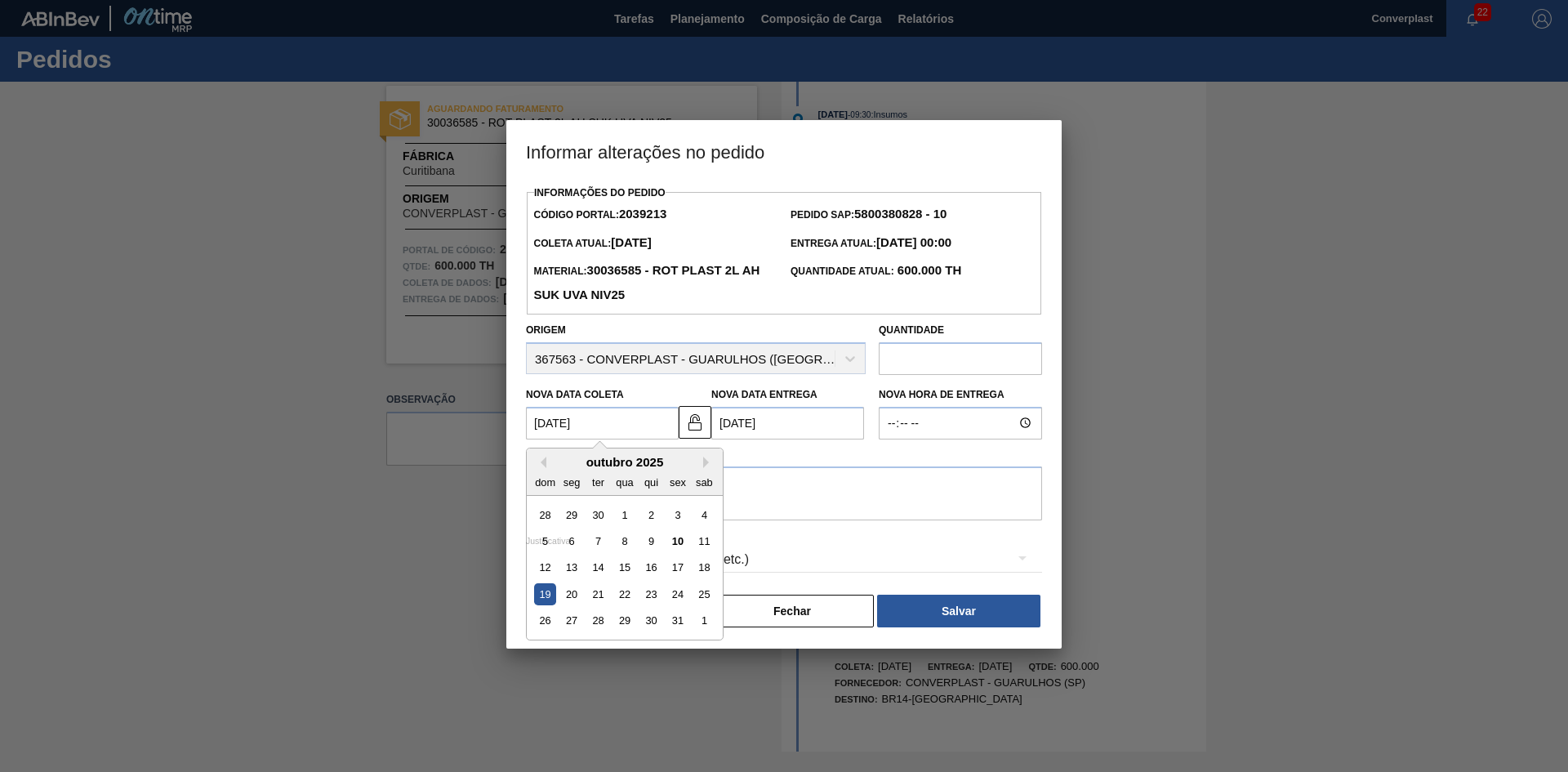
click at [609, 439] on Coleta2039213 "19/10/2025" at bounding box center [602, 423] width 152 height 33
click at [567, 598] on font "20" at bounding box center [572, 594] width 11 height 12
type Coleta2039213 "[DATE]"
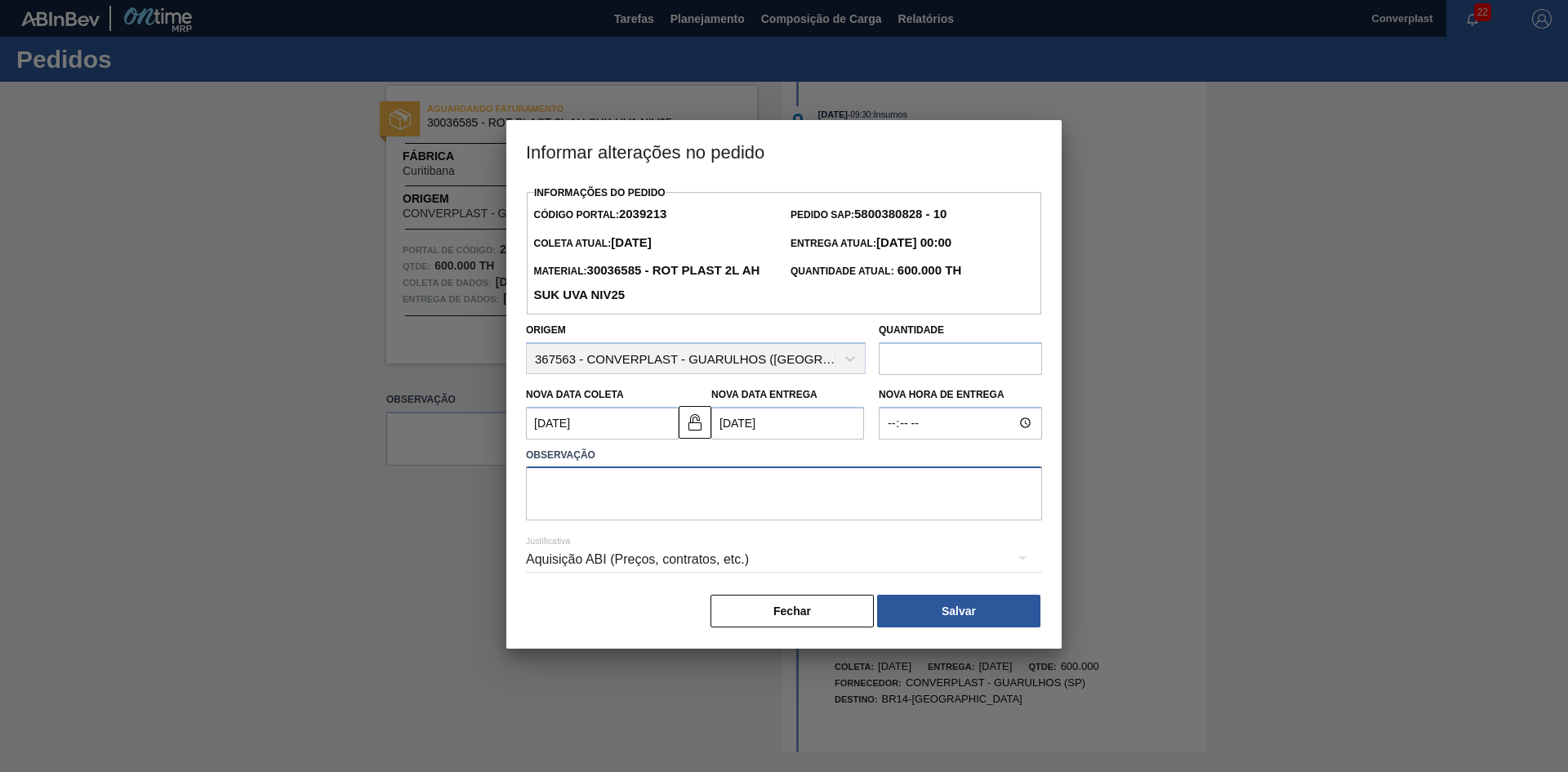
click at [577, 487] on textarea at bounding box center [784, 493] width 516 height 54
type textarea "ajuste data"
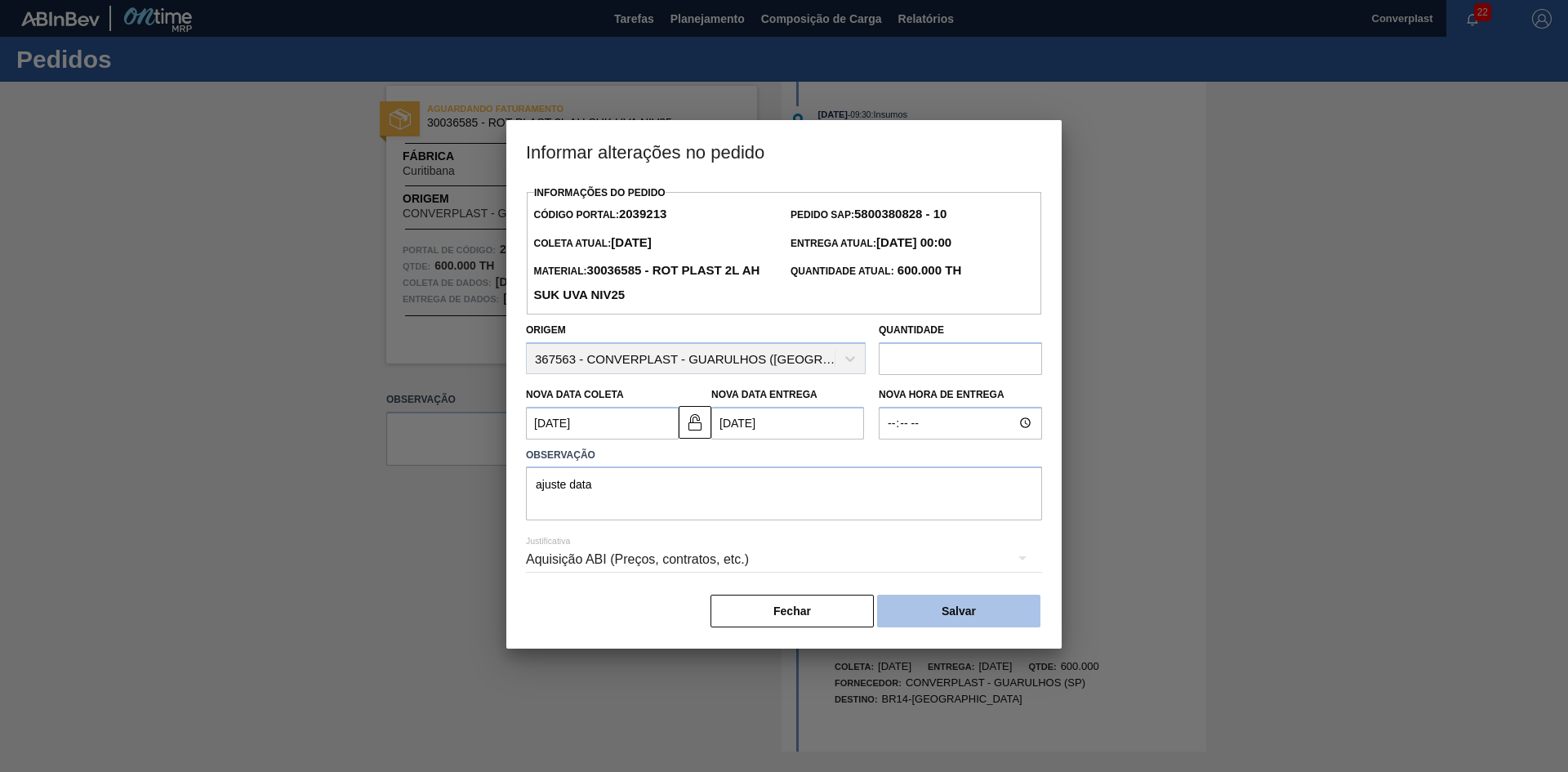
click at [907, 606] on button "Salvar" at bounding box center [959, 611] width 164 height 33
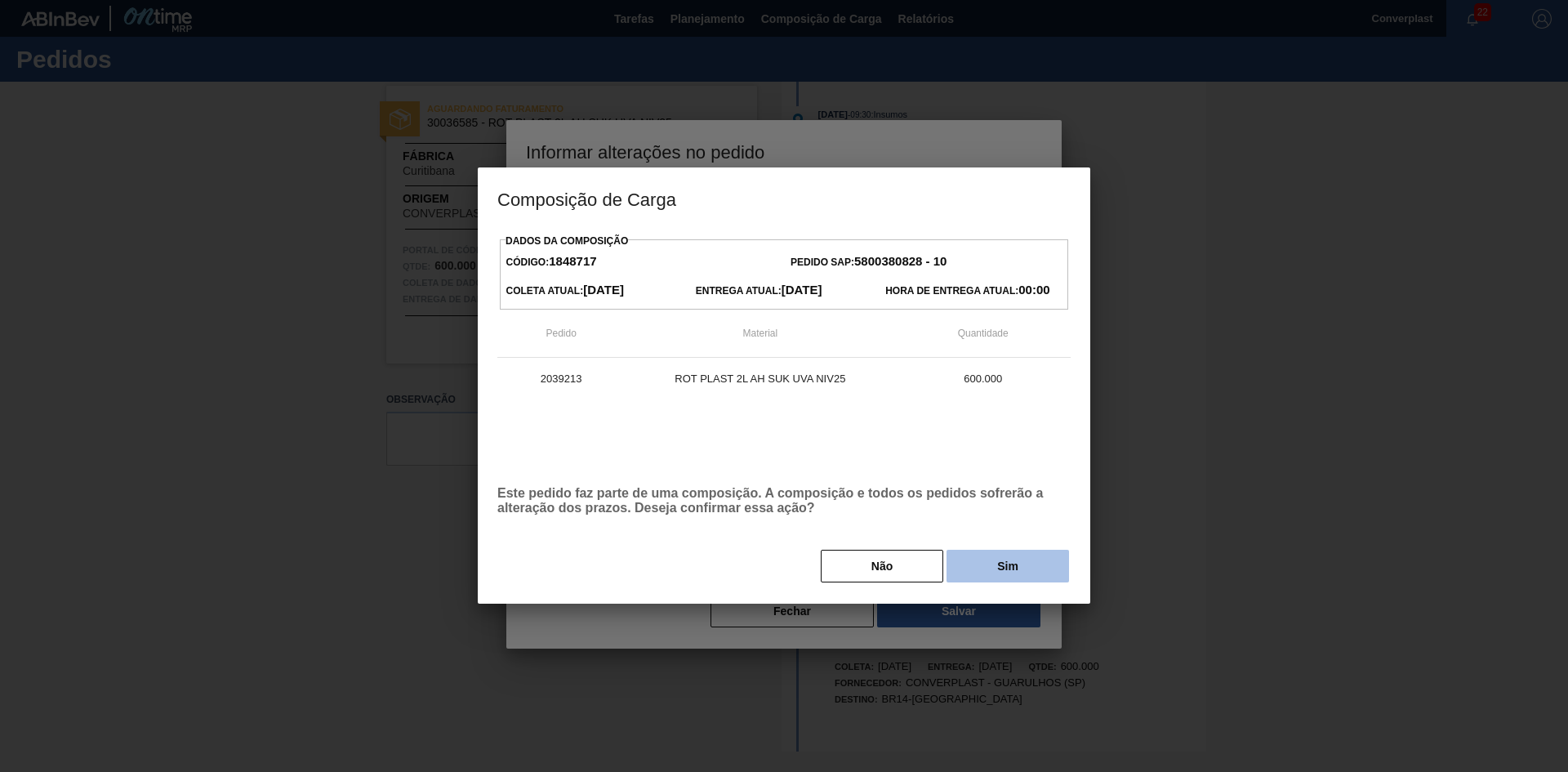
click at [984, 552] on button "Sim" at bounding box center [1008, 566] width 123 height 33
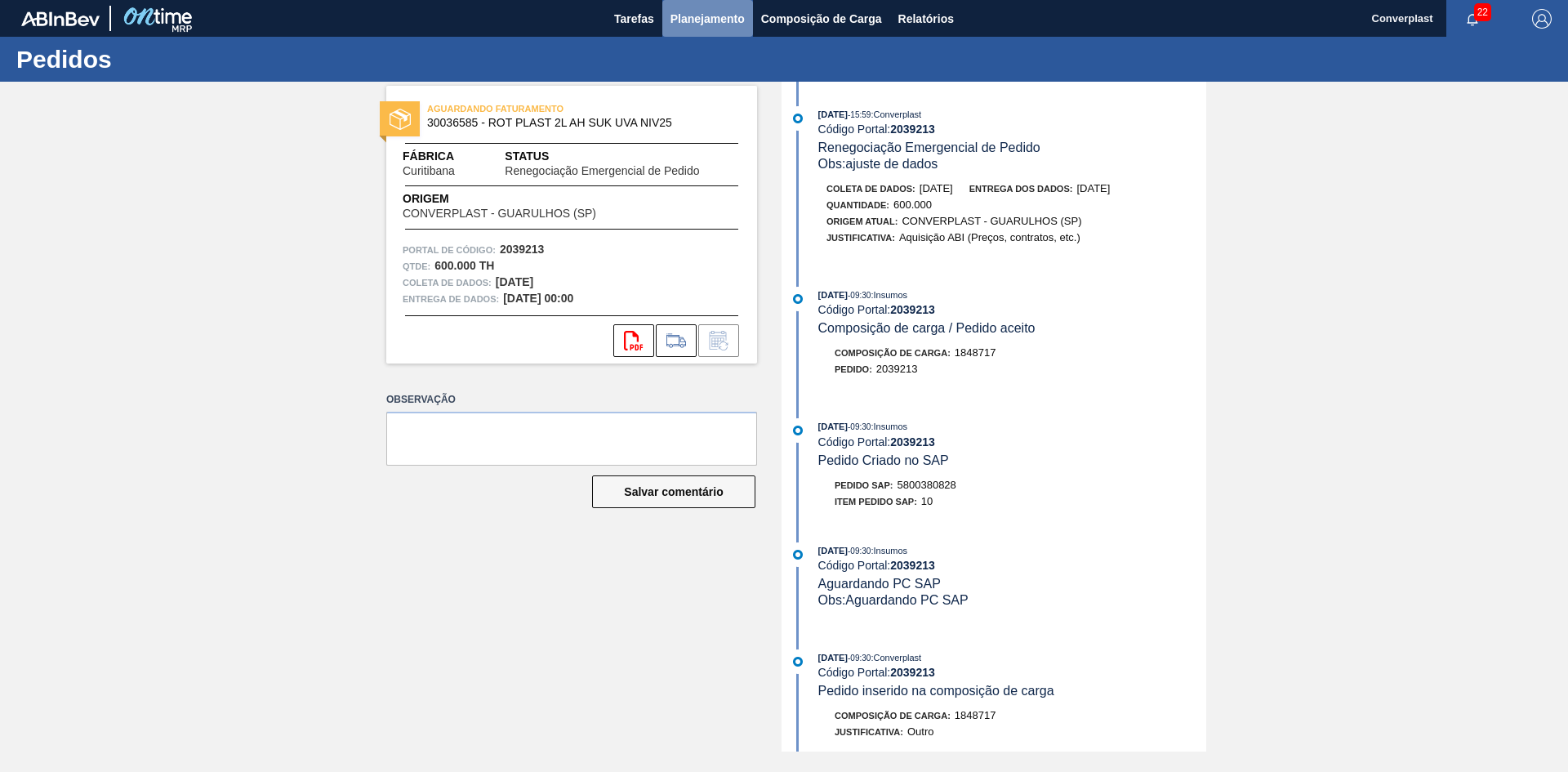
click at [693, 9] on font "Planejamento" at bounding box center [708, 18] width 75 height 19
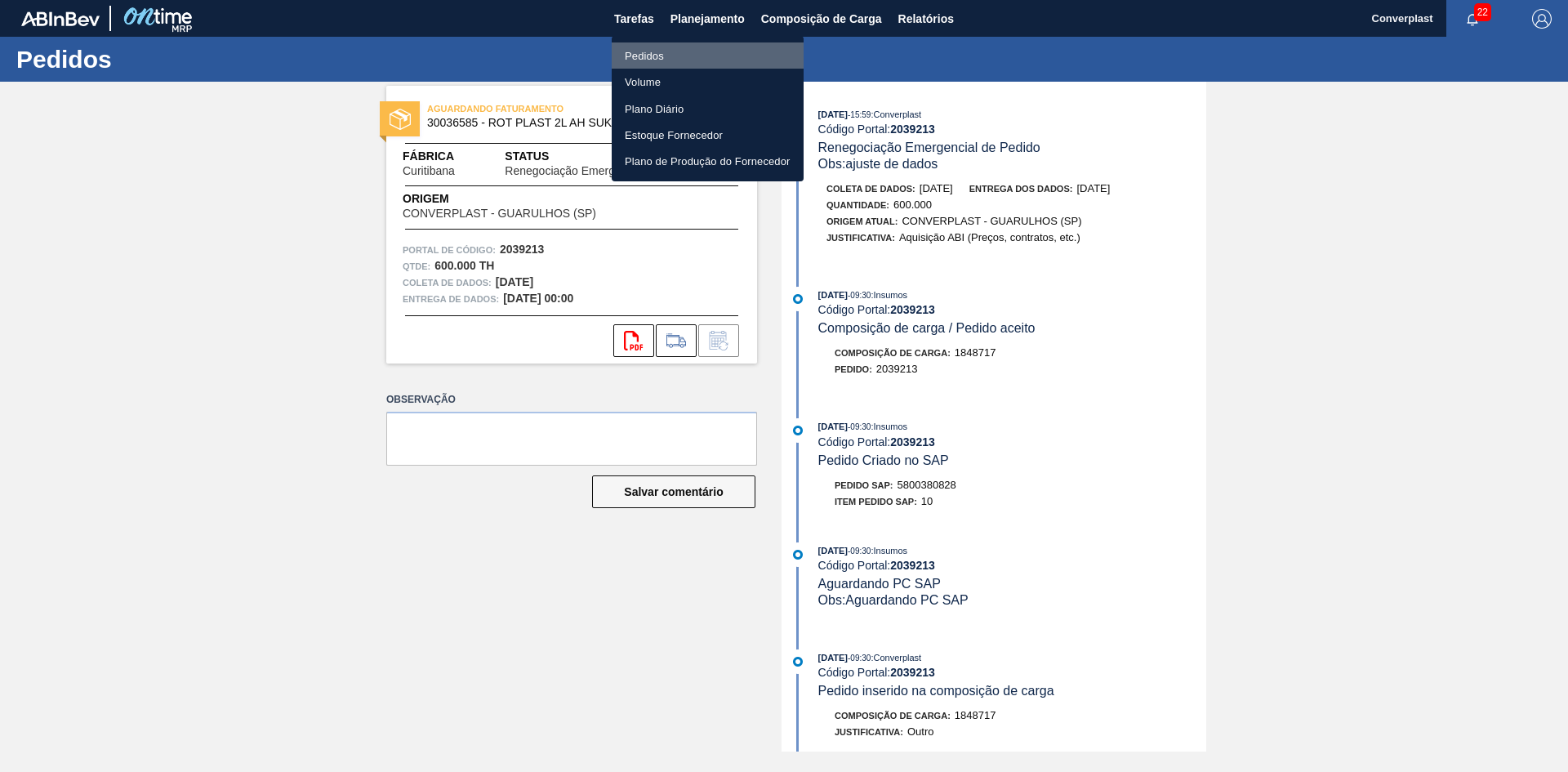
click at [662, 52] on font "Pedidos" at bounding box center [644, 56] width 39 height 12
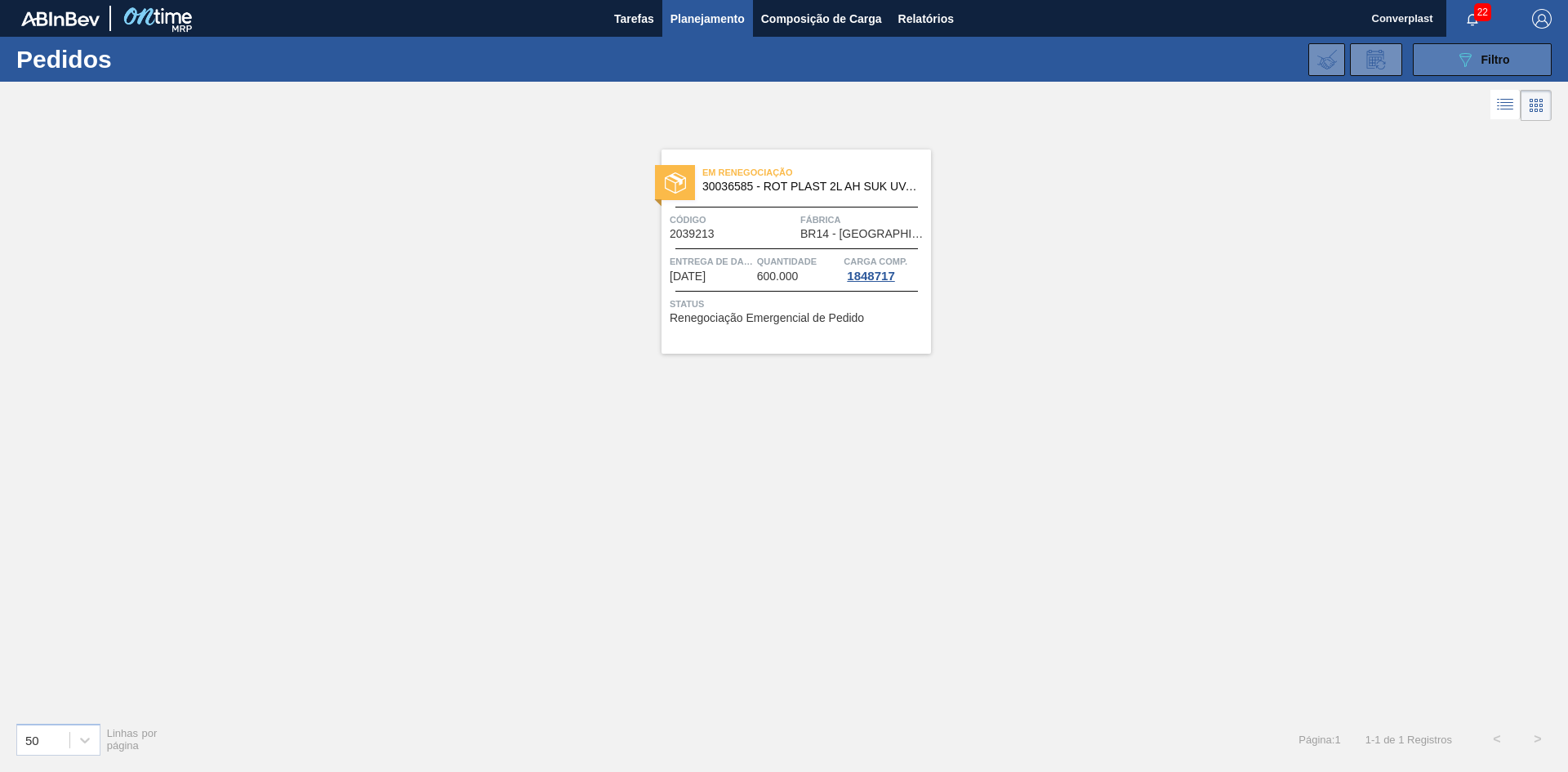
click at [1479, 63] on div "089F7B8B-B2A5-4AFE-B5C0-19BA573D28AC Filtro" at bounding box center [1483, 59] width 55 height 19
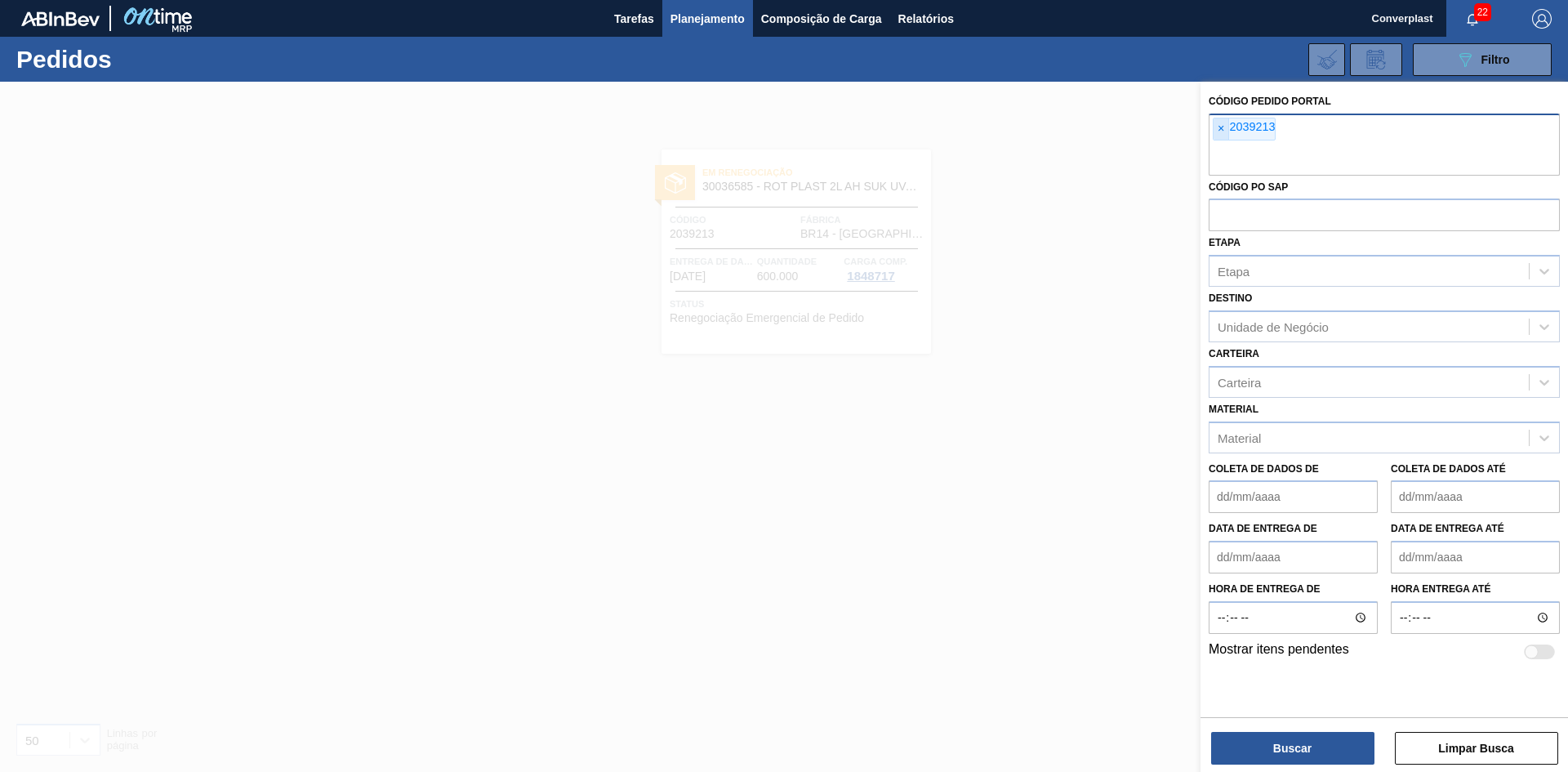
click at [1227, 130] on span "×" at bounding box center [1221, 129] width 15 height 21
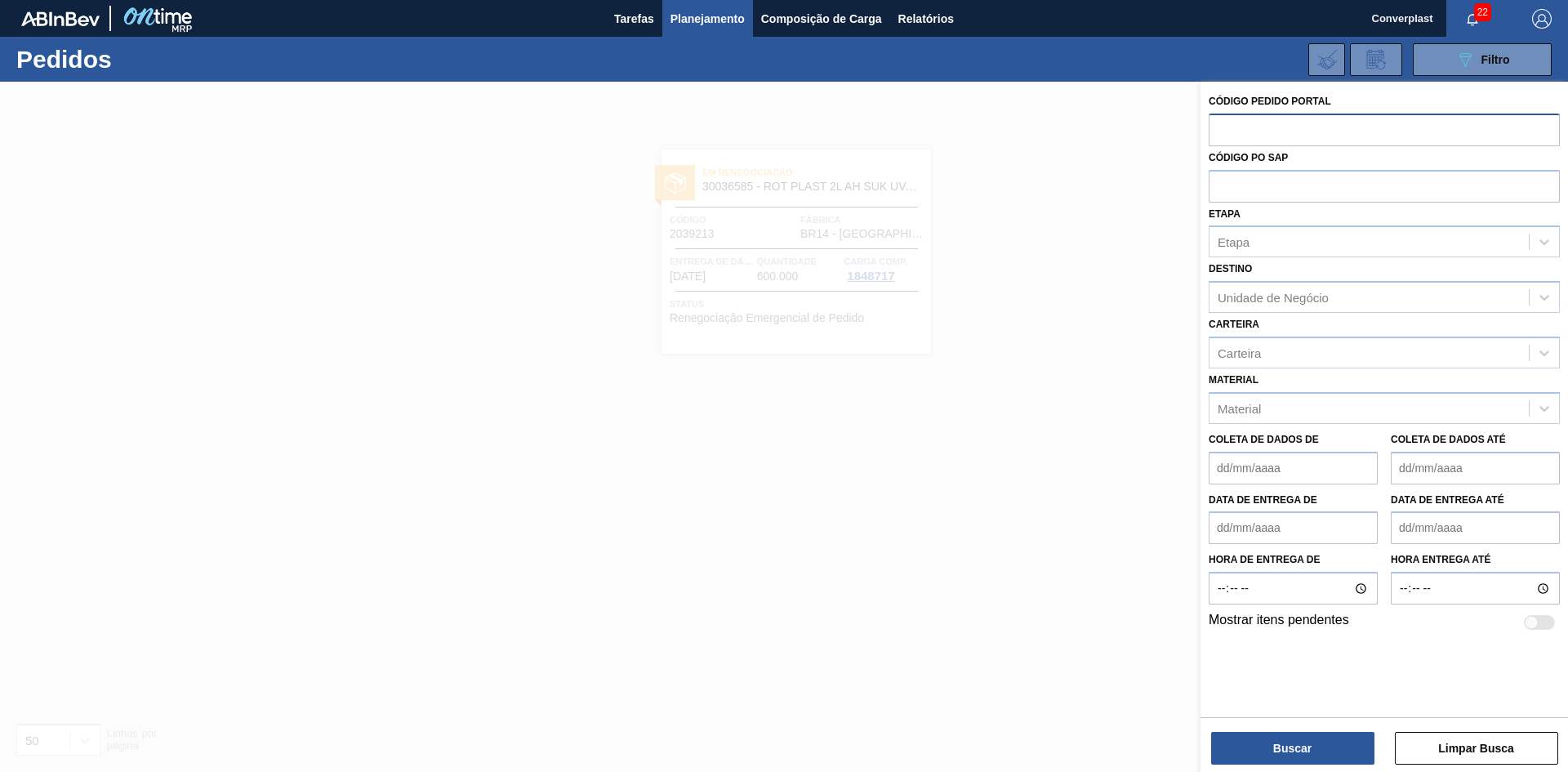
paste input "2039214"
type input "2039214"
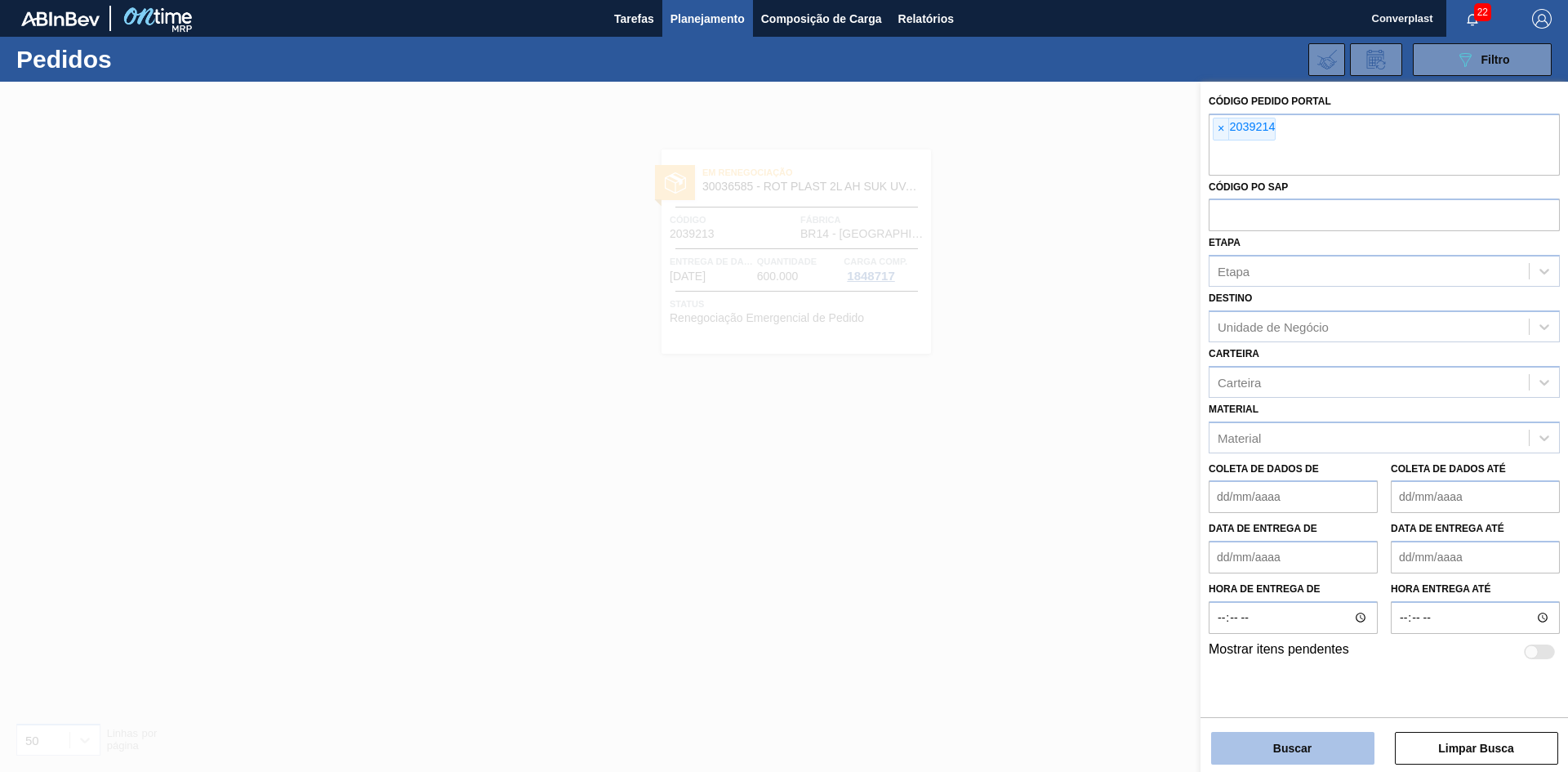
click at [1264, 747] on button "Buscar" at bounding box center [1293, 748] width 164 height 33
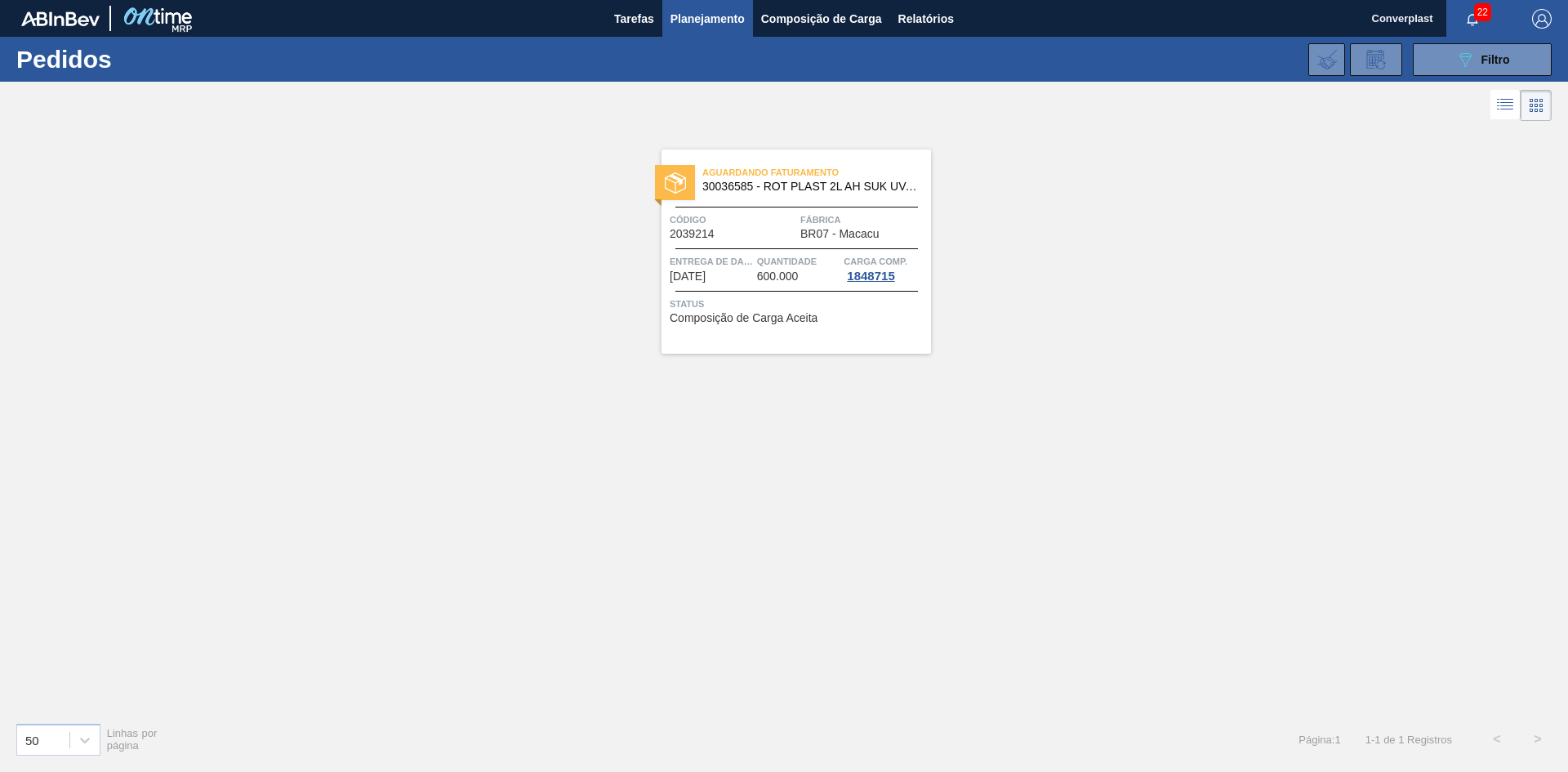
click at [751, 257] on font "Entrega de dados" at bounding box center [716, 261] width 94 height 10
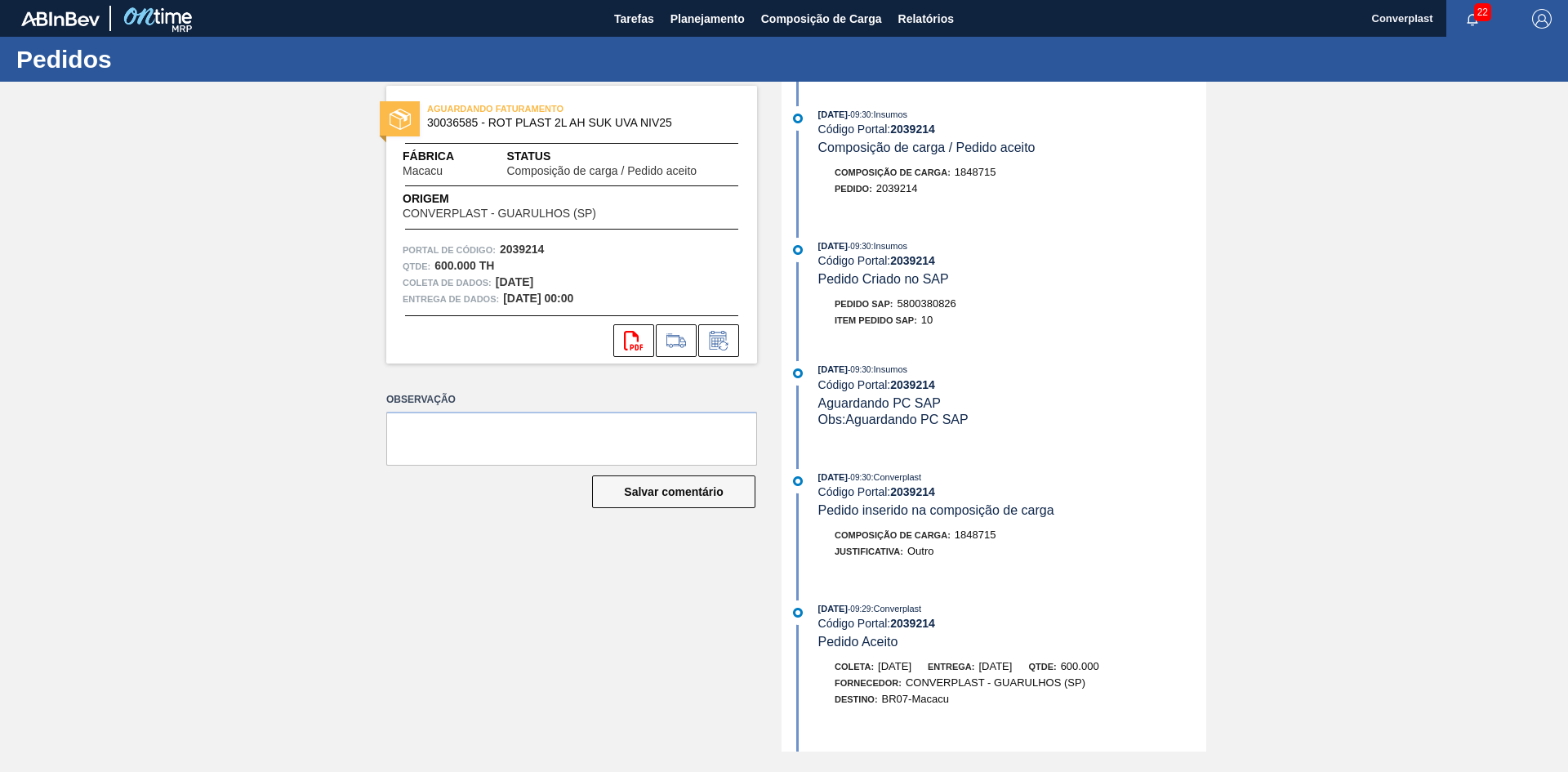
click at [535, 510] on div "Observação Salvar comentário" at bounding box center [571, 464] width 371 height 151
click at [716, 347] on icon at bounding box center [718, 340] width 26 height 19
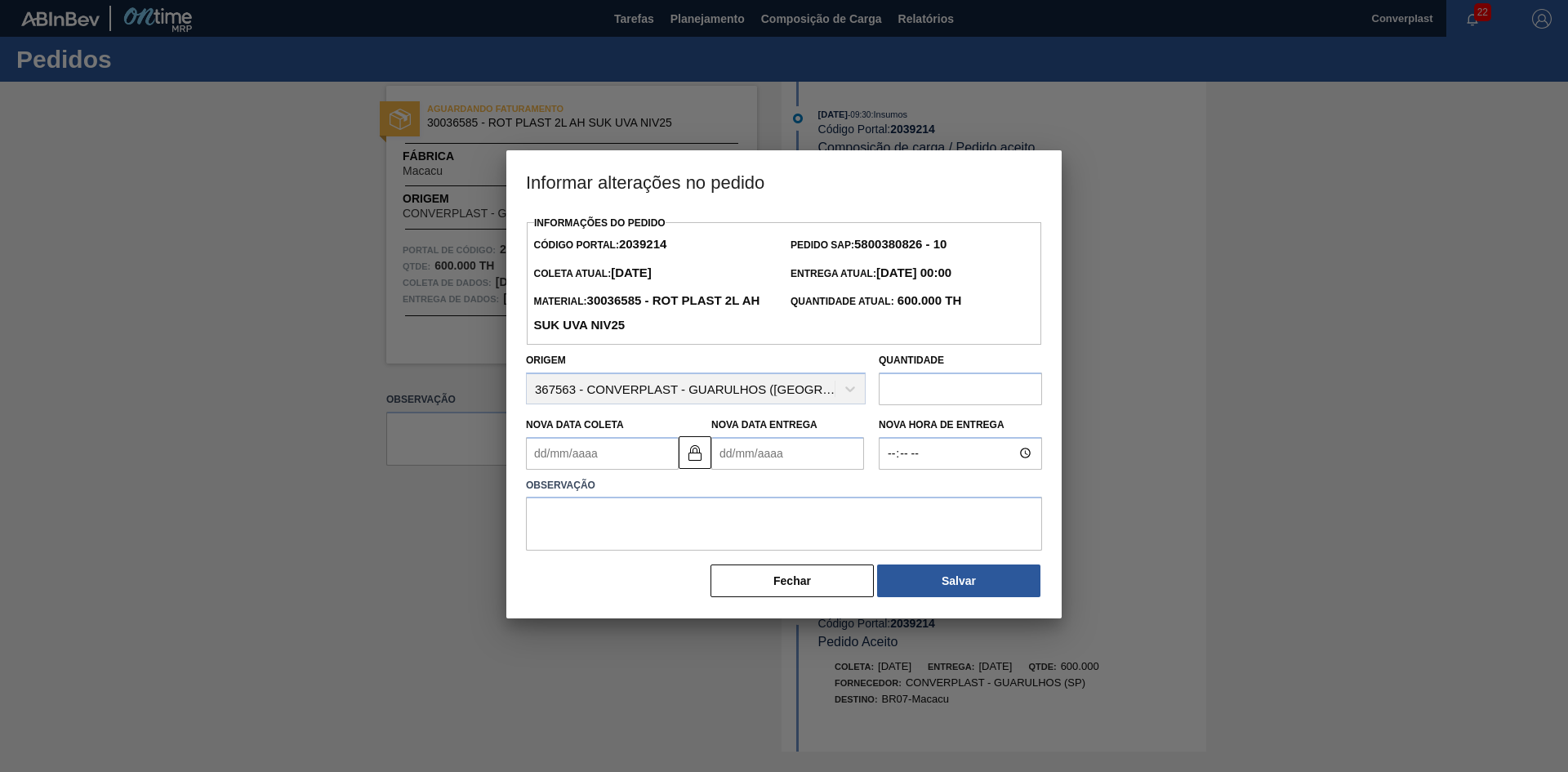
click at [735, 452] on Entrega2039214 "Nova Data Entrega" at bounding box center [787, 453] width 152 height 33
type Coleta2039214 "[DATE]"
type Entrega2039214 "2"
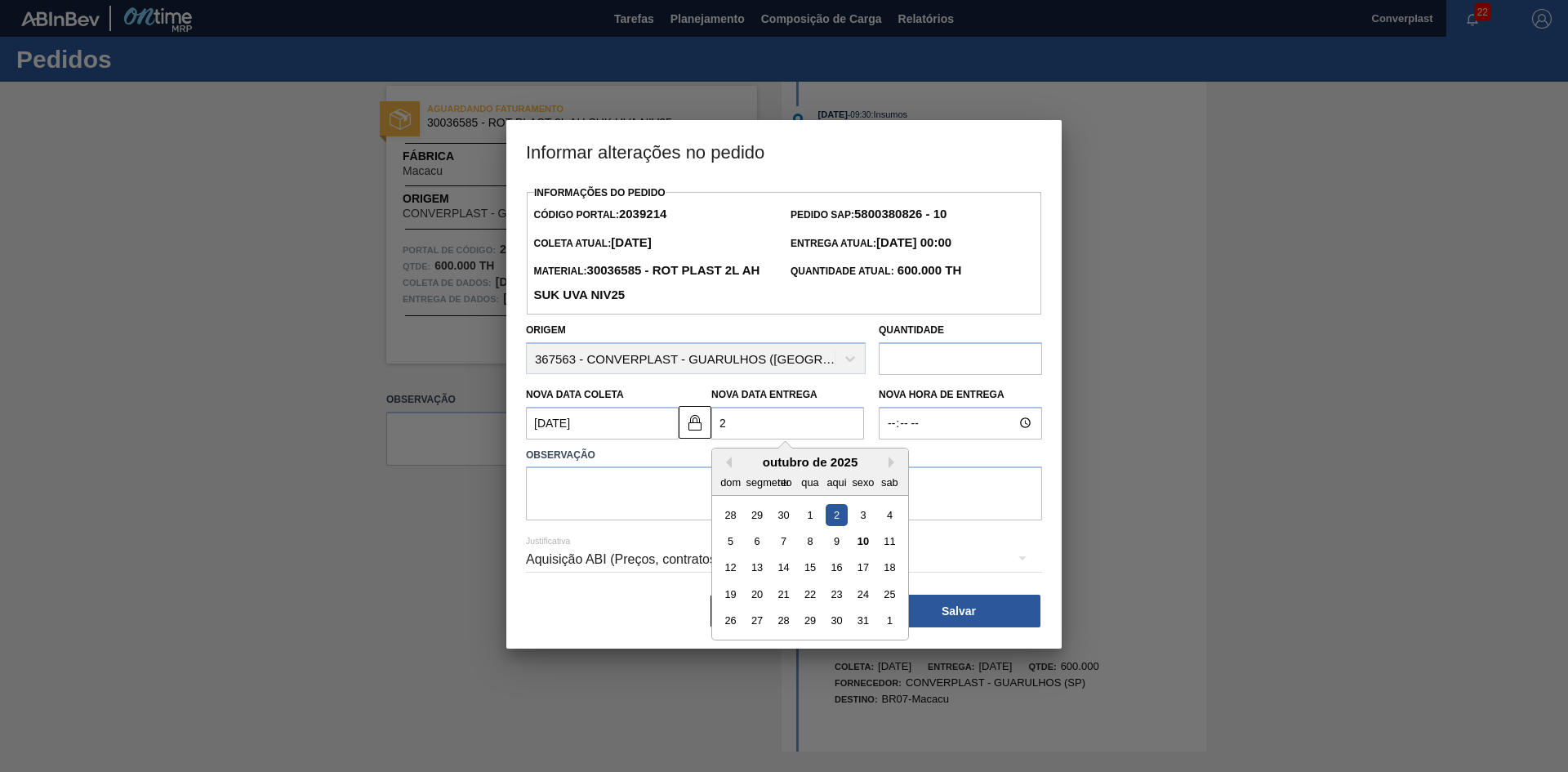
type Coleta2039214 "25/10/2025"
type Entrega2039214 "27/"
type Coleta2039214 "25/01/2025"
type Entrega2039214 "27/1"
type Coleta2039214 "25/10/2025"
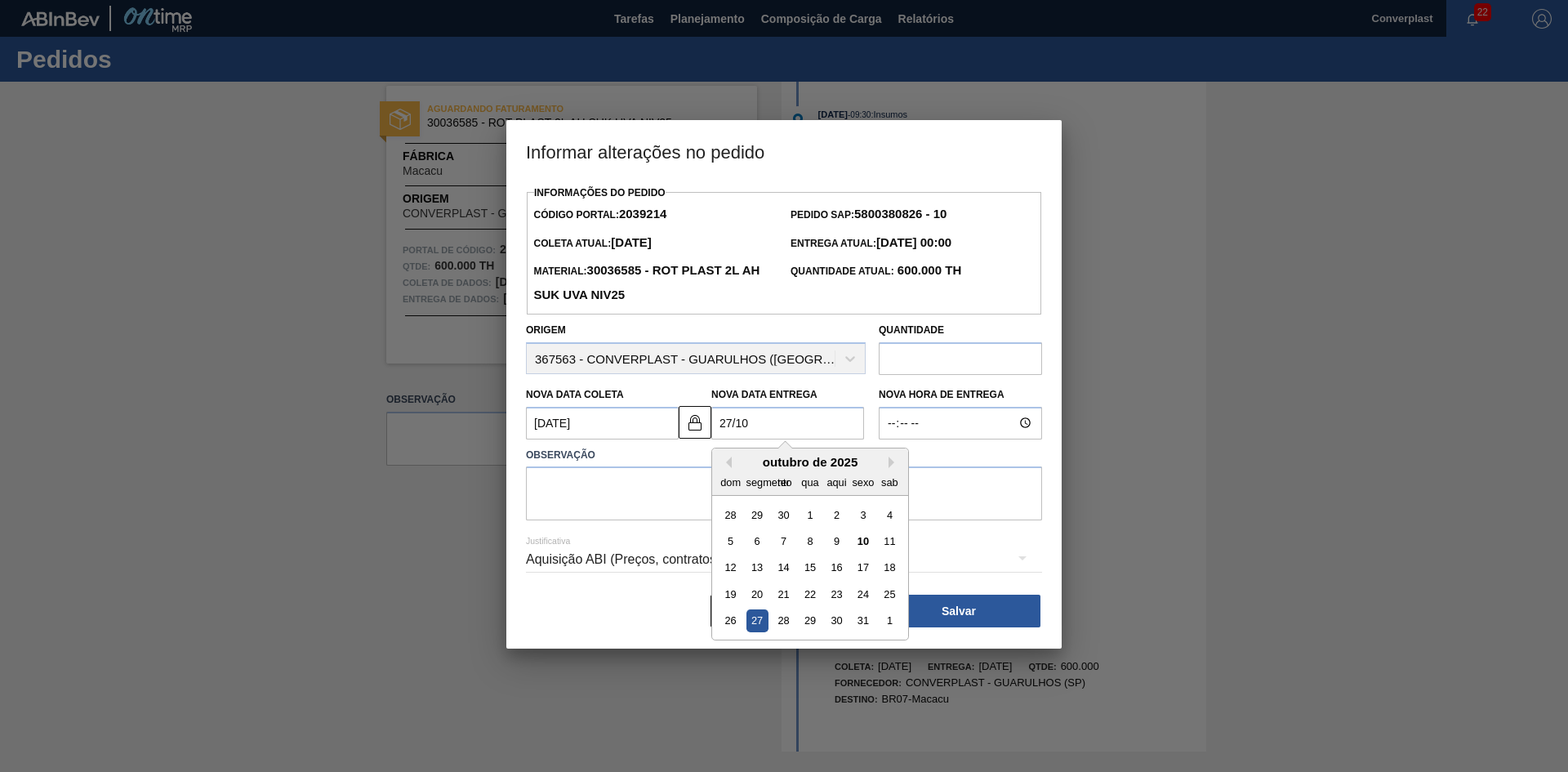
click at [757, 629] on div "27" at bounding box center [757, 620] width 22 height 22
type Entrega2039214 "27/10/2025"
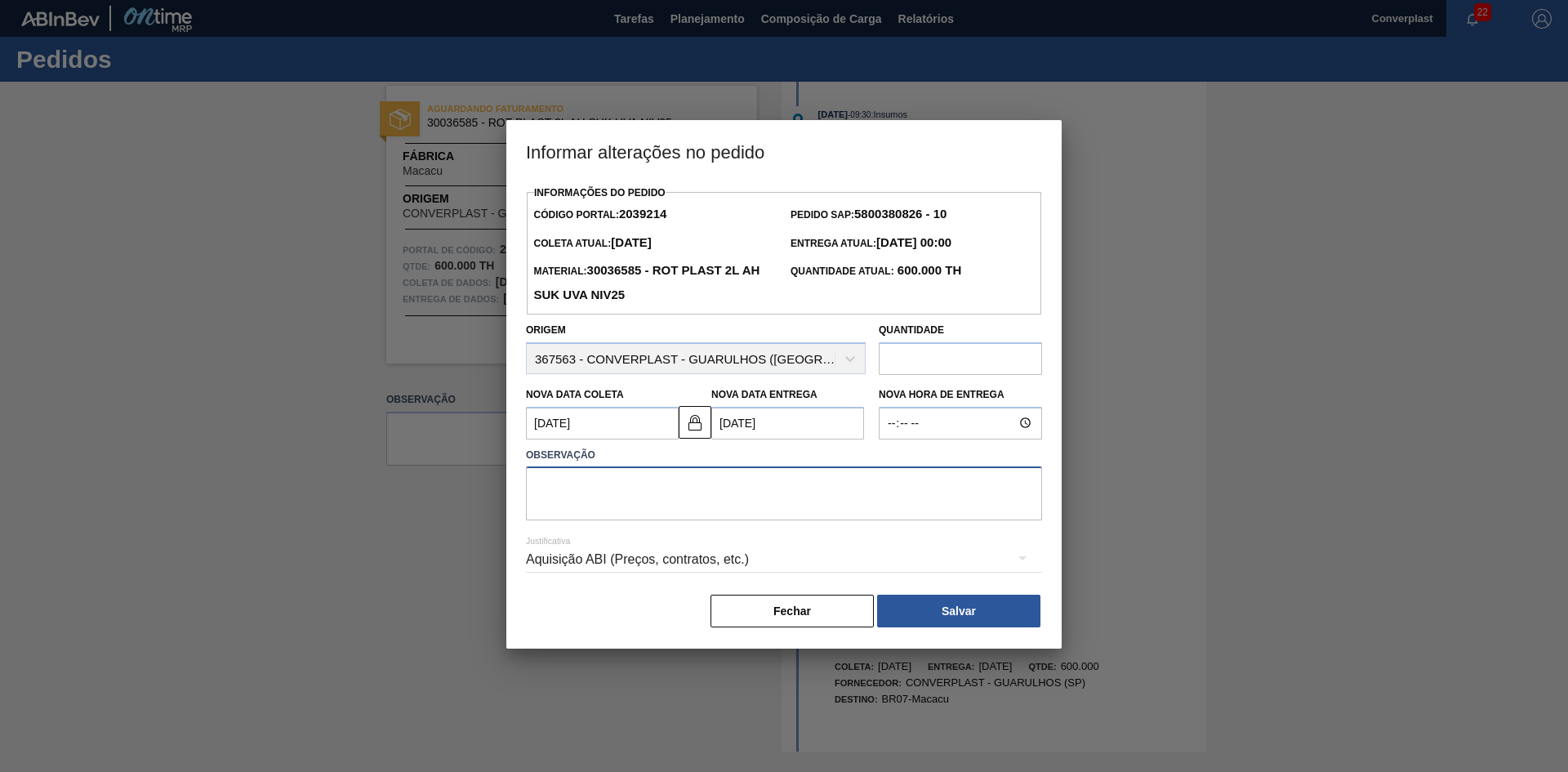
click at [693, 513] on textarea at bounding box center [784, 493] width 516 height 54
type textarea "ajuste data"
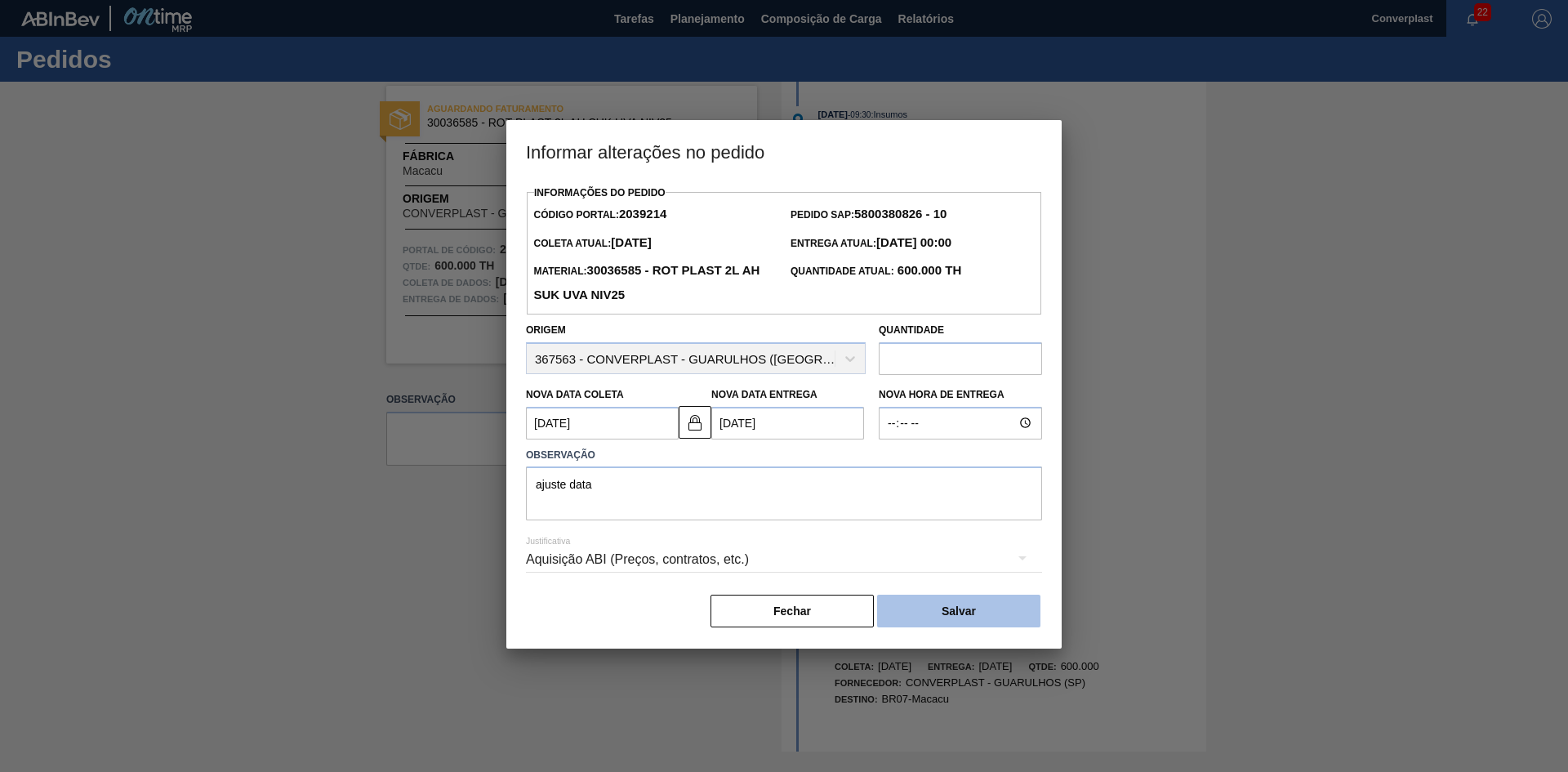
click at [920, 624] on button "Salvar" at bounding box center [959, 611] width 164 height 33
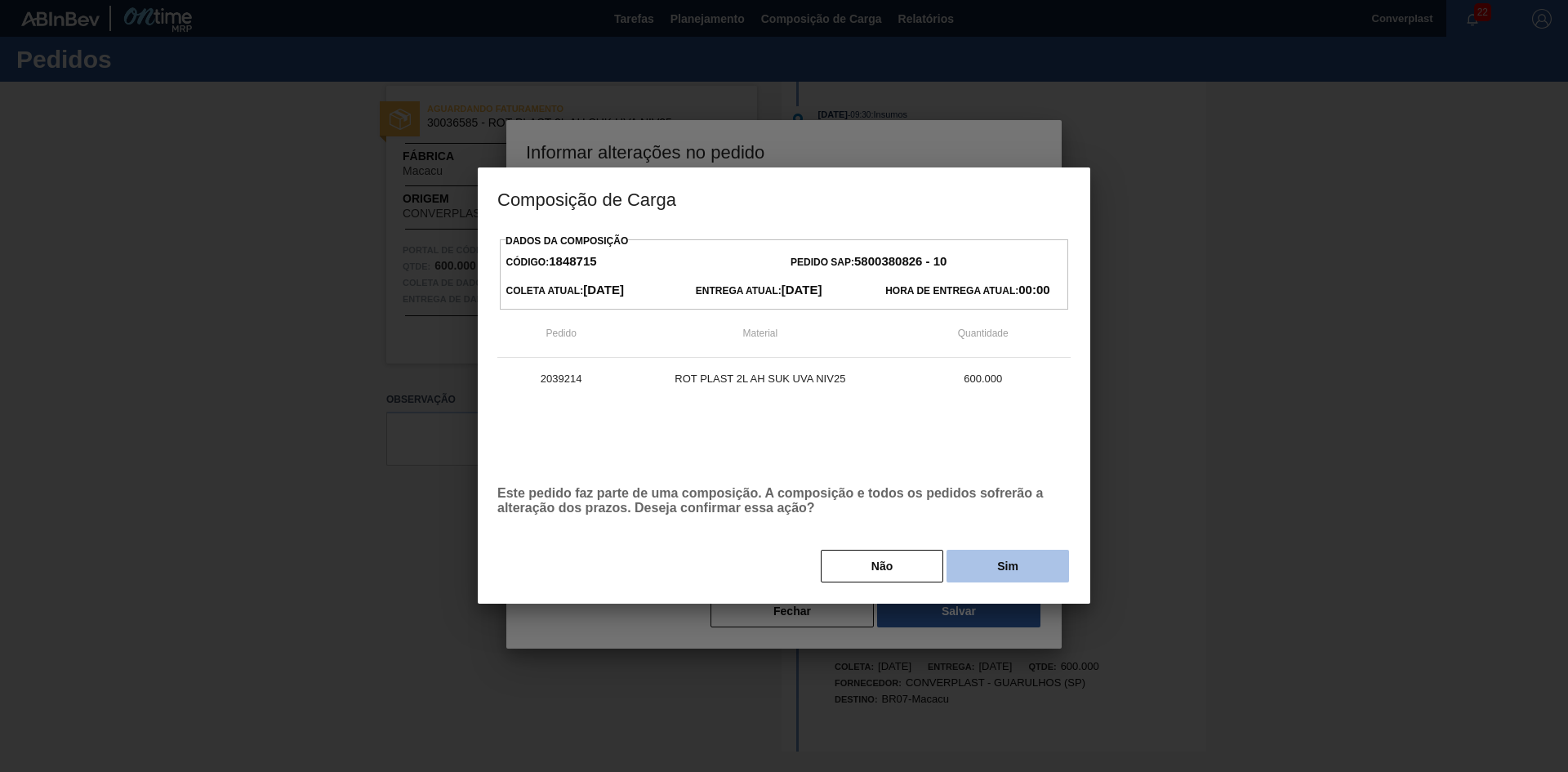
click at [998, 567] on font "Sim" at bounding box center [1008, 566] width 21 height 13
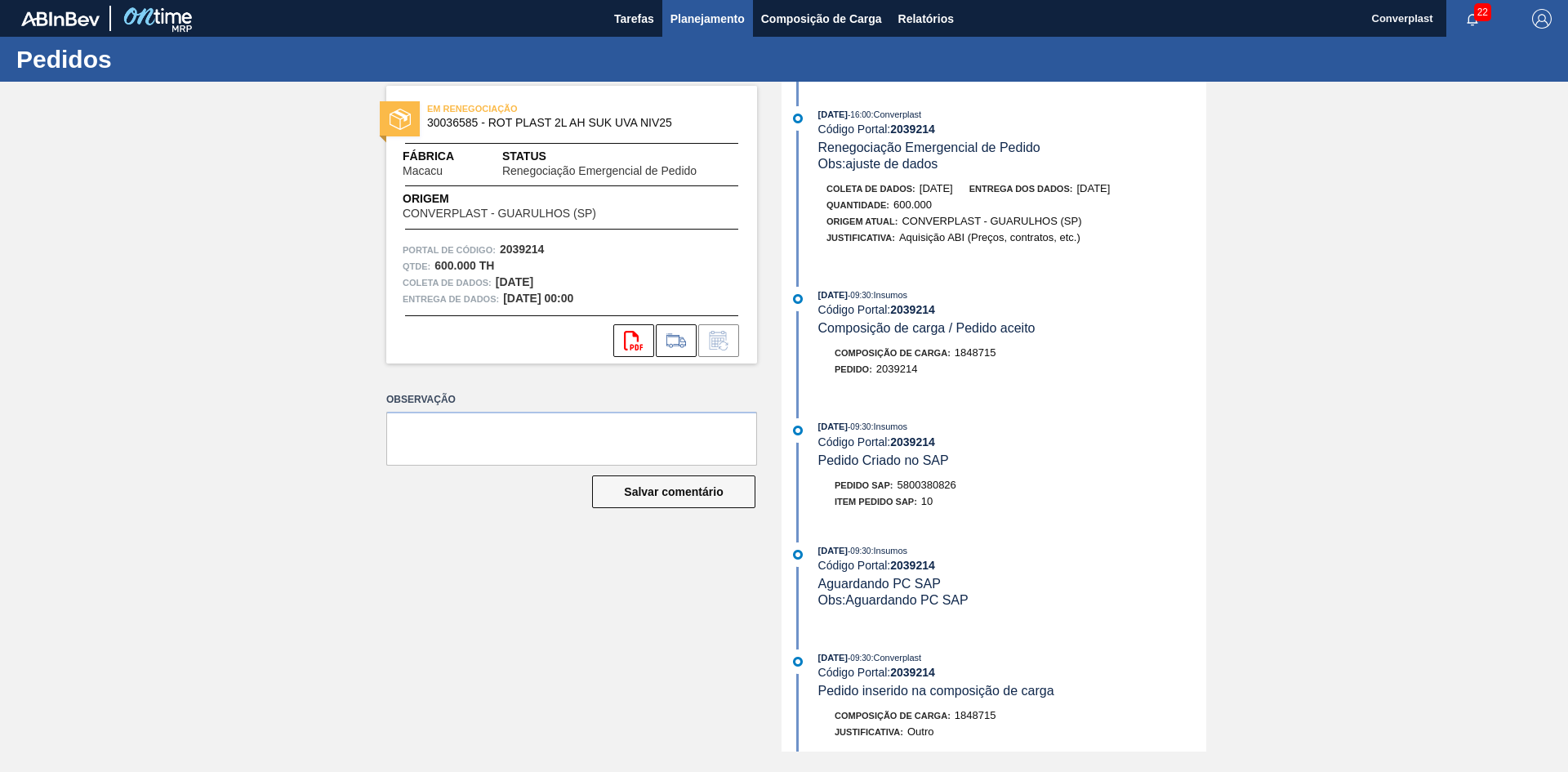
click at [725, 13] on font "Planejamento" at bounding box center [708, 19] width 75 height 13
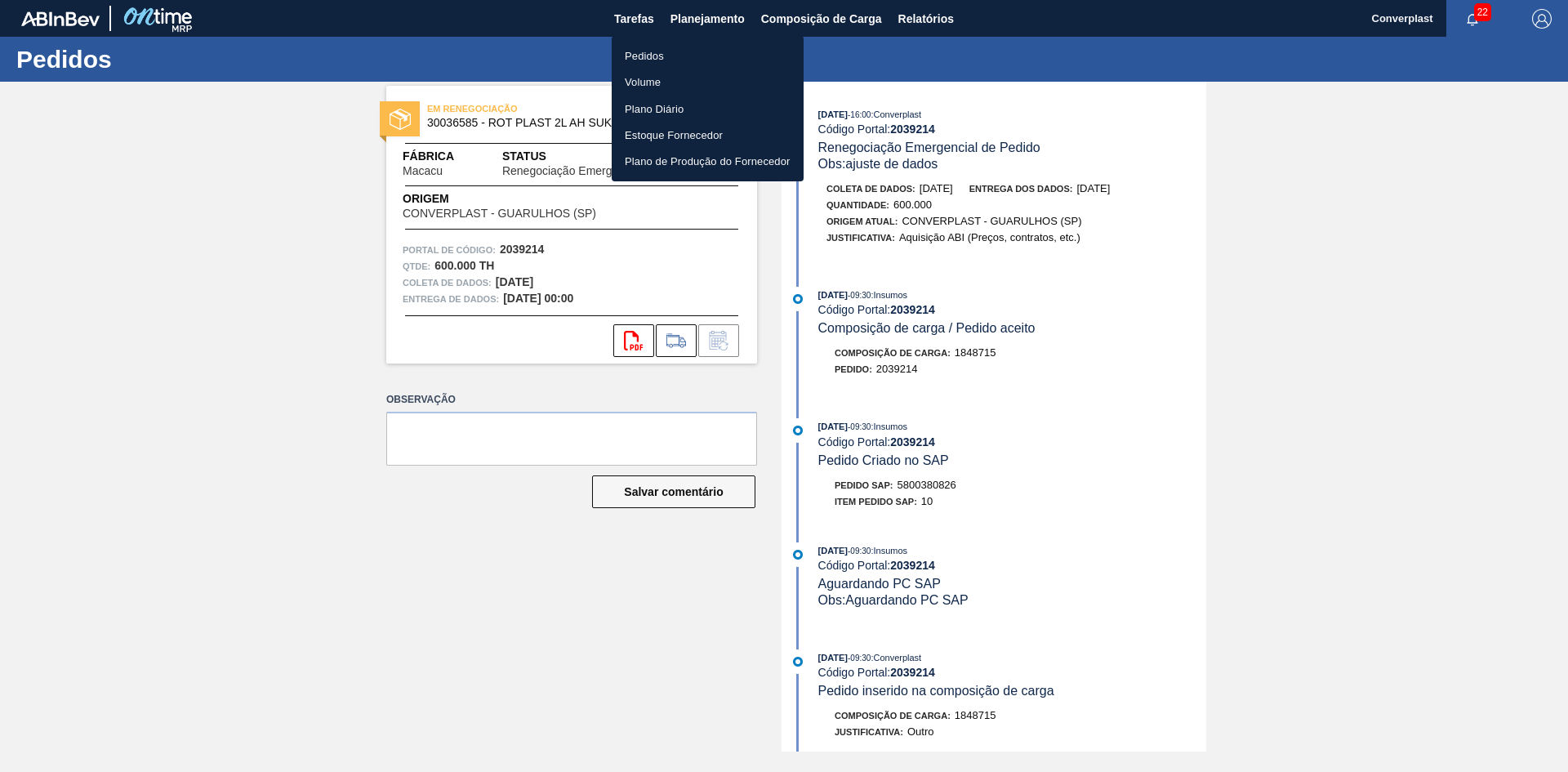
click at [648, 55] on font "Pedidos" at bounding box center [644, 56] width 39 height 12
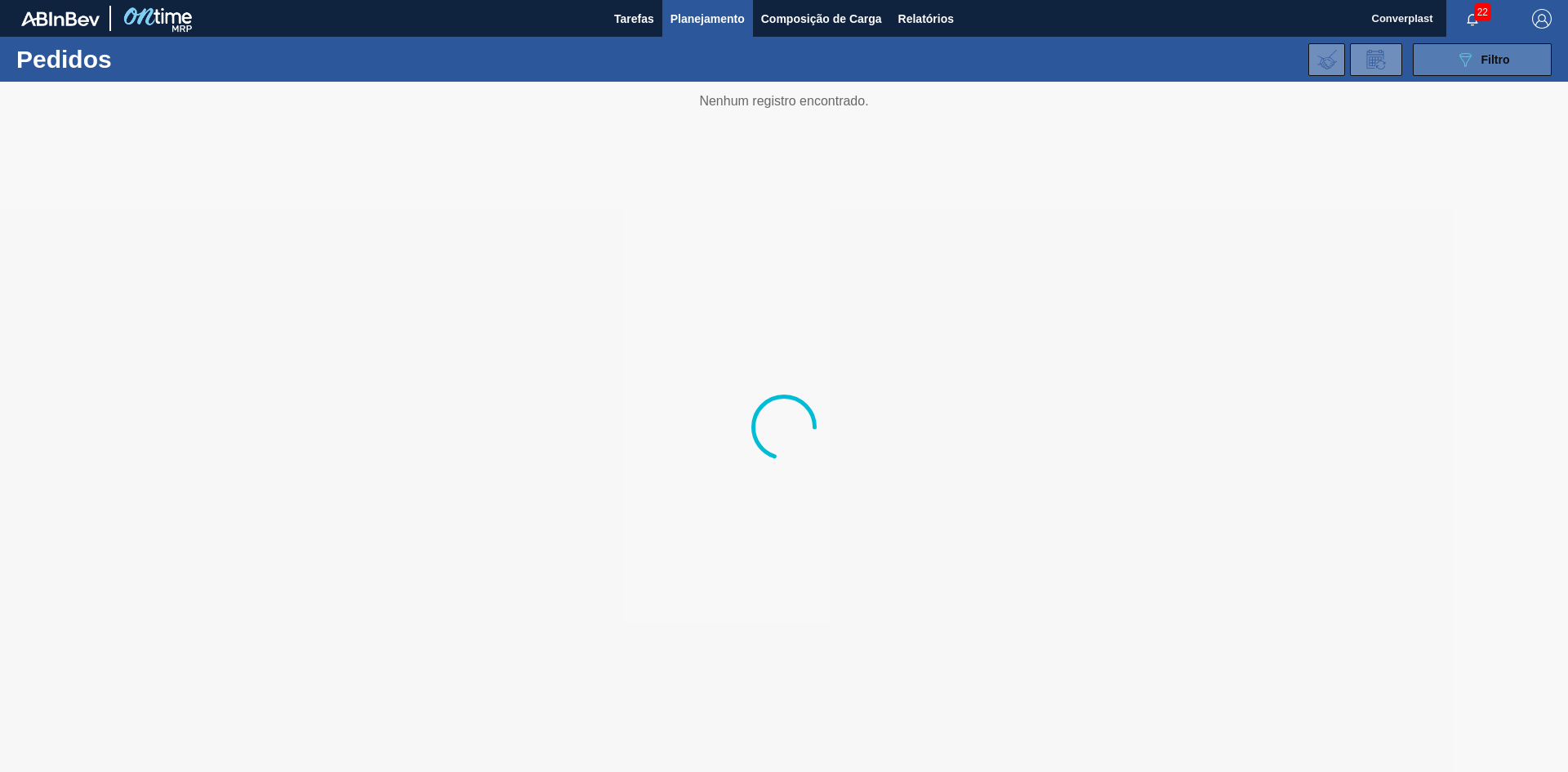
click at [1456, 44] on button "089F7B8B-B2A5-4AFE-B5C0-19BA573D28AC Filtro" at bounding box center [1482, 59] width 139 height 33
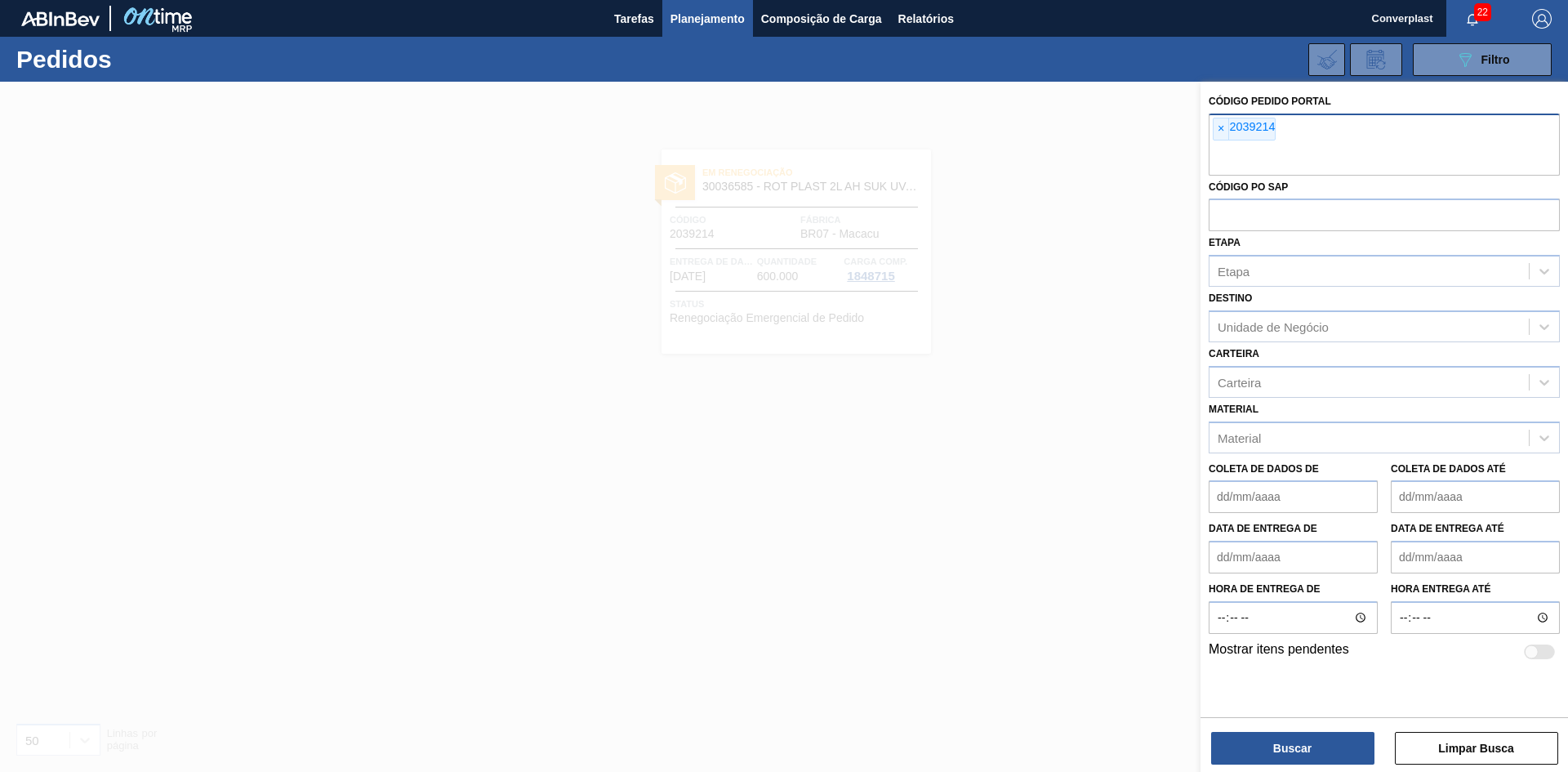
click at [1212, 142] on div "× 2039214" at bounding box center [1384, 145] width 352 height 62
click at [1222, 130] on font "×" at bounding box center [1220, 128] width 7 height 13
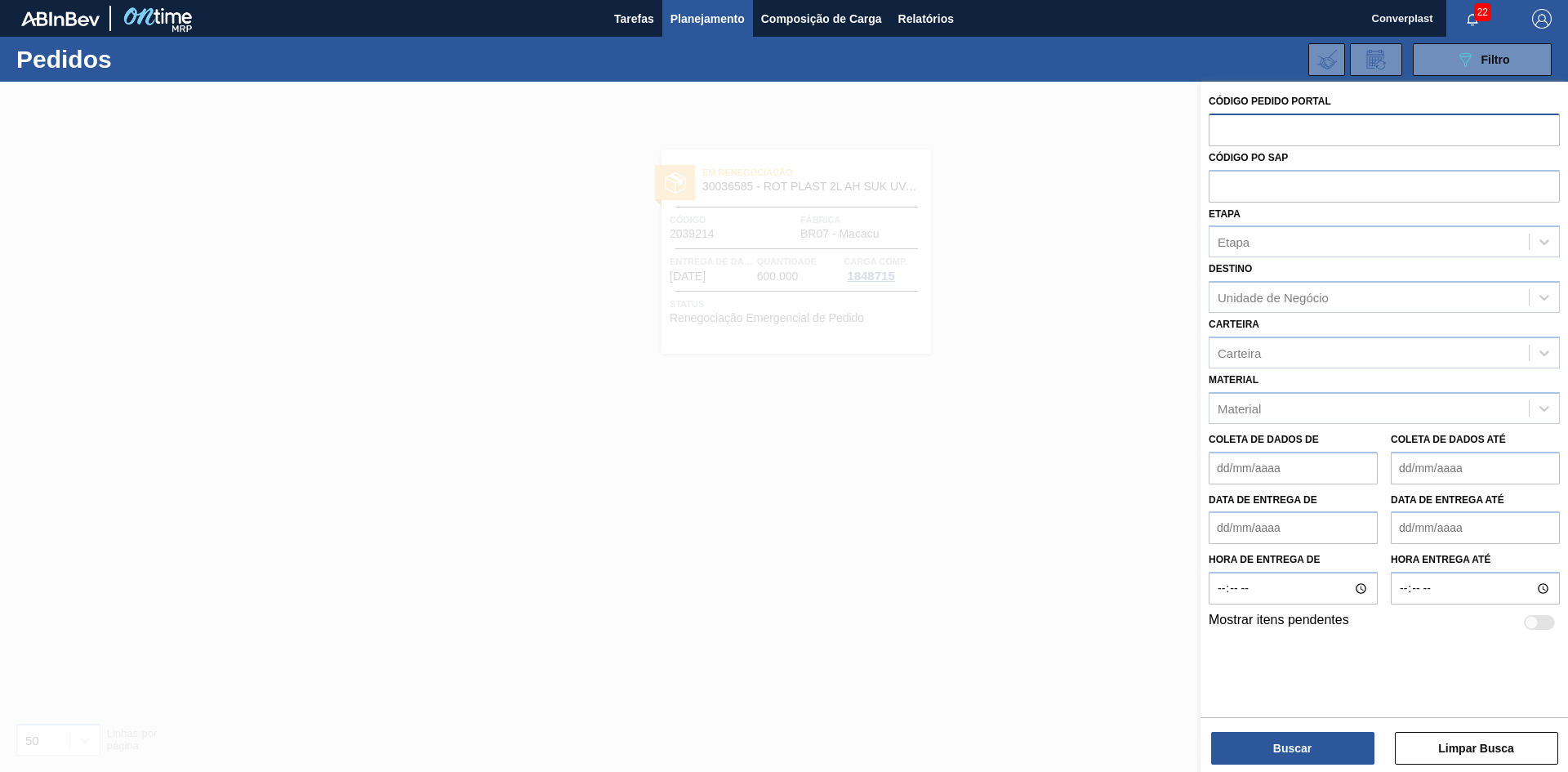
paste input "2032497"
type input "2032497"
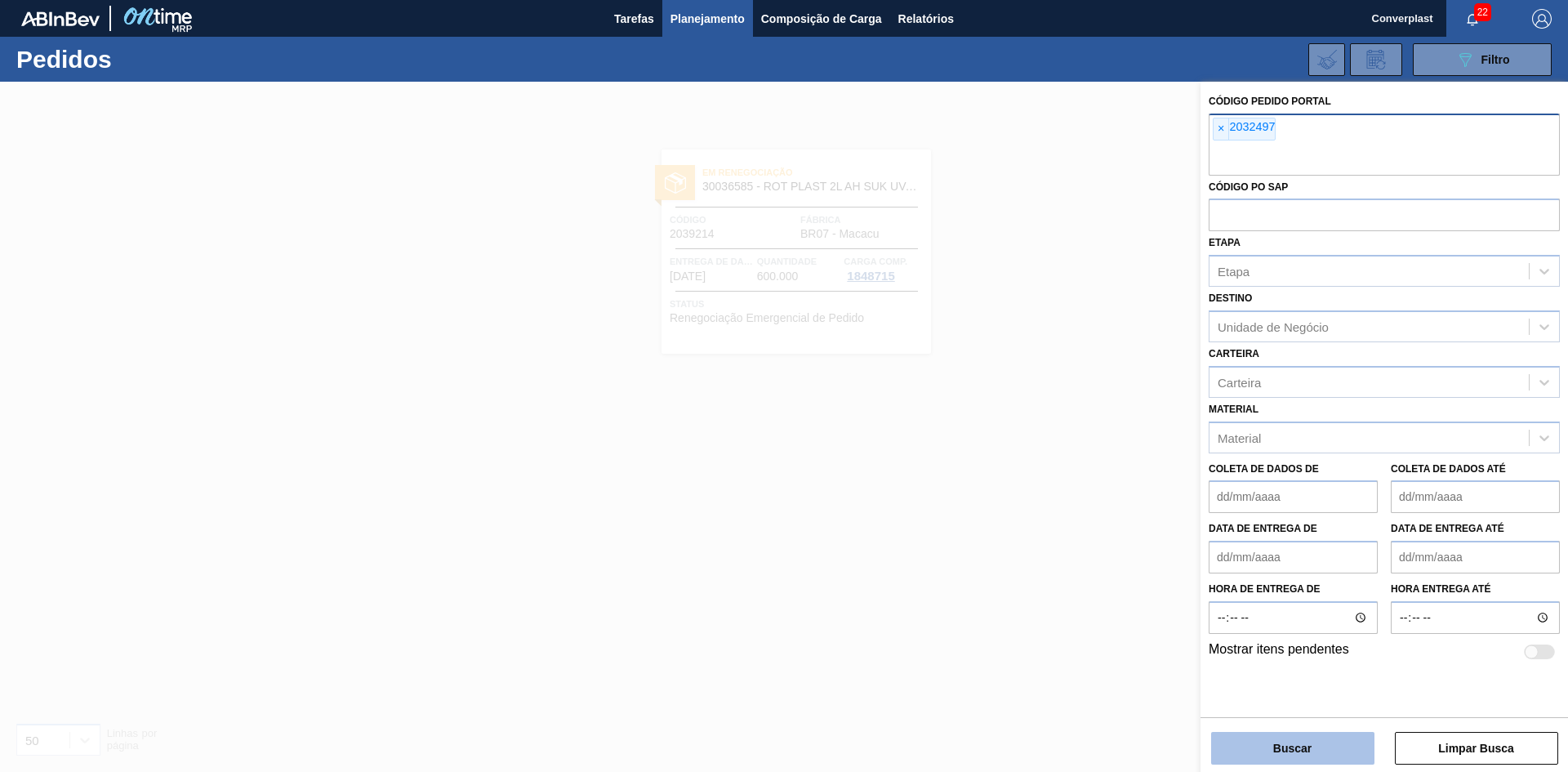
click at [1267, 739] on button "Buscar" at bounding box center [1293, 748] width 164 height 33
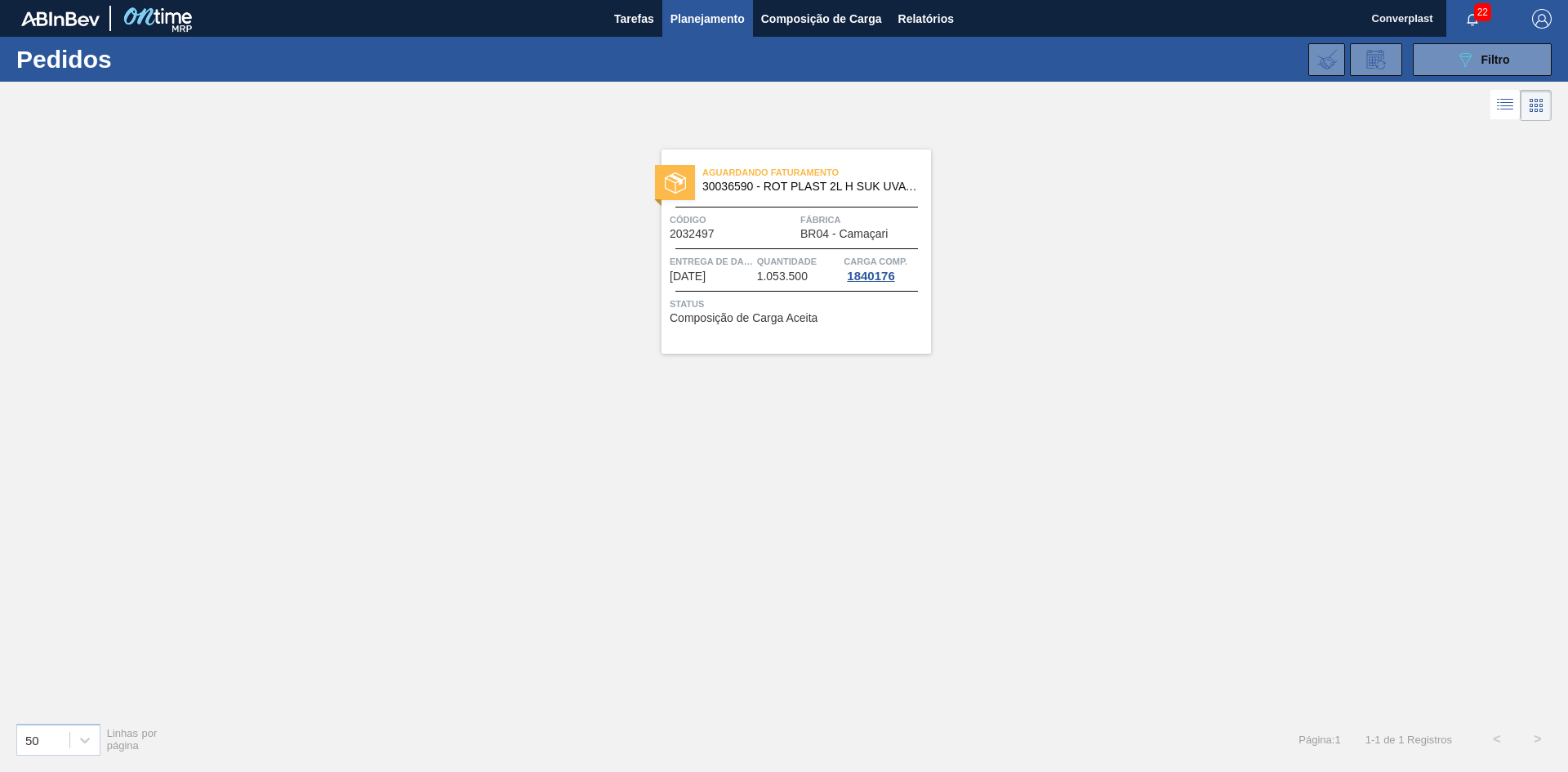
click at [720, 252] on div "Aguardando Faturamento 30036590 - ROT PLAST 2L H SUK UVA NIV25 Código 2032497 F…" at bounding box center [796, 251] width 269 height 204
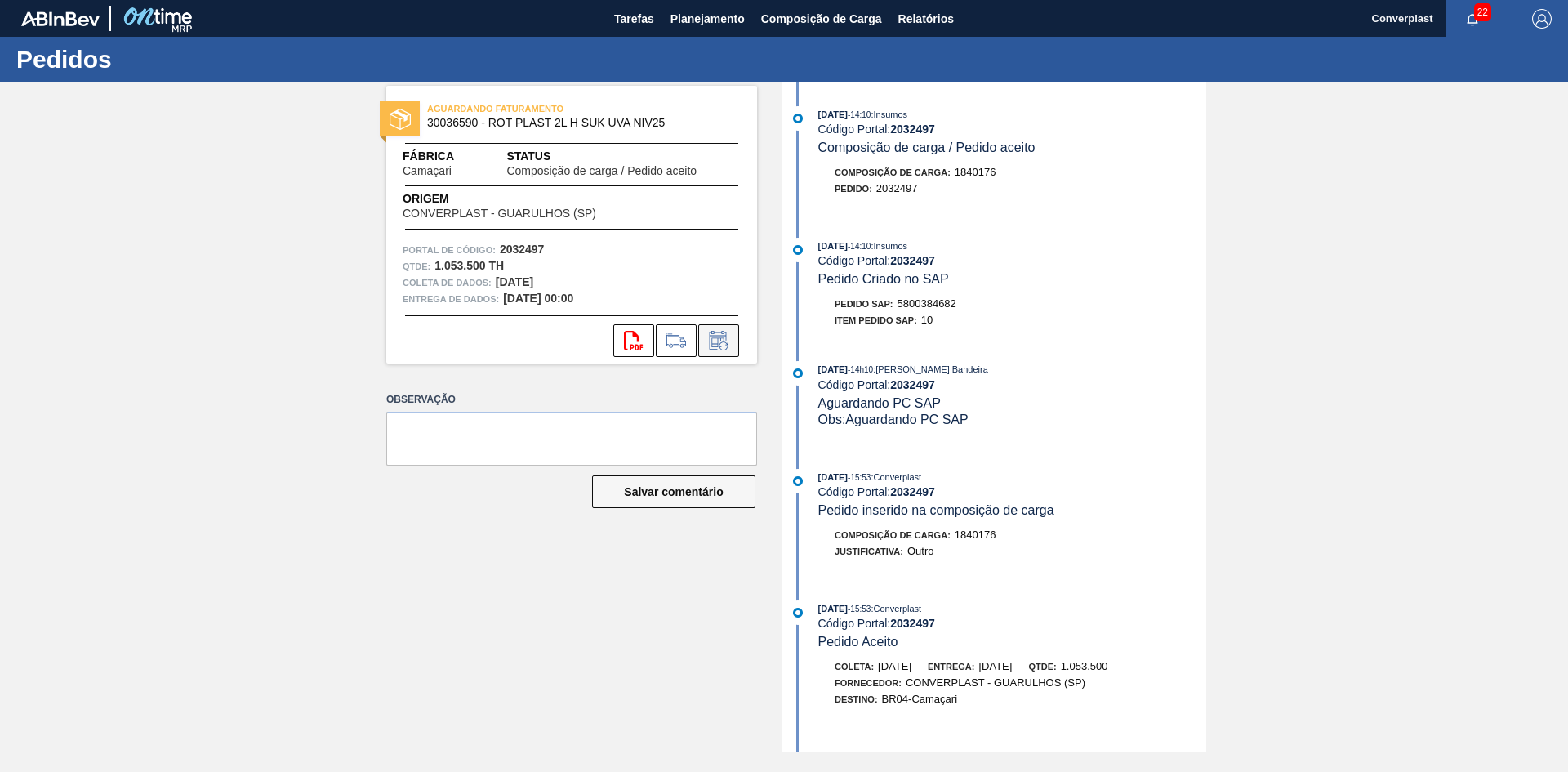
click at [714, 347] on icon at bounding box center [717, 342] width 12 height 10
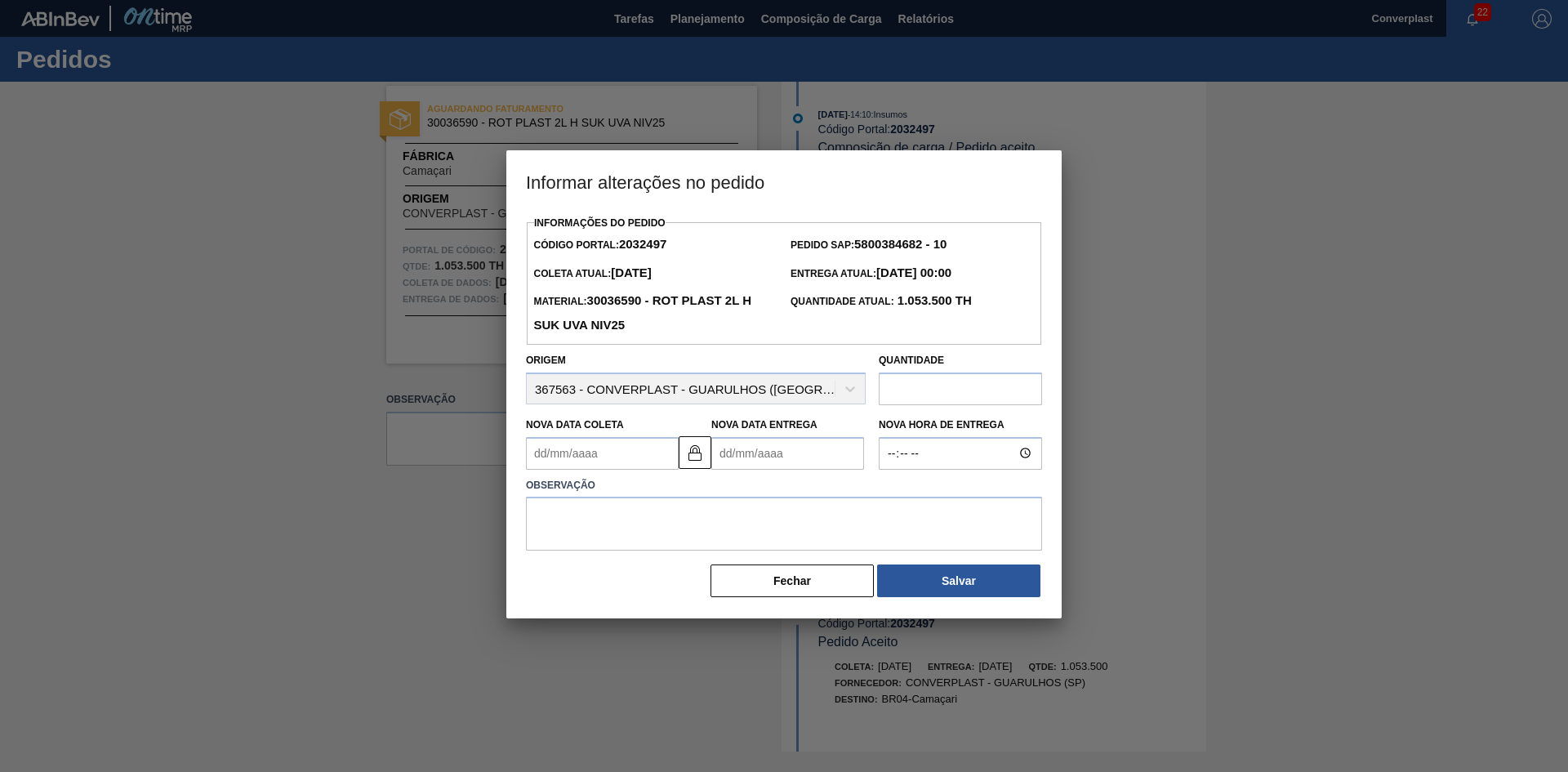
click at [735, 462] on Entrega2032497 "Nova Data Entrega" at bounding box center [787, 453] width 152 height 33
type Coleta2032497 "22/12/1999"
type Entrega2032497 "0"
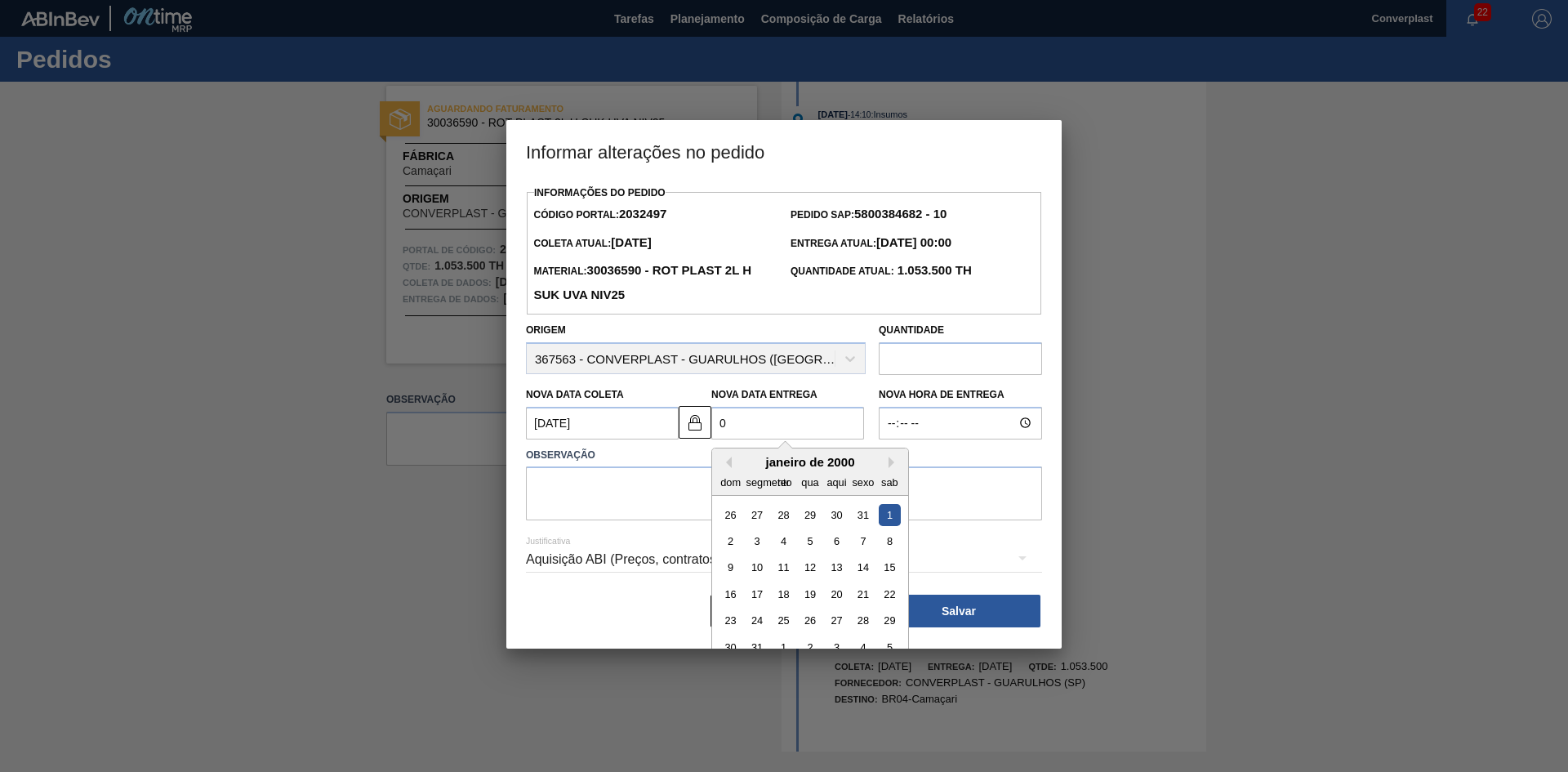
type Coleta2032497 "[DATE]"
type Entrega2032497 "03/"
type Coleta2032497 "24/12/2024"
type Entrega2032497 "03/1"
type Coleta2032497 "24/10/2025"
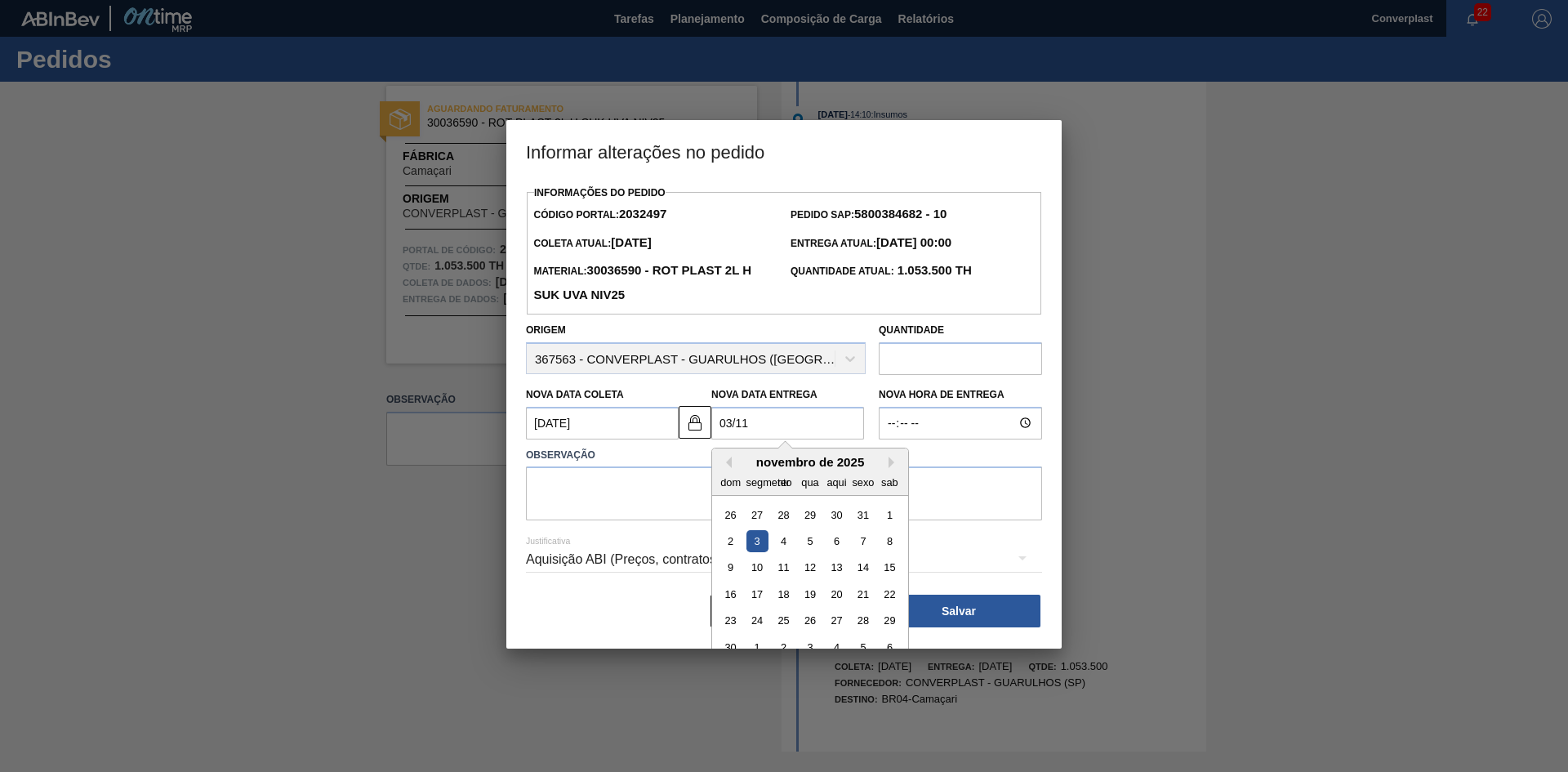
click at [762, 542] on div "3" at bounding box center [757, 540] width 22 height 22
type Entrega2032497 "03/11/2025"
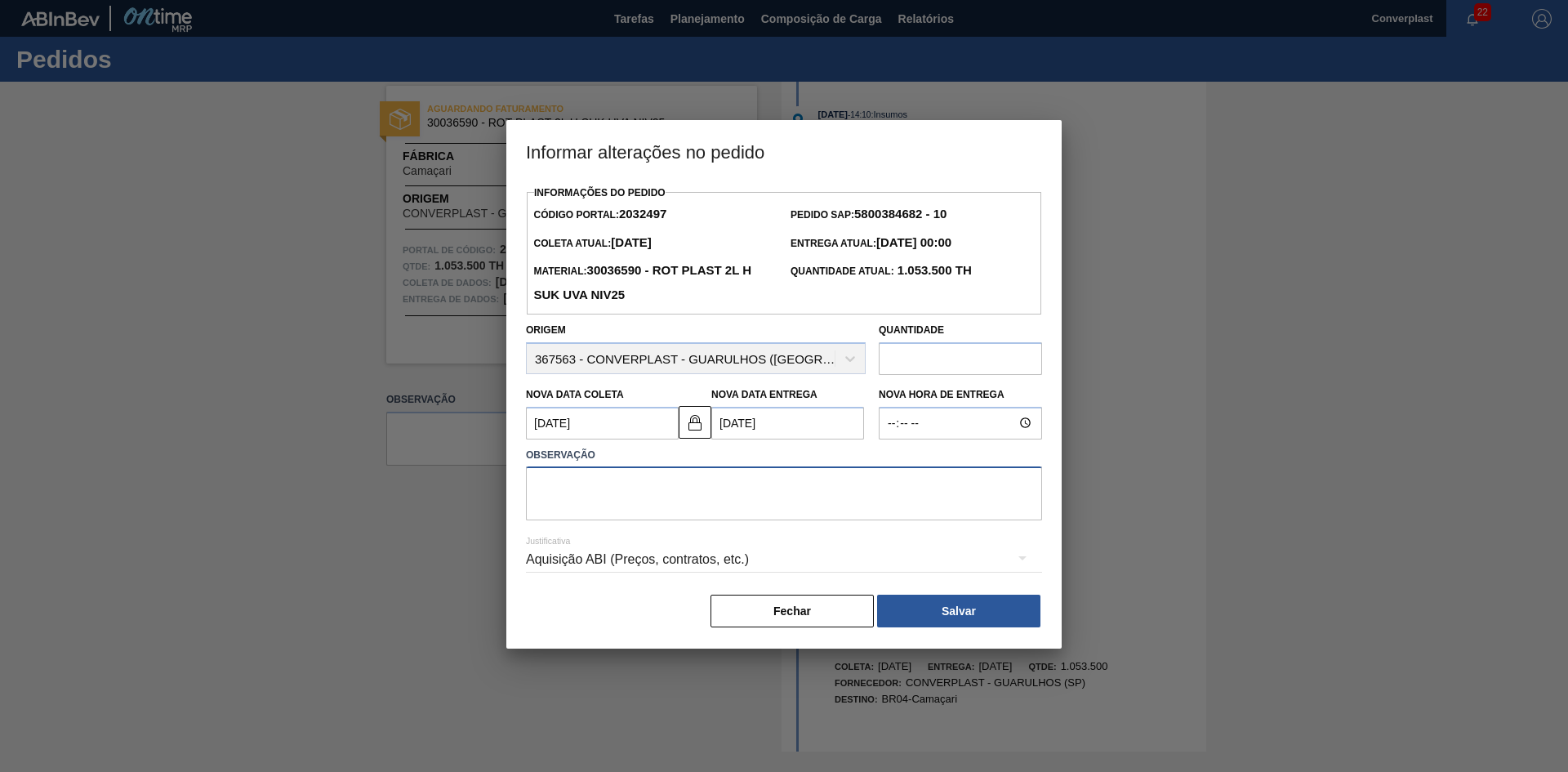
click at [634, 481] on textarea at bounding box center [784, 493] width 516 height 54
type textarea "ajuste data"
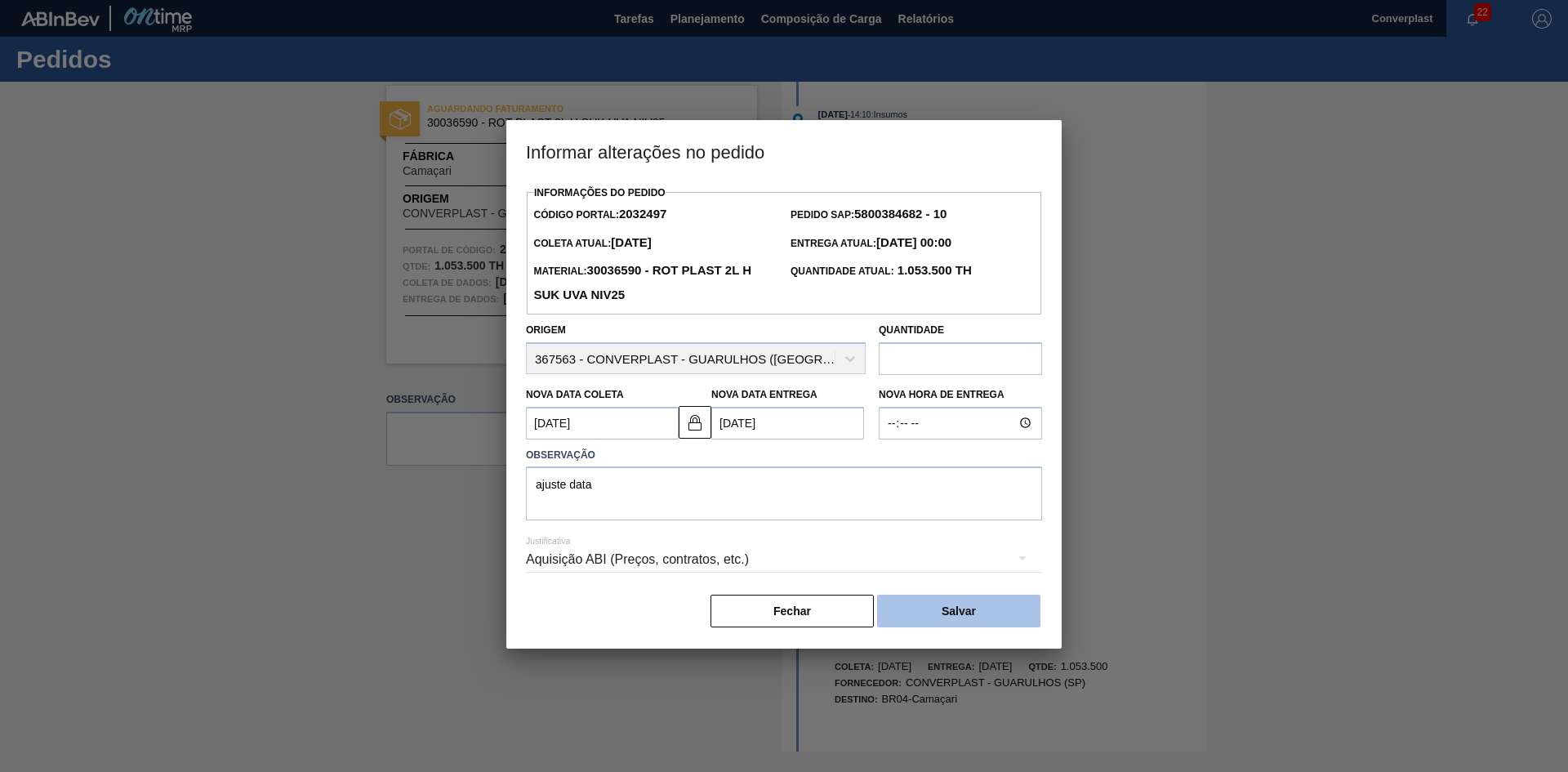
click at [941, 602] on button "Salvar" at bounding box center [959, 611] width 164 height 33
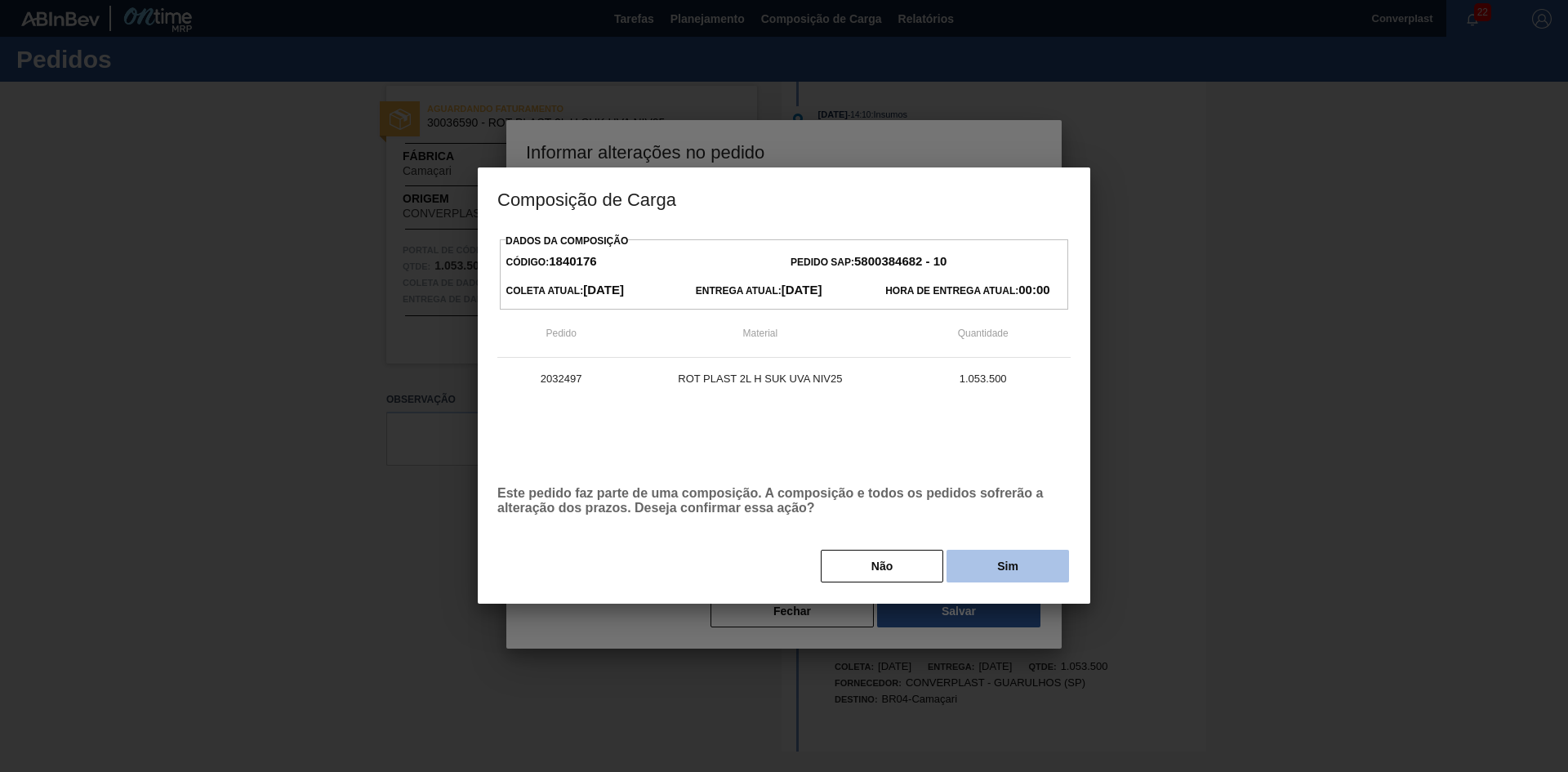
click at [979, 563] on button "Sim" at bounding box center [1008, 566] width 123 height 33
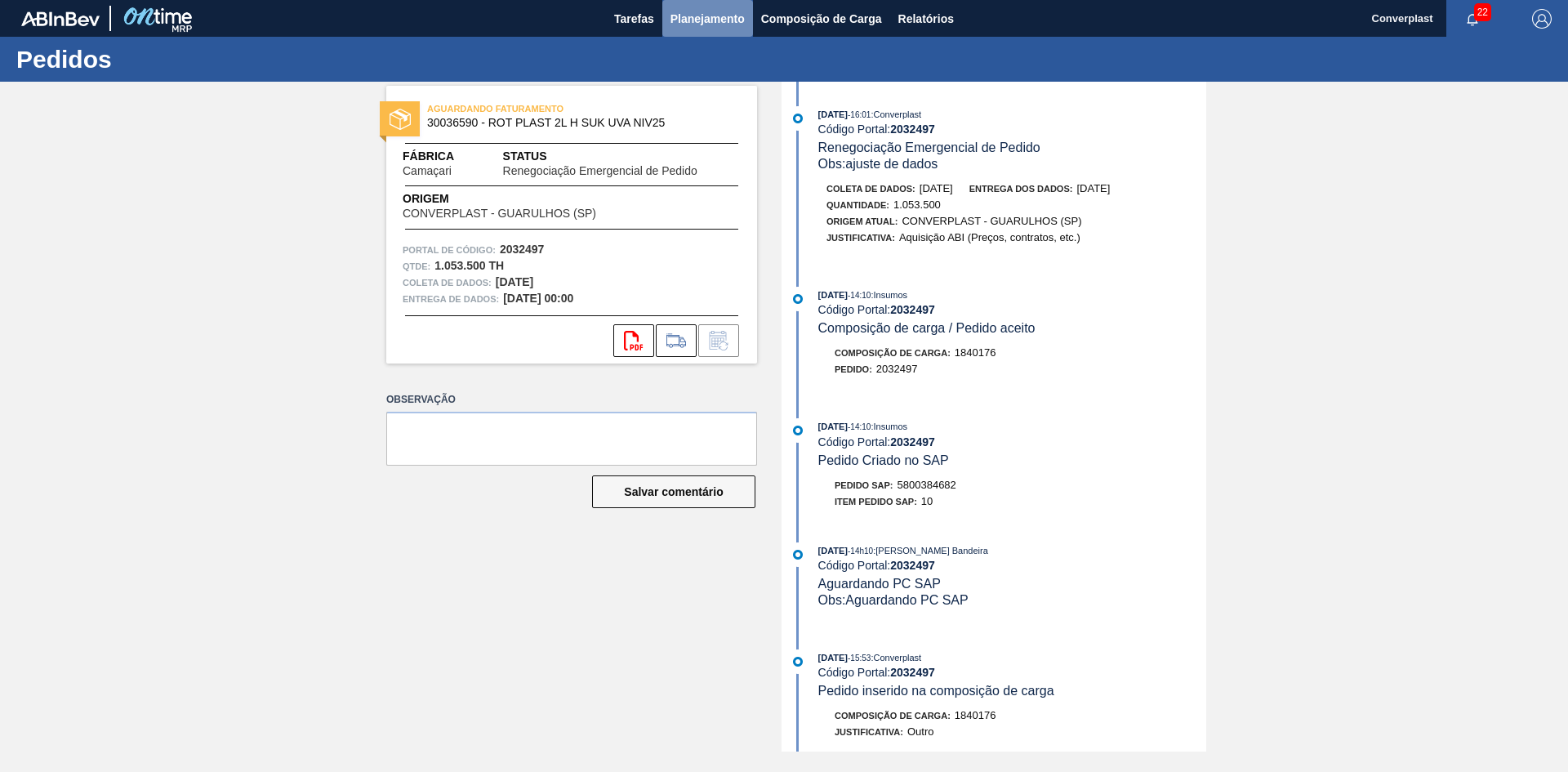
click at [683, 10] on font "Planejamento" at bounding box center [708, 18] width 75 height 19
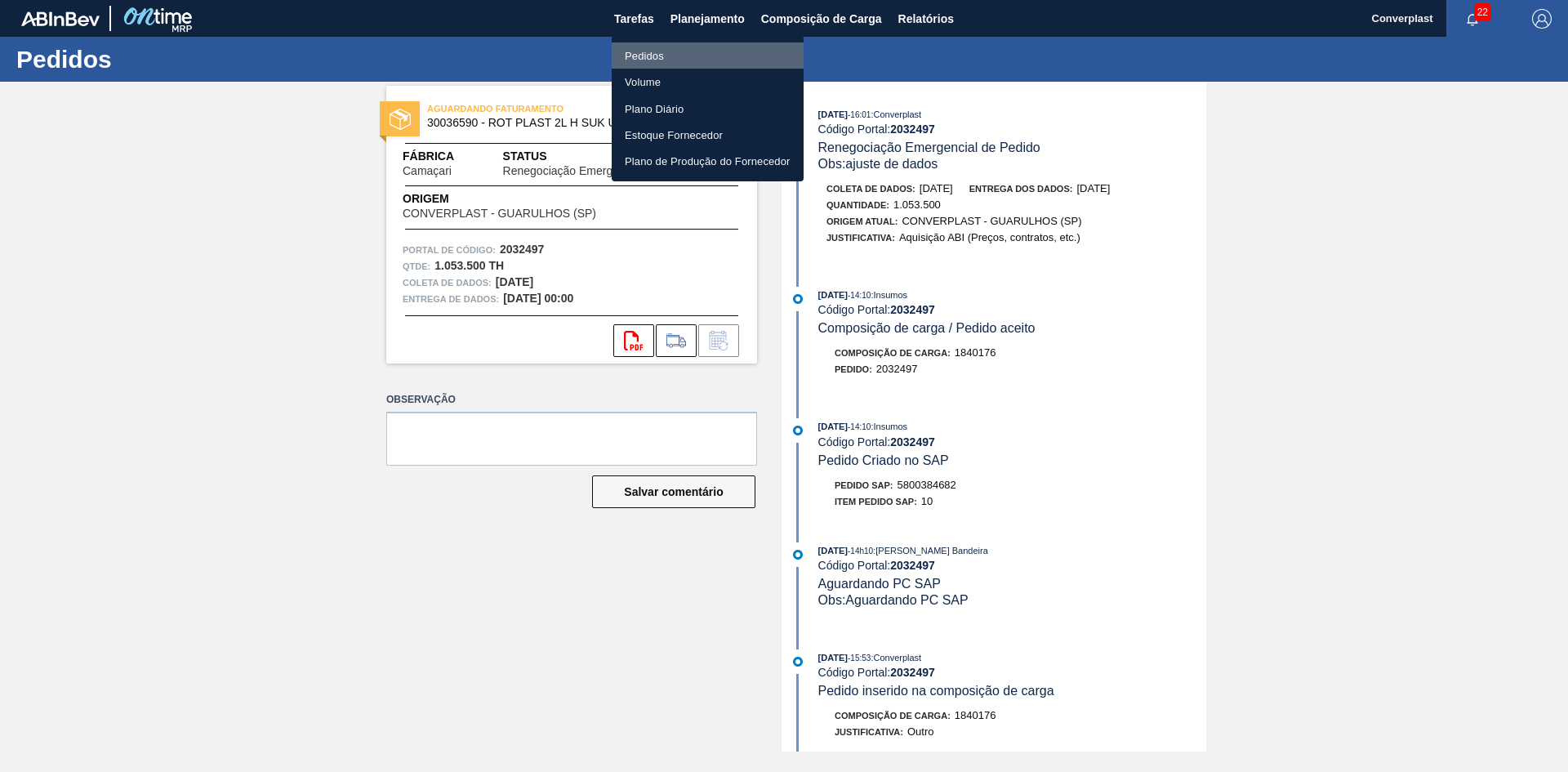
click at [629, 57] on font "Pedidos" at bounding box center [644, 56] width 39 height 12
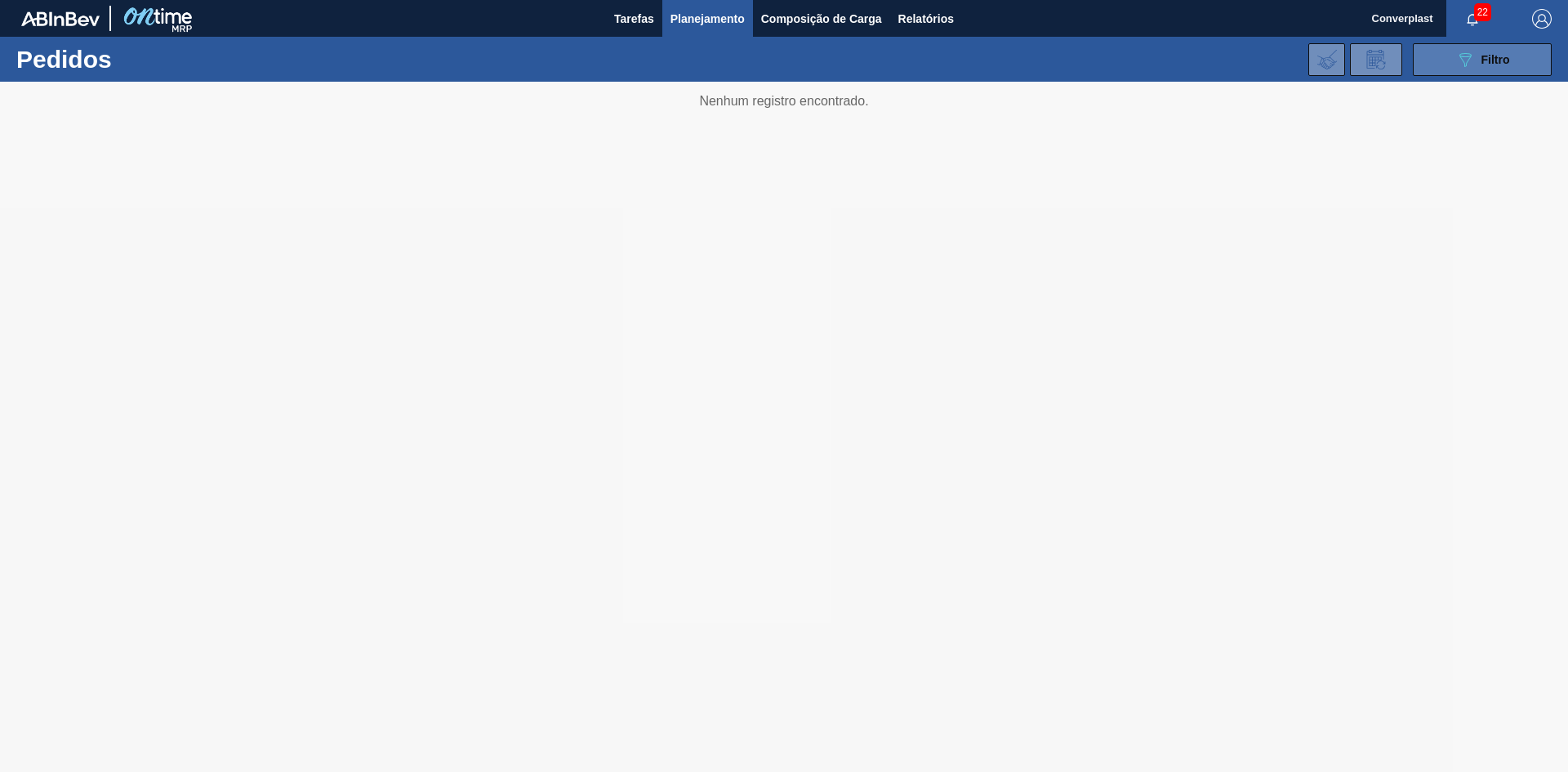
click at [1440, 47] on button "089F7B8B-B2A5-4AFE-B5C0-19BA573D28AC Filtro" at bounding box center [1482, 59] width 139 height 33
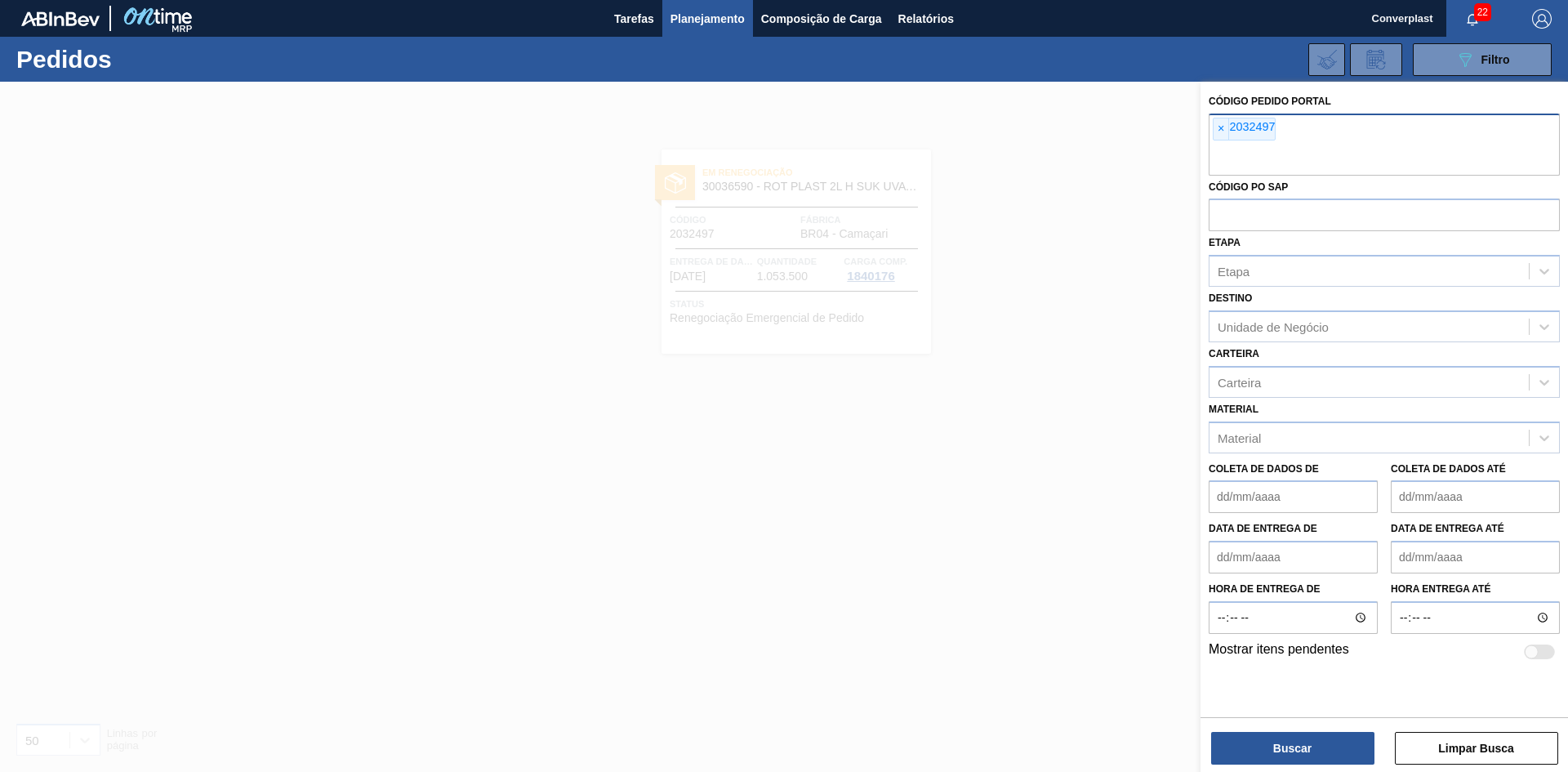
click at [1236, 125] on font "2032497" at bounding box center [1252, 126] width 46 height 13
click at [1229, 126] on font "2032497" at bounding box center [1252, 126] width 46 height 13
paste input "2032498"
type input "2"
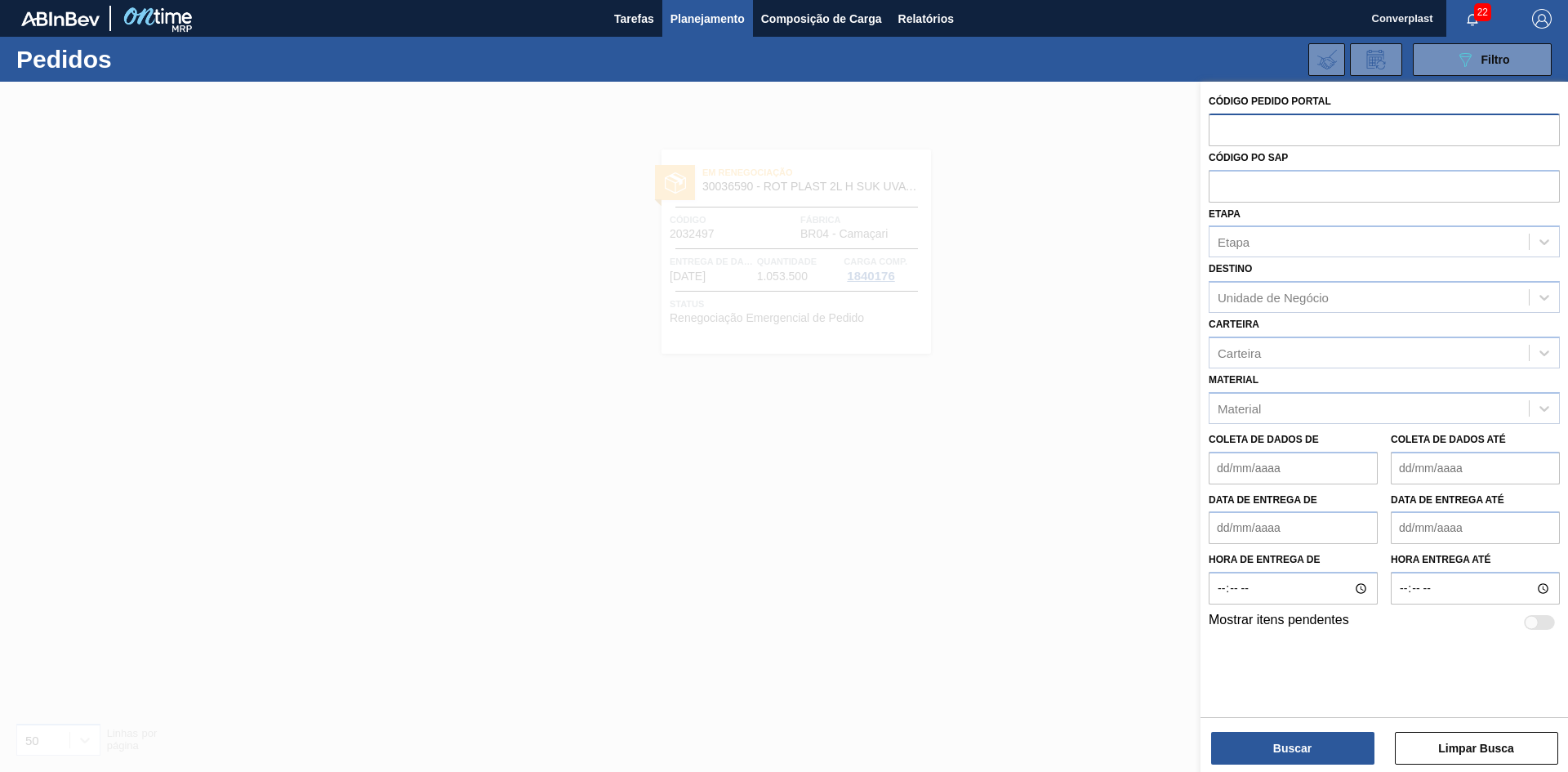
paste input "2032498"
type input "2032498"
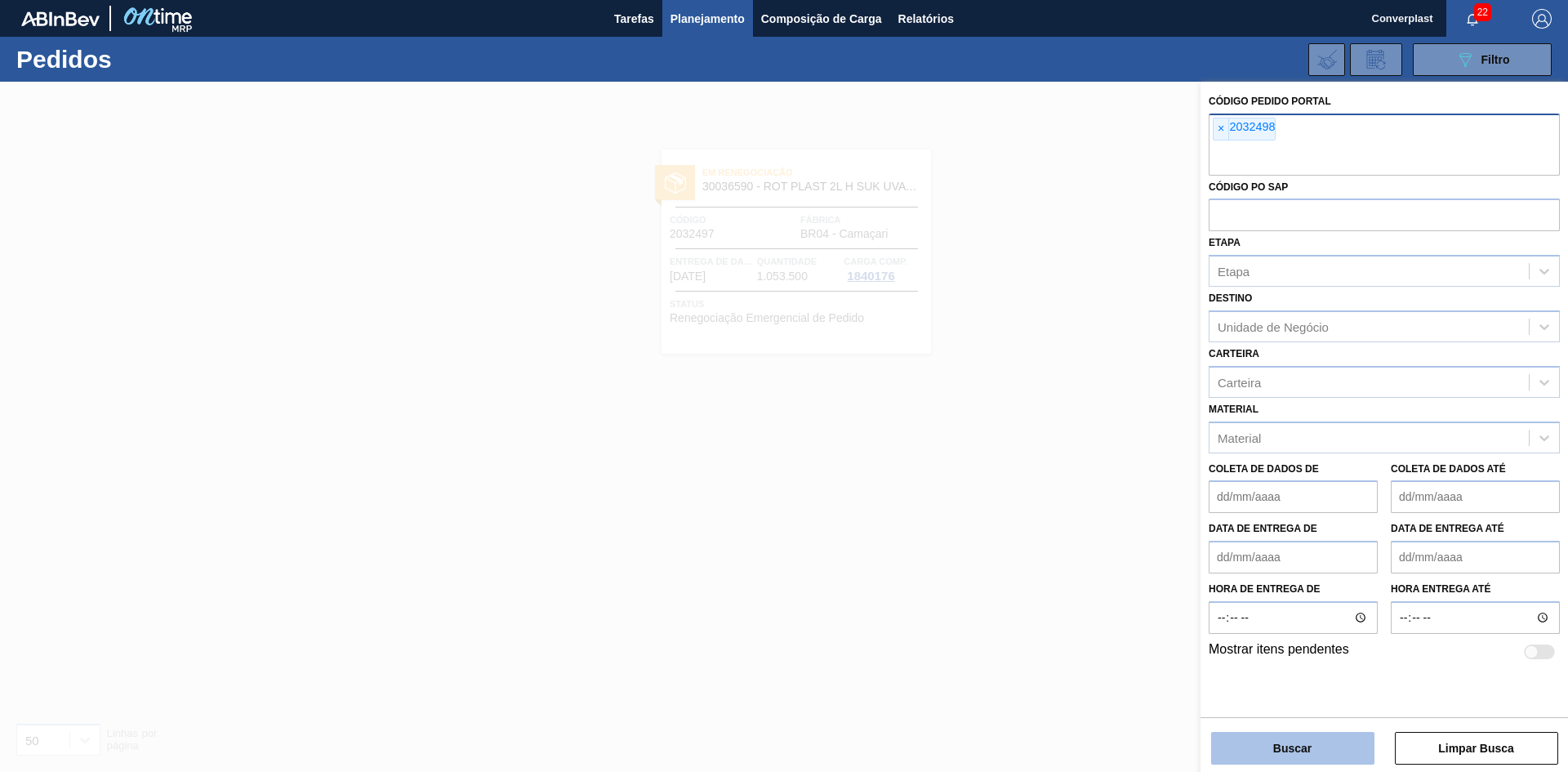
click at [1335, 740] on button "Buscar" at bounding box center [1293, 748] width 164 height 33
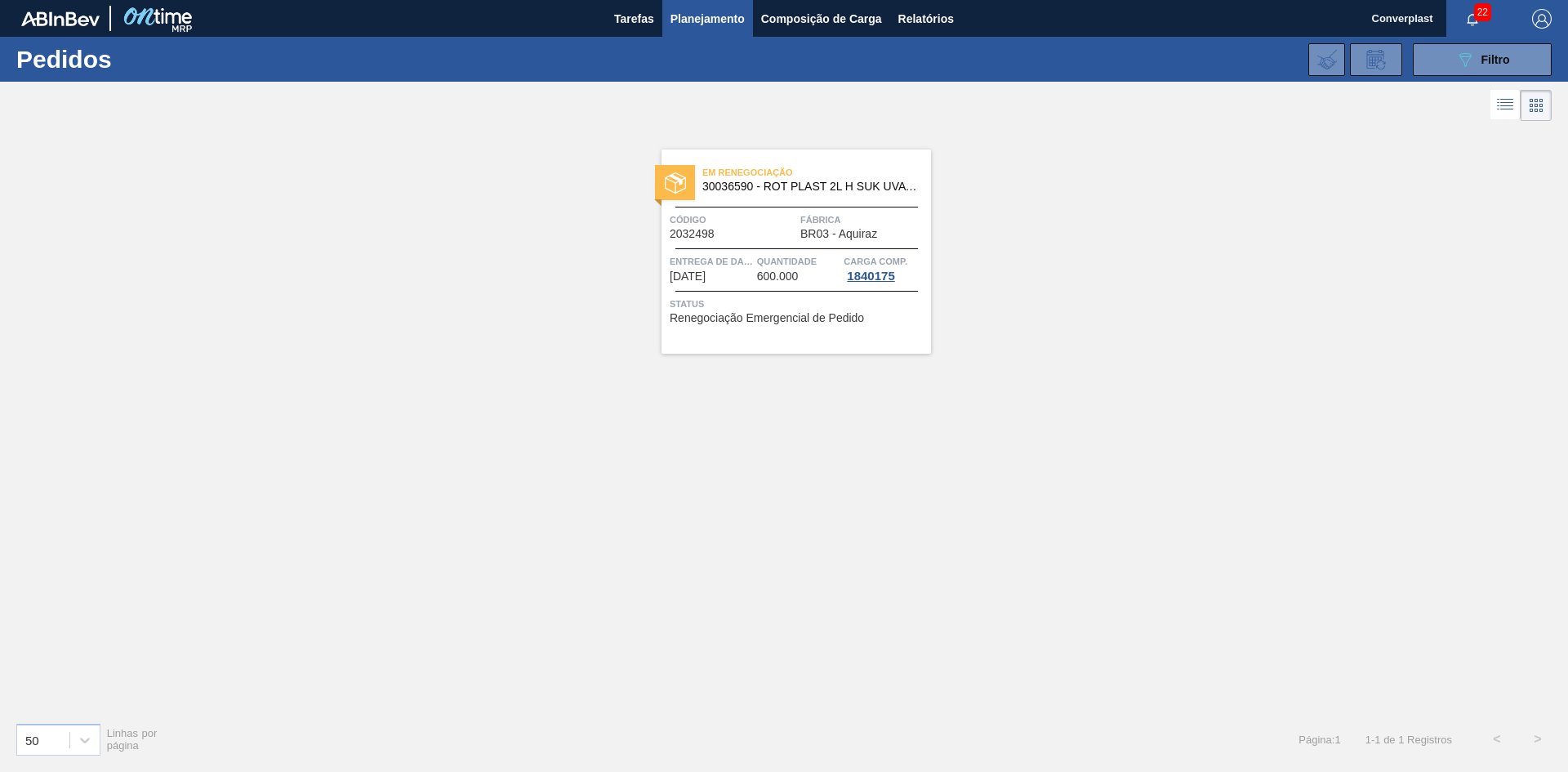
click at [735, 280] on div "Entrega de dados 02/10/2025" at bounding box center [711, 267] width 83 height 30
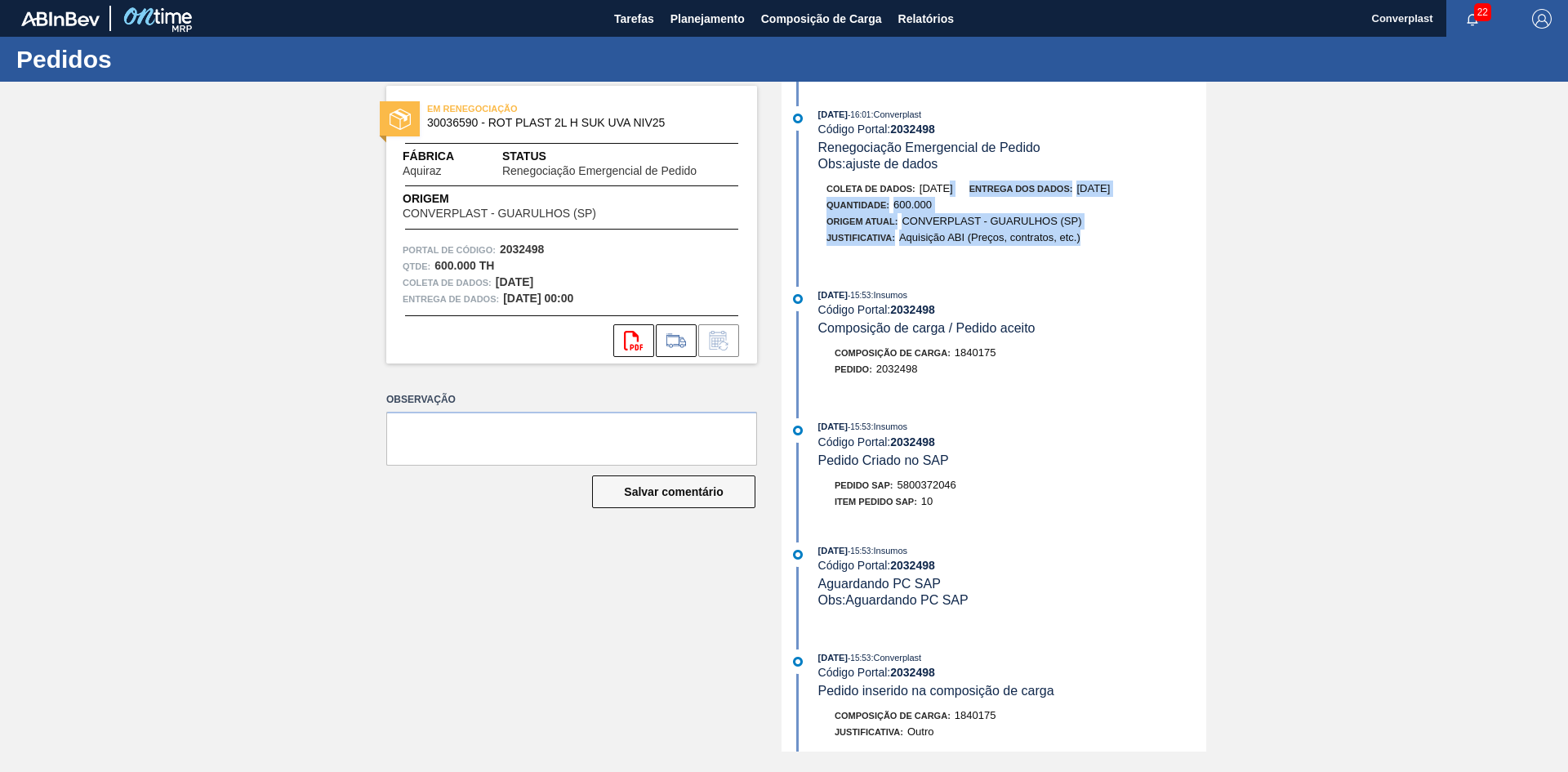
drag, startPoint x: 1007, startPoint y: 216, endPoint x: 950, endPoint y: 178, distance: 68.5
click at [950, 178] on div "17/09/2025 - 16:01 : Converplast Código Portal: 2032498 Renegociação Emergencia…" at bounding box center [995, 184] width 420 height 156
click at [702, 20] on font "Planejamento" at bounding box center [708, 19] width 75 height 13
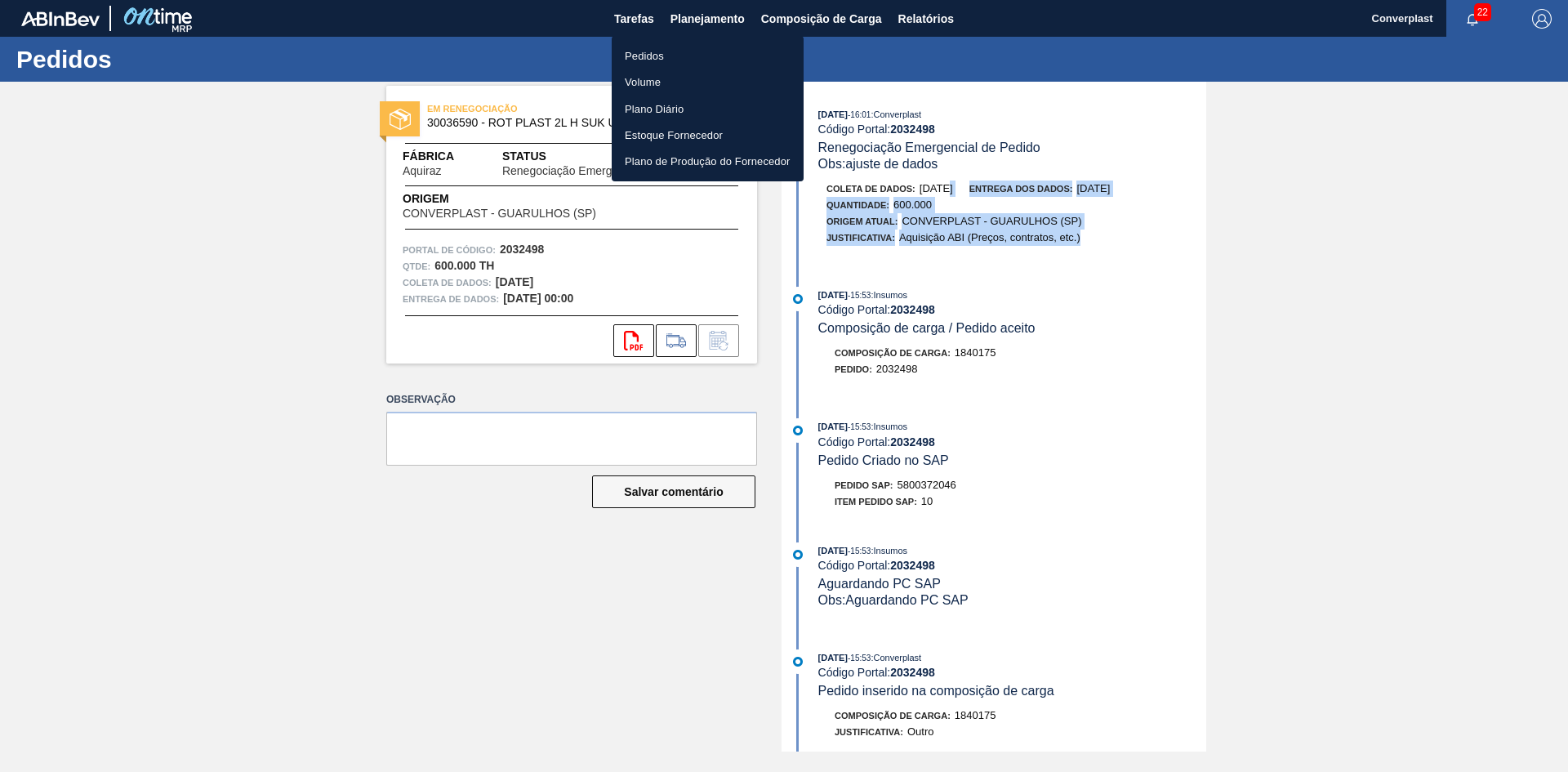
click at [663, 48] on font "Pedidos" at bounding box center [644, 55] width 39 height 16
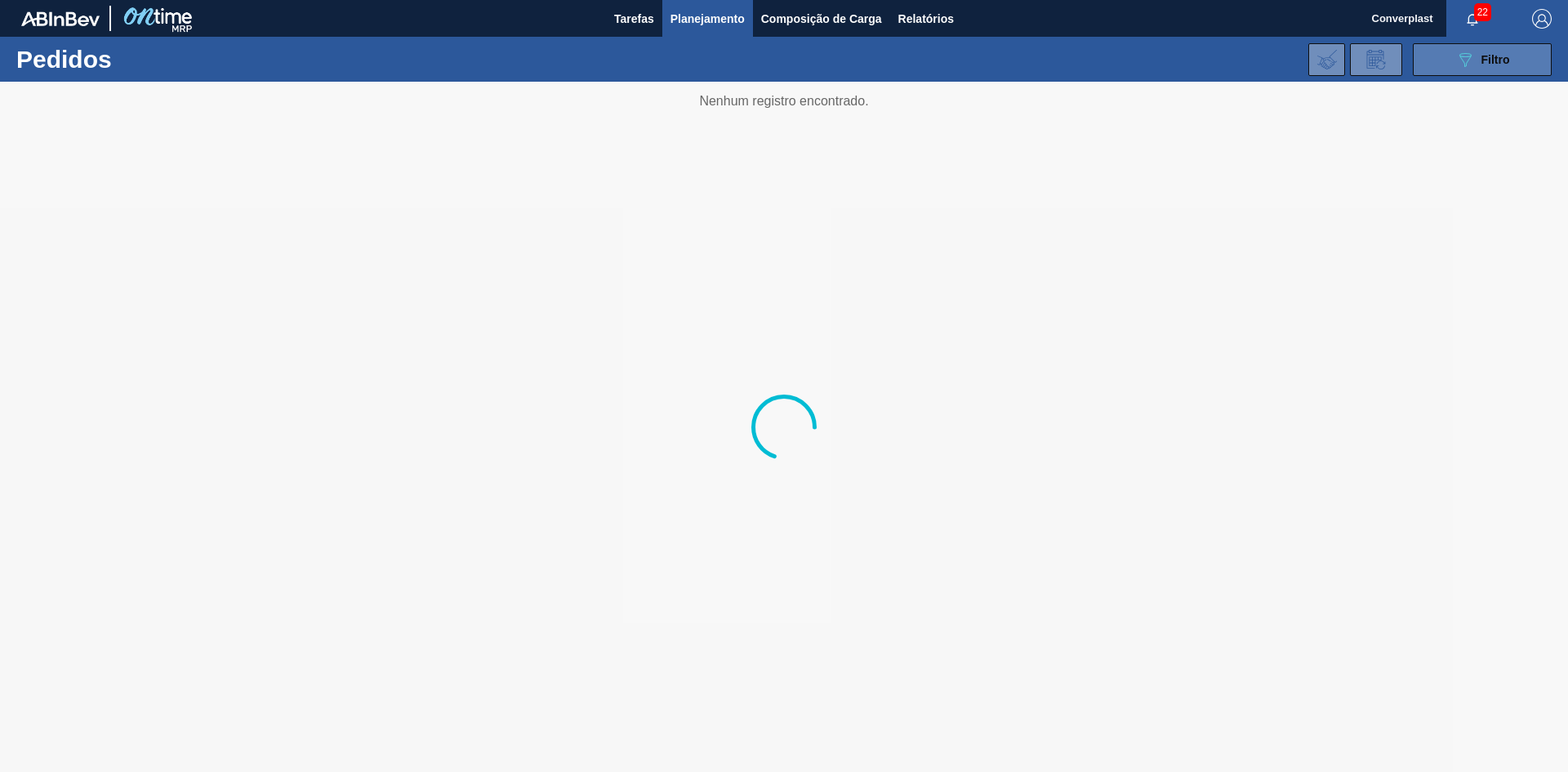
click at [1456, 57] on icon "089F7B8B-B2A5-4AFE-B5C0-19BA573D28AC" at bounding box center [1466, 59] width 19 height 19
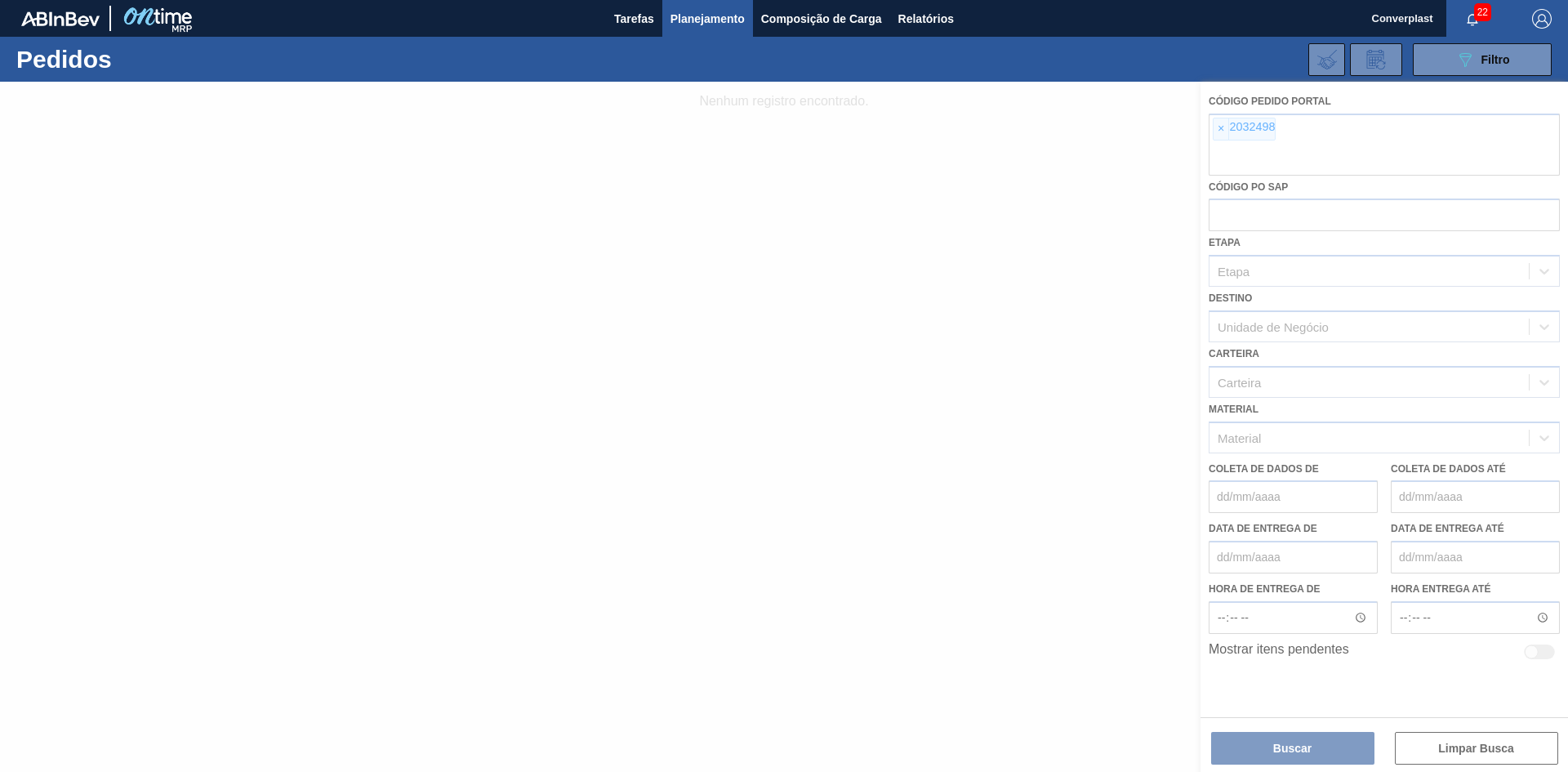
click at [1216, 131] on div at bounding box center [784, 426] width 1568 height 691
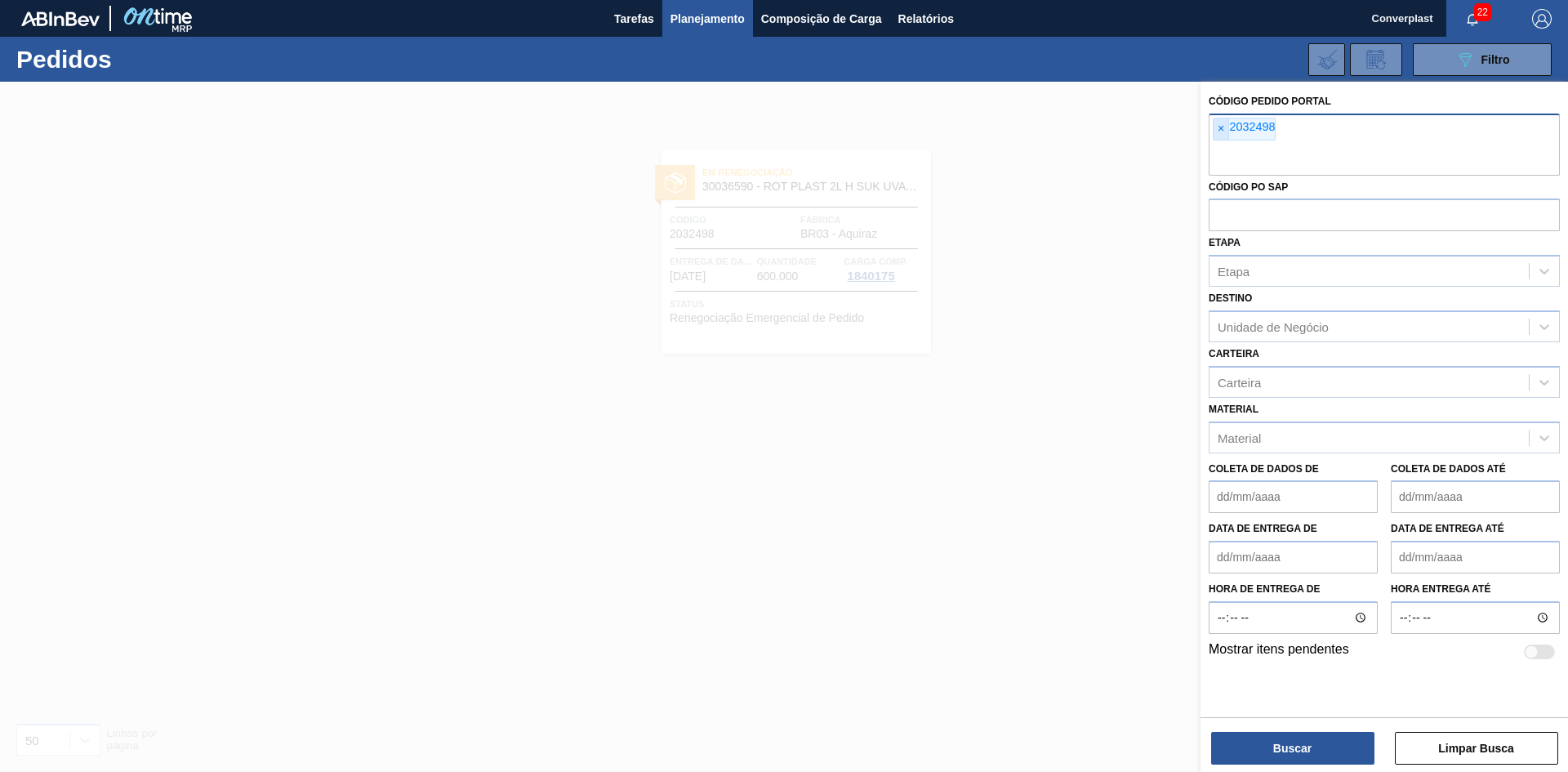
click at [1218, 129] on font "×" at bounding box center [1220, 128] width 7 height 13
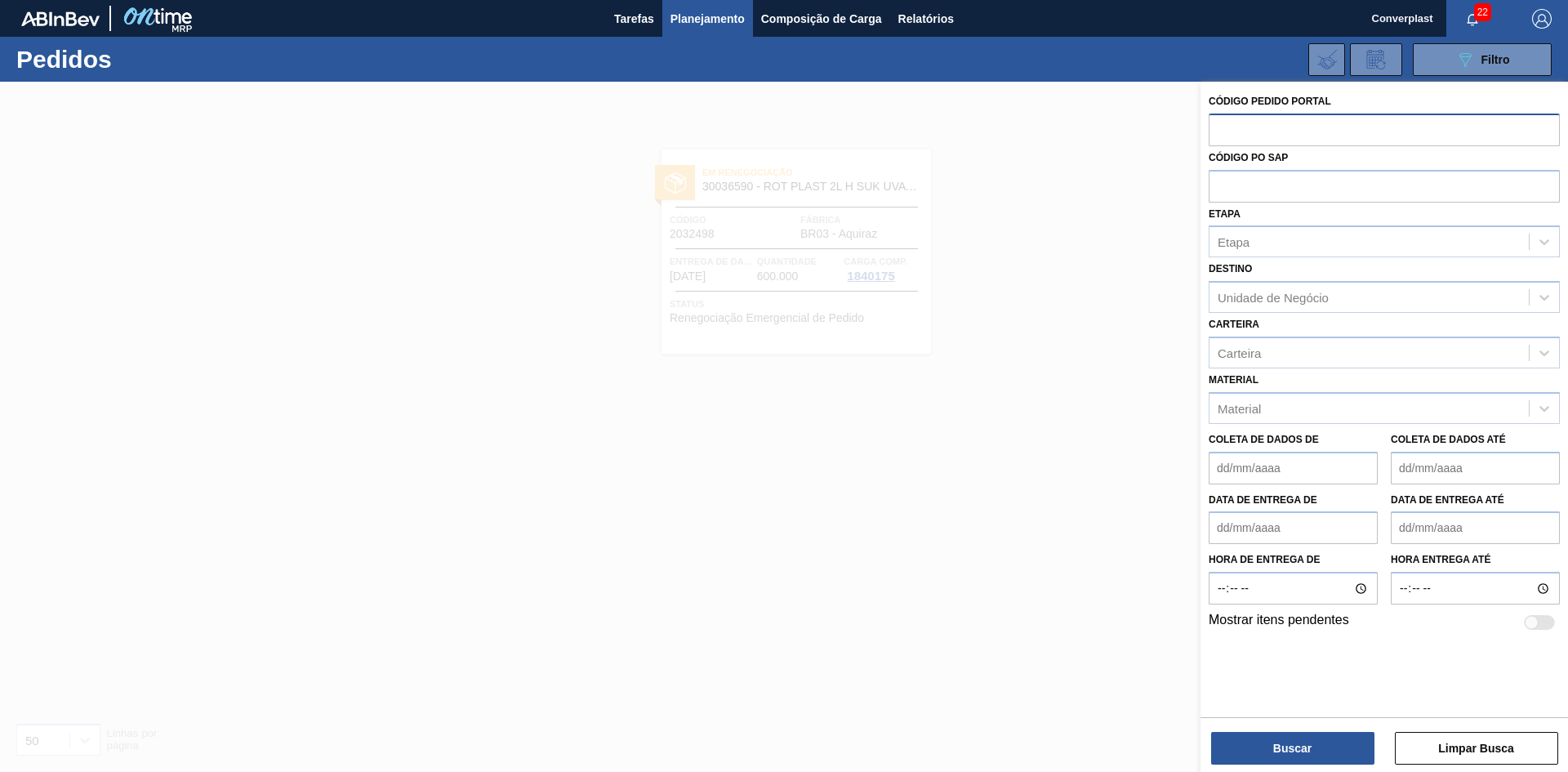
paste input "2032637"
type input "2032637"
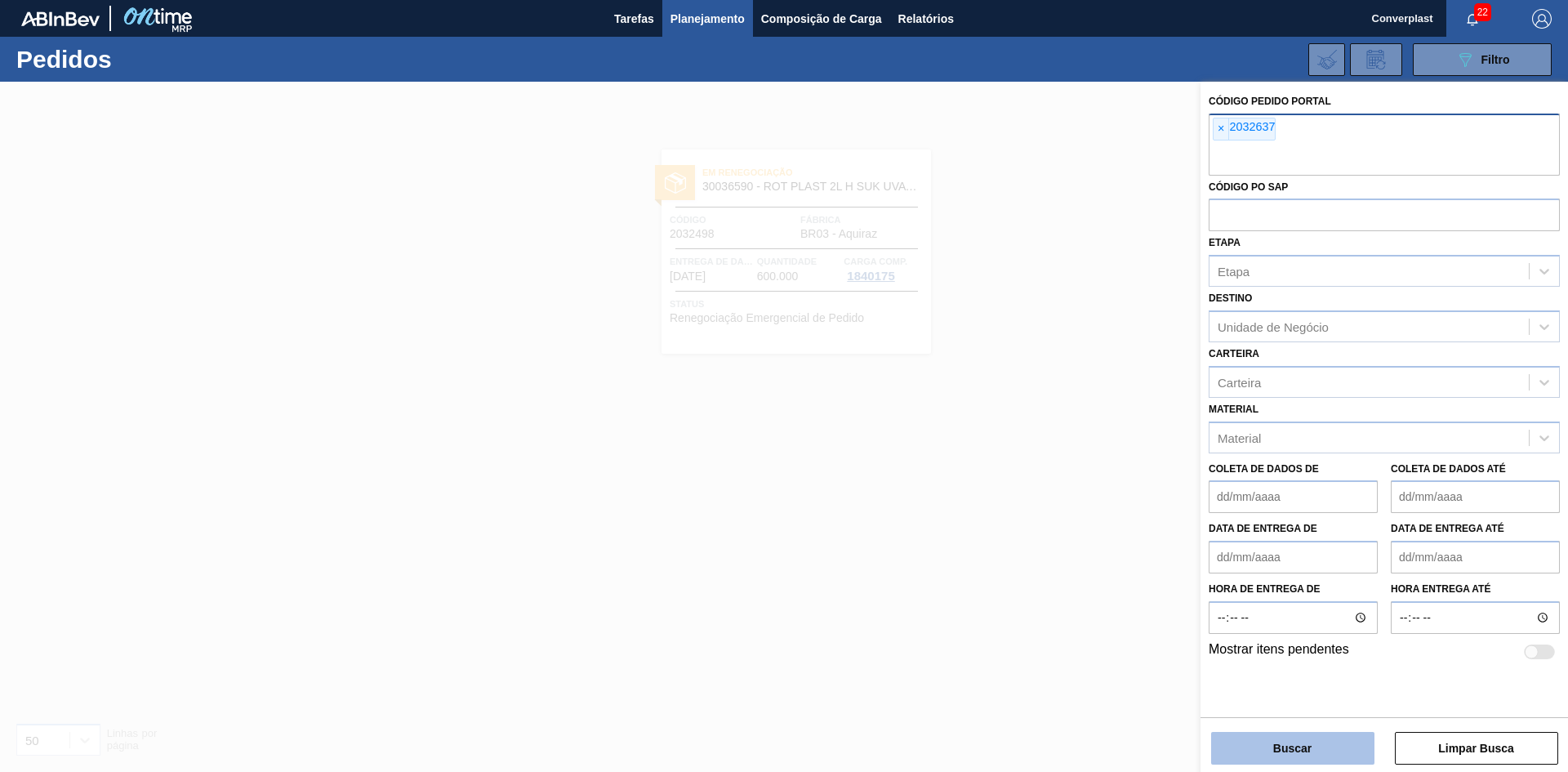
click at [1332, 736] on button "Buscar" at bounding box center [1293, 748] width 164 height 33
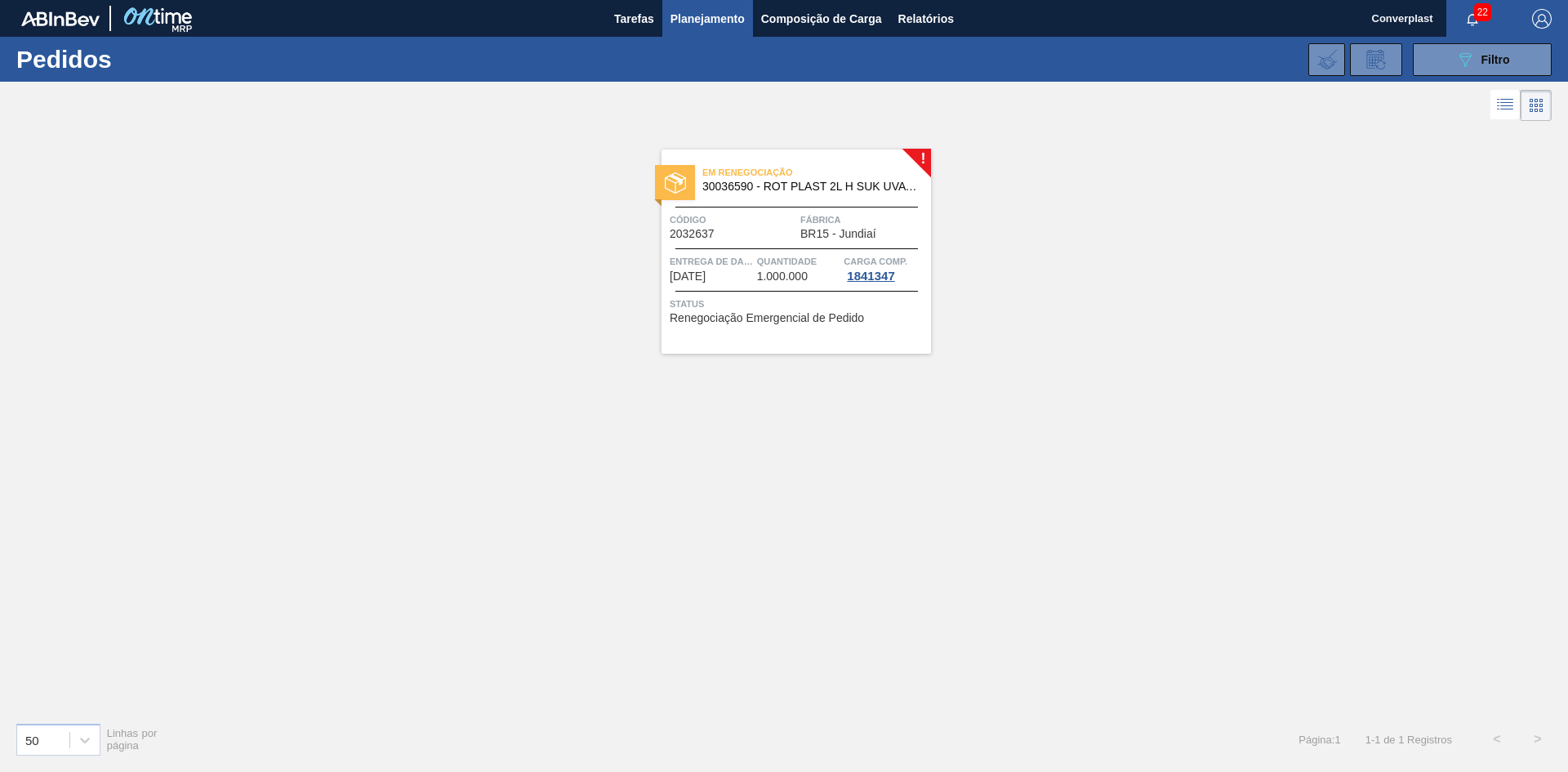
click at [685, 320] on font "Renegociação Emergencial de Pedido" at bounding box center [766, 318] width 194 height 13
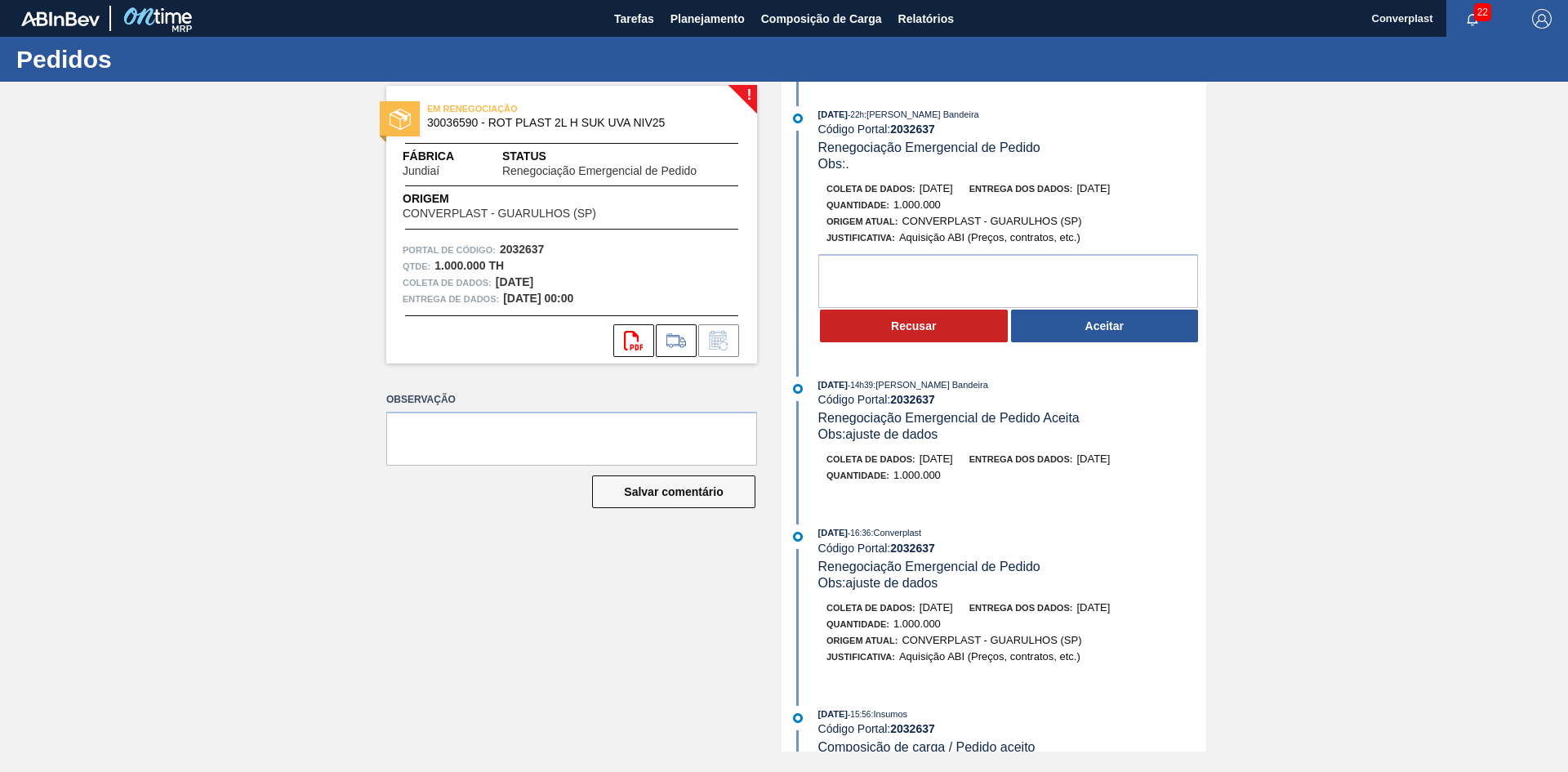
click at [647, 226] on div "EM RENEGOCIAÇÃO 30036590 - ROT PLAST 2L H SUK UVA NIV25 Fábrica Jundiaí Status …" at bounding box center [571, 225] width 371 height 278
drag, startPoint x: 1465, startPoint y: 303, endPoint x: 1448, endPoint y: 306, distance: 17.3
click at [1465, 303] on div "! EM RENEGOCIAÇÃO 30036590 - ROT PLAST 2L H SUK UVA NIV25 Fábrica Jundiaí Statu…" at bounding box center [784, 416] width 1568 height 670
click at [912, 333] on button "Recusar" at bounding box center [914, 326] width 188 height 33
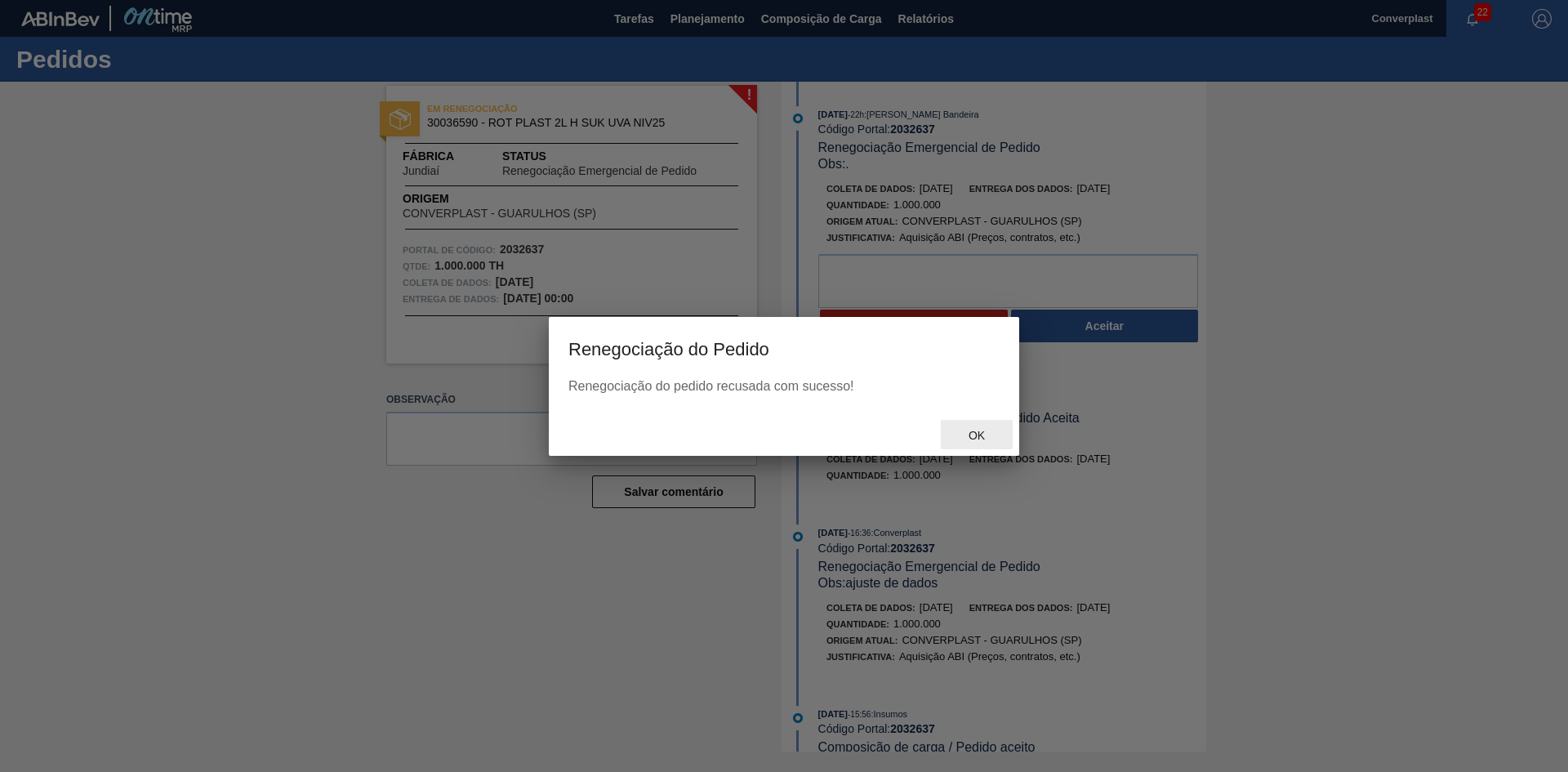
click at [969, 442] on font "OK" at bounding box center [976, 436] width 16 height 13
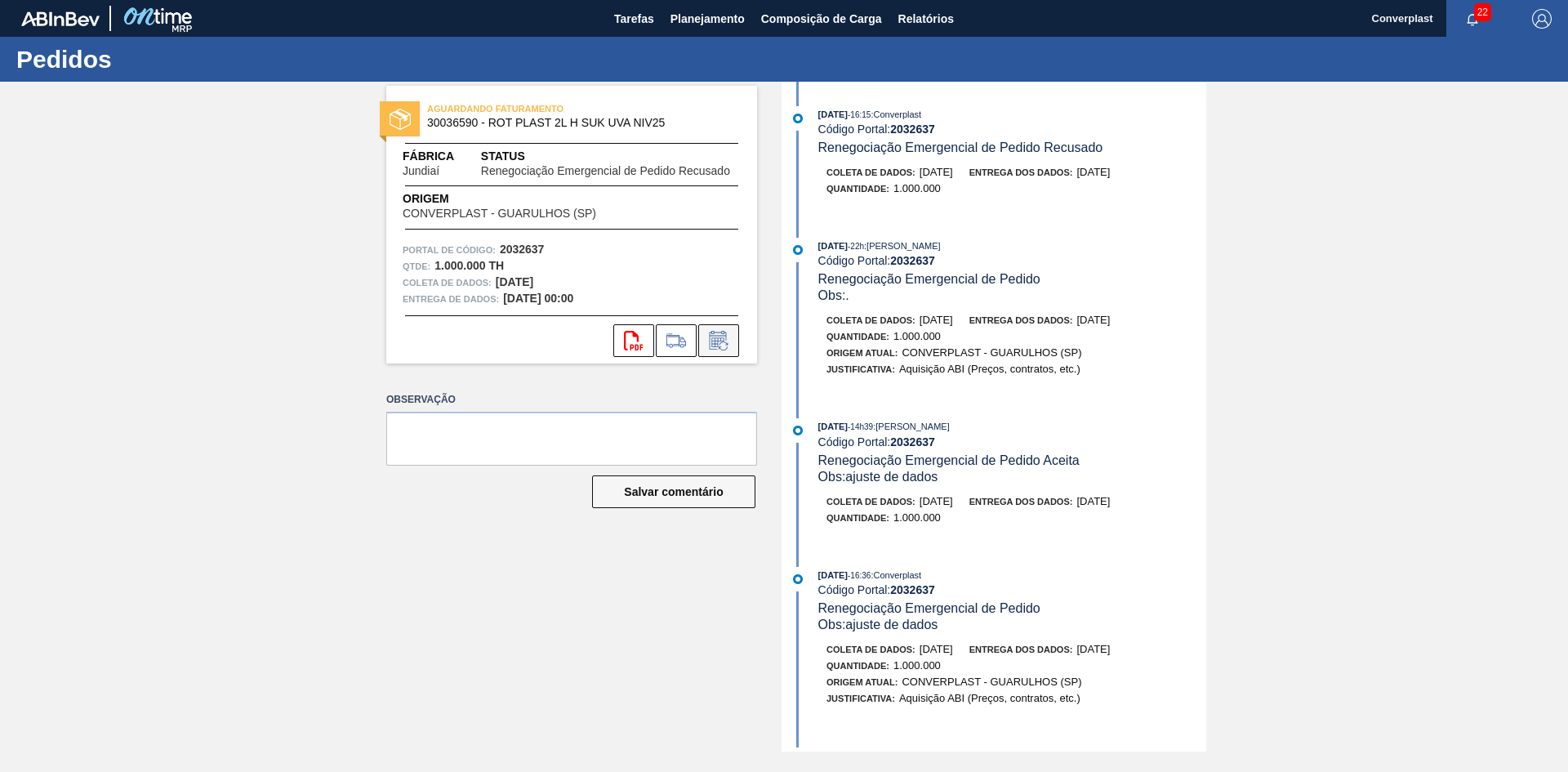
click at [715, 340] on icon at bounding box center [717, 342] width 12 height 10
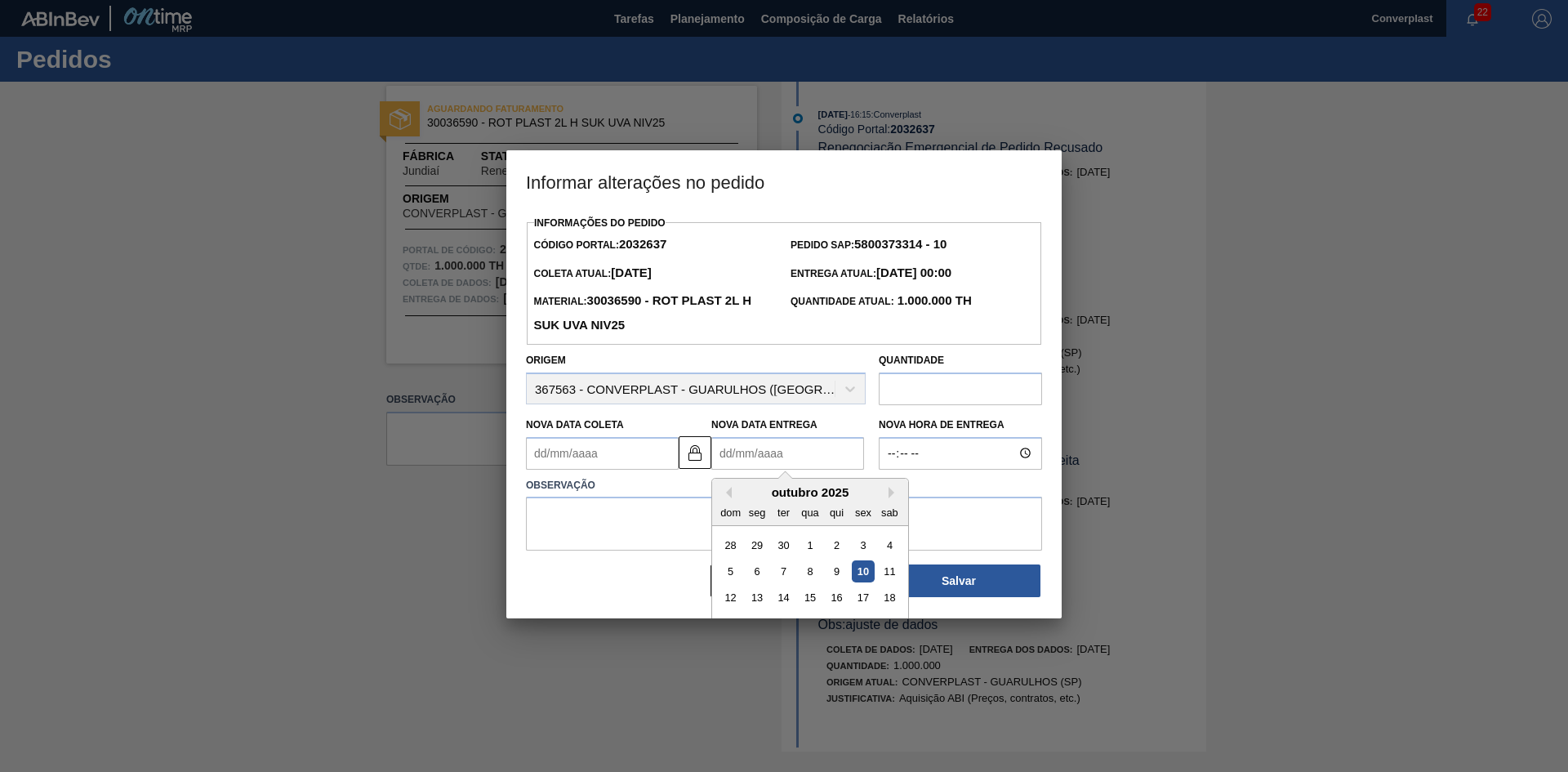
click at [762, 449] on Entrega2032637 "Nova Data Entrega" at bounding box center [787, 453] width 152 height 33
type Coleta2032637 "[DATE]"
type Entrega2032637 "2"
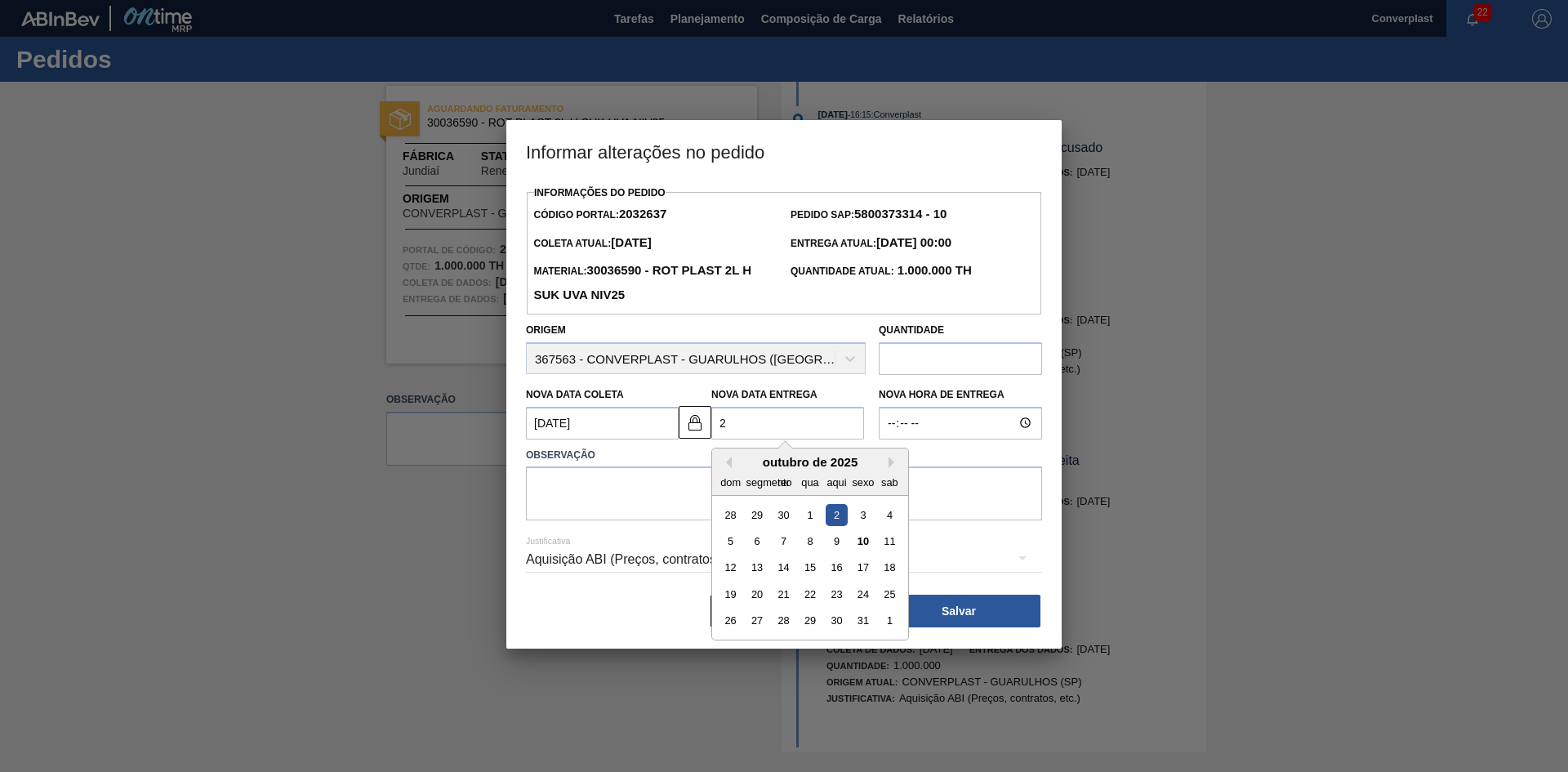
type Coleta2032637 "[DATE]"
type Entrega2032637 "22/"
type Coleta2032637 "[DATE]"
type Entrega2032637 "22/1"
type Coleta2032637 "[DATE]"
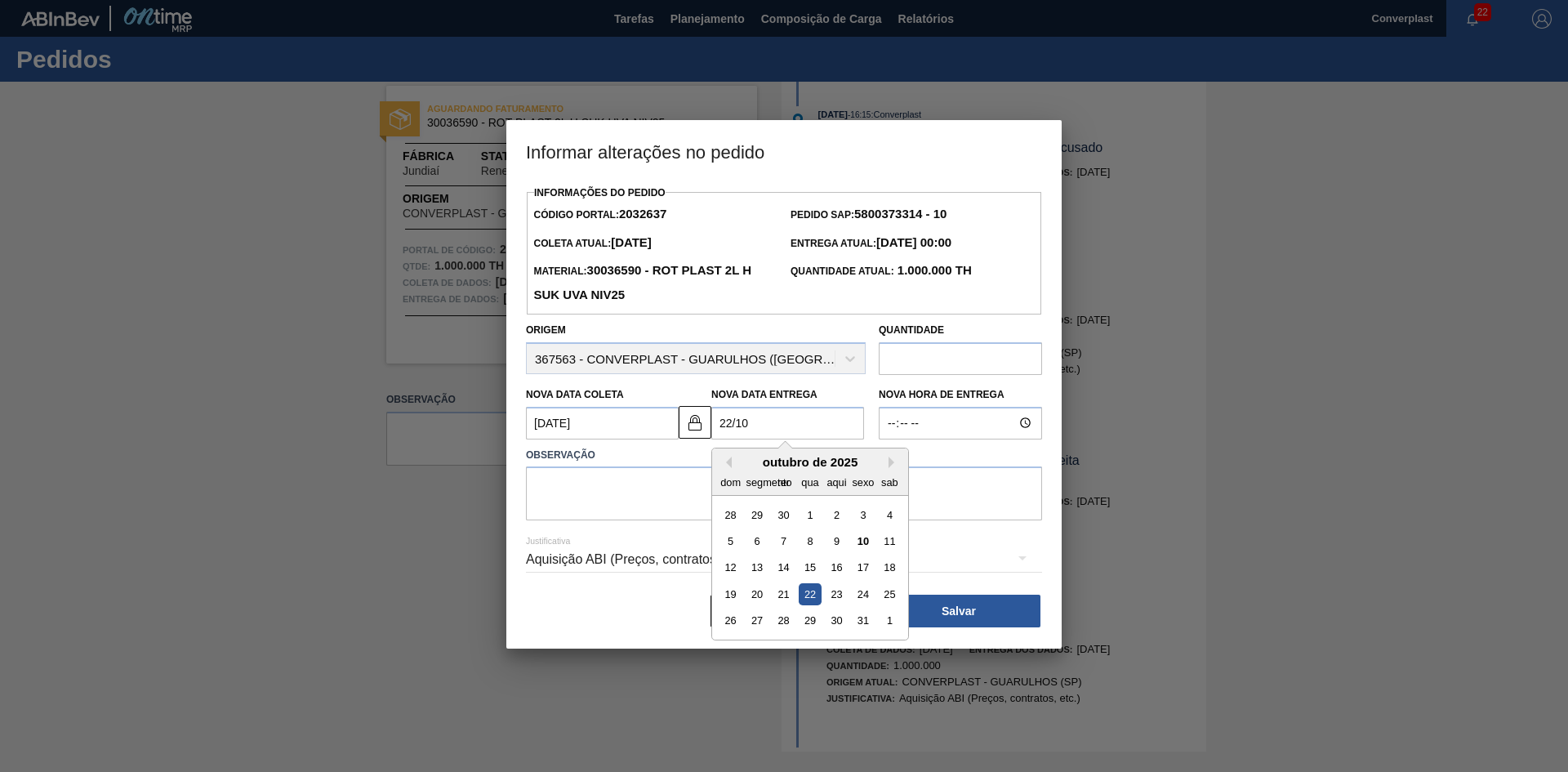
click at [810, 599] on div "22" at bounding box center [809, 594] width 22 height 22
type Entrega2032637 "[DATE]"
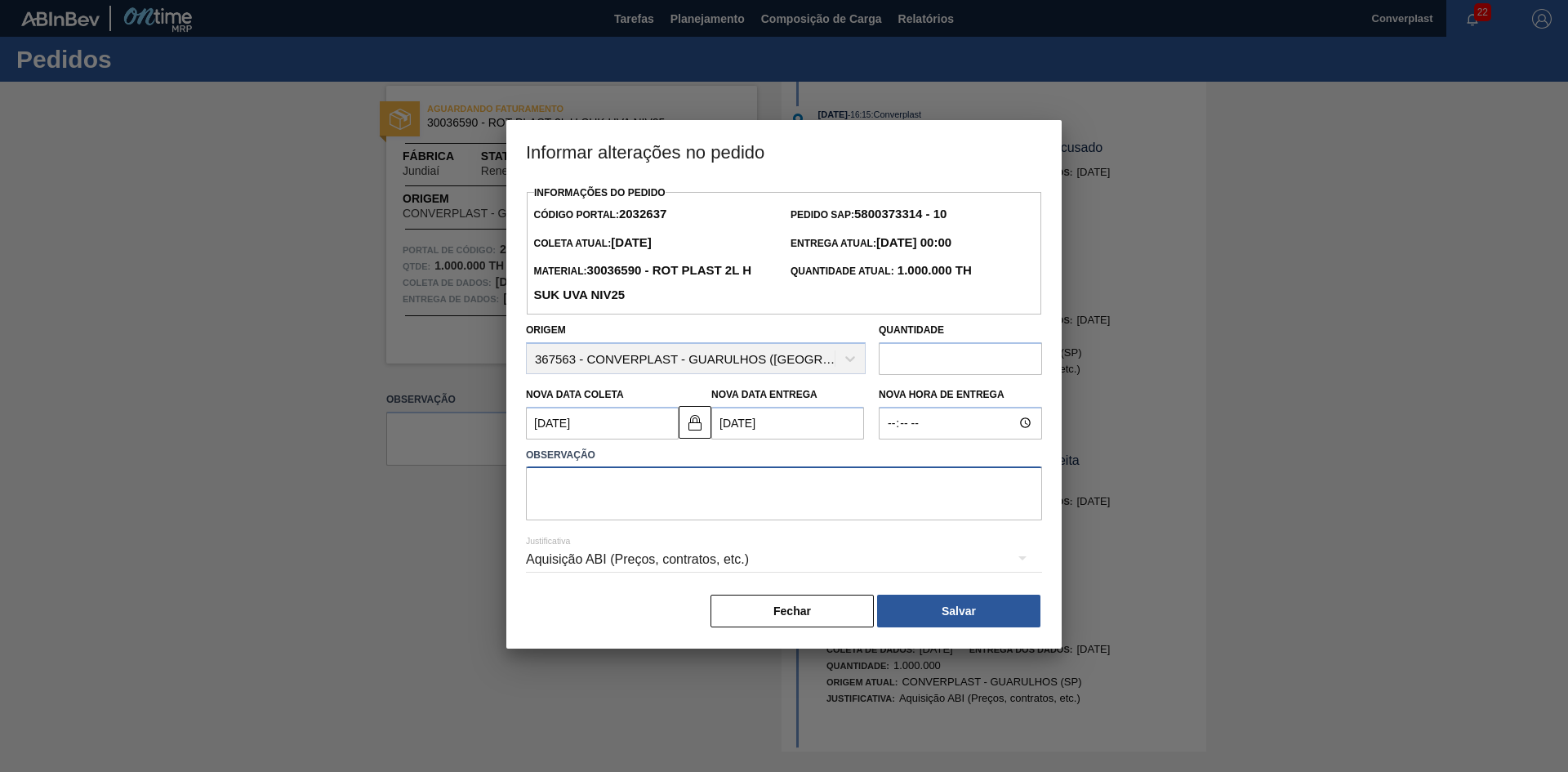
click at [629, 485] on textarea at bounding box center [784, 493] width 516 height 54
type textarea "AJUSTE DATA"
click at [949, 624] on button "Salvar" at bounding box center [959, 611] width 164 height 33
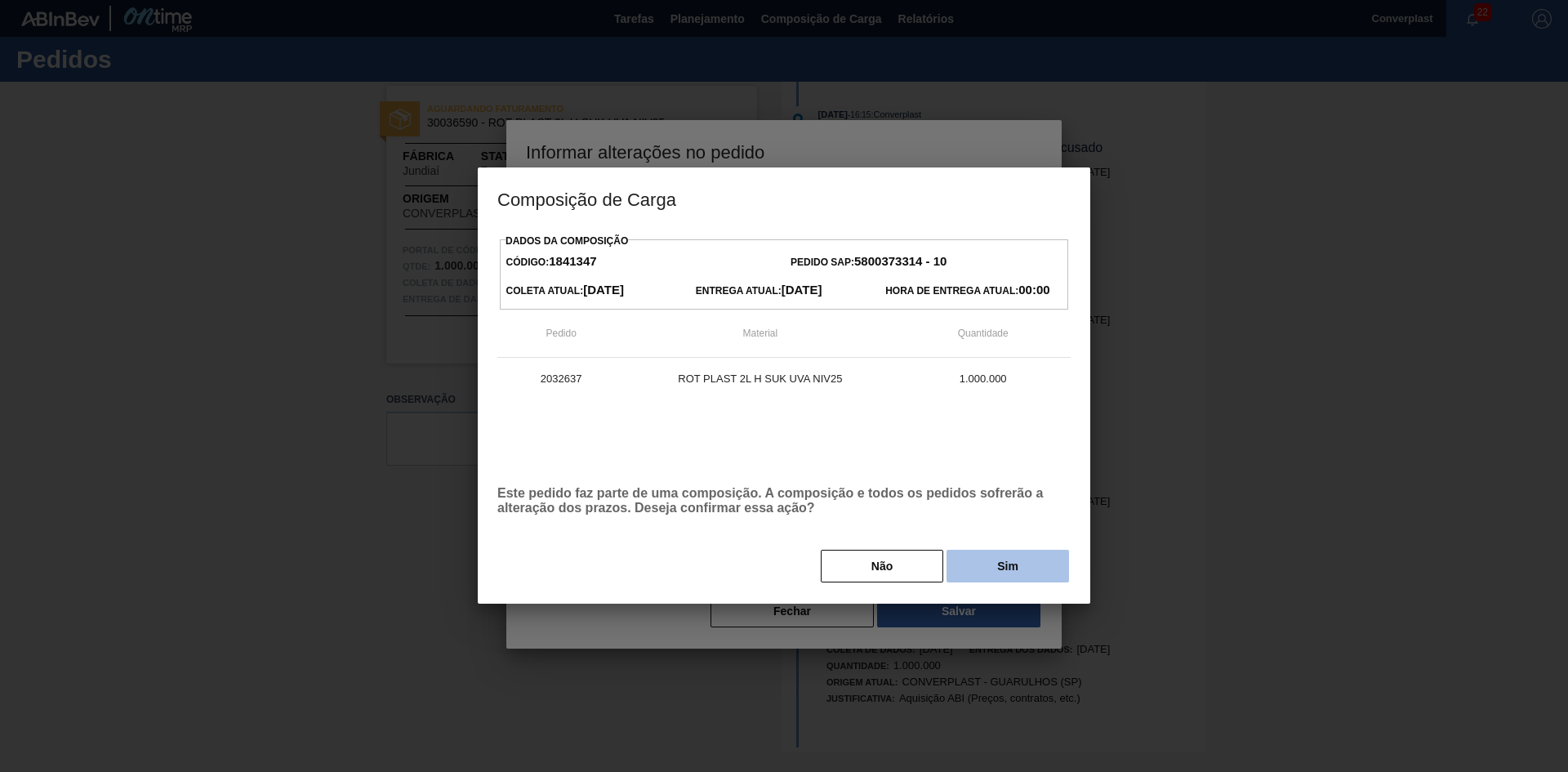
click at [1001, 564] on font "Sim" at bounding box center [1008, 566] width 21 height 13
